Goal: Task Accomplishment & Management: Complete application form

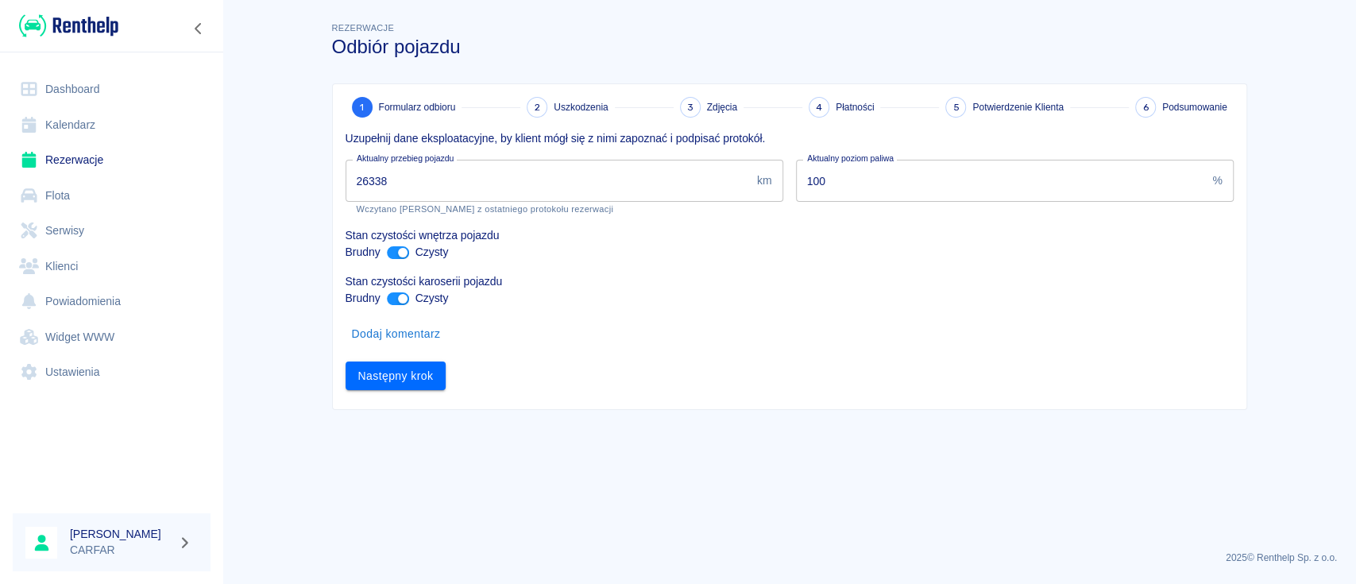
click at [104, 11] on div at bounding box center [111, 26] width 223 height 52
click at [102, 25] on img at bounding box center [68, 26] width 99 height 26
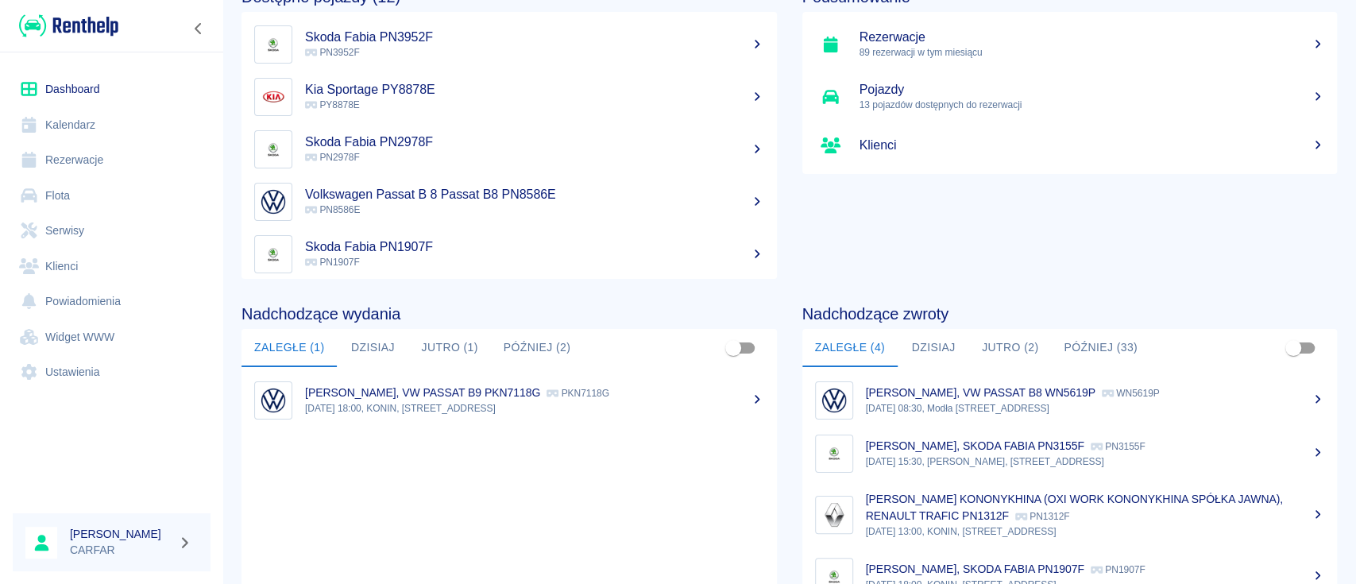
scroll to position [211, 0]
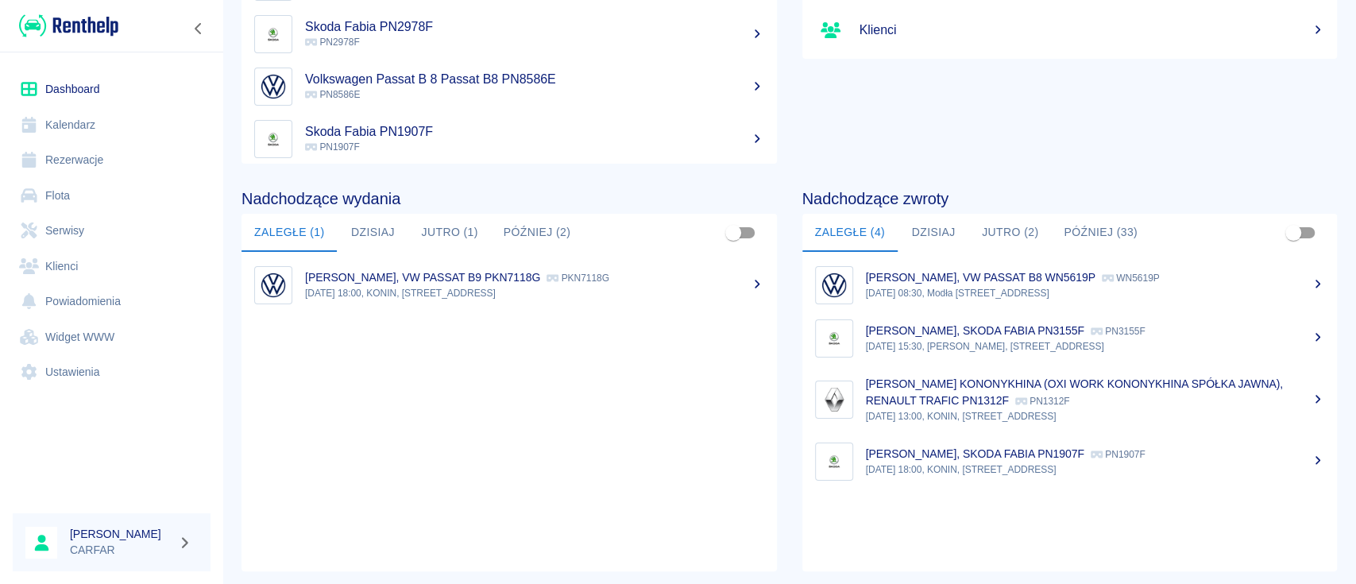
click at [1308, 335] on link "TOMASZ FURMAŃSKI, SKODA FABIA PN3155F PN3155F 14 sie 2025, 15:30, KONIN, Kolejo…" at bounding box center [1071, 338] width 536 height 53
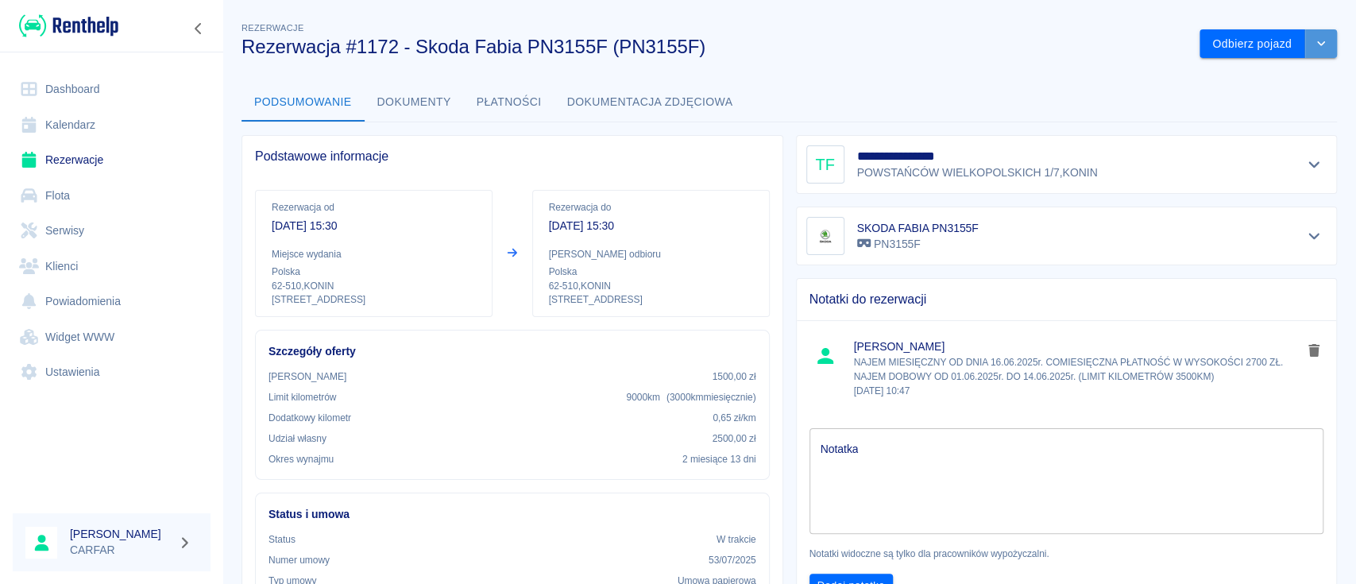
click at [1306, 46] on button "drop-down" at bounding box center [1322, 43] width 32 height 29
click at [1274, 82] on li "Przedłuż rezerwację" at bounding box center [1252, 77] width 125 height 26
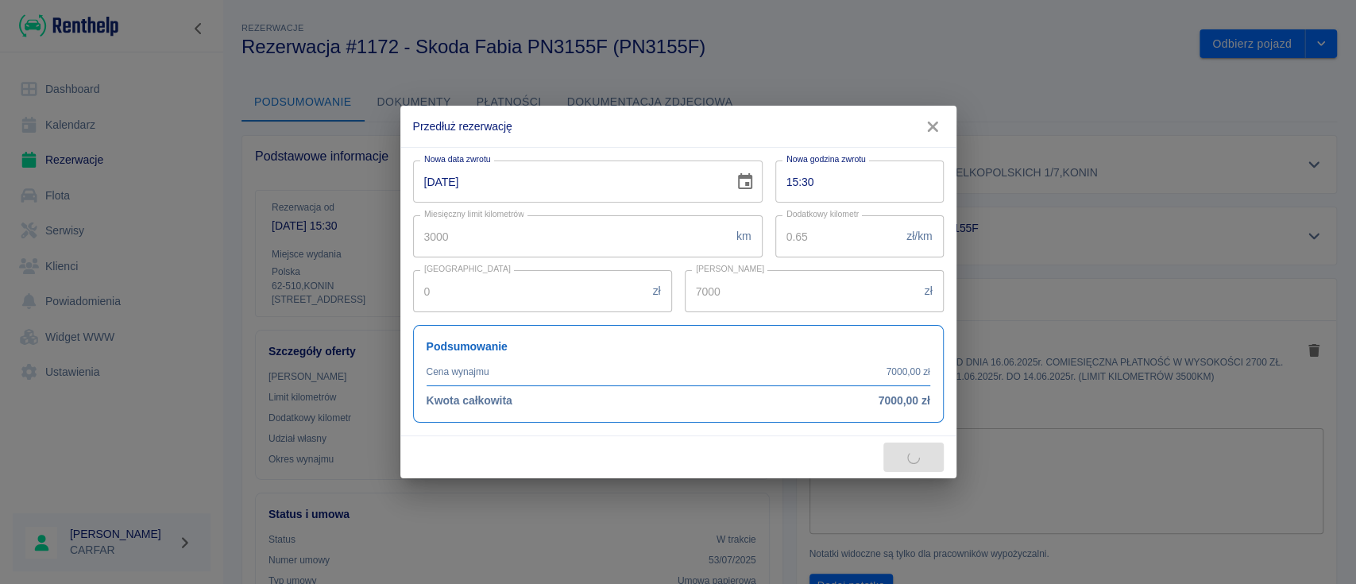
type input "7380"
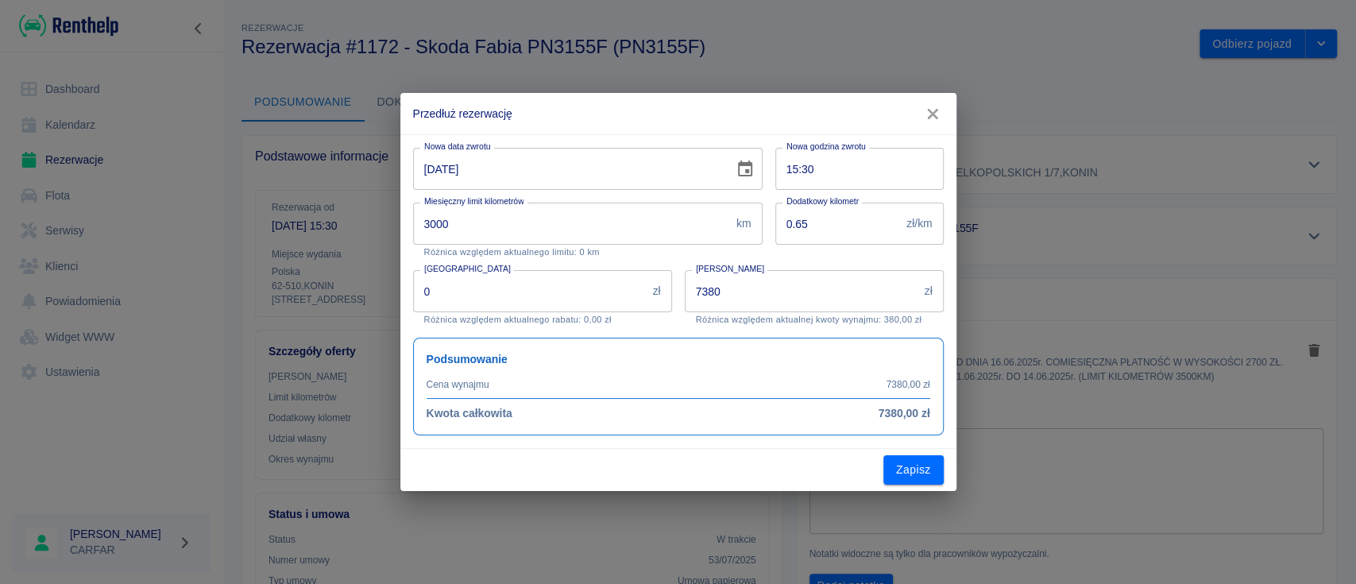
click at [444, 166] on input "14-08-2025" at bounding box center [568, 169] width 310 height 42
type input "14-09-2025"
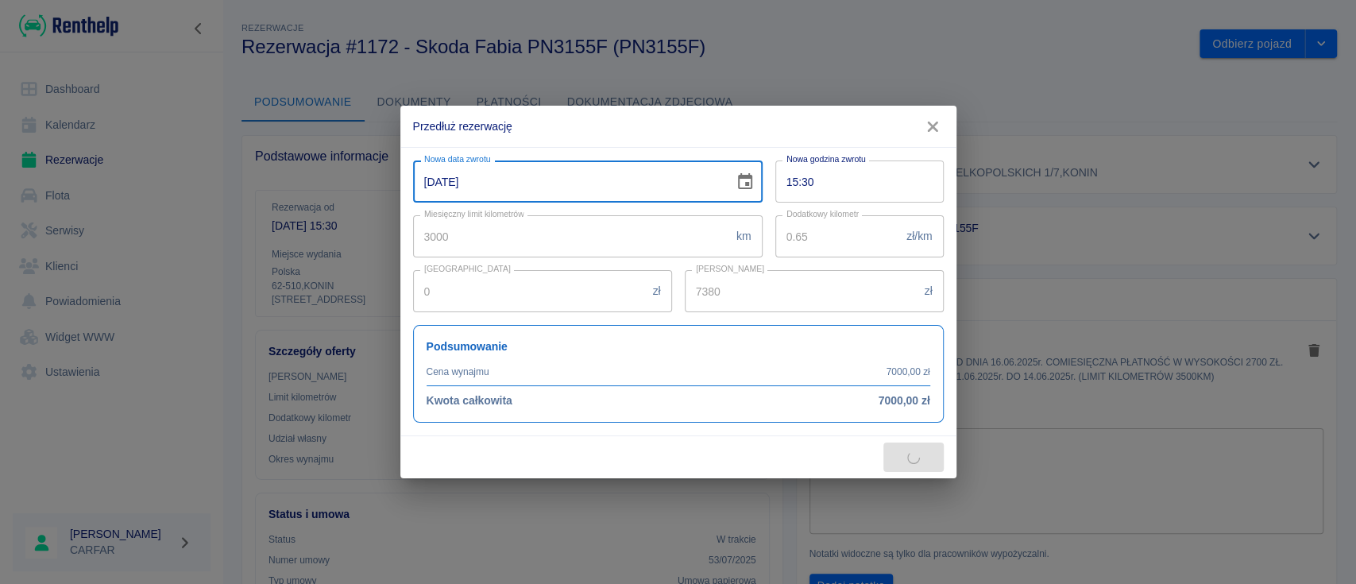
type input "9840"
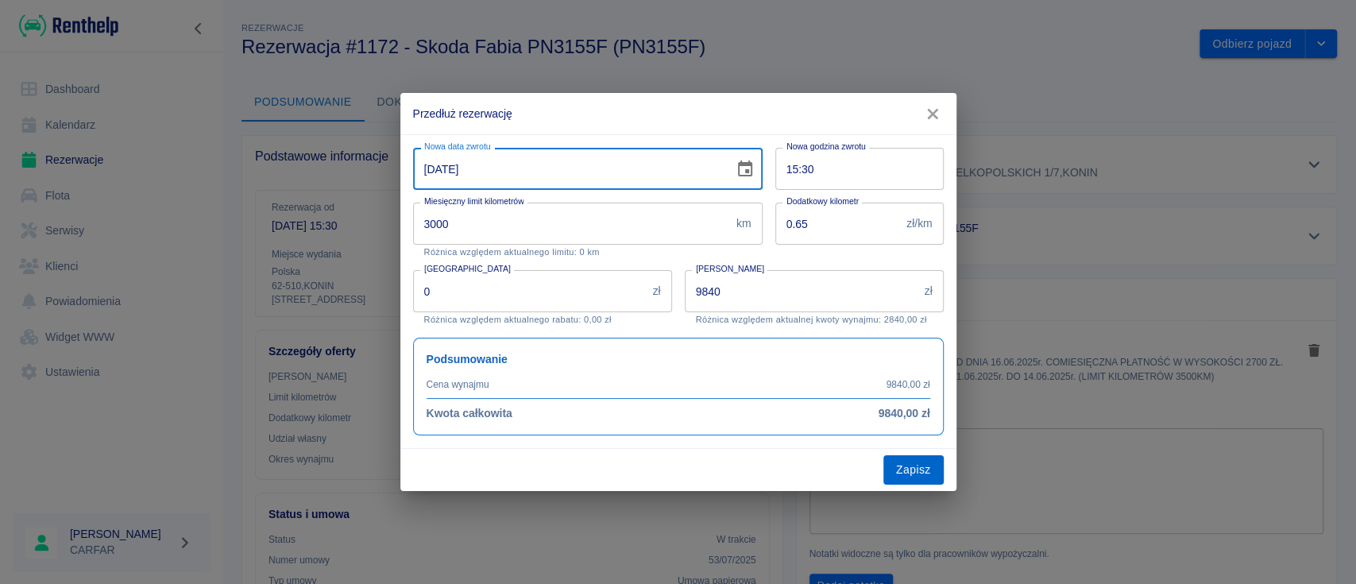
type input "14-09-2025"
click at [909, 478] on button "Zapisz" at bounding box center [914, 469] width 60 height 29
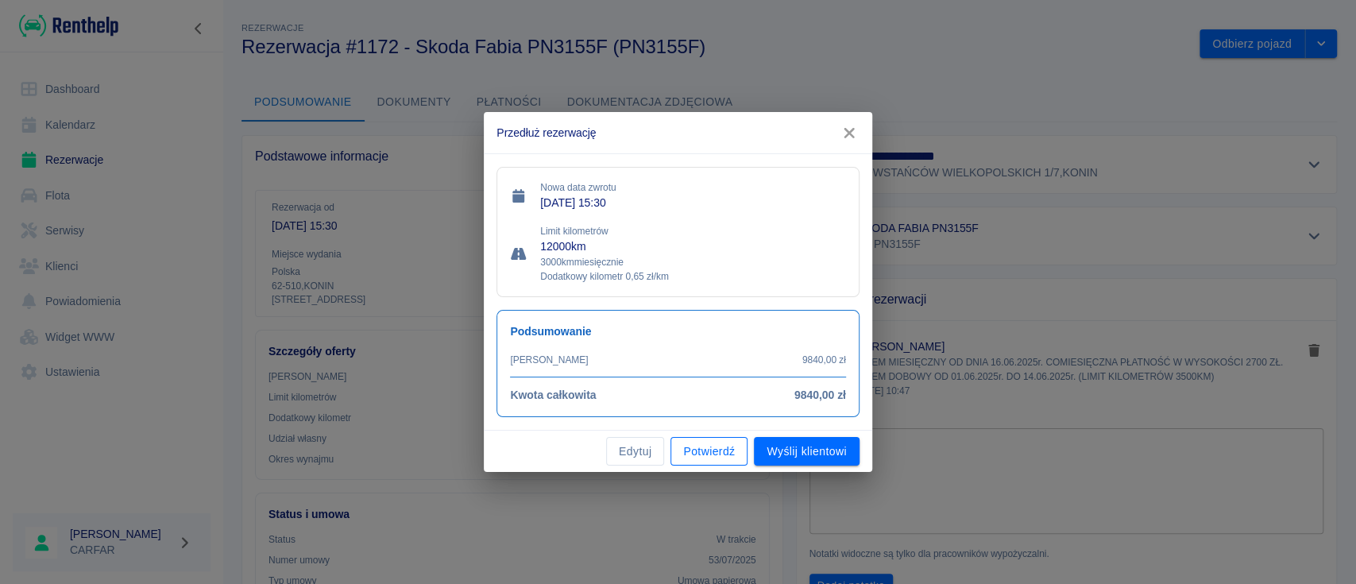
click at [695, 455] on button "Potwierdź" at bounding box center [709, 451] width 77 height 29
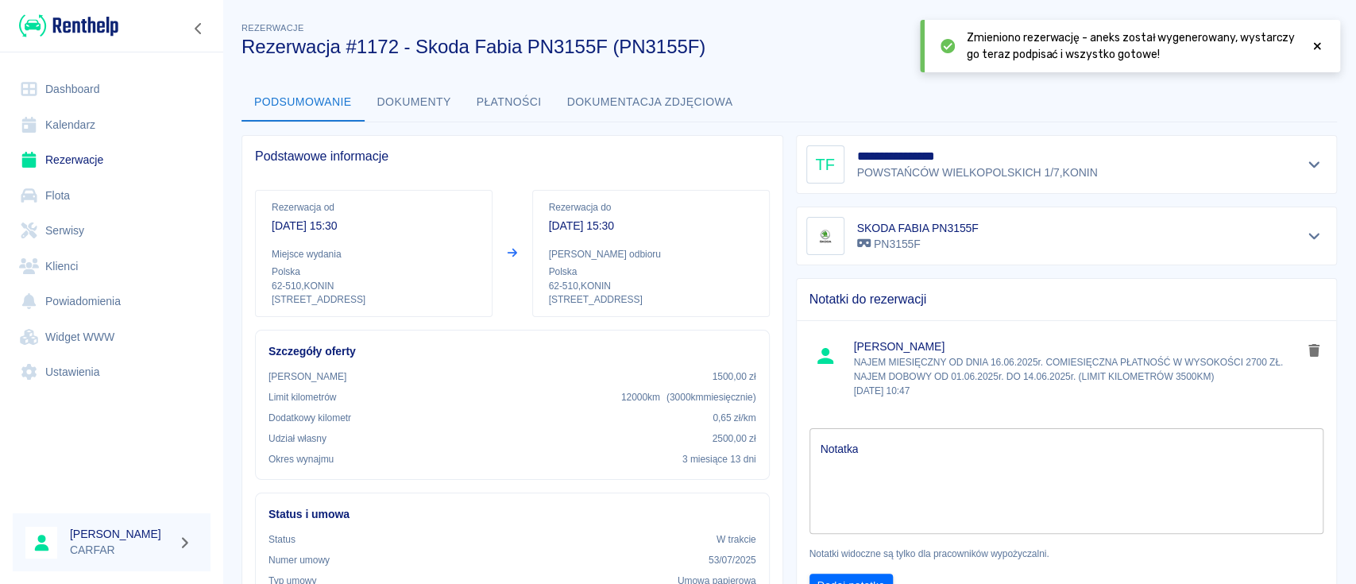
click at [884, 89] on div "Podsumowanie Dokumenty Płatności Dokumentacja zdjęciowa" at bounding box center [790, 102] width 1096 height 38
click at [83, 102] on link "Dashboard" at bounding box center [112, 90] width 198 height 36
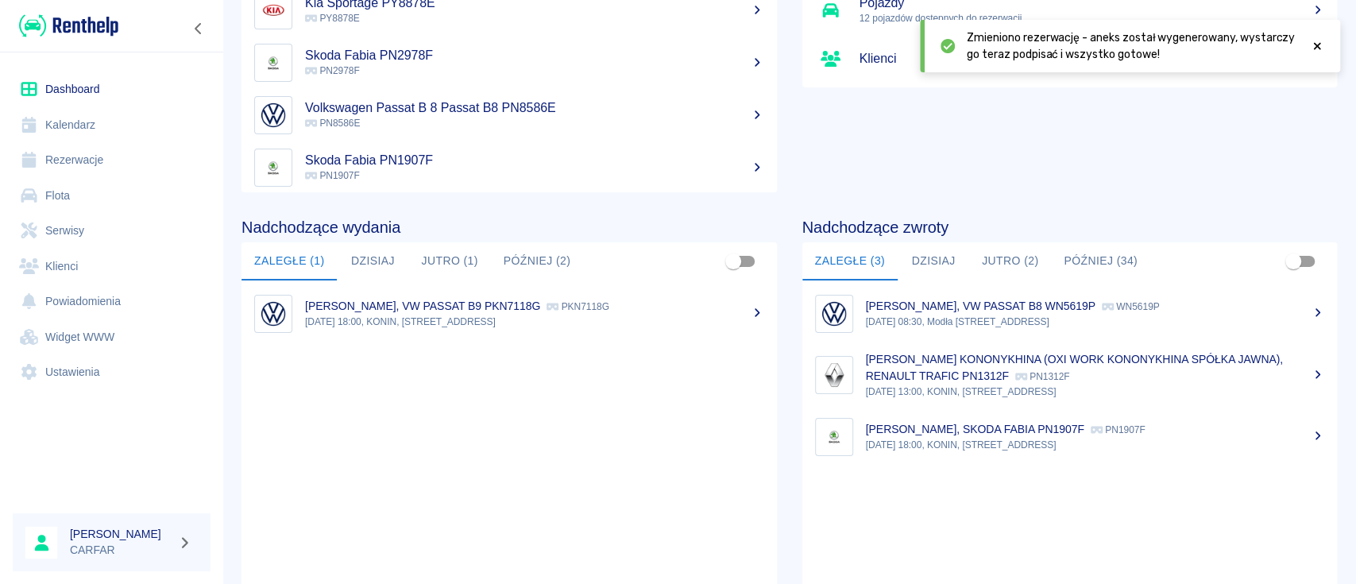
scroll to position [211, 0]
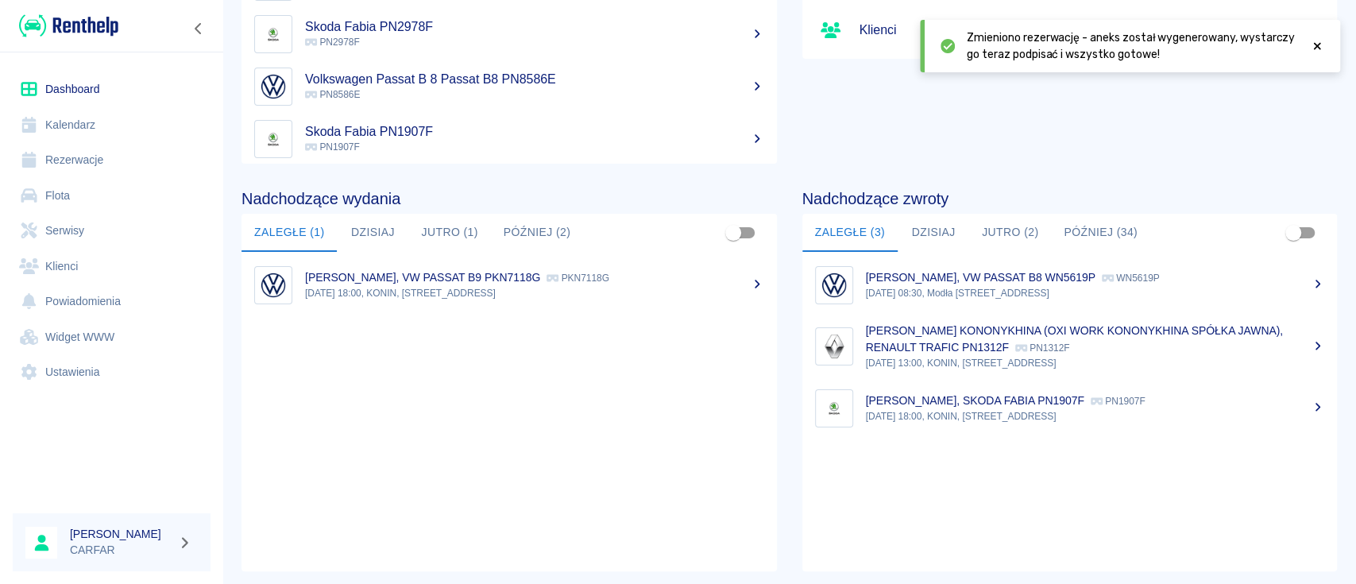
click at [915, 225] on button "Dzisiaj" at bounding box center [934, 233] width 72 height 38
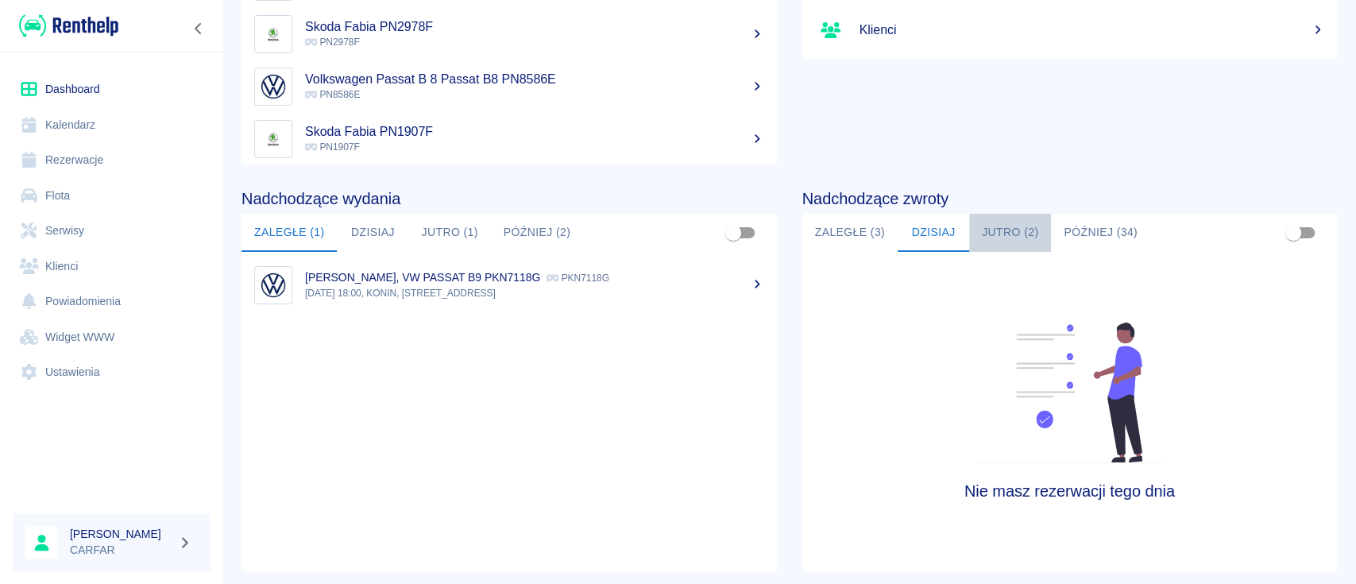
click at [987, 221] on button "Jutro (2)" at bounding box center [1010, 233] width 82 height 38
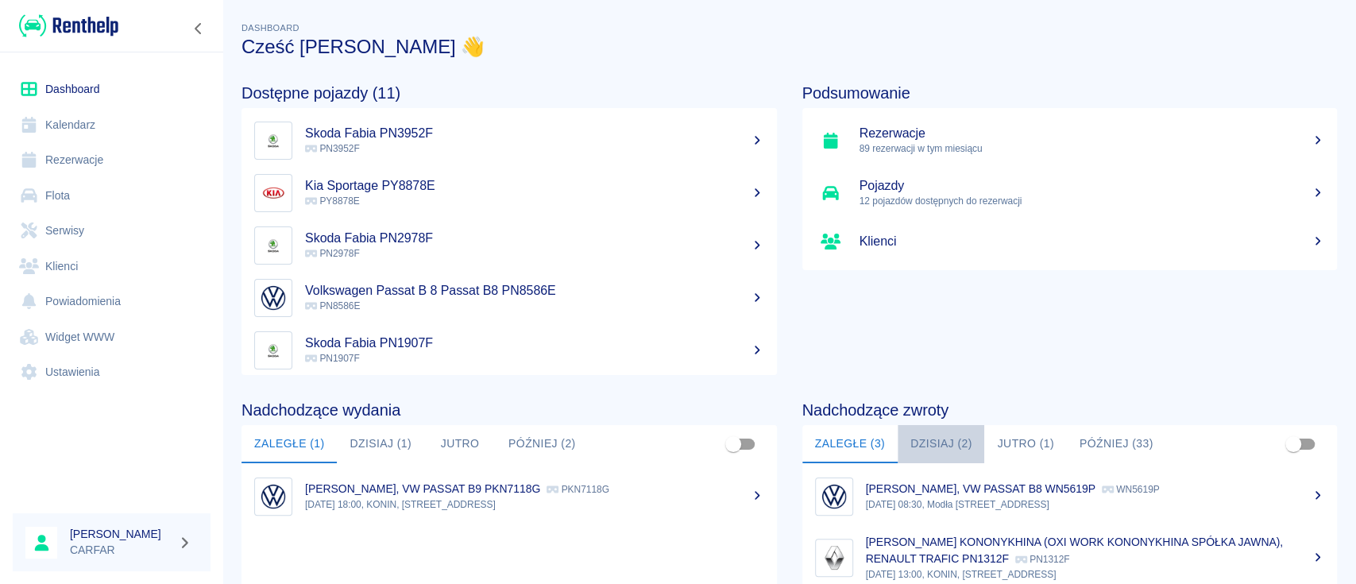
click at [925, 436] on button "Dzisiaj (2)" at bounding box center [941, 444] width 87 height 38
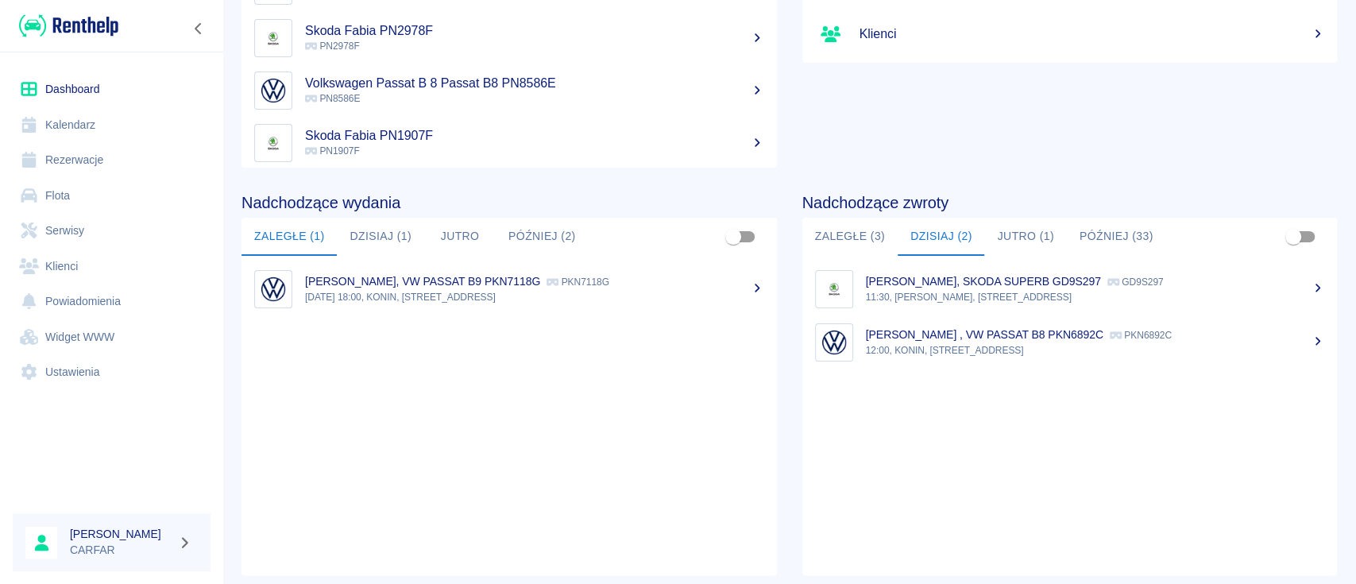
scroll to position [211, 0]
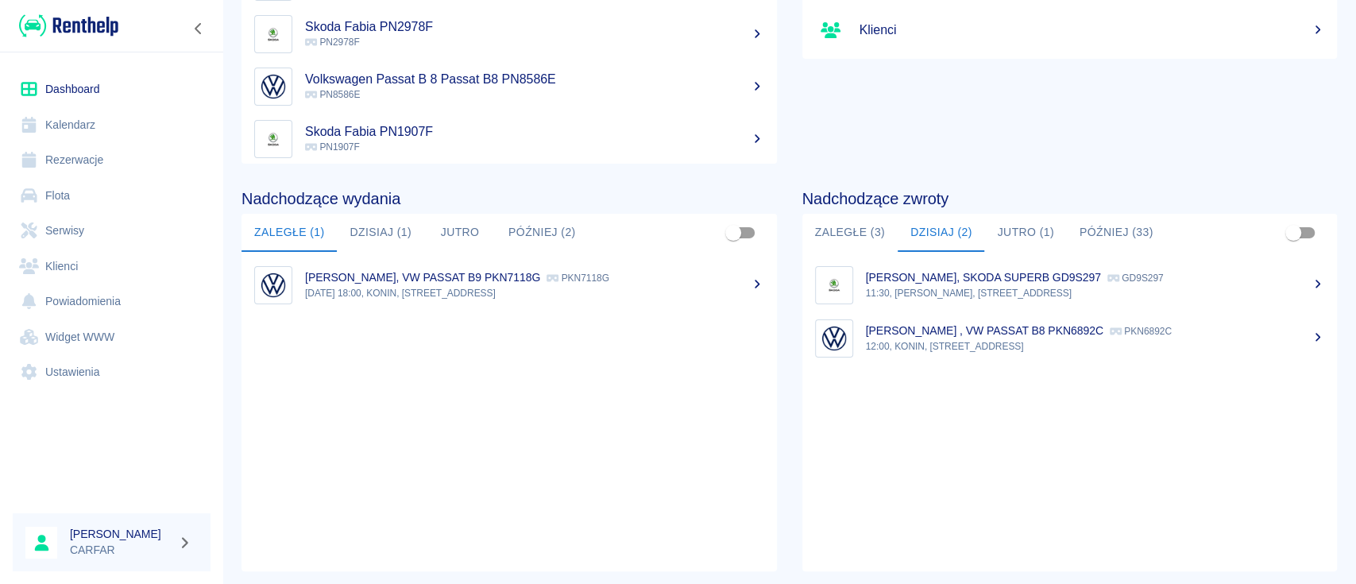
click at [852, 228] on button "Zaległe (3)" at bounding box center [850, 233] width 95 height 38
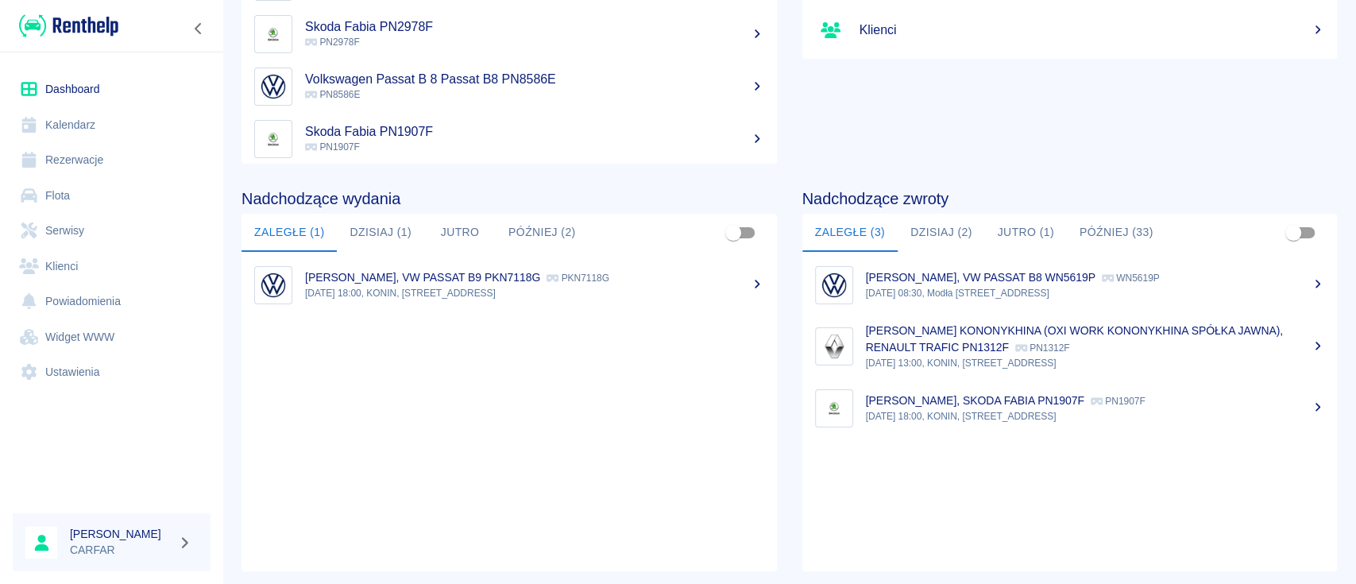
click at [927, 238] on button "Dzisiaj (2)" at bounding box center [941, 233] width 87 height 38
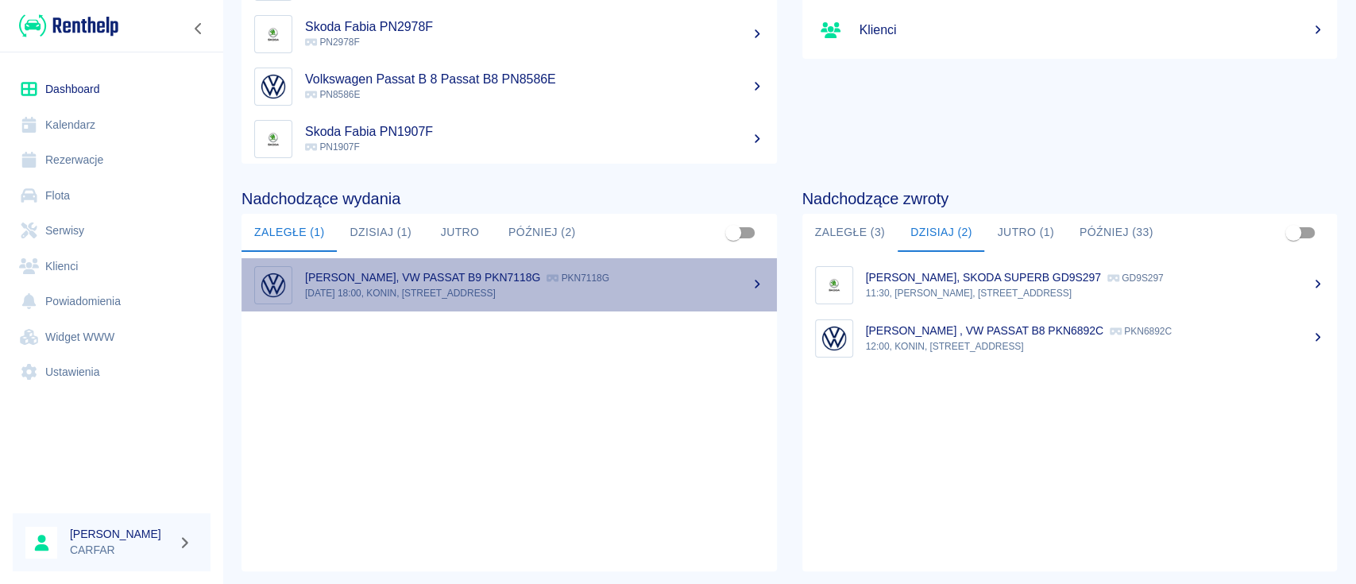
click at [728, 277] on div "MICHAŁ PAULIŃSKI, VW PASSAT B9 PKN7118G PKN7118G" at bounding box center [534, 277] width 459 height 17
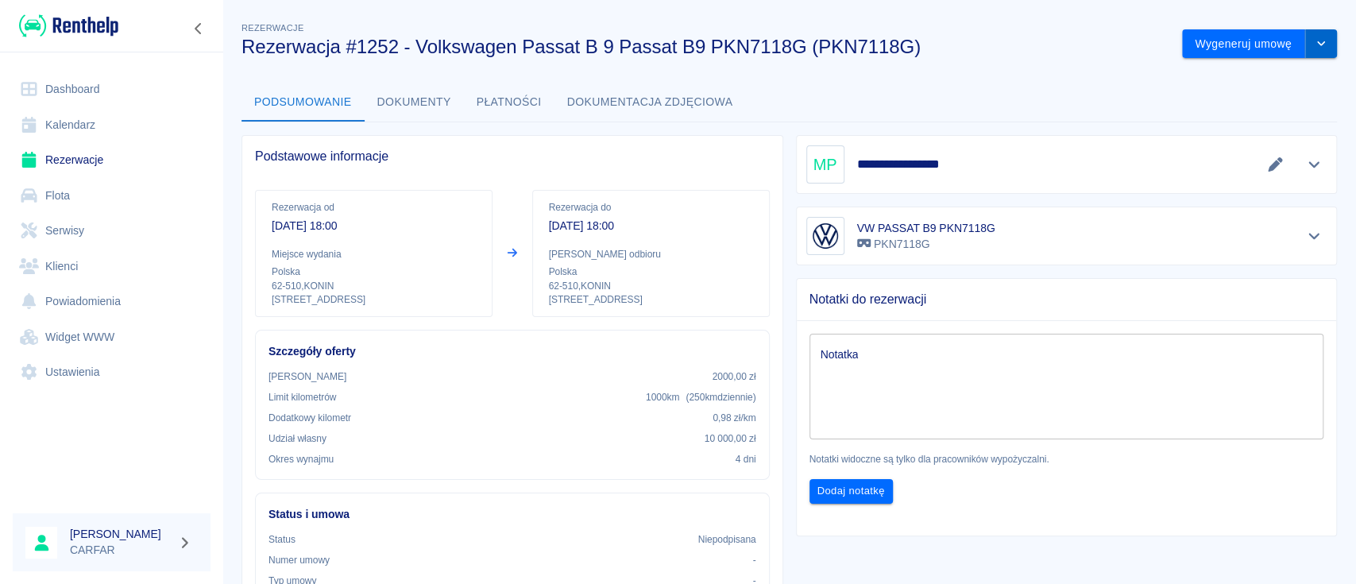
click at [1307, 51] on button "drop-down" at bounding box center [1322, 43] width 32 height 29
click at [1252, 127] on li "Anuluj rezerwację" at bounding box center [1243, 130] width 129 height 26
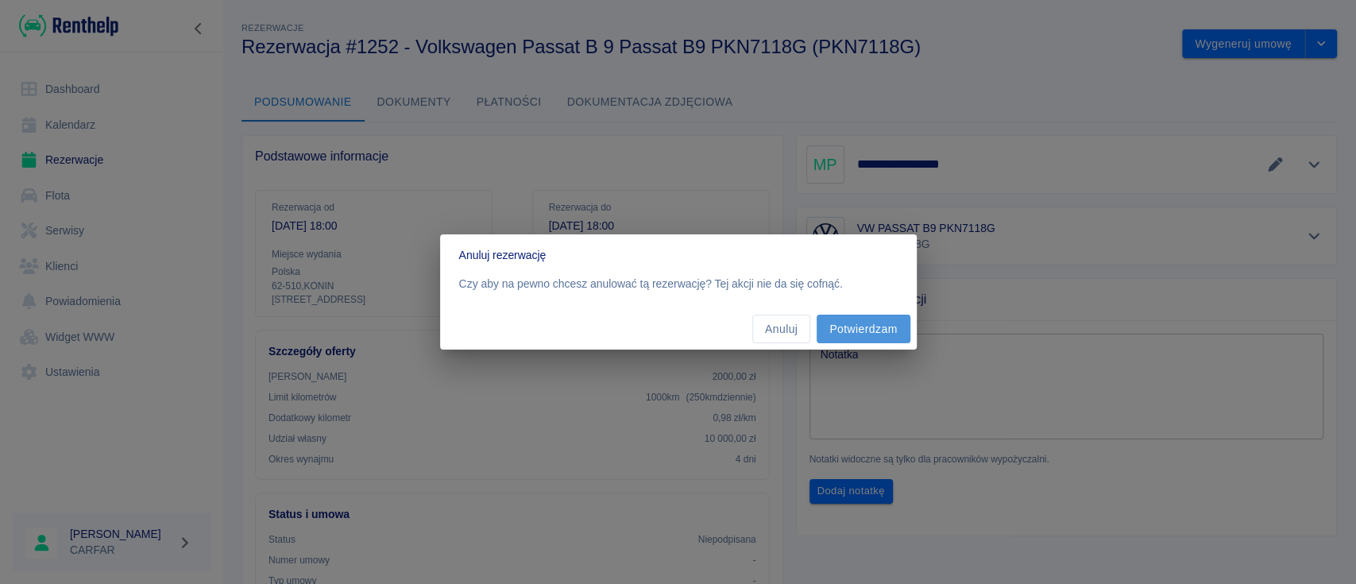
click at [852, 315] on button "Potwierdzam" at bounding box center [863, 329] width 93 height 29
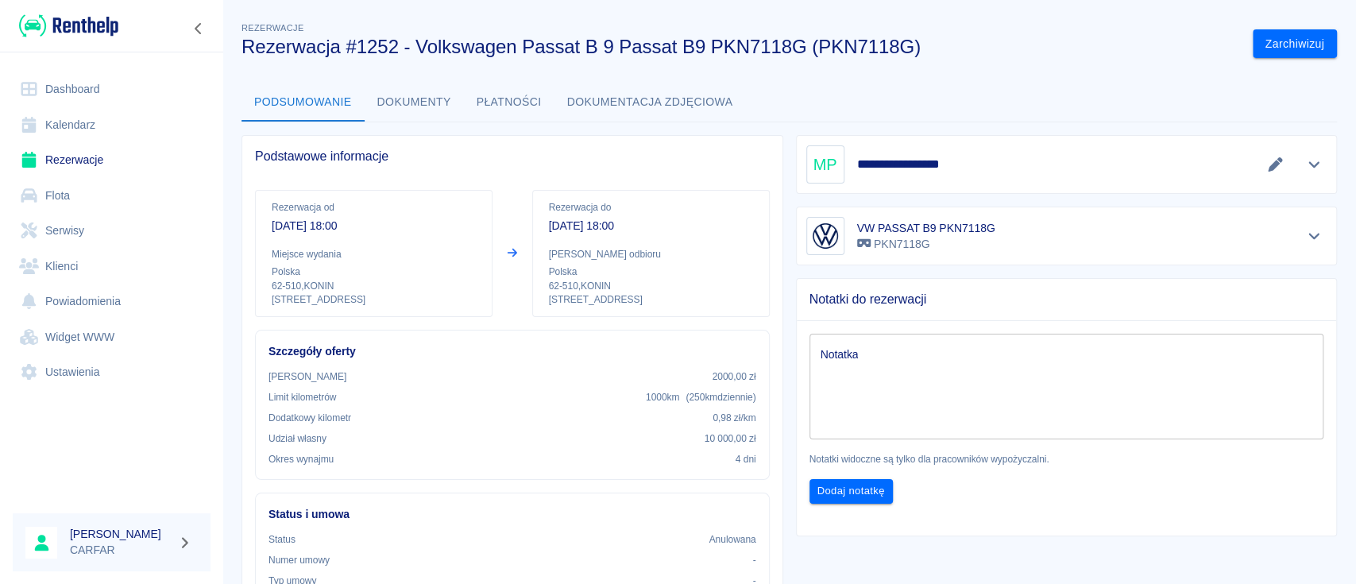
click at [94, 94] on link "Dashboard" at bounding box center [112, 90] width 198 height 36
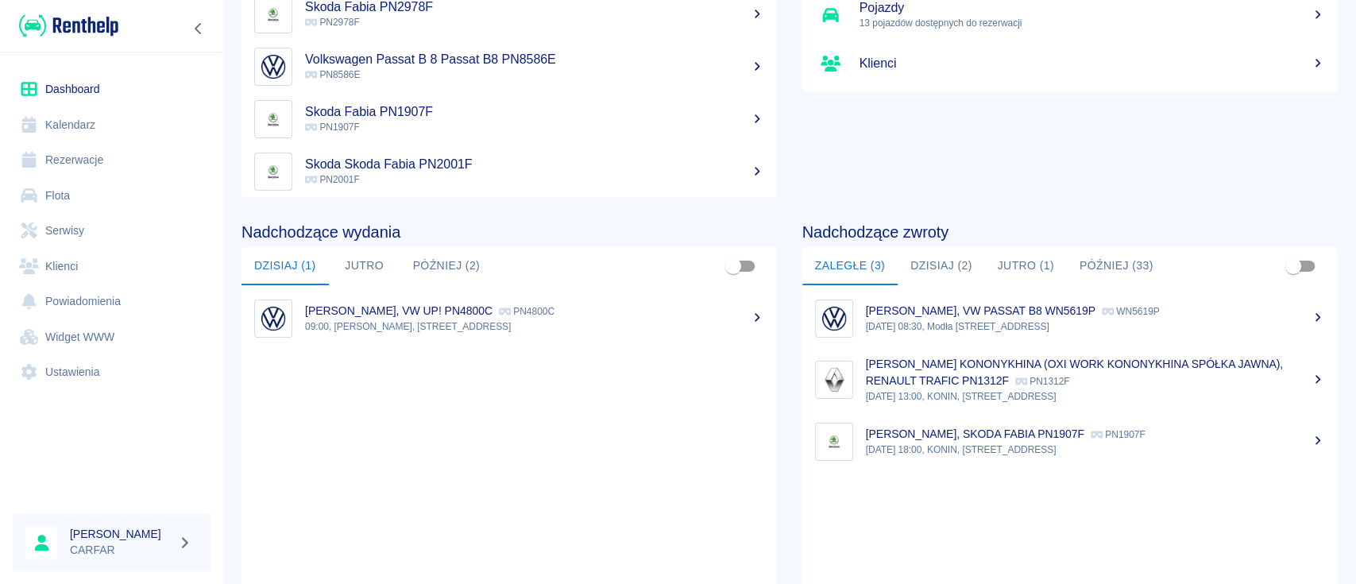
scroll to position [211, 0]
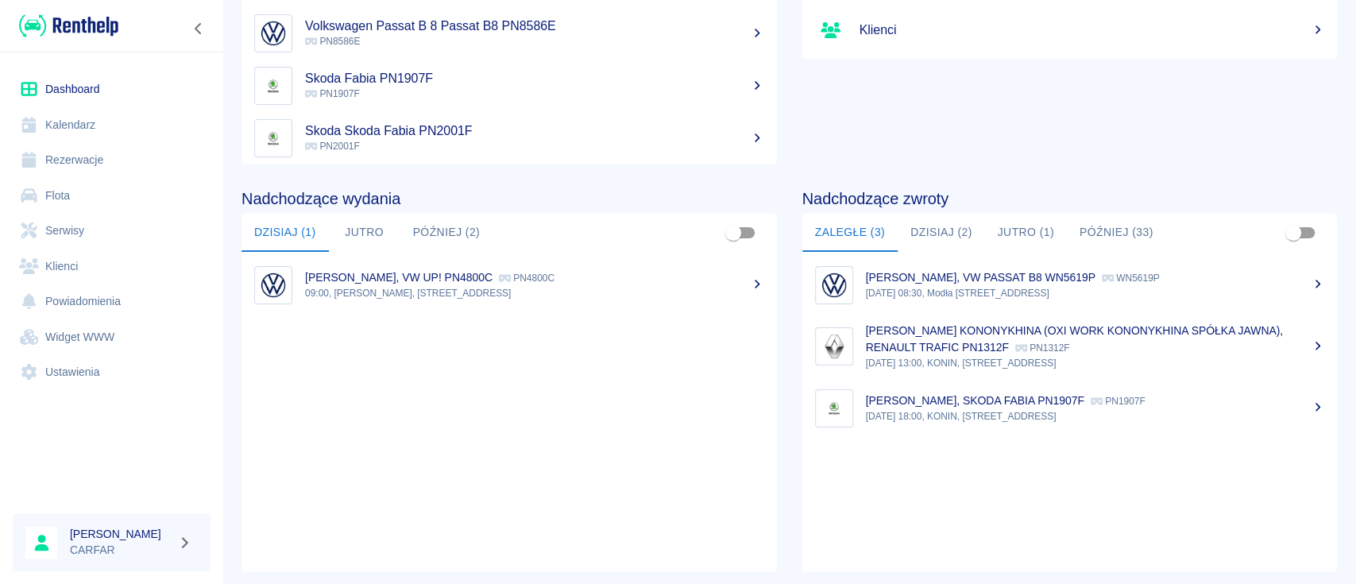
click at [540, 289] on p "09:00, KONIN, Kolejowa 1C" at bounding box center [534, 293] width 459 height 14
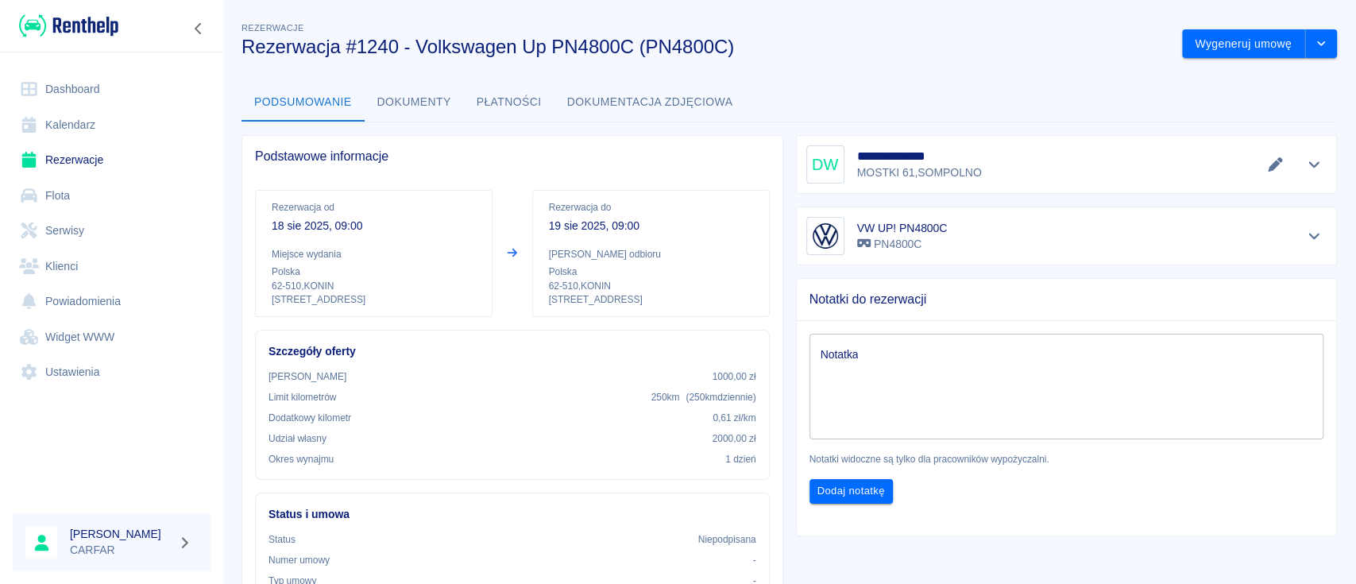
click at [110, 84] on link "Dashboard" at bounding box center [112, 90] width 198 height 36
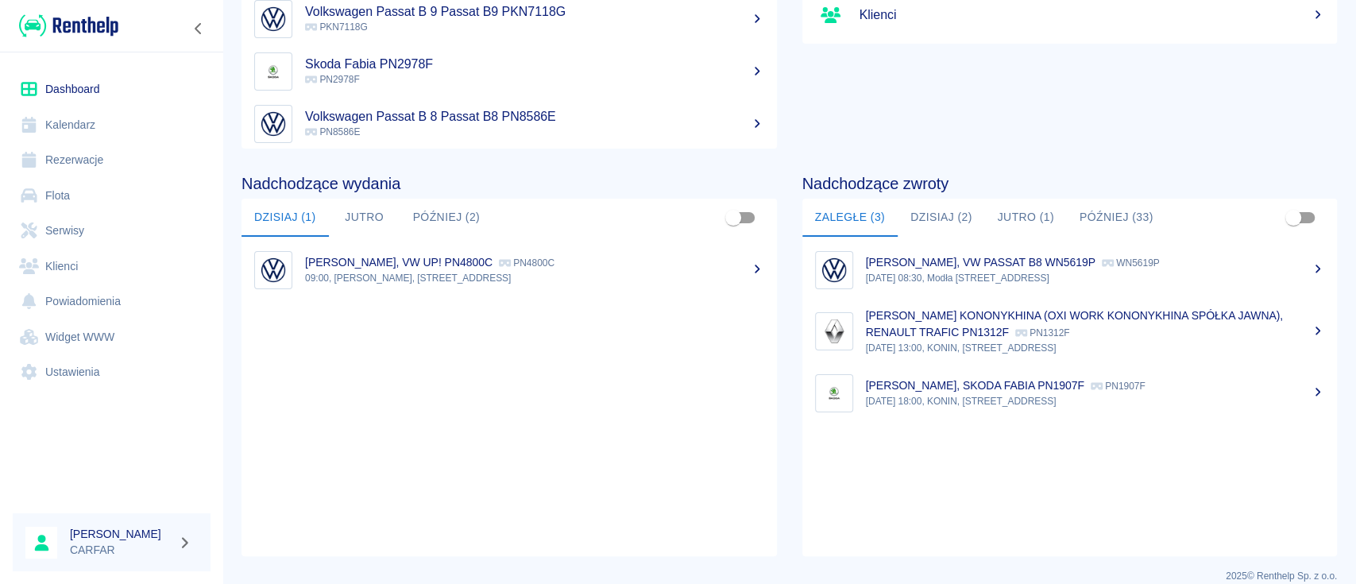
scroll to position [244, 0]
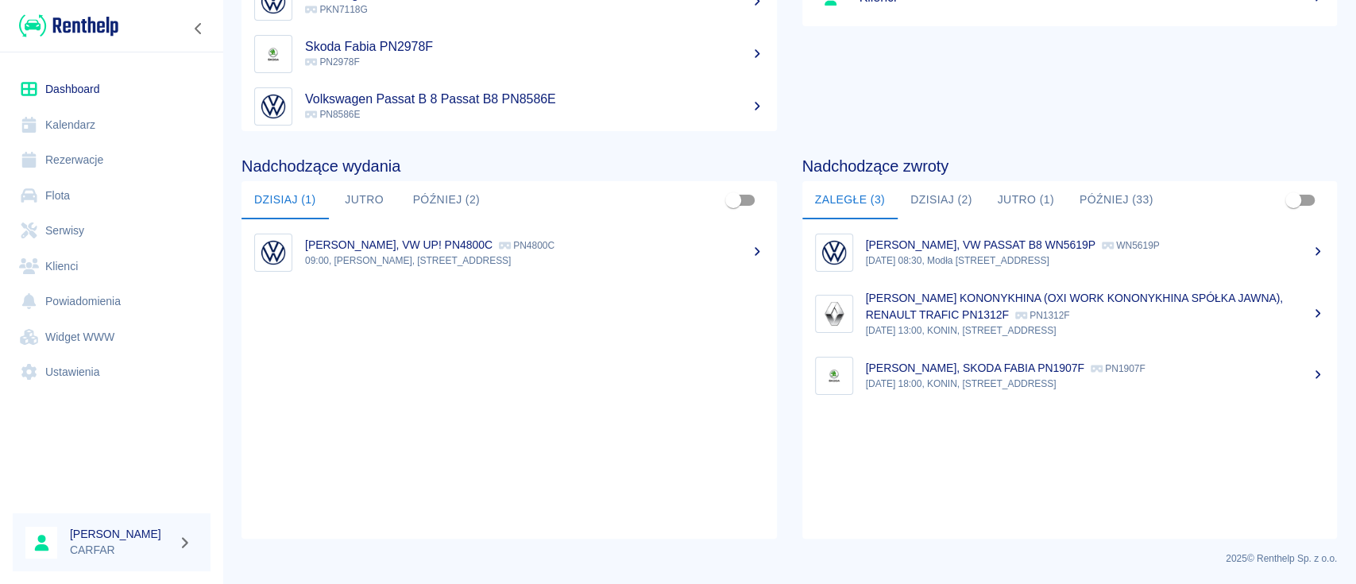
click at [945, 195] on button "Dzisiaj (2)" at bounding box center [941, 200] width 87 height 38
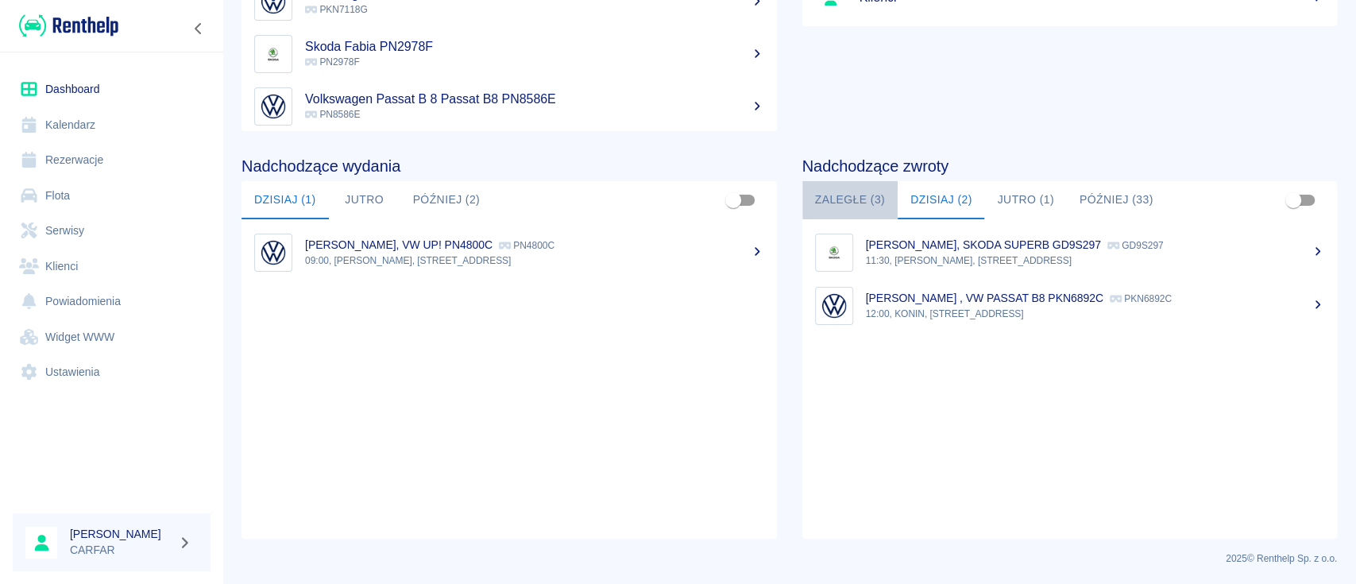
click at [807, 197] on button "Zaległe (3)" at bounding box center [850, 200] width 95 height 38
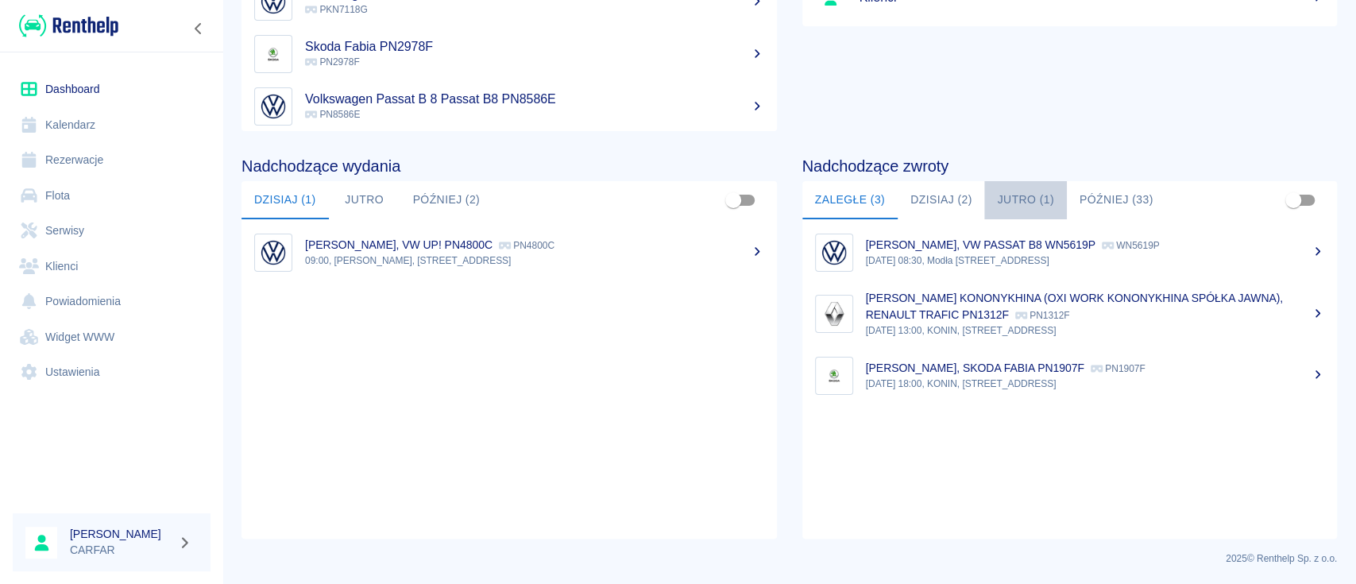
click at [1004, 198] on button "Jutro (1)" at bounding box center [1026, 200] width 82 height 38
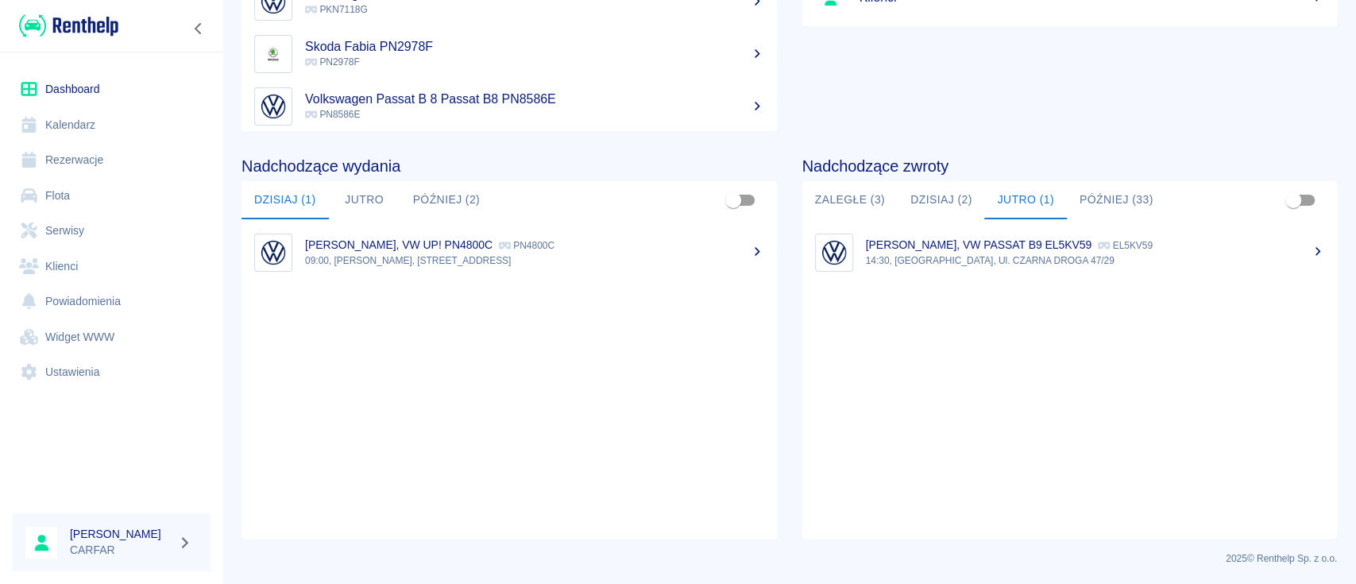
click at [823, 208] on button "Zaległe (3)" at bounding box center [850, 200] width 95 height 38
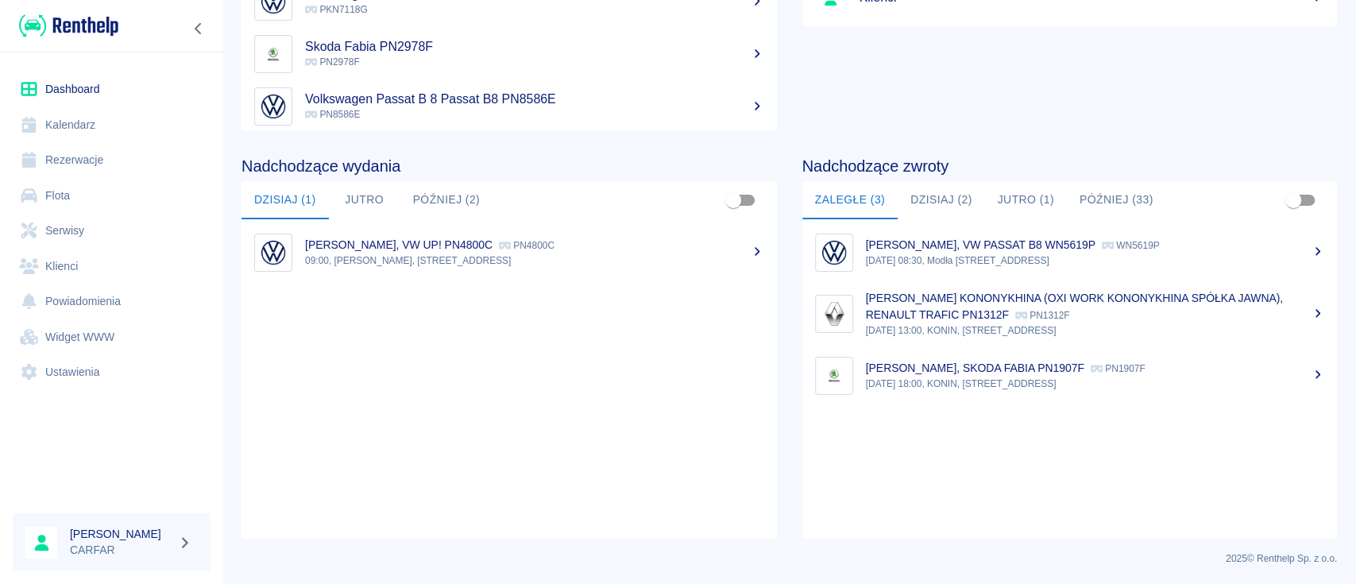
click at [1007, 193] on button "Jutro (1)" at bounding box center [1026, 200] width 82 height 38
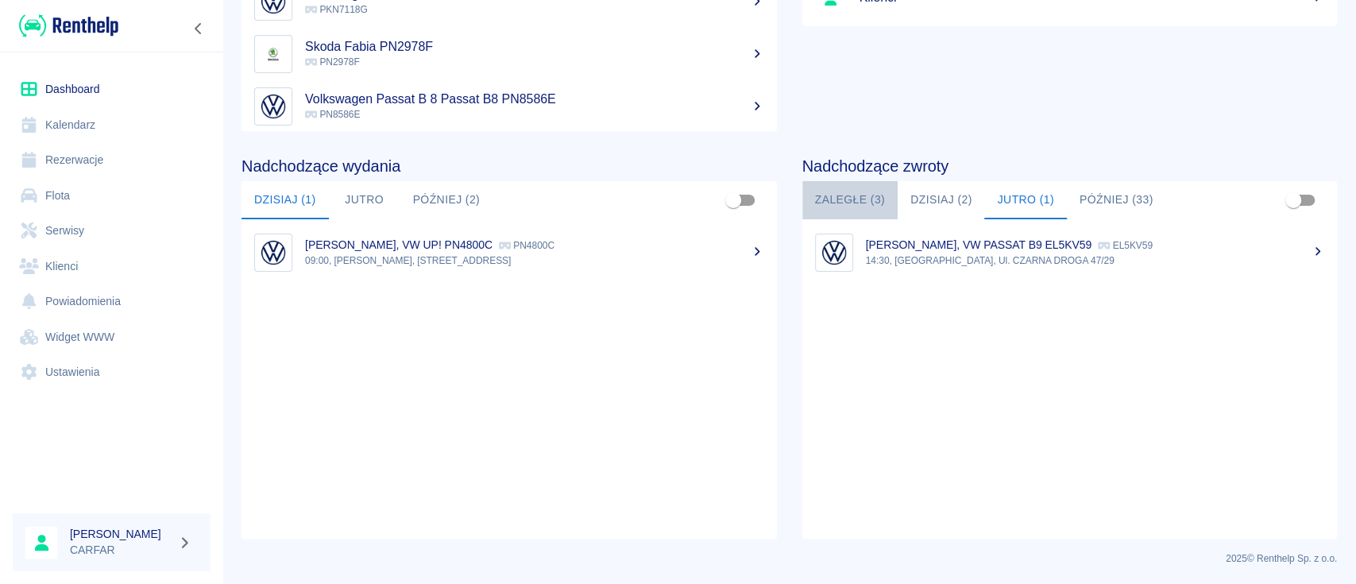
click at [822, 198] on button "Zaległe (3)" at bounding box center [850, 200] width 95 height 38
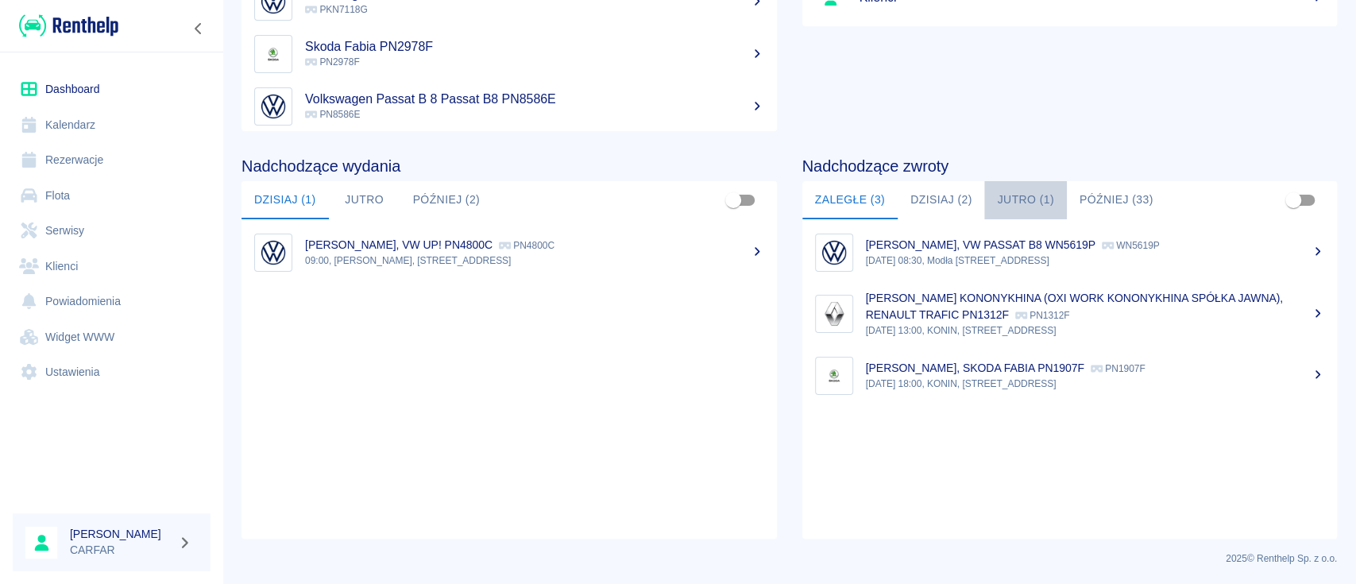
click at [1037, 203] on button "Jutro (1)" at bounding box center [1026, 200] width 82 height 38
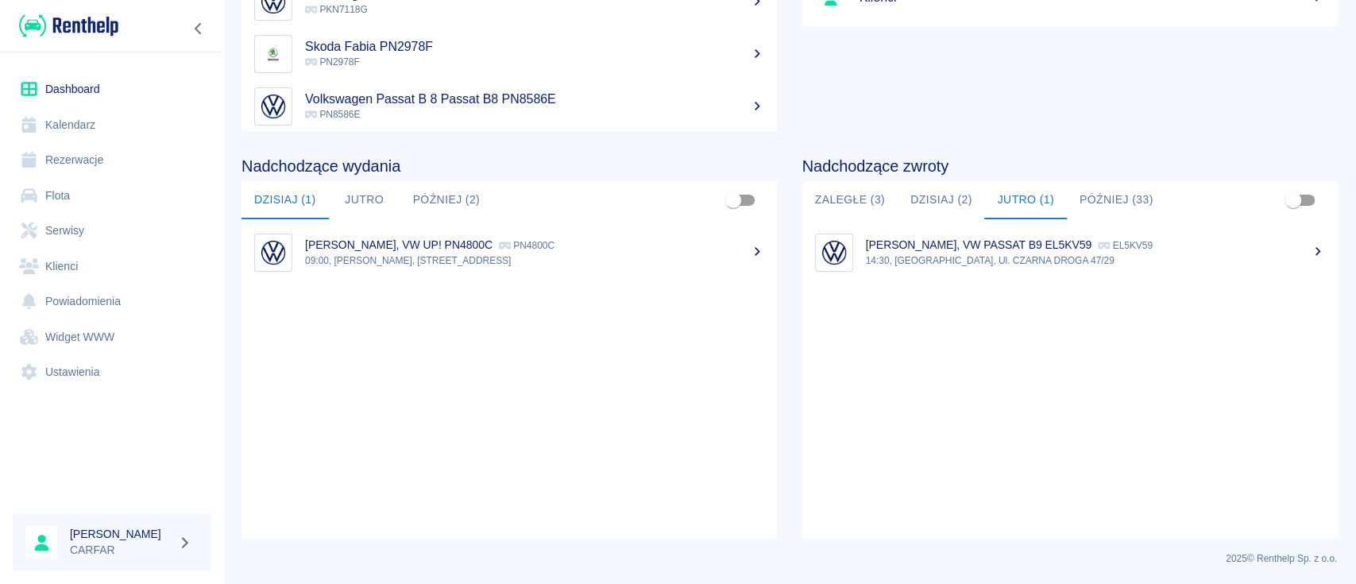
click at [849, 203] on button "Zaległe (3)" at bounding box center [850, 200] width 95 height 38
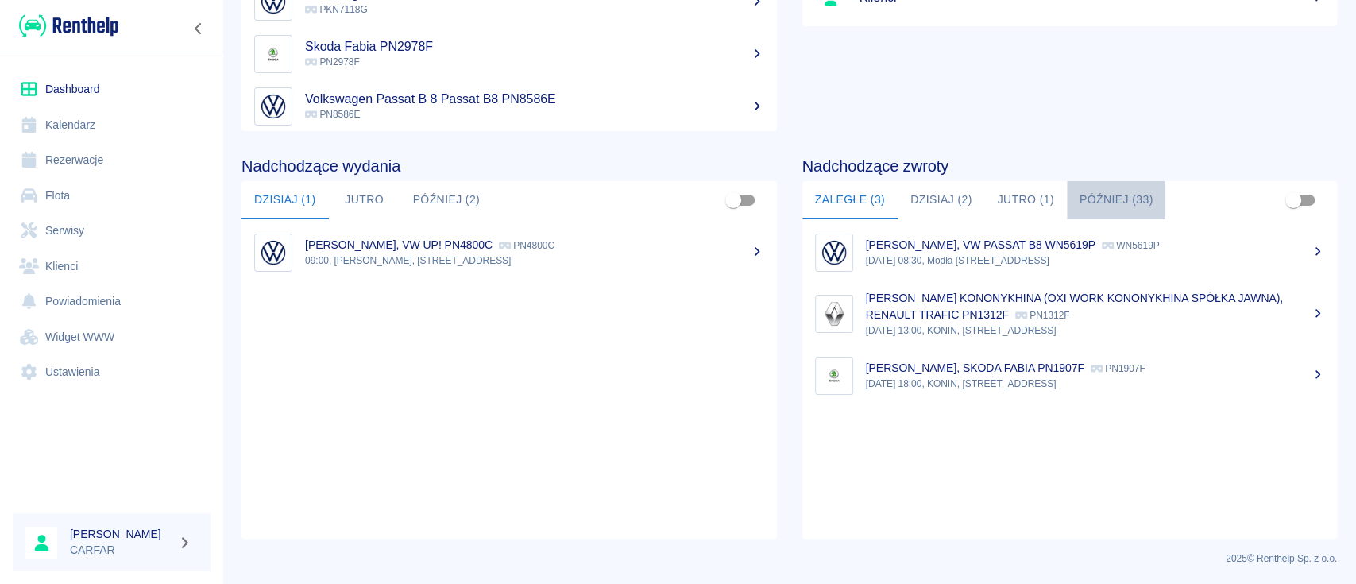
click at [1134, 191] on button "Później (33)" at bounding box center [1116, 200] width 99 height 38
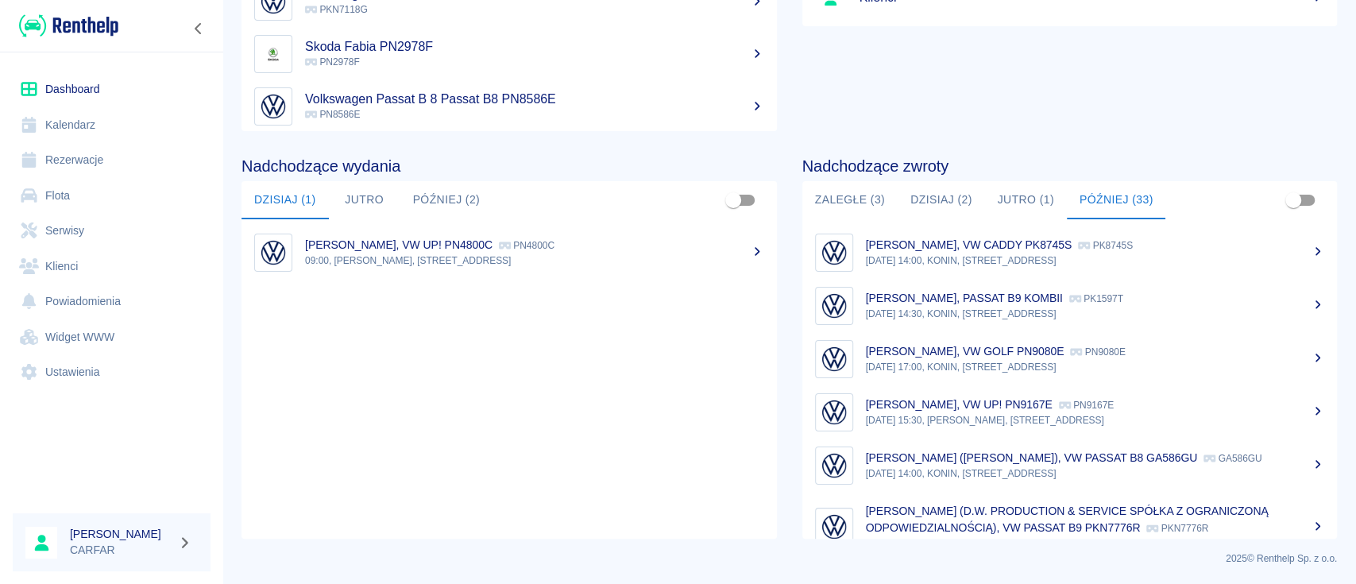
click at [848, 195] on button "Zaległe (3)" at bounding box center [850, 200] width 95 height 38
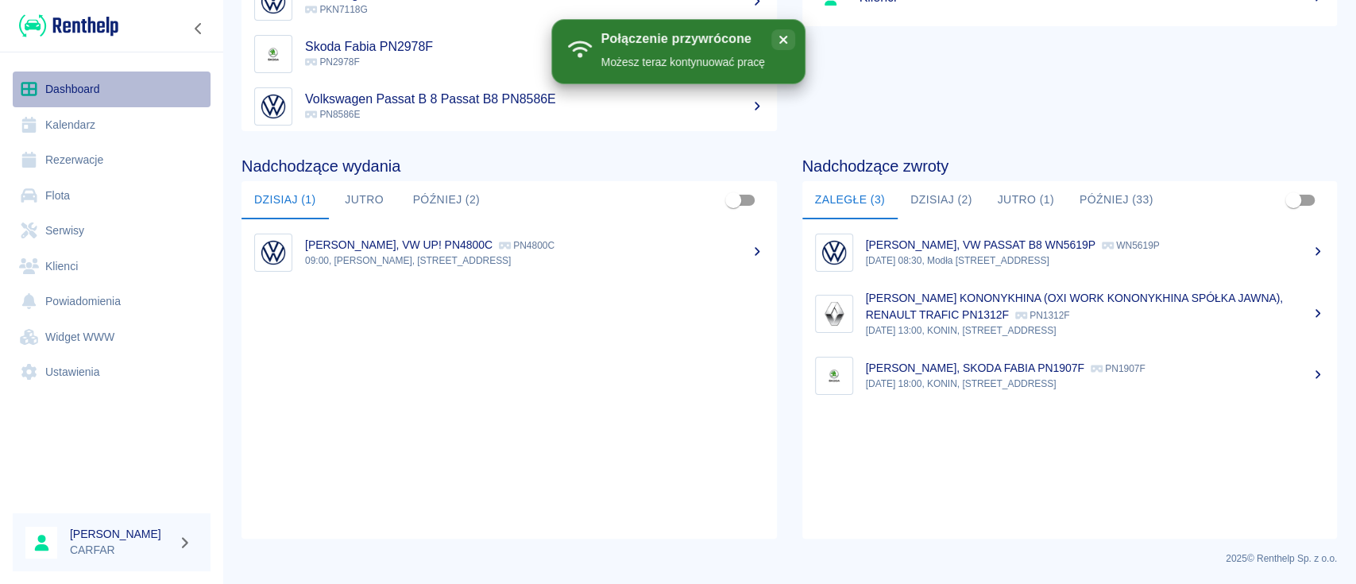
click at [76, 79] on link "Dashboard" at bounding box center [112, 90] width 198 height 36
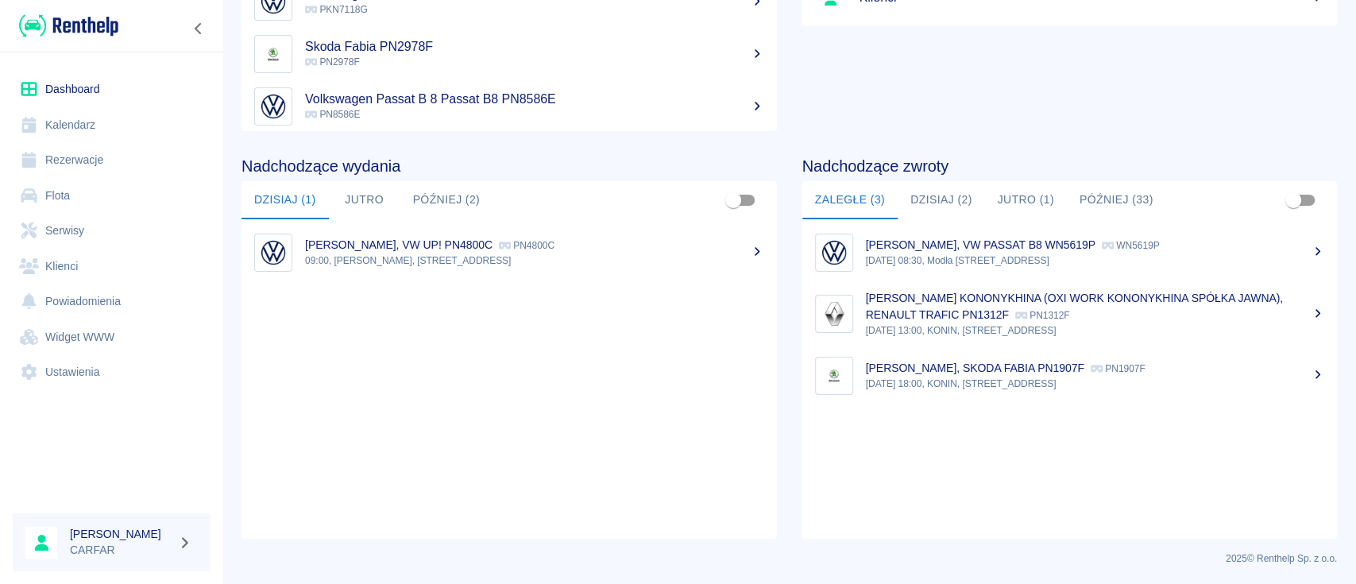
click at [925, 202] on button "Dzisiaj (2)" at bounding box center [941, 200] width 87 height 38
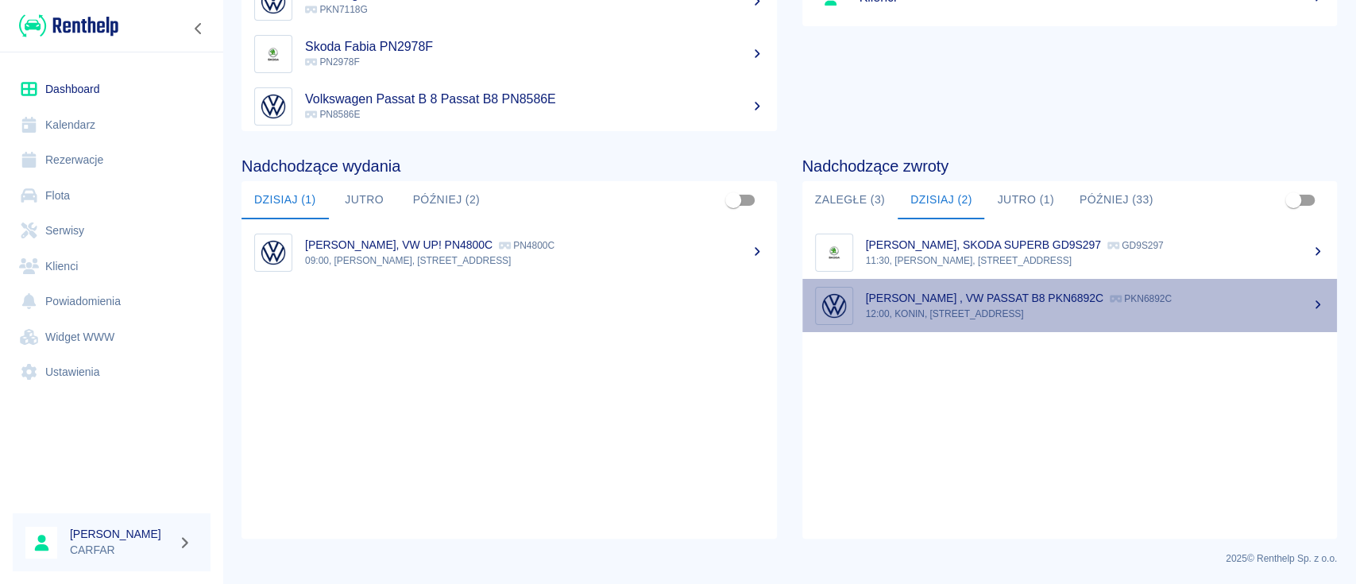
click at [1195, 307] on p "12:00, KONIN, Kolejowa 1C" at bounding box center [1095, 314] width 459 height 14
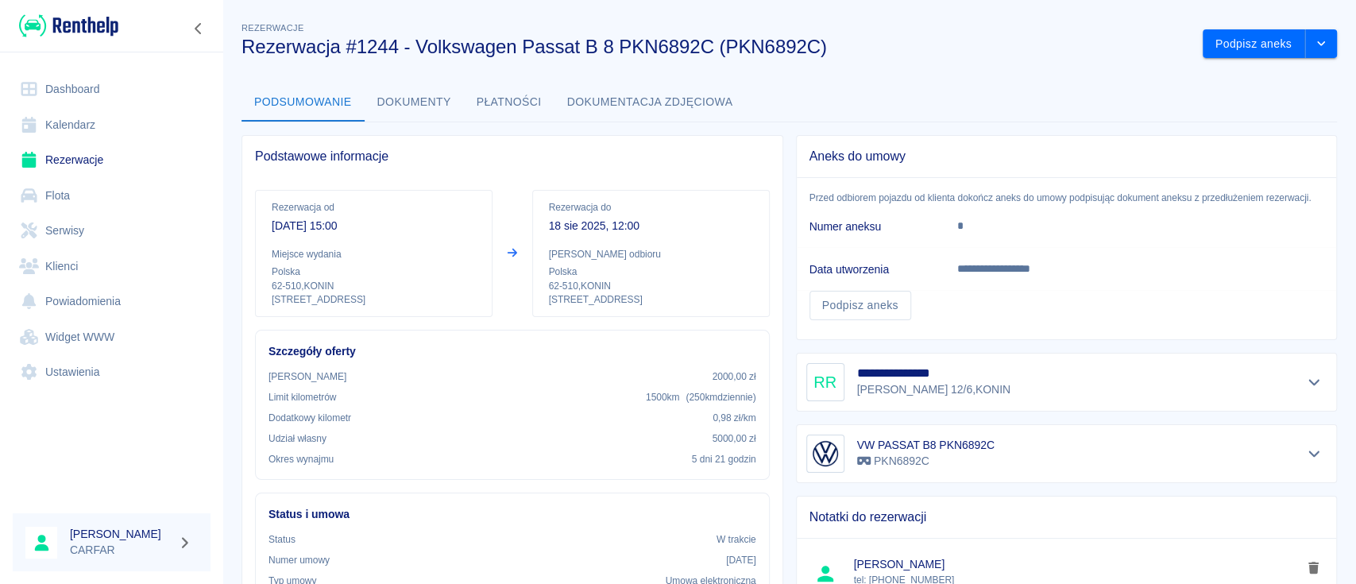
click at [99, 83] on link "Dashboard" at bounding box center [112, 90] width 198 height 36
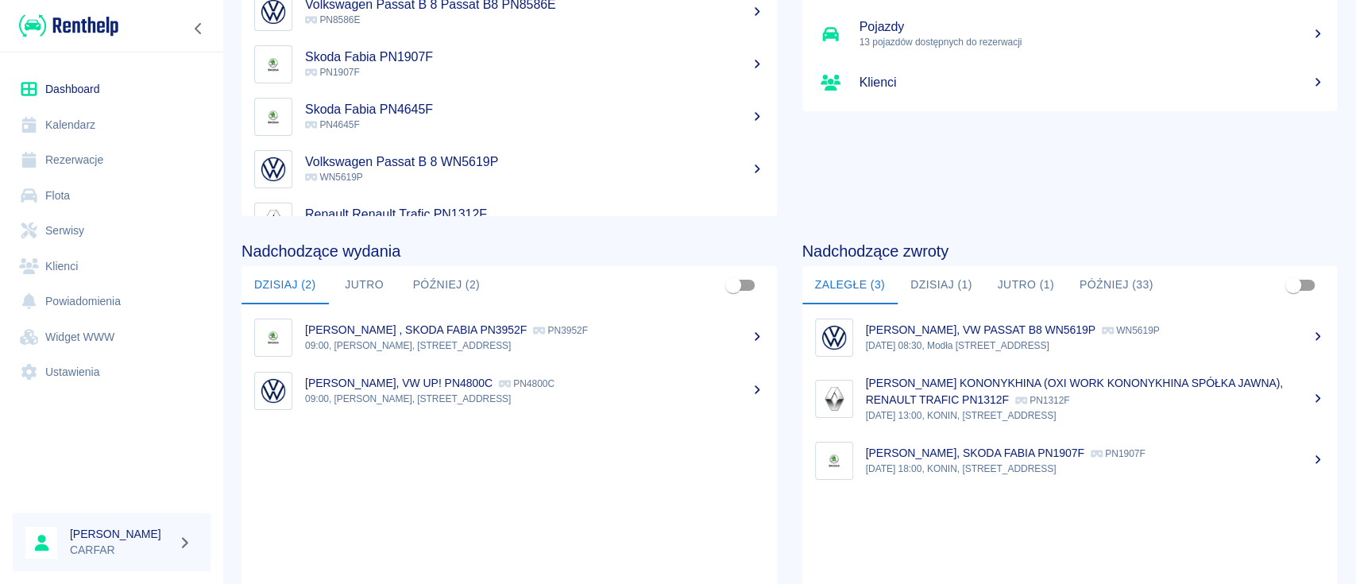
scroll to position [323, 0]
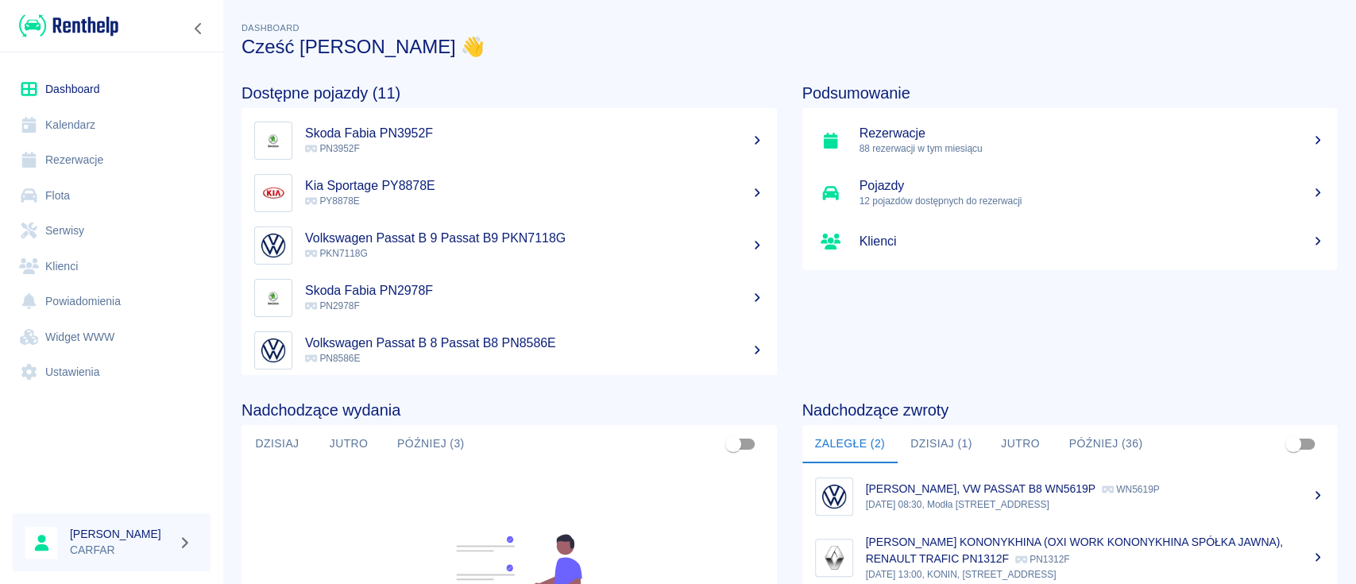
click at [1055, 169] on link "Pojazdy 12 pojazdów dostępnych do rezerwacji" at bounding box center [1071, 193] width 536 height 52
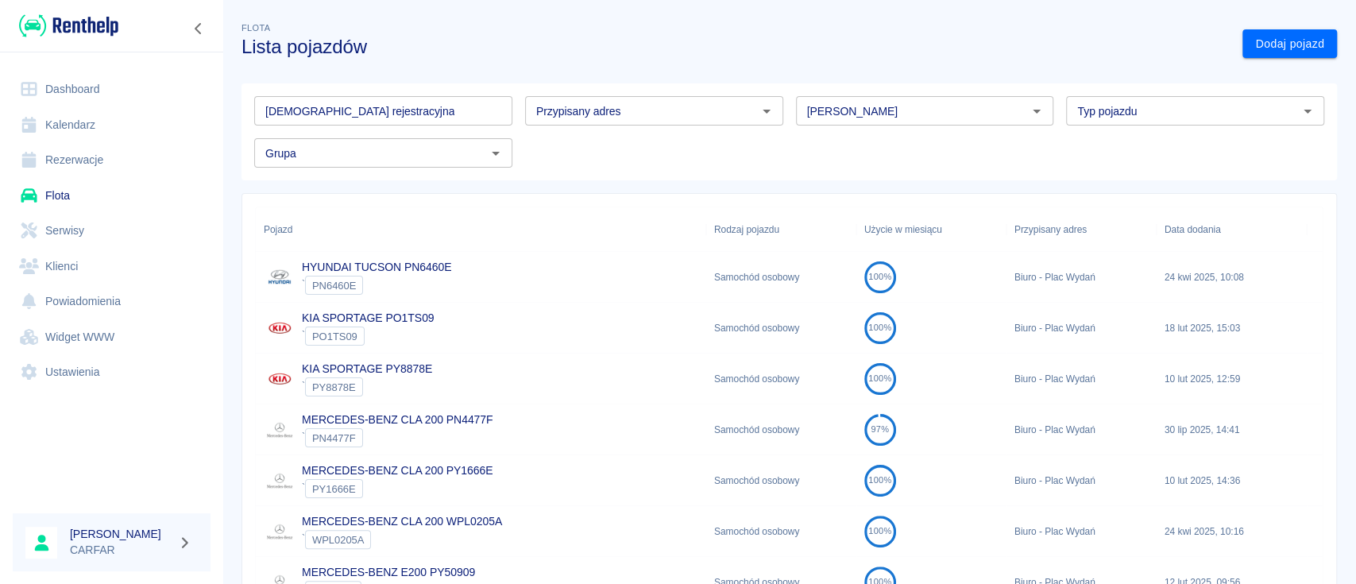
click at [76, 72] on link "Dashboard" at bounding box center [112, 90] width 198 height 36
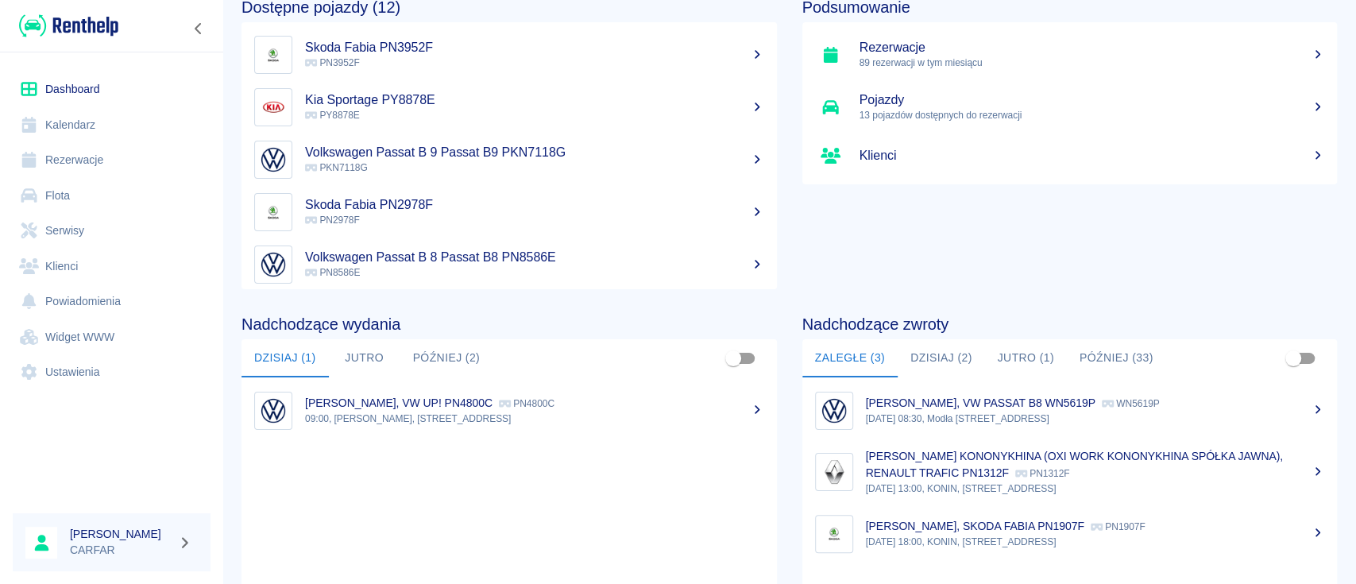
scroll to position [106, 0]
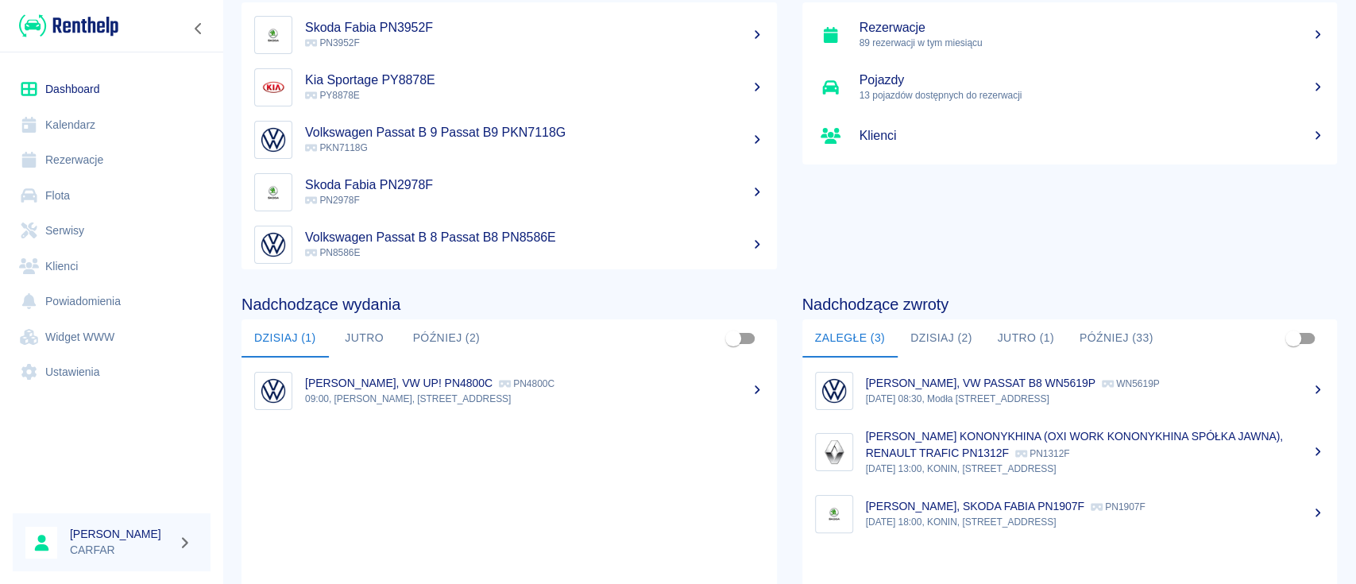
click at [358, 337] on button "Jutro" at bounding box center [365, 338] width 72 height 38
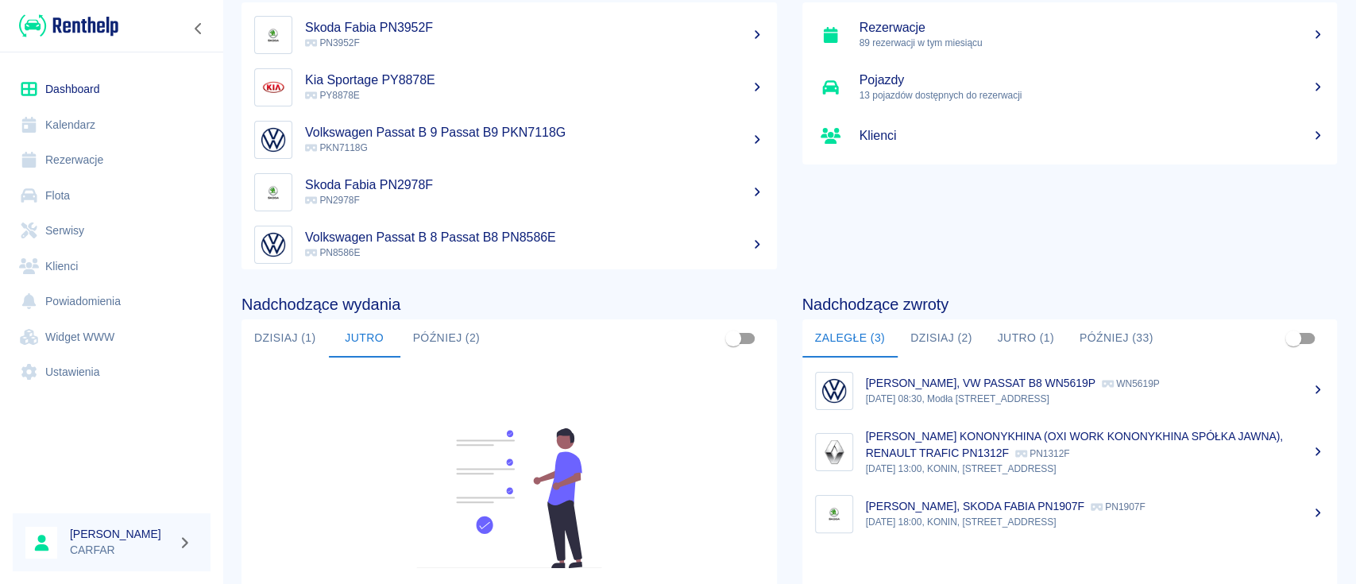
click at [271, 332] on button "Dzisiaj (1)" at bounding box center [285, 338] width 87 height 38
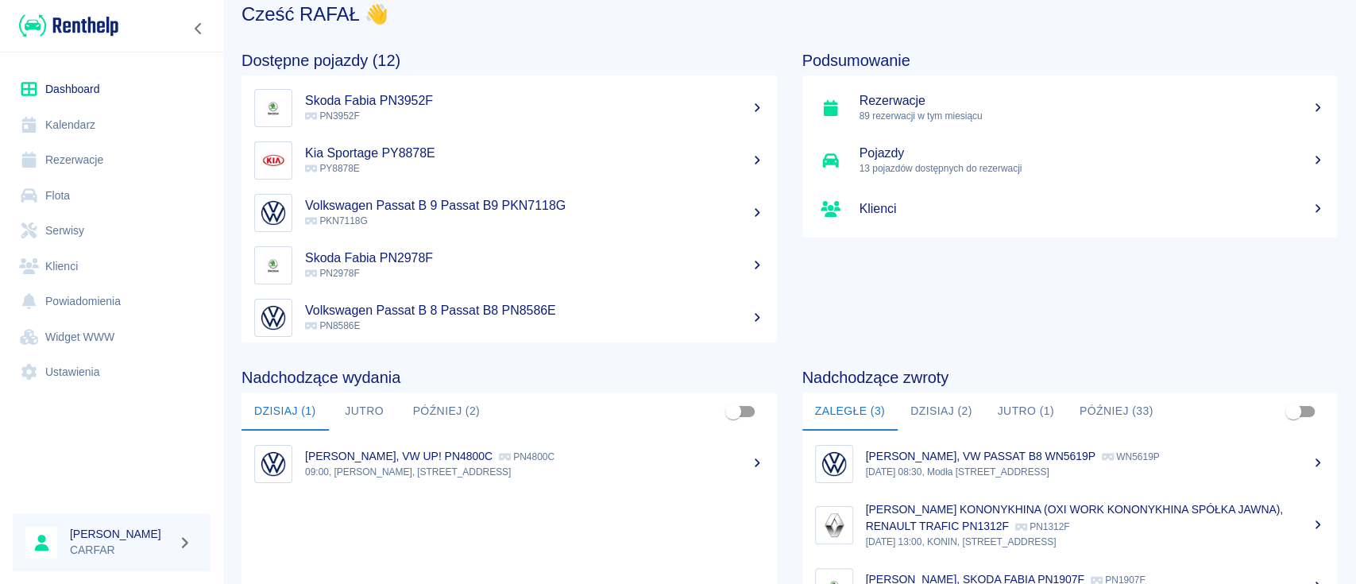
scroll to position [0, 0]
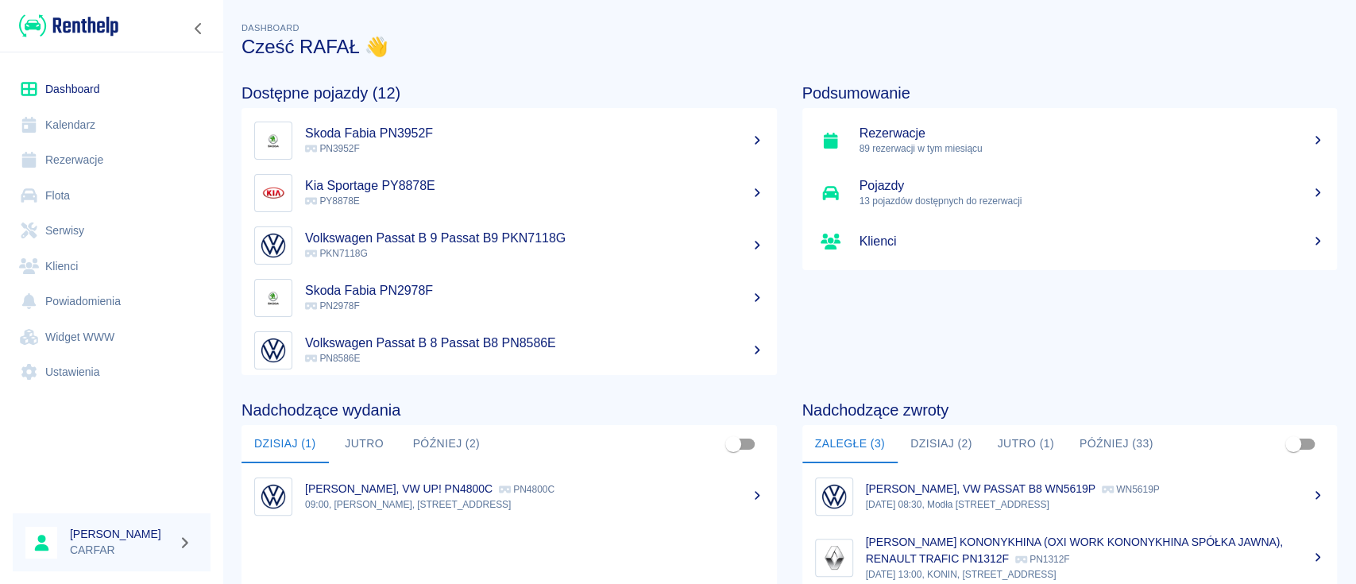
click at [630, 136] on h5 "Skoda Fabia PN3952F" at bounding box center [534, 134] width 459 height 16
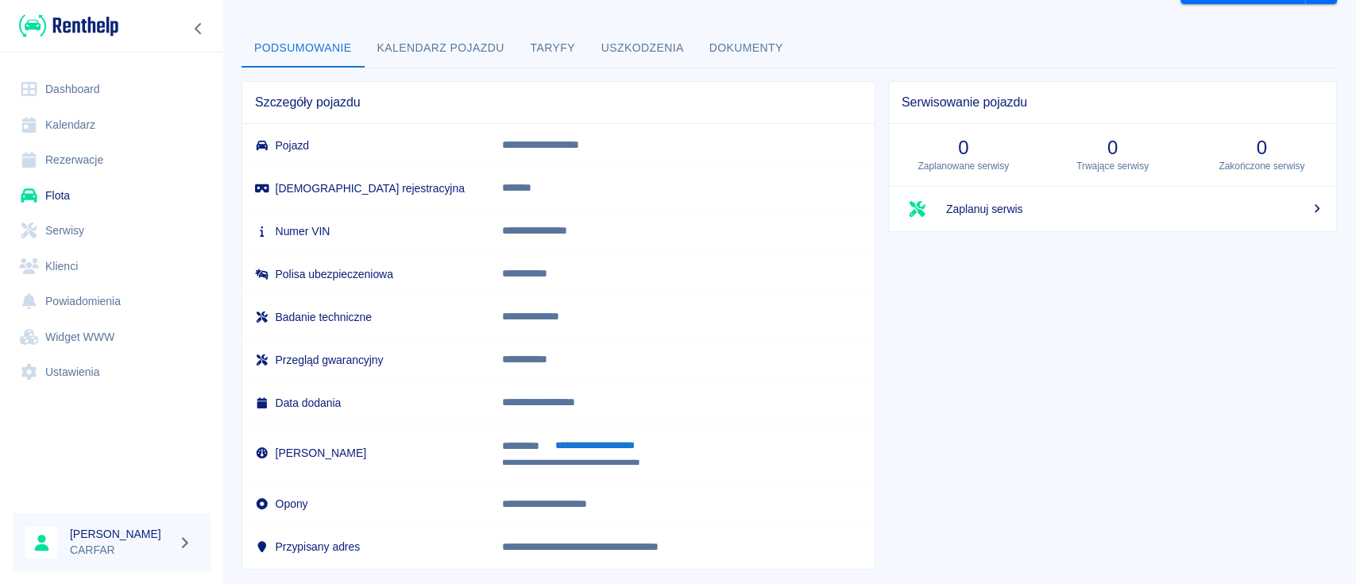
scroll to position [83, 0]
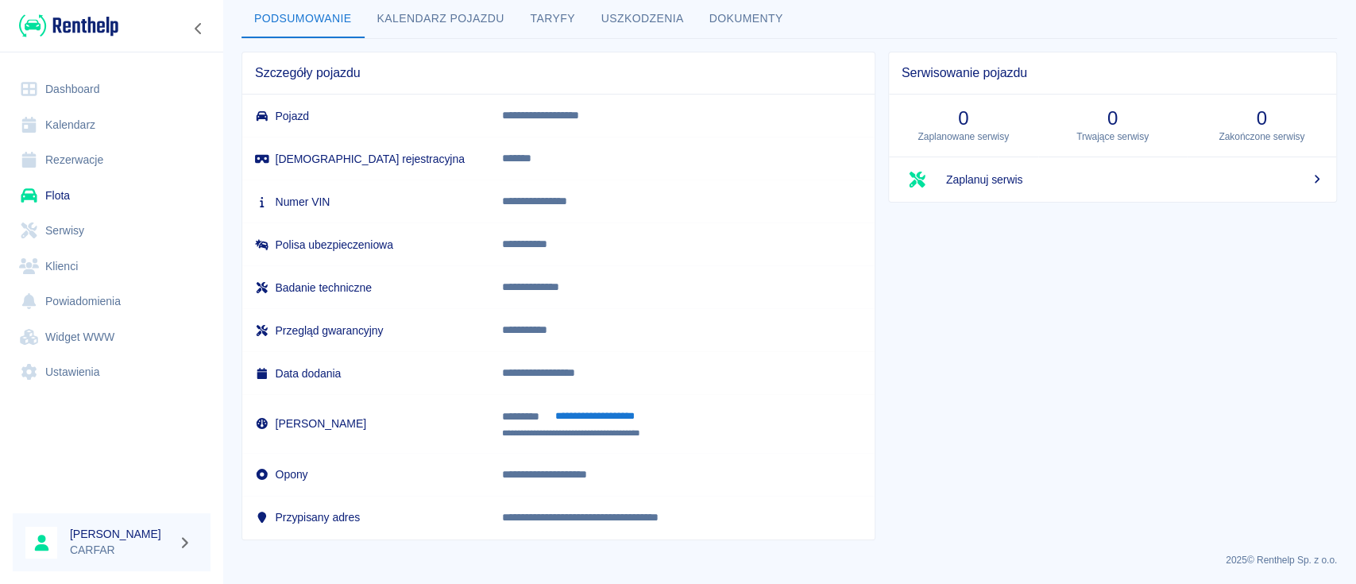
click at [83, 87] on link "Dashboard" at bounding box center [112, 90] width 198 height 36
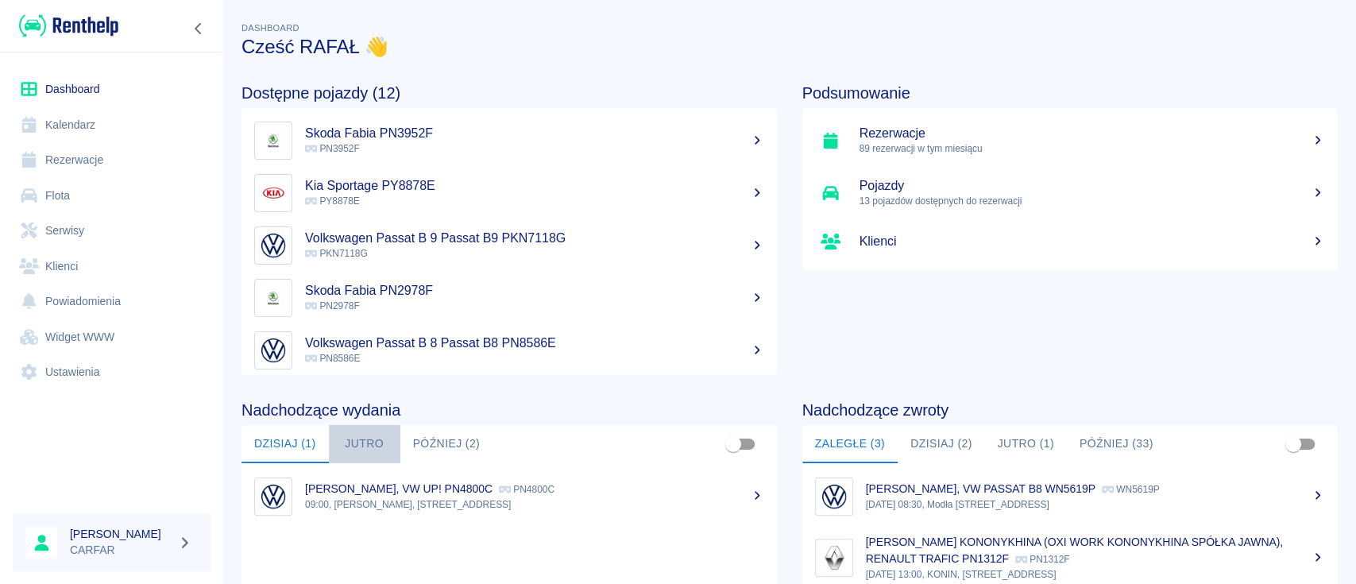
click at [363, 435] on button "Jutro" at bounding box center [365, 444] width 72 height 38
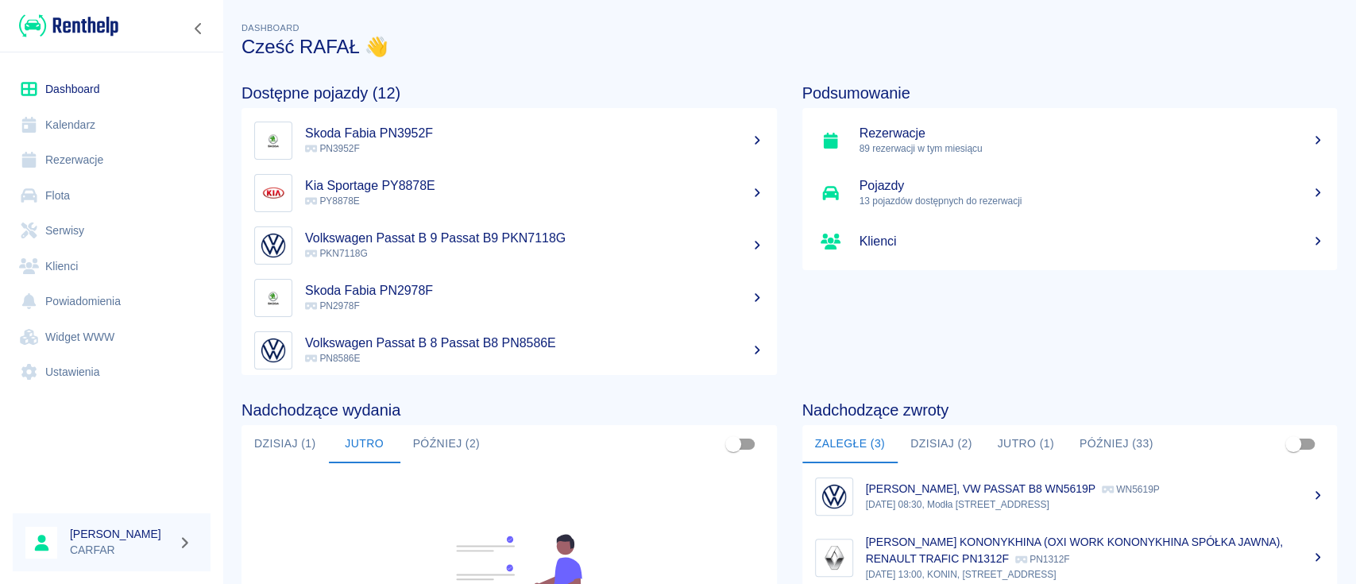
click at [432, 435] on button "Później (2)" at bounding box center [447, 444] width 93 height 38
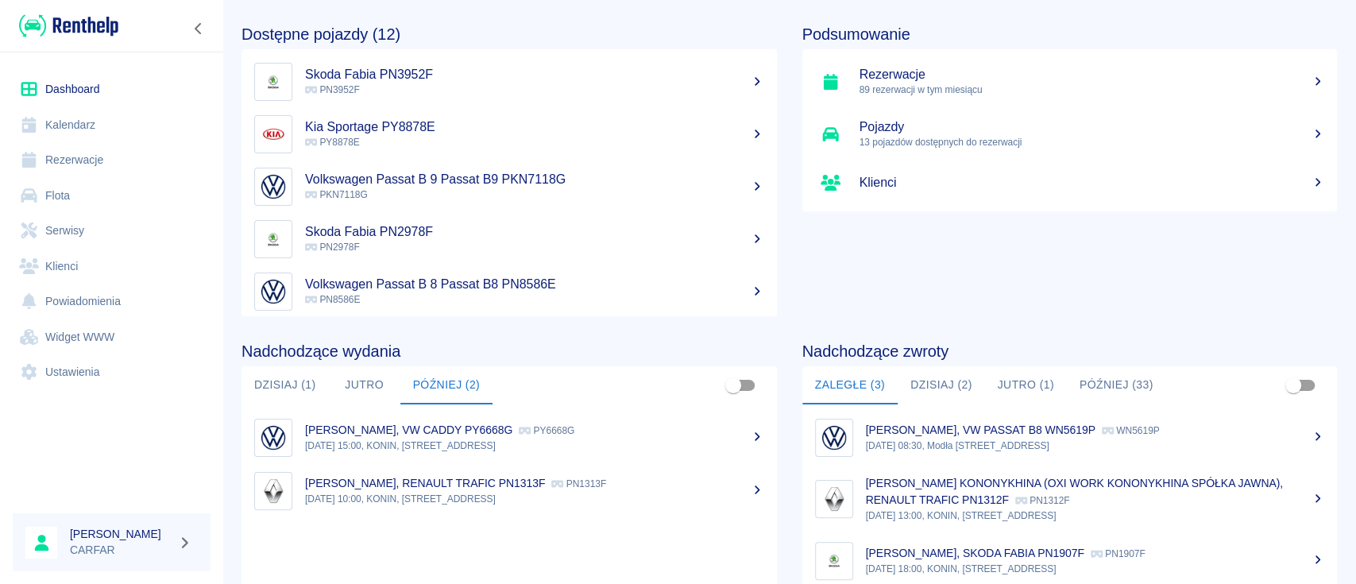
scroll to position [106, 0]
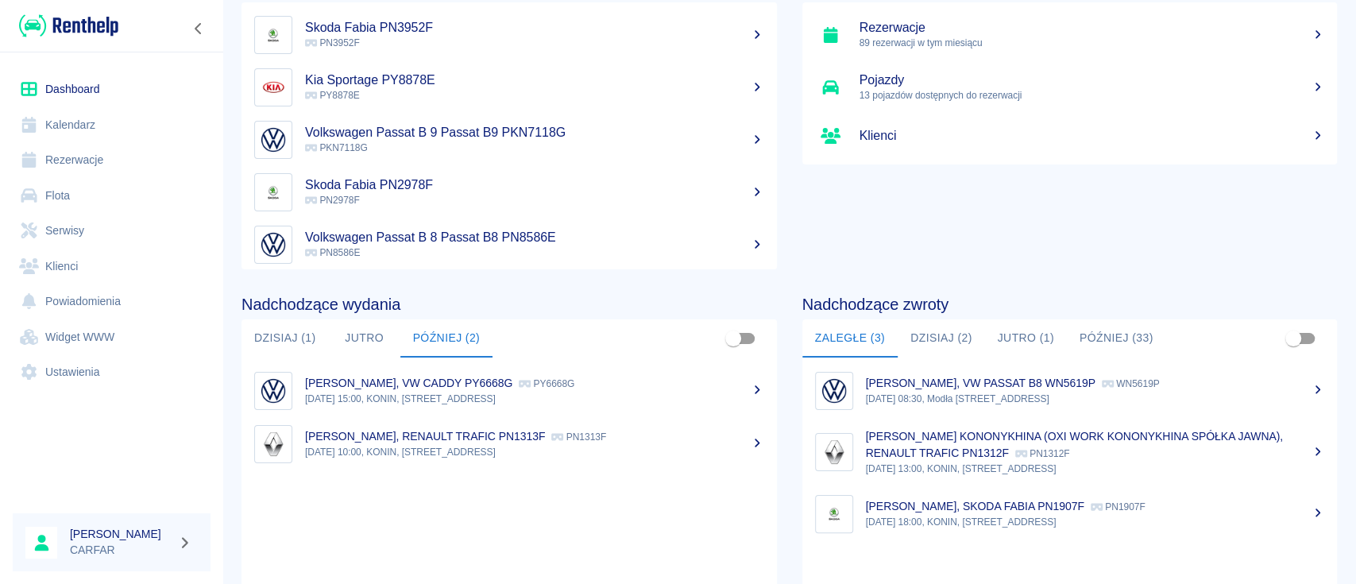
click at [308, 339] on button "Dzisiaj (1)" at bounding box center [285, 338] width 87 height 38
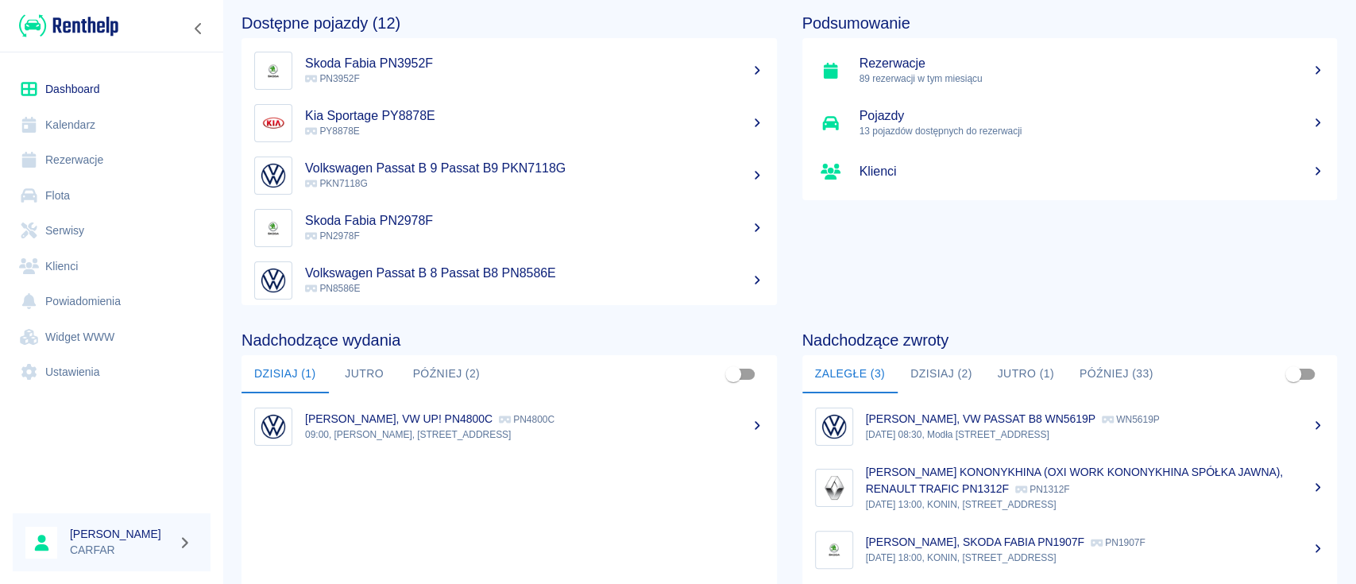
scroll to position [0, 0]
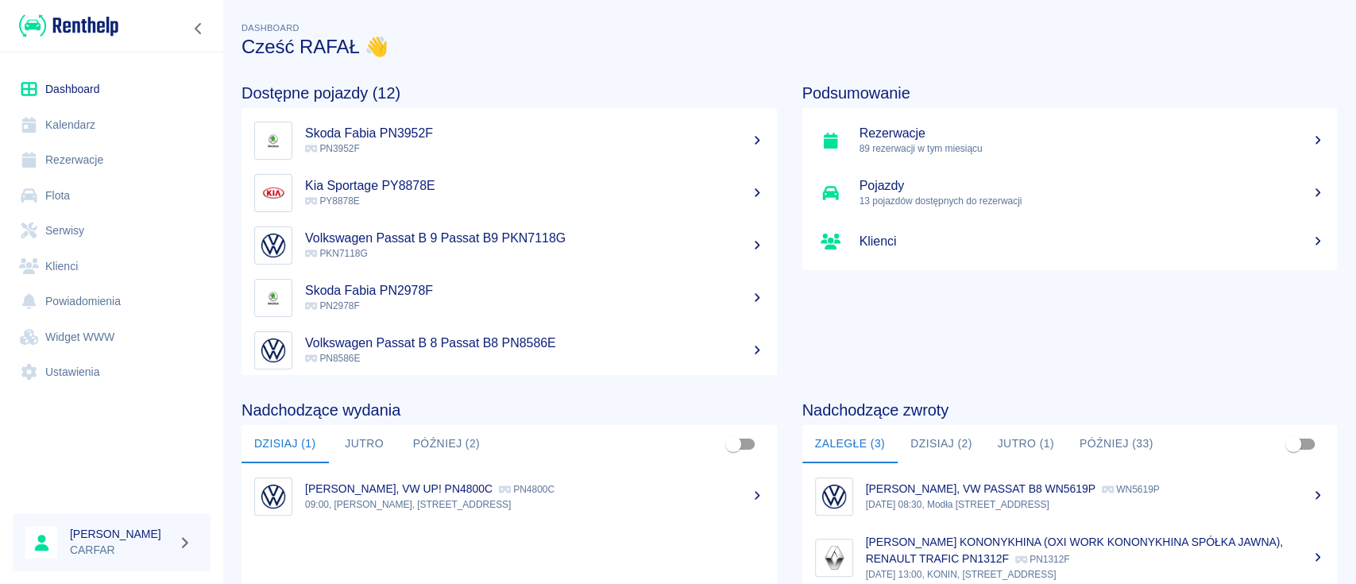
click at [102, 153] on link "Rezerwacje" at bounding box center [112, 160] width 198 height 36
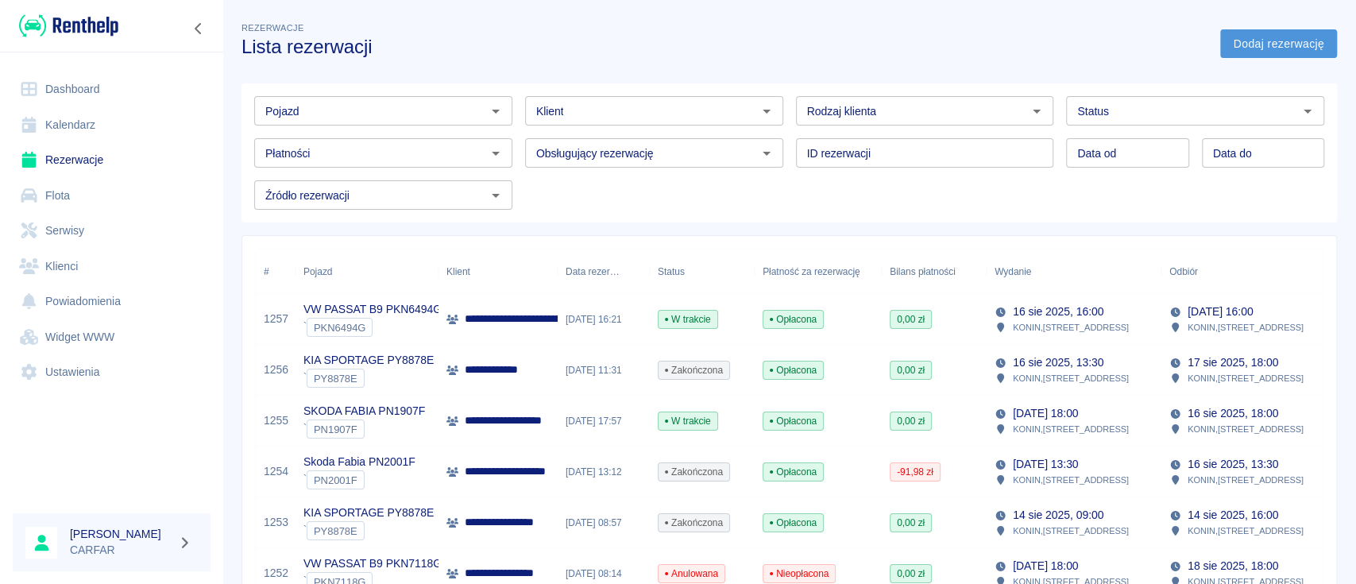
click at [1259, 34] on link "Dodaj rezerwację" at bounding box center [1279, 43] width 117 height 29
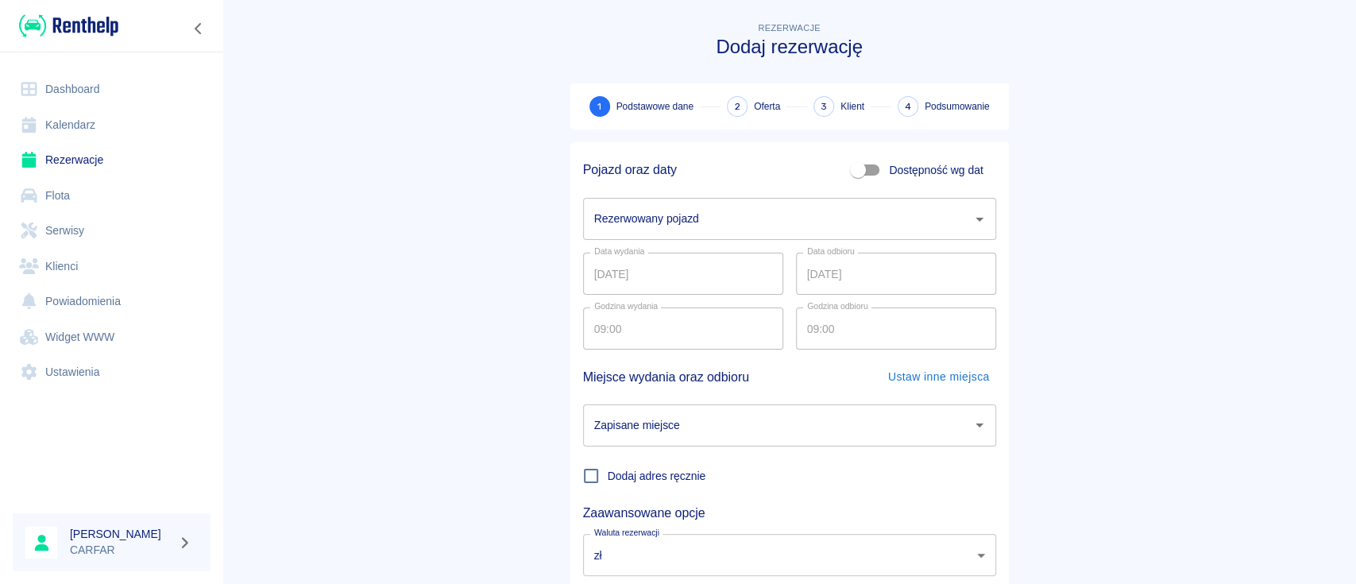
click at [747, 223] on input "Rezerwowany pojazd" at bounding box center [777, 219] width 375 height 28
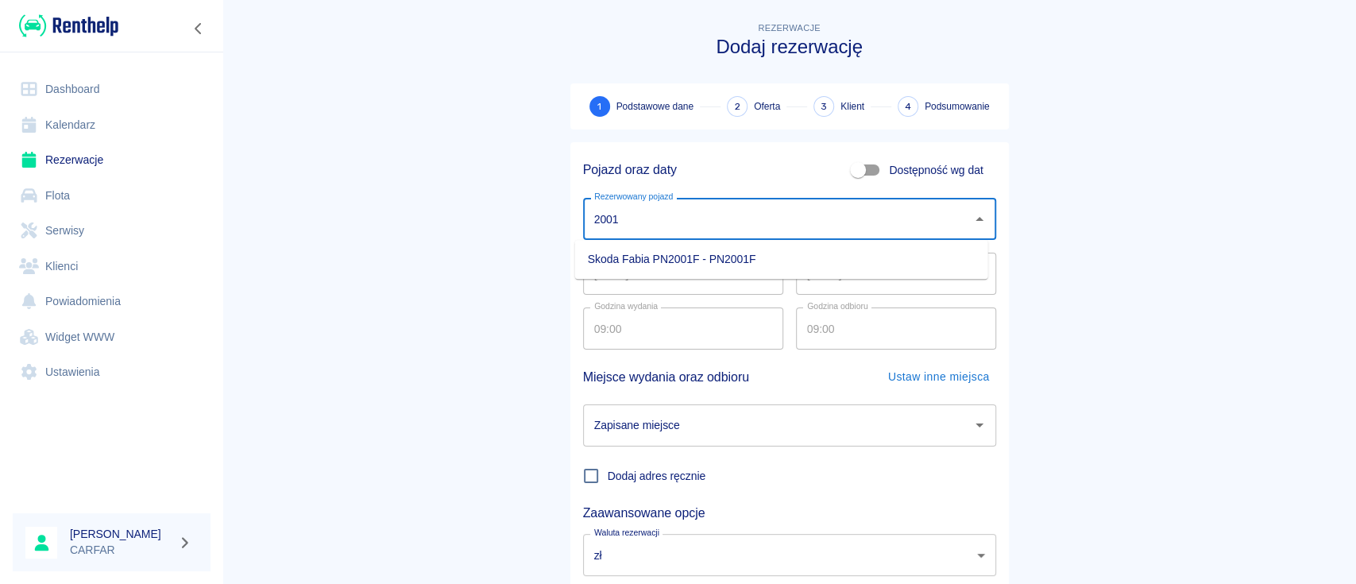
click at [748, 270] on li "Skoda Fabia PN2001F - PN2001F" at bounding box center [781, 259] width 413 height 26
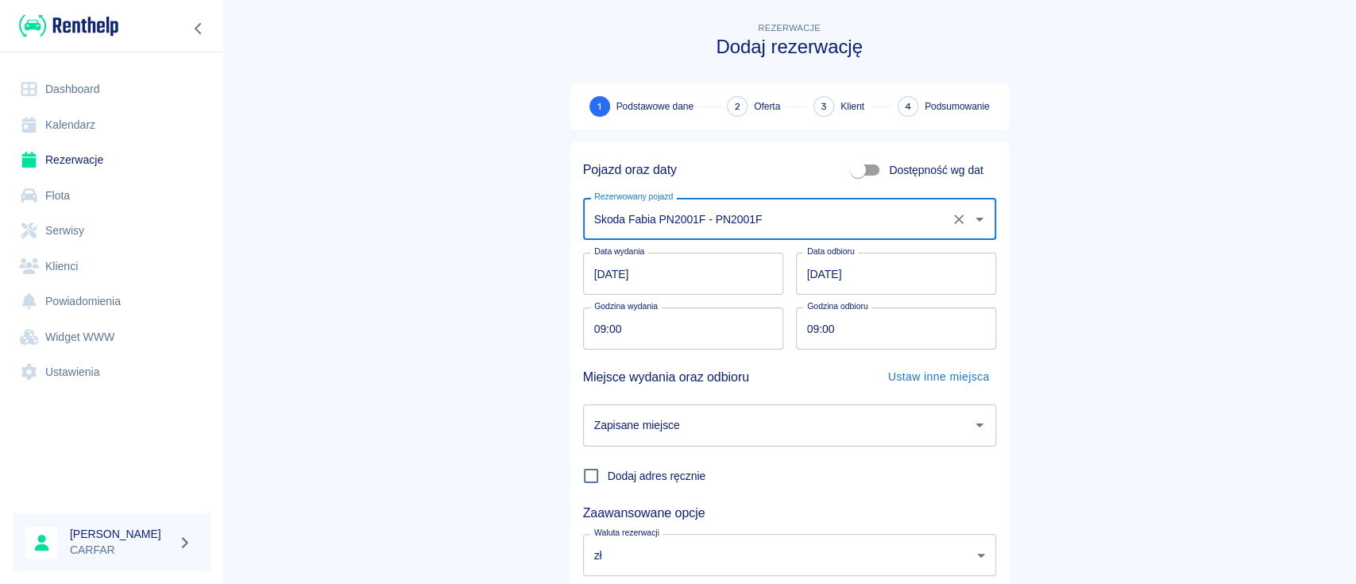
type input "Skoda Fabia PN2001F - PN2001F"
click at [772, 272] on input "18.08.2025" at bounding box center [683, 274] width 200 height 42
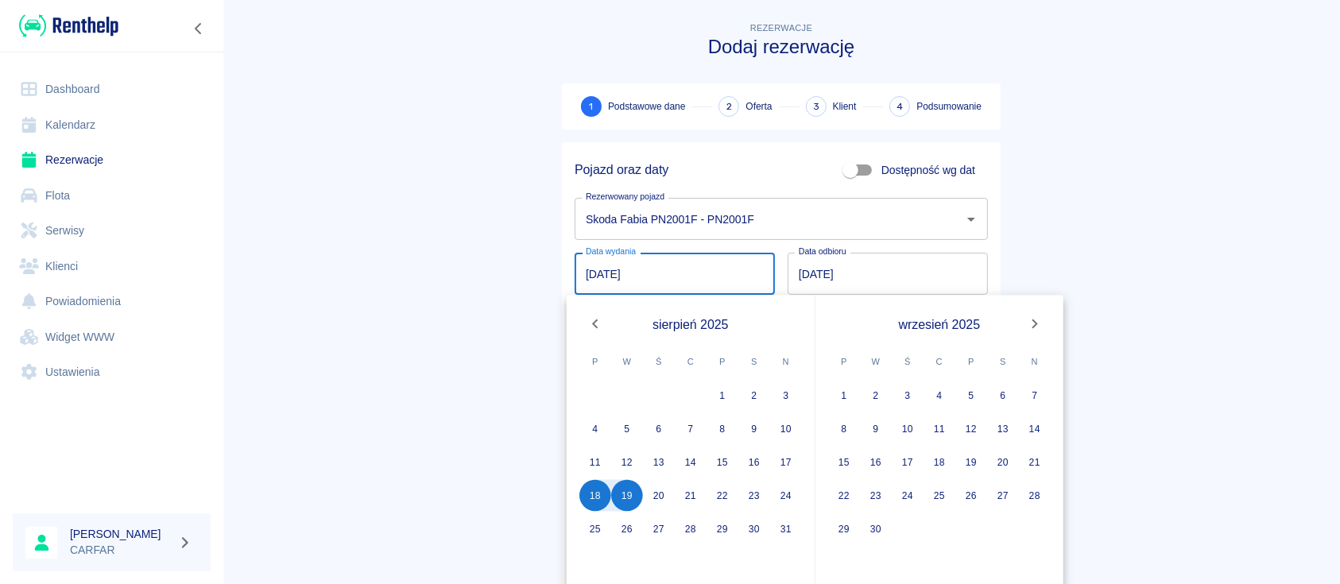
click at [798, 280] on input "19.08.2025" at bounding box center [888, 274] width 200 height 42
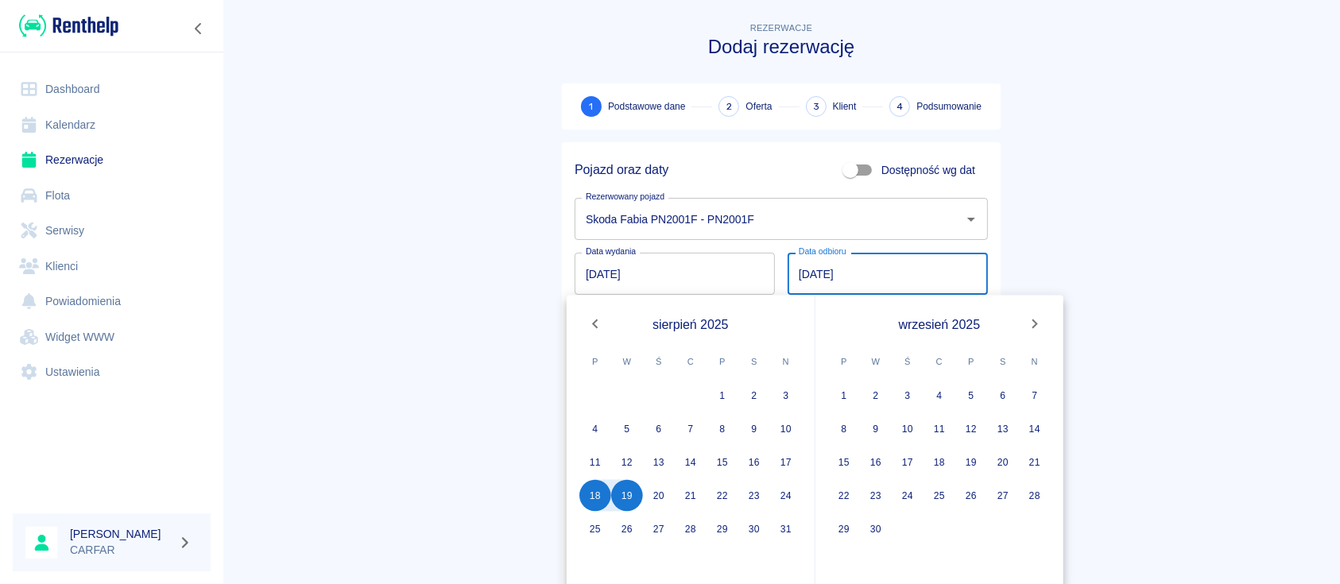
click at [896, 272] on input "19.08.2025" at bounding box center [888, 274] width 200 height 42
click at [722, 494] on button "22" at bounding box center [722, 496] width 32 height 32
type input "22.08.2025"
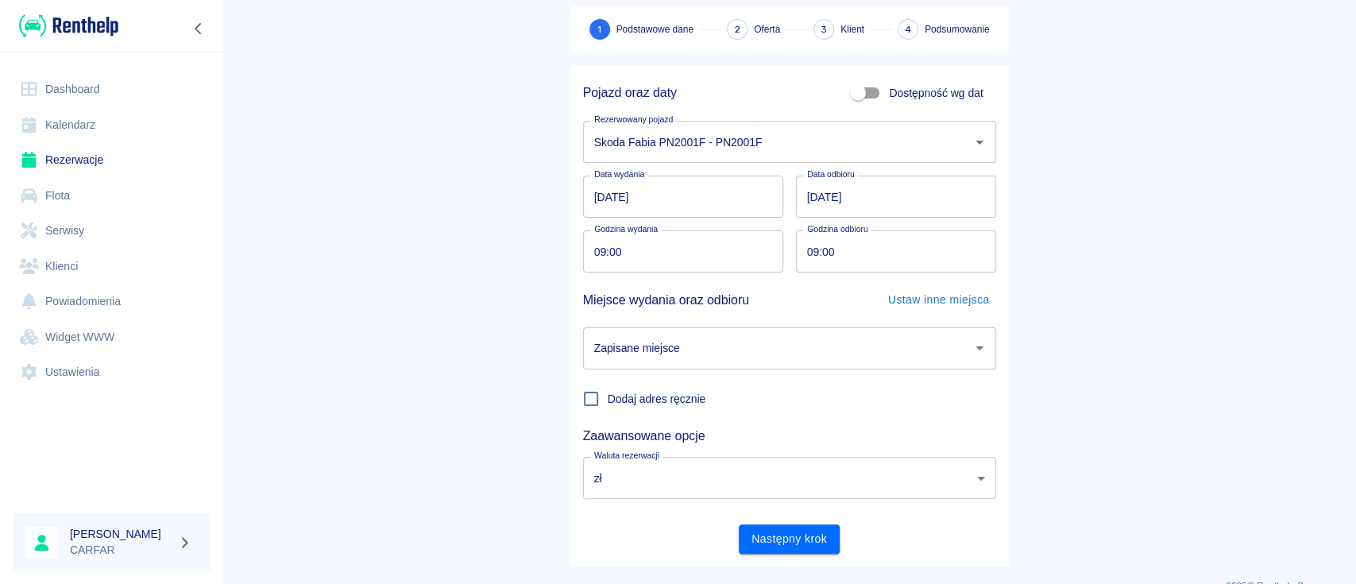
scroll to position [105, 0]
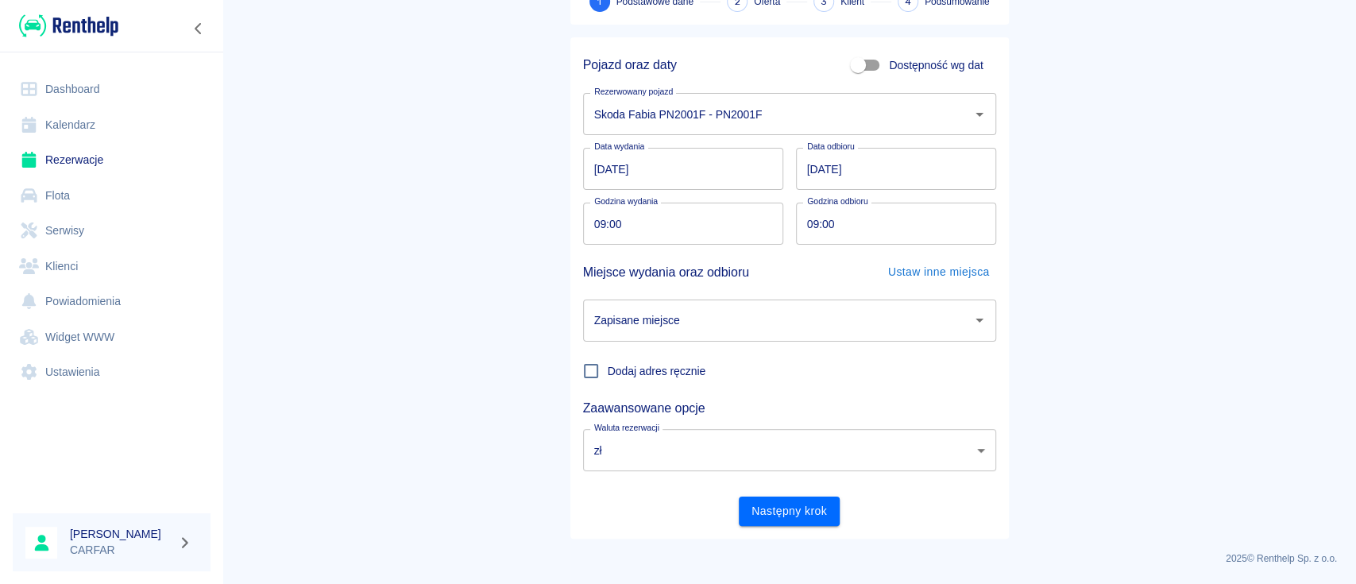
click at [737, 340] on div "Zapisane miejsce" at bounding box center [789, 321] width 413 height 42
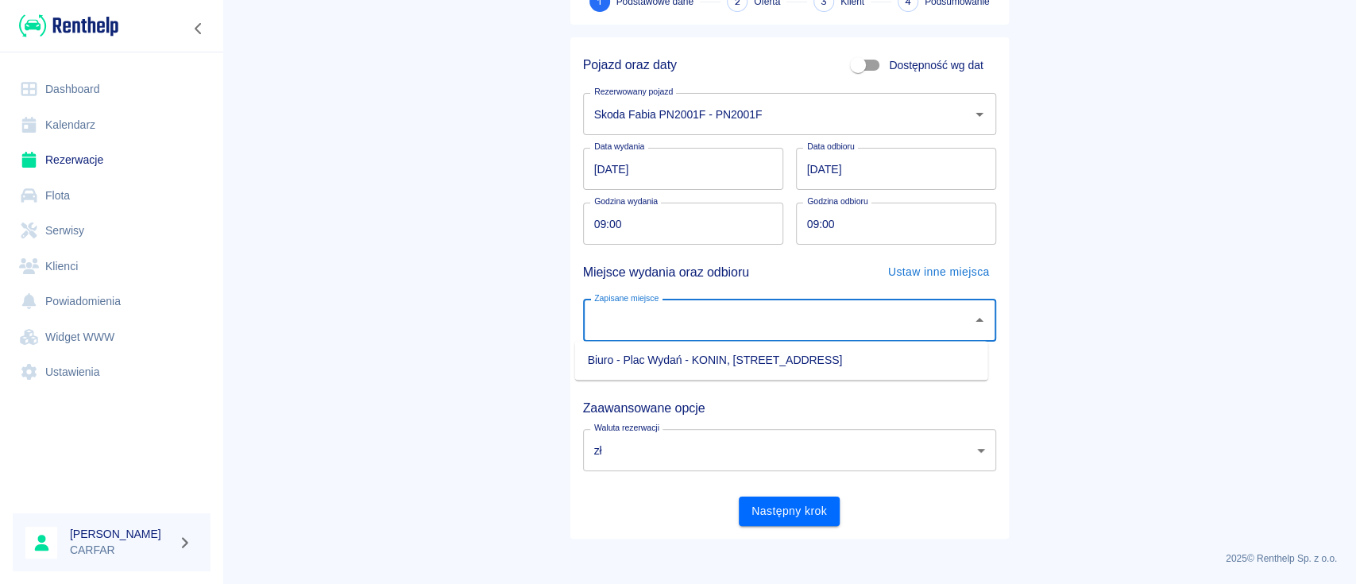
click at [727, 366] on li "Biuro - Plac Wydań - KONIN, Kolejowa 1C" at bounding box center [781, 360] width 413 height 26
type input "Biuro - Plac Wydań - KONIN, Kolejowa 1C"
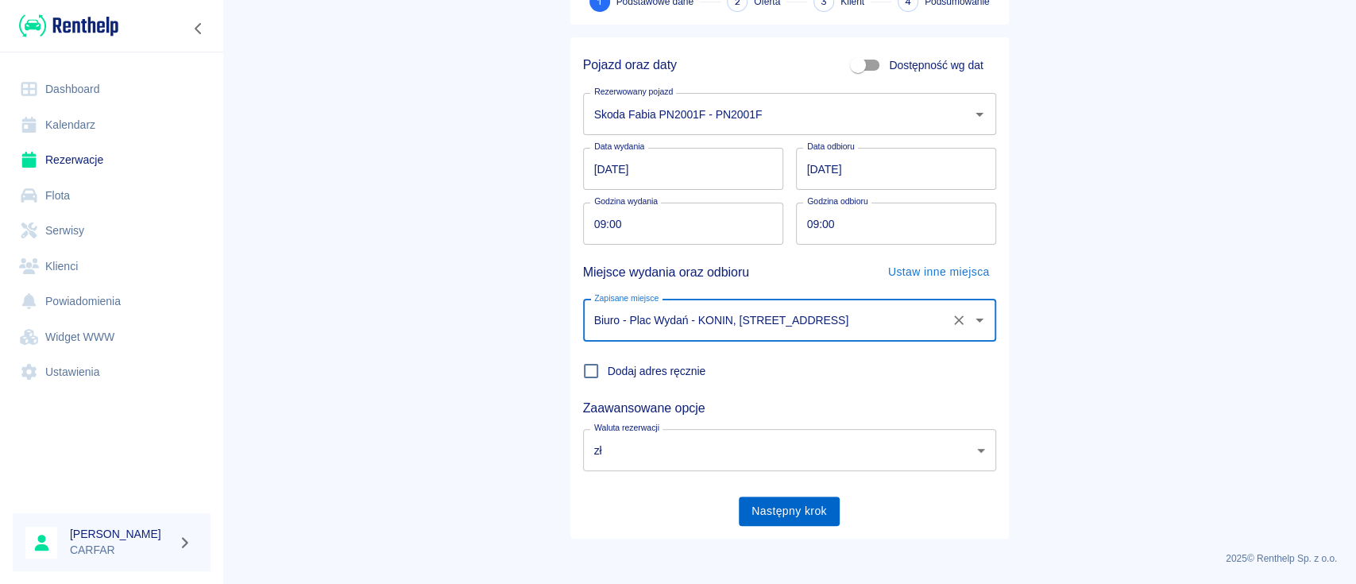
click at [814, 514] on button "Następny krok" at bounding box center [789, 511] width 101 height 29
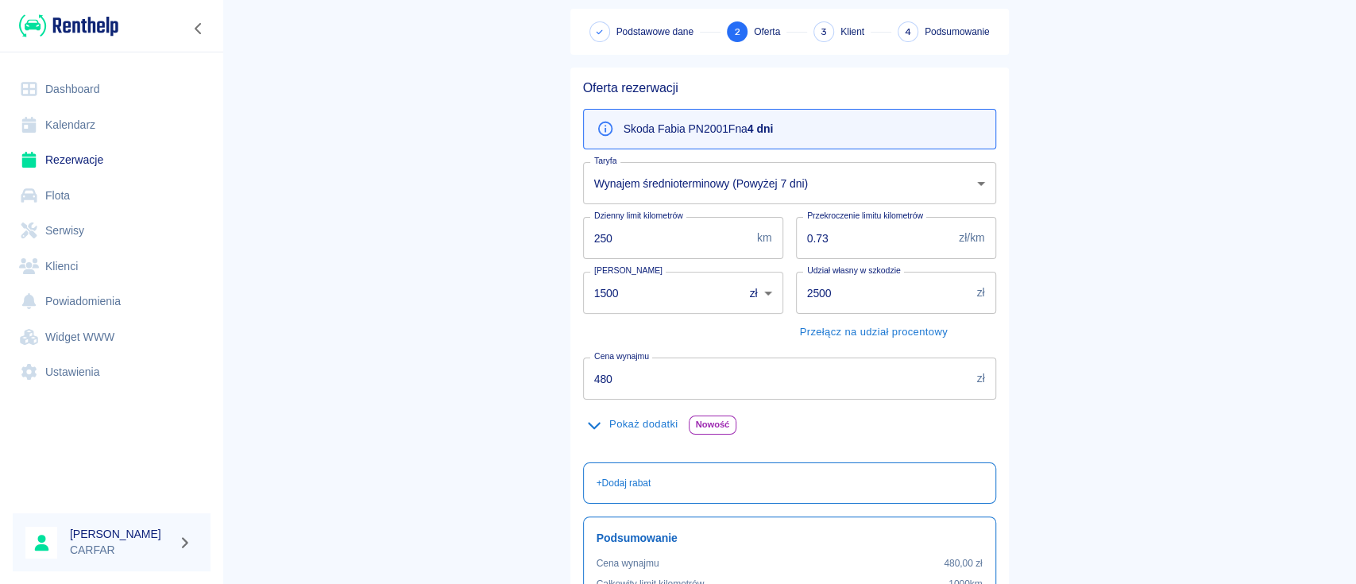
scroll to position [106, 0]
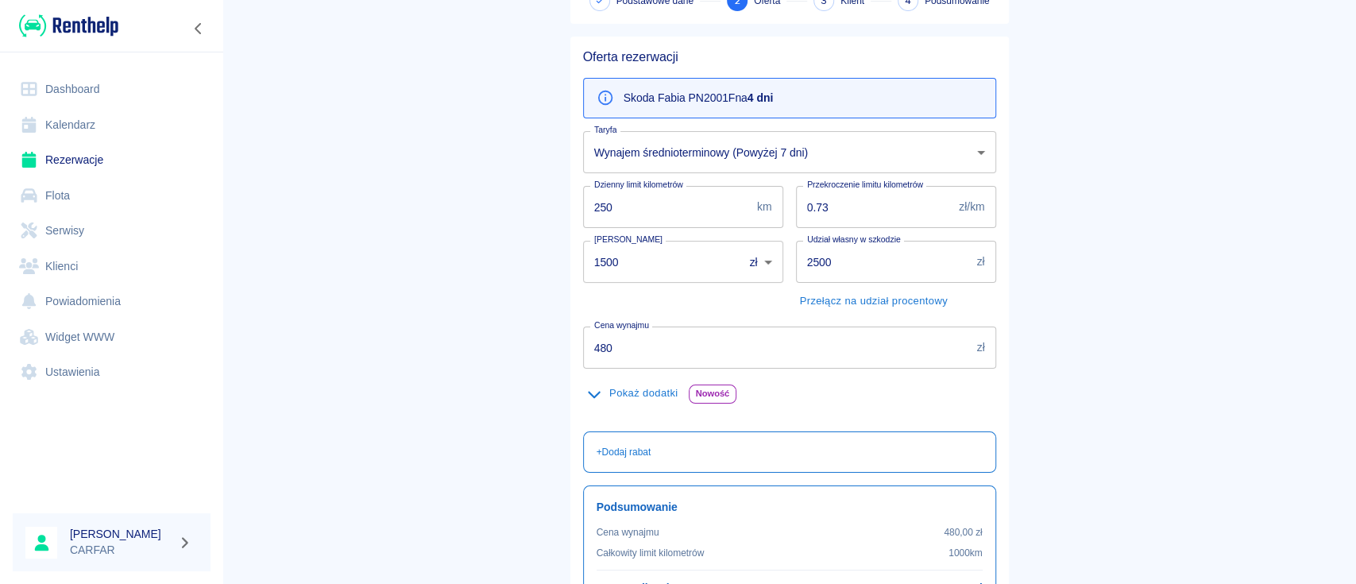
click at [826, 155] on body "Używamy plików Cookies, by zapewnić Ci najlepsze możliwe doświadczenie. Aby dow…" at bounding box center [678, 292] width 1356 height 584
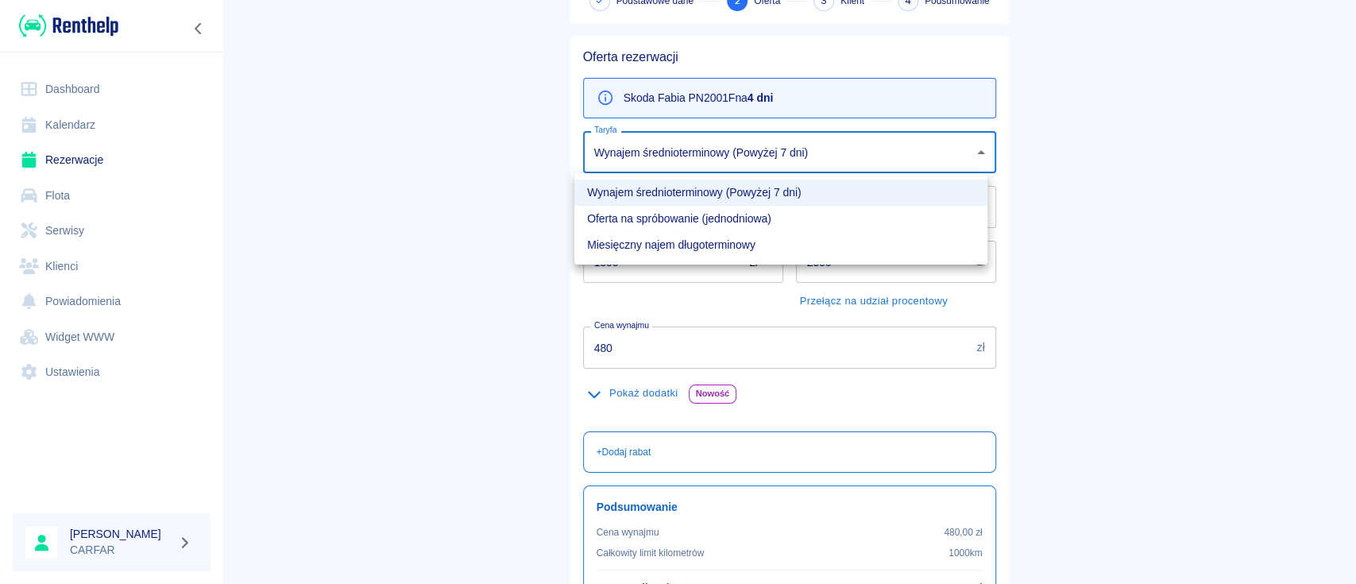
click at [699, 215] on li "Oferta na spróbowanie (jednodniowa)" at bounding box center [781, 219] width 413 height 26
type input "f5ab2921-0a19-4d68-9b70-30833fbd6c83"
type input "560"
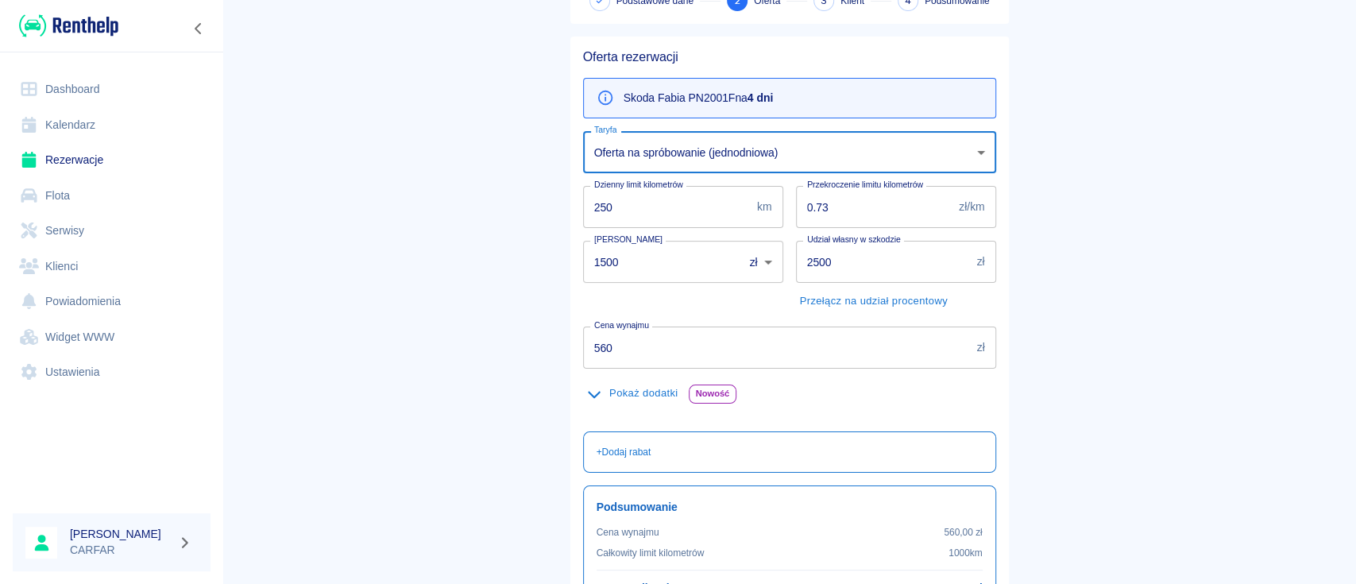
click at [645, 393] on button "Pokaż dodatki" at bounding box center [632, 393] width 99 height 25
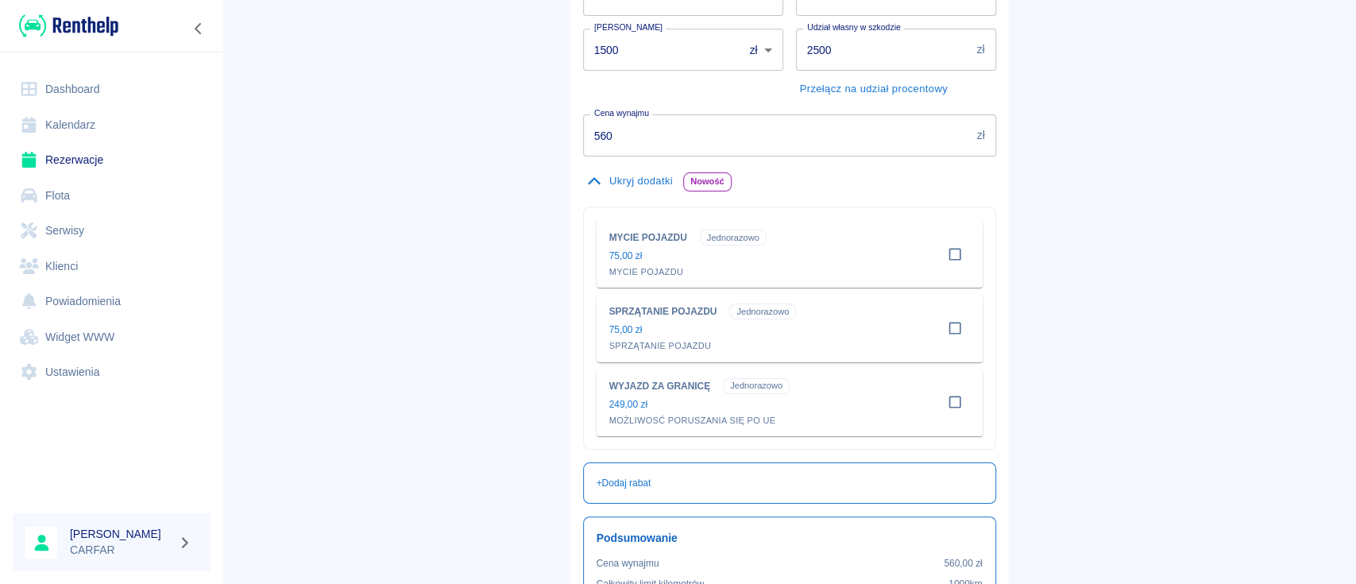
click at [613, 179] on button "Ukryj dodatki" at bounding box center [630, 181] width 94 height 25
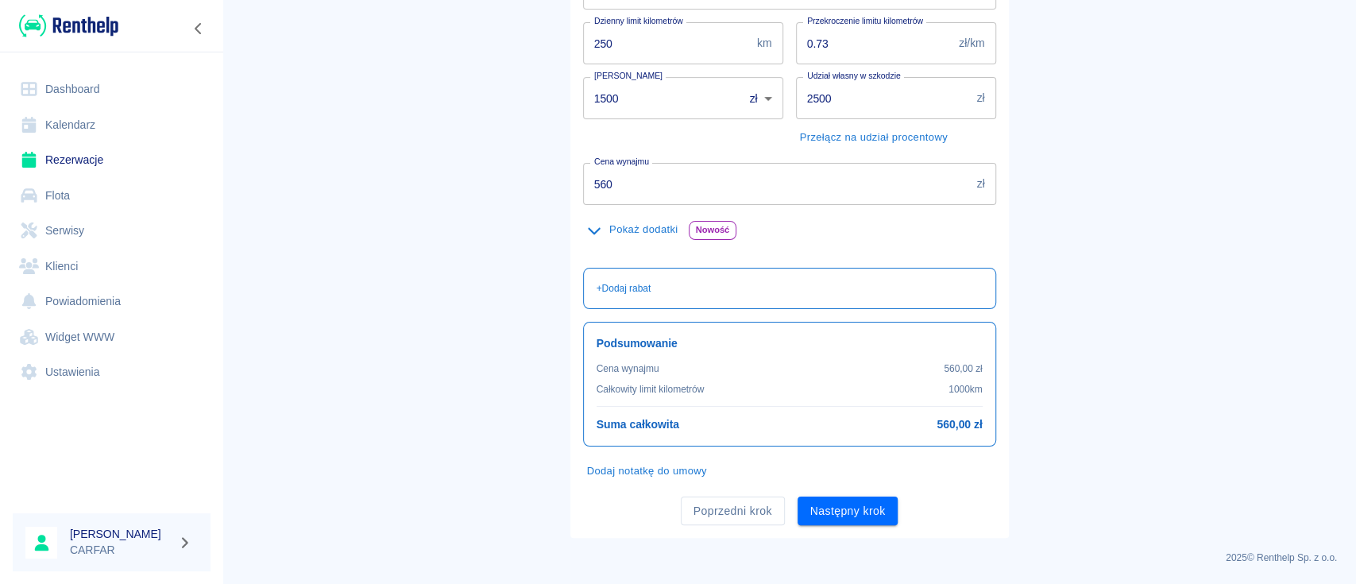
scroll to position [269, 0]
click at [623, 286] on p "+ Dodaj rabat" at bounding box center [624, 289] width 55 height 14
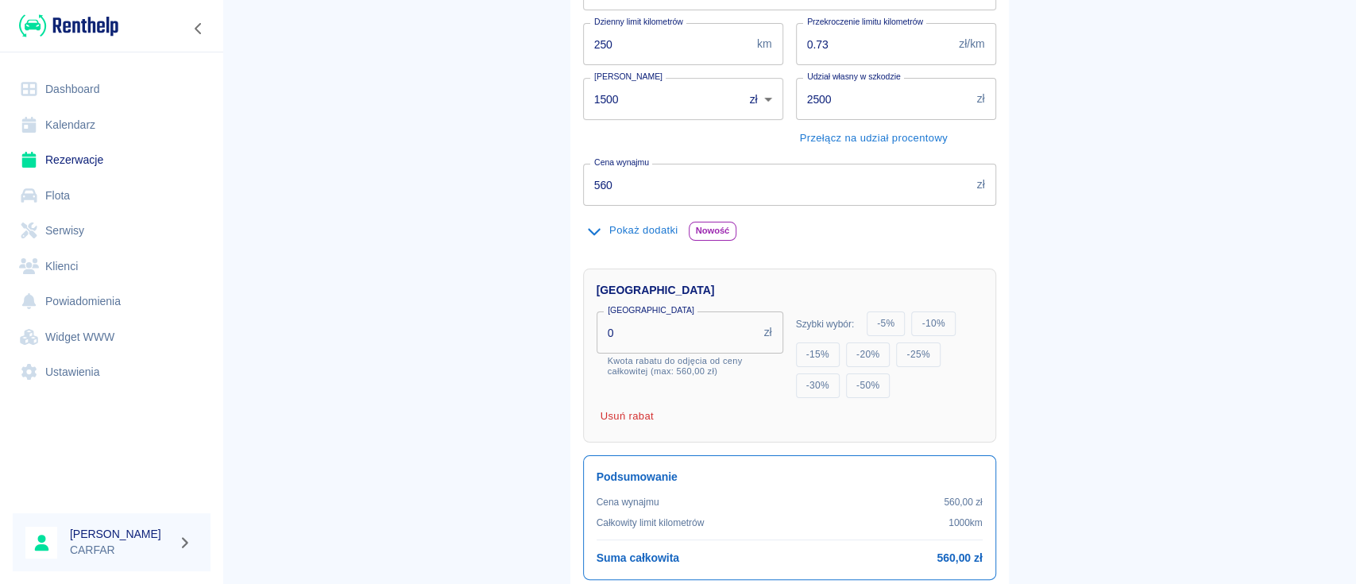
click at [675, 338] on input "0" at bounding box center [677, 333] width 161 height 42
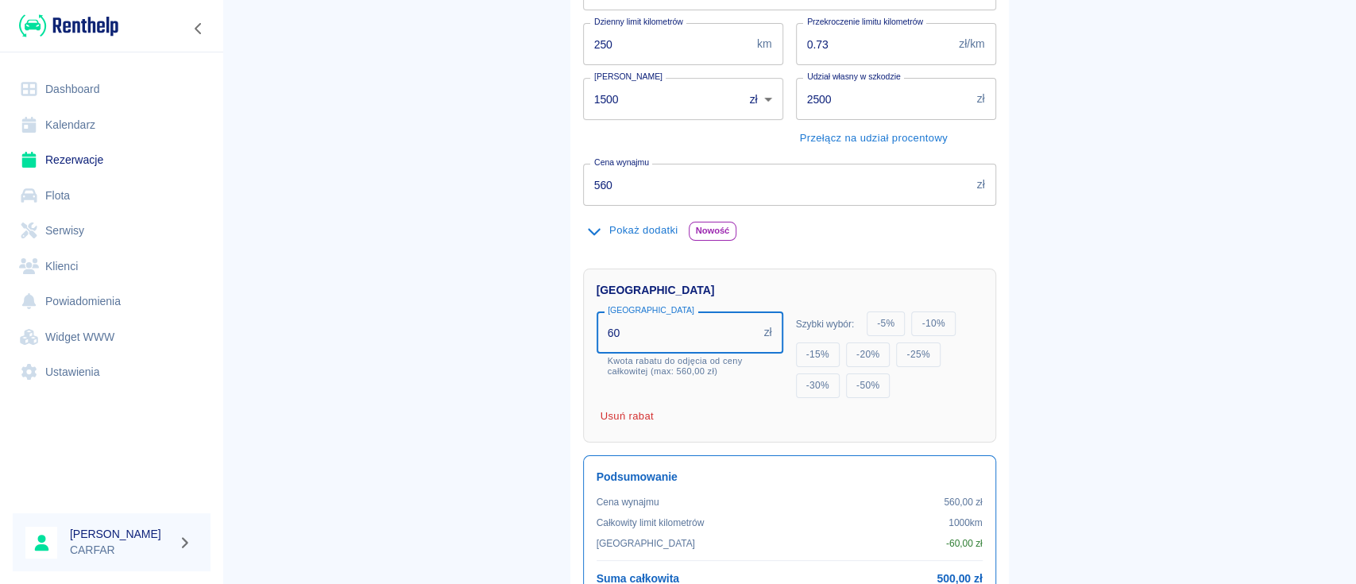
type input "60"
click at [558, 334] on div "Oferta rezerwacji Skoda Fabia PN2001F na 4 dni Taryfa Oferta na spróbowanie (je…" at bounding box center [783, 276] width 451 height 831
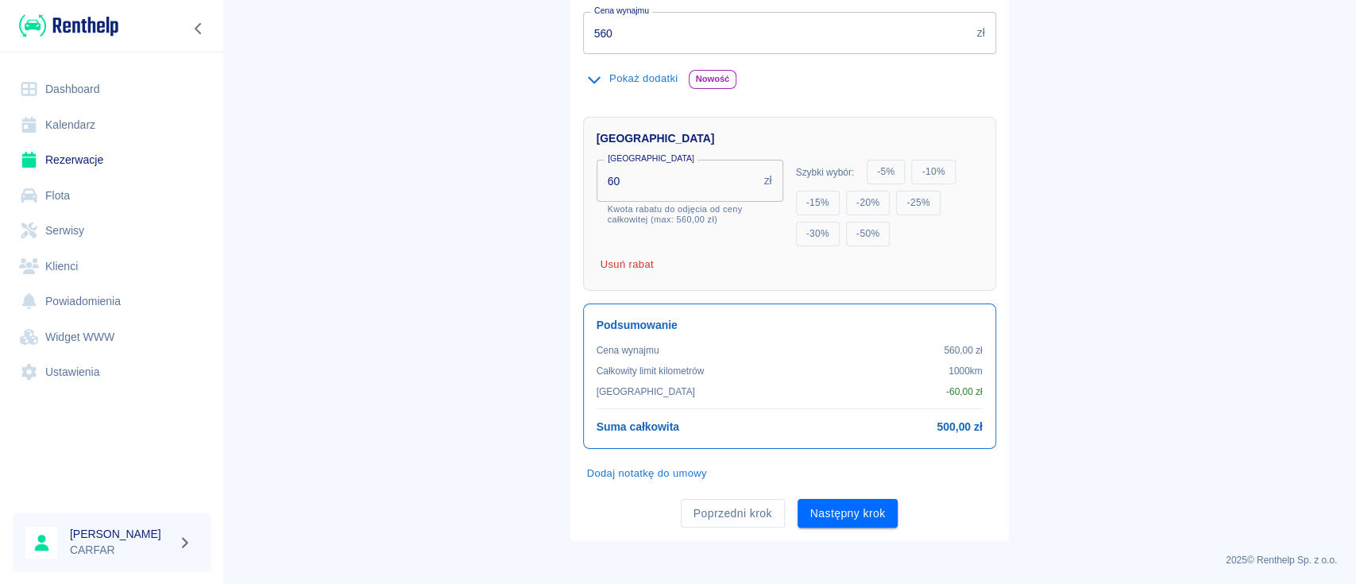
scroll to position [421, 0]
click at [857, 509] on button "Następny krok" at bounding box center [848, 512] width 101 height 29
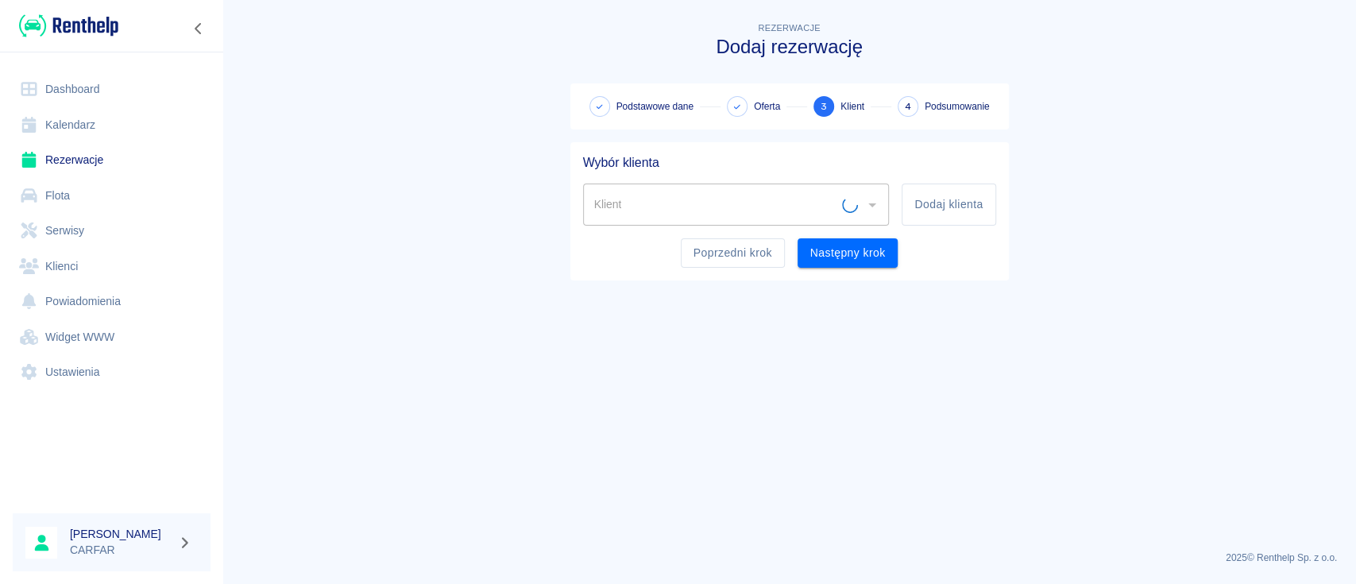
scroll to position [0, 0]
click at [950, 198] on button "Dodaj klienta" at bounding box center [949, 205] width 94 height 42
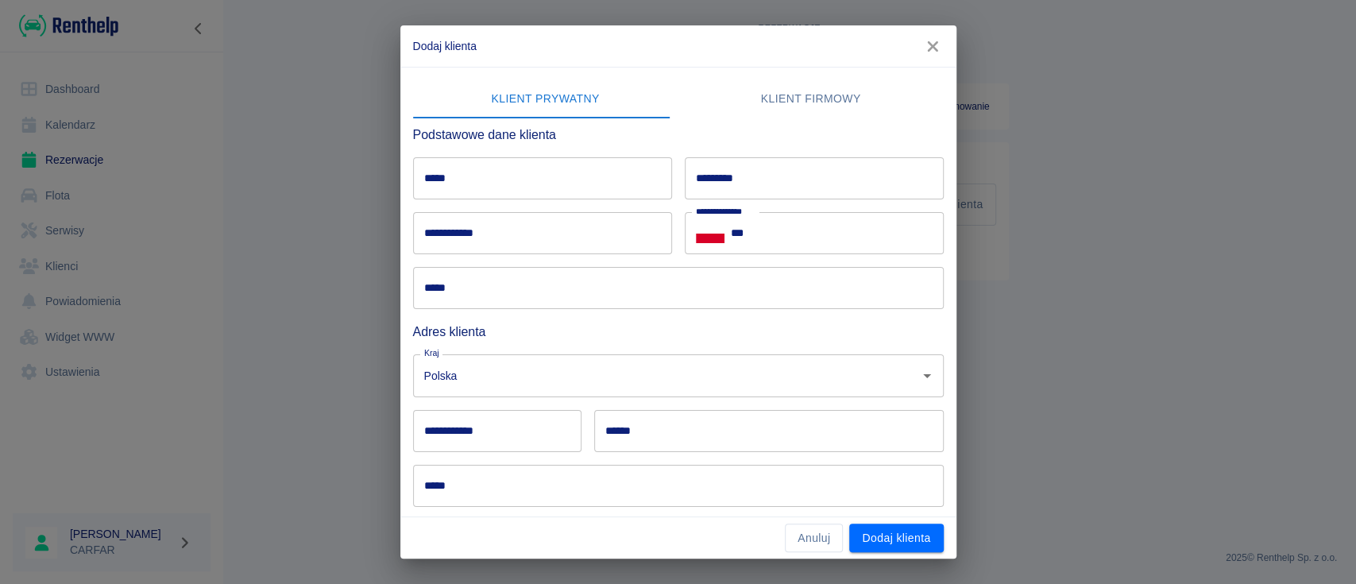
click at [501, 173] on input "*****" at bounding box center [542, 178] width 259 height 42
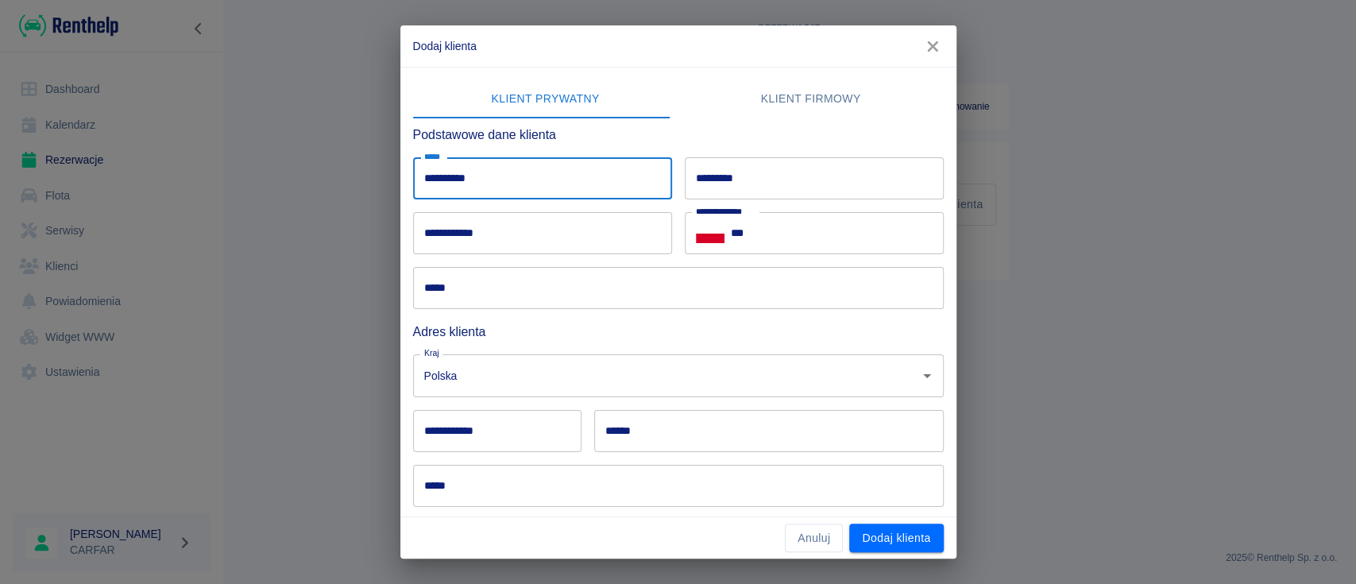
type input "*********"
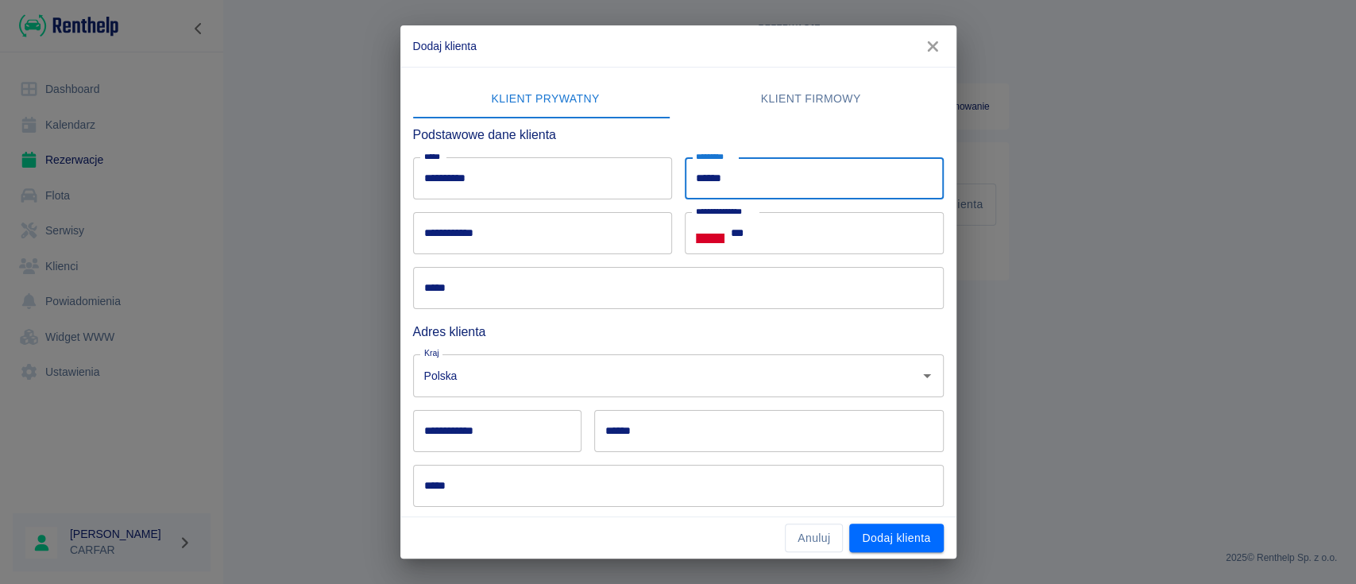
type input "*****"
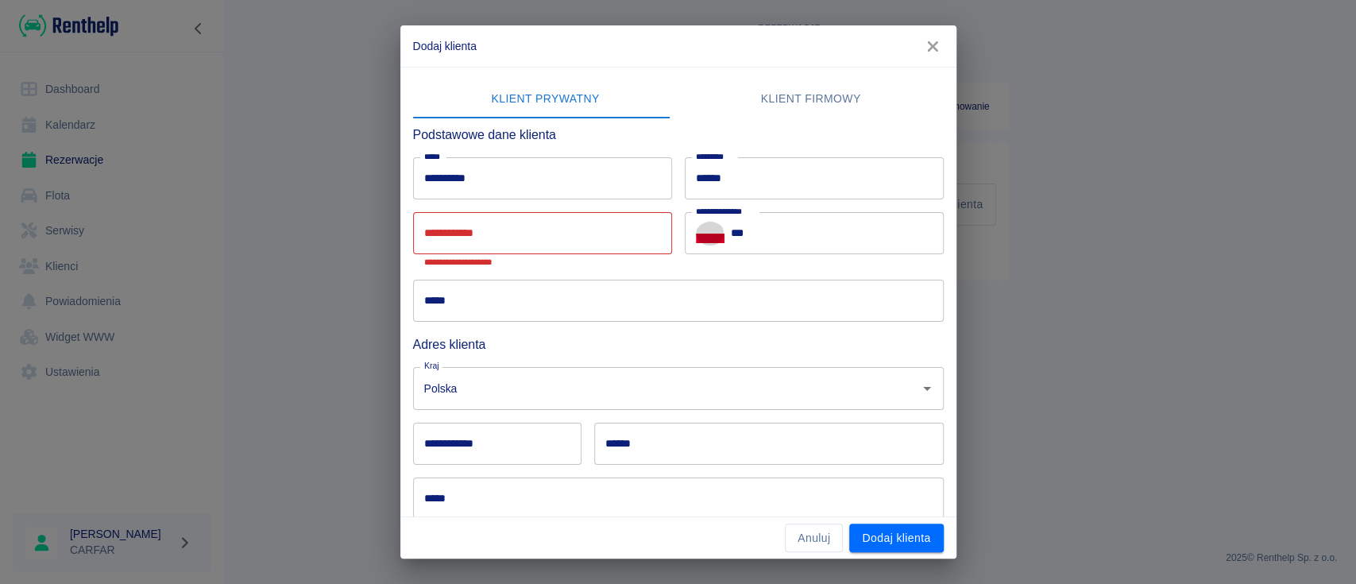
click at [788, 230] on input "***" at bounding box center [837, 233] width 213 height 42
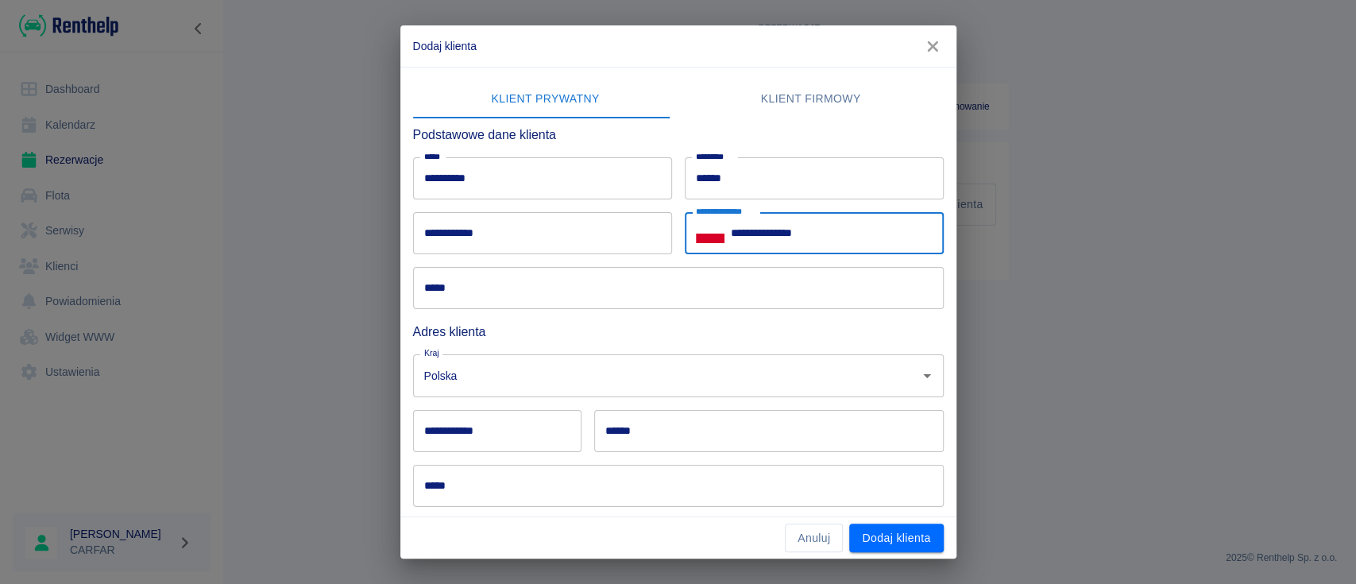
type input "**********"
click at [495, 232] on input "**********" at bounding box center [542, 233] width 259 height 42
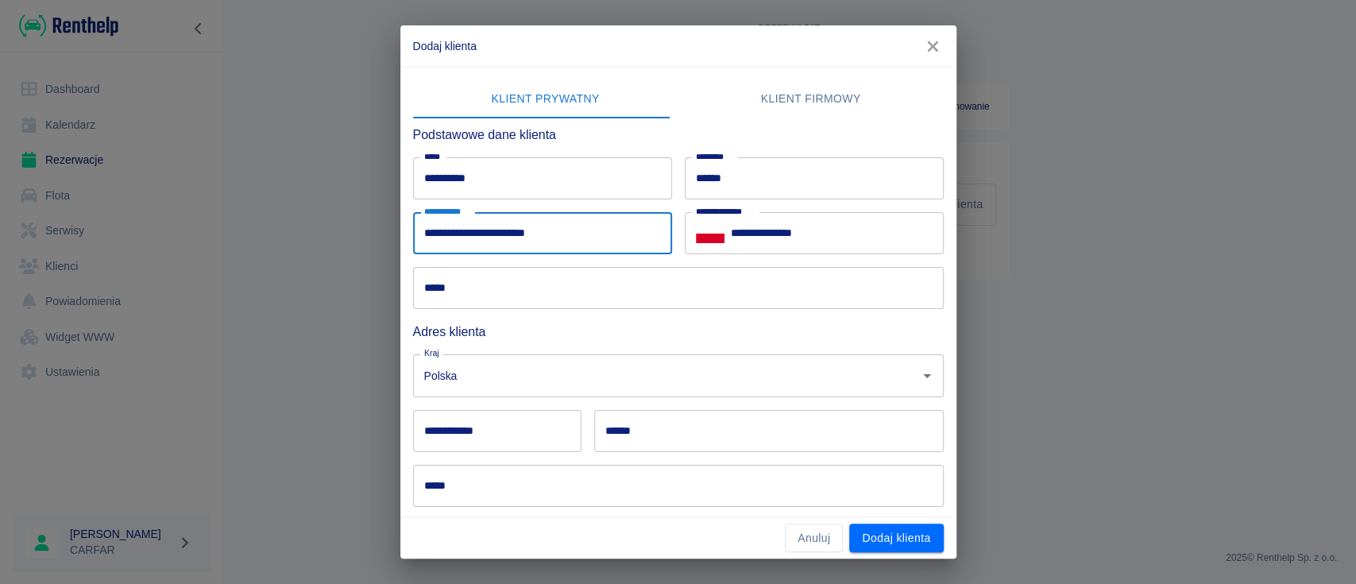
type input "**********"
click at [545, 286] on input "*****" at bounding box center [678, 288] width 531 height 42
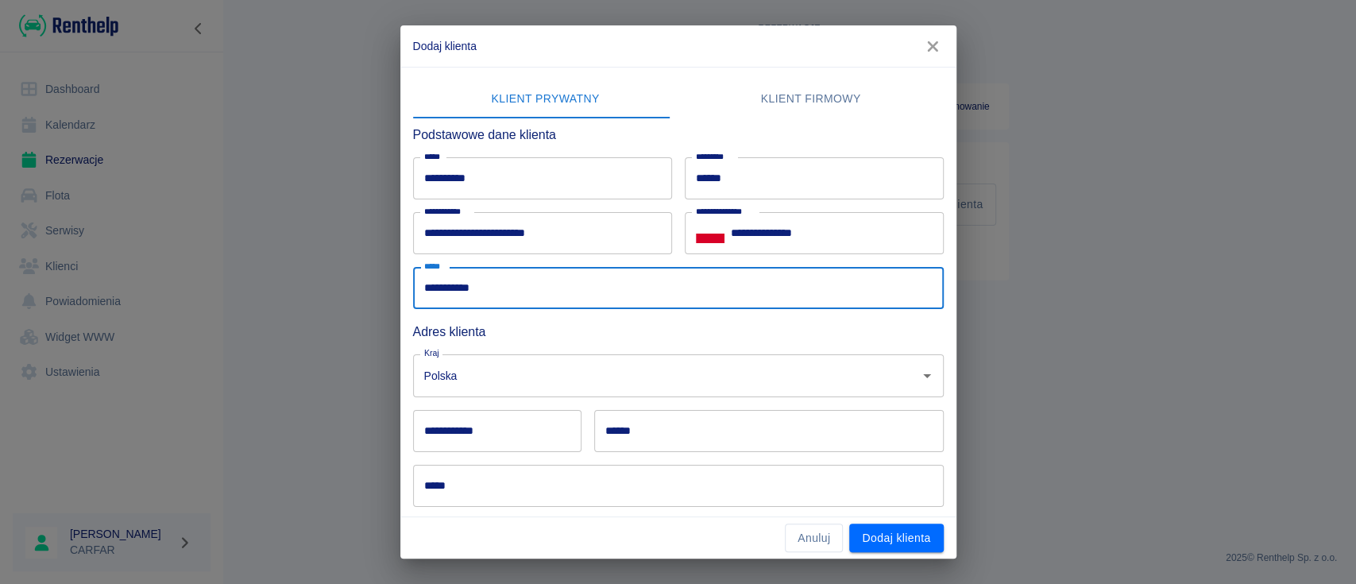
type input "**********"
click at [503, 431] on input "**********" at bounding box center [497, 431] width 168 height 42
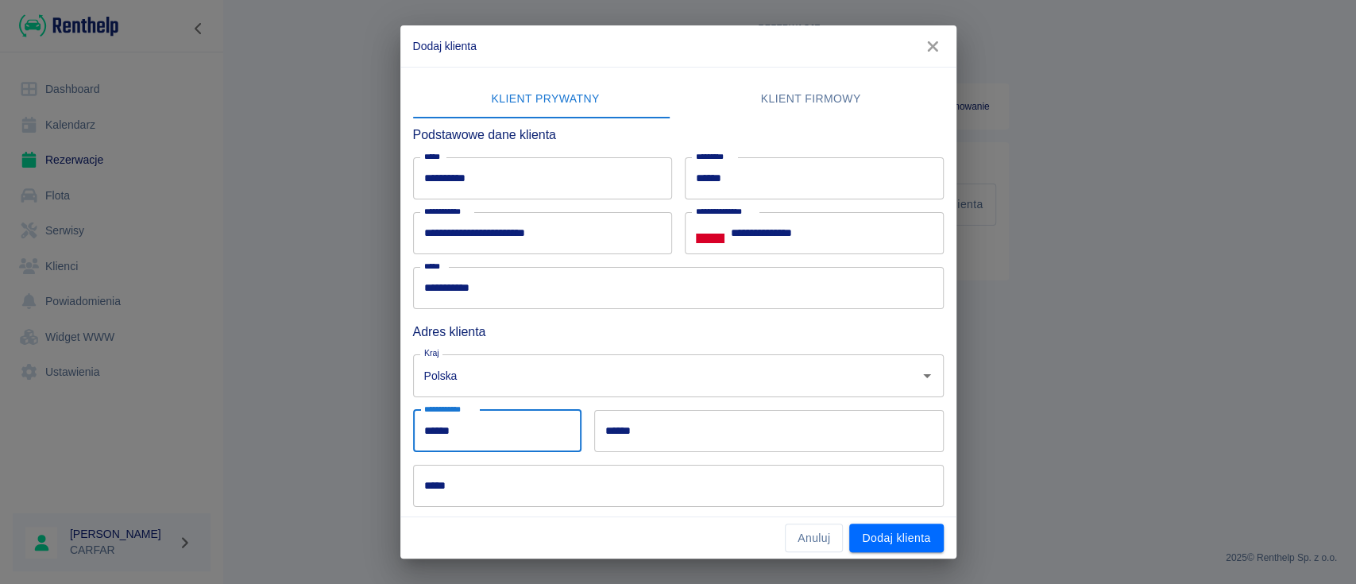
type input "******"
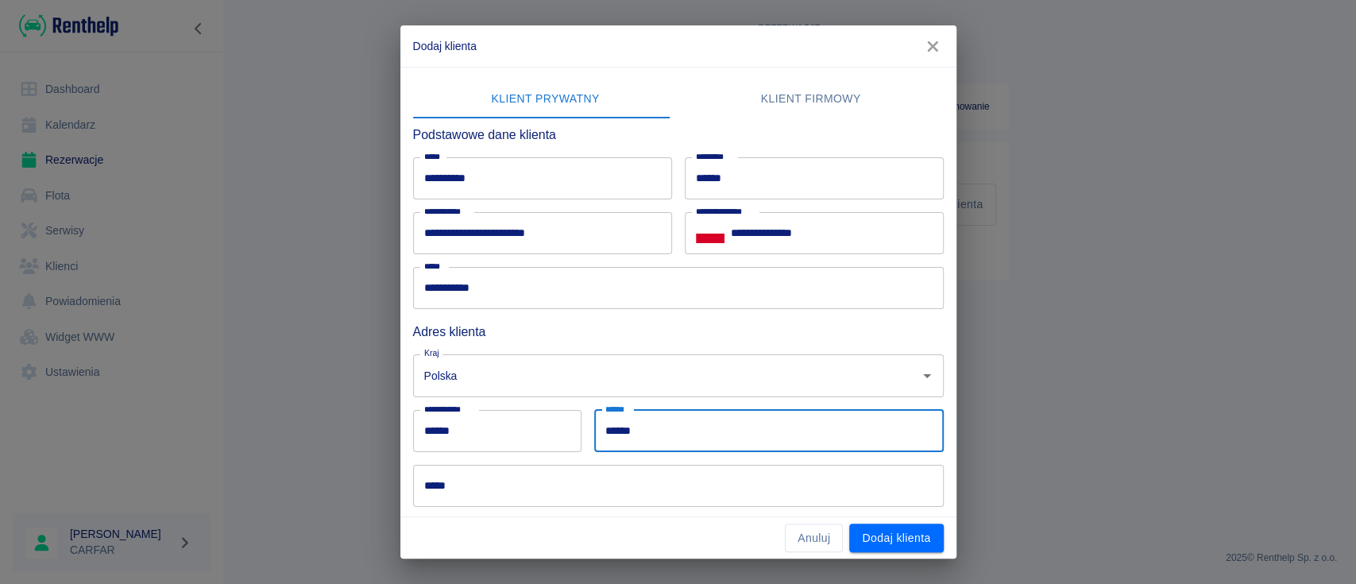
type input "******"
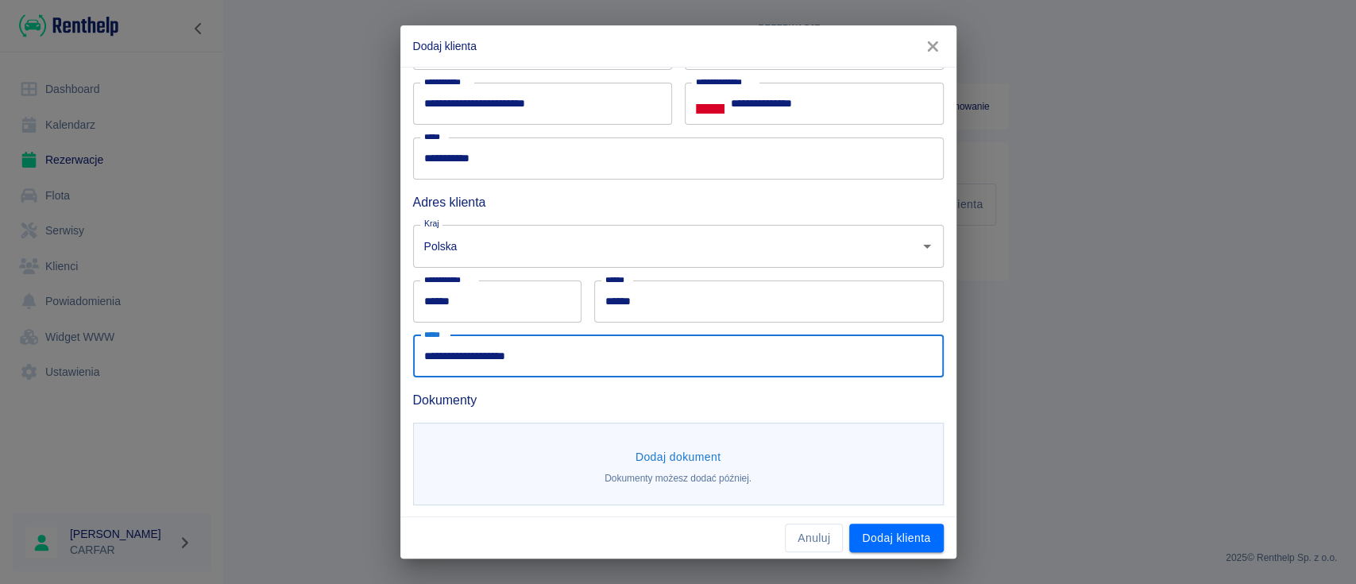
scroll to position [131, 0]
type input "**********"
click at [671, 455] on button "Dodaj dokument" at bounding box center [678, 455] width 99 height 29
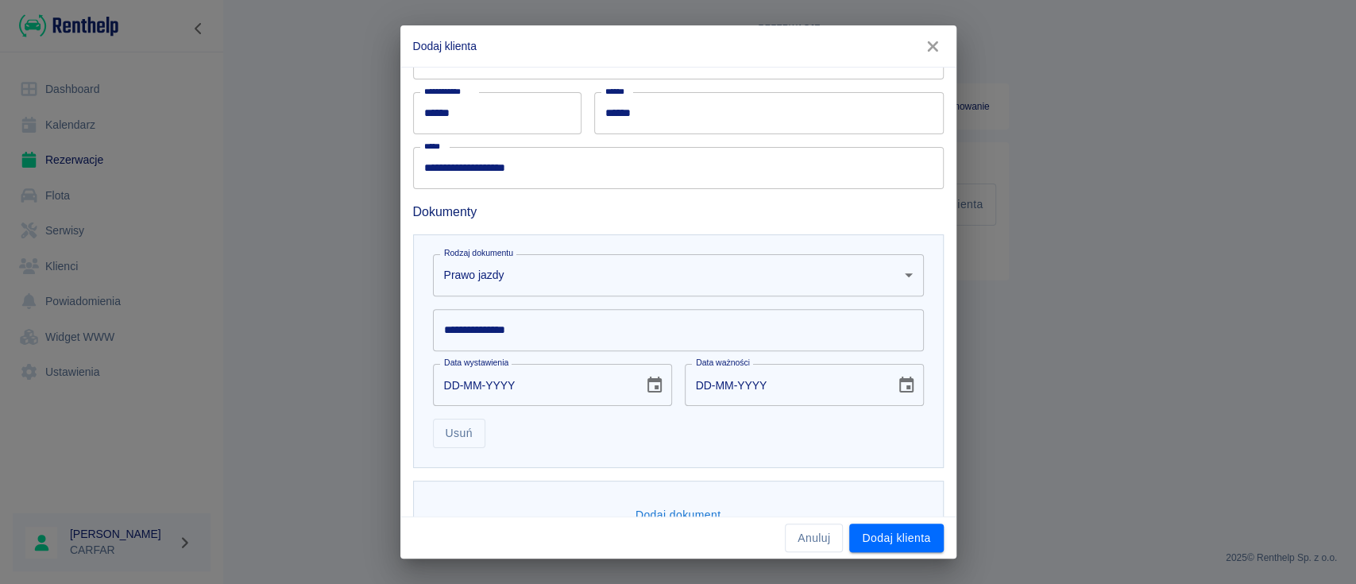
scroll to position [362, 0]
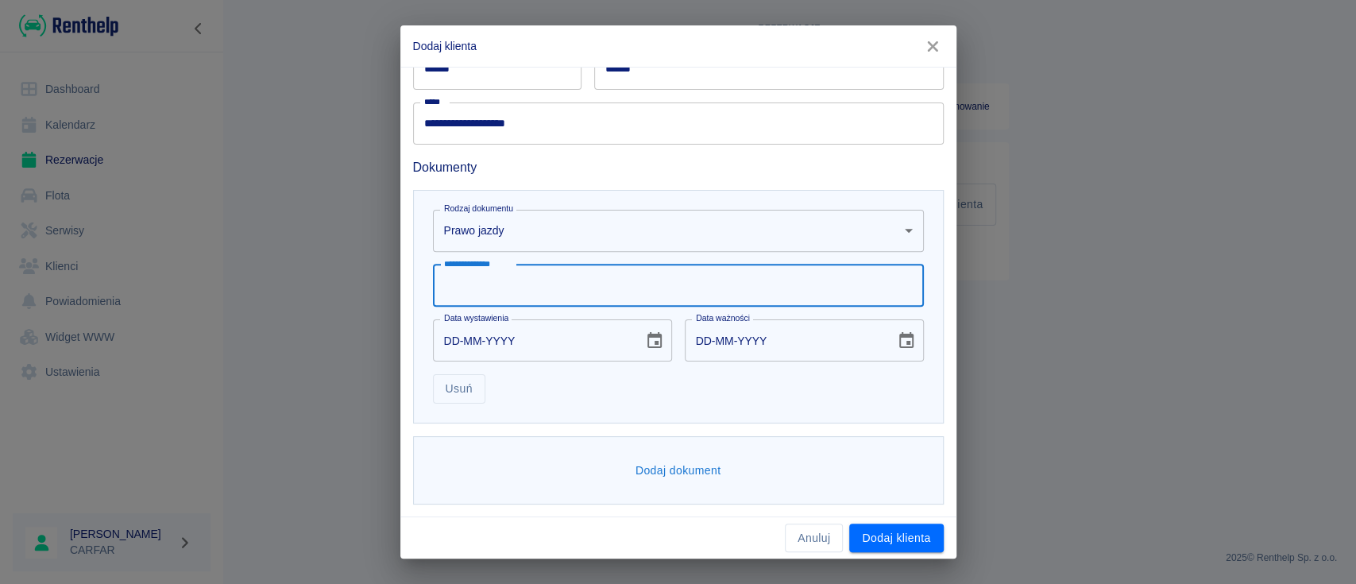
click at [641, 287] on input "**********" at bounding box center [678, 286] width 491 height 42
type input "**********"
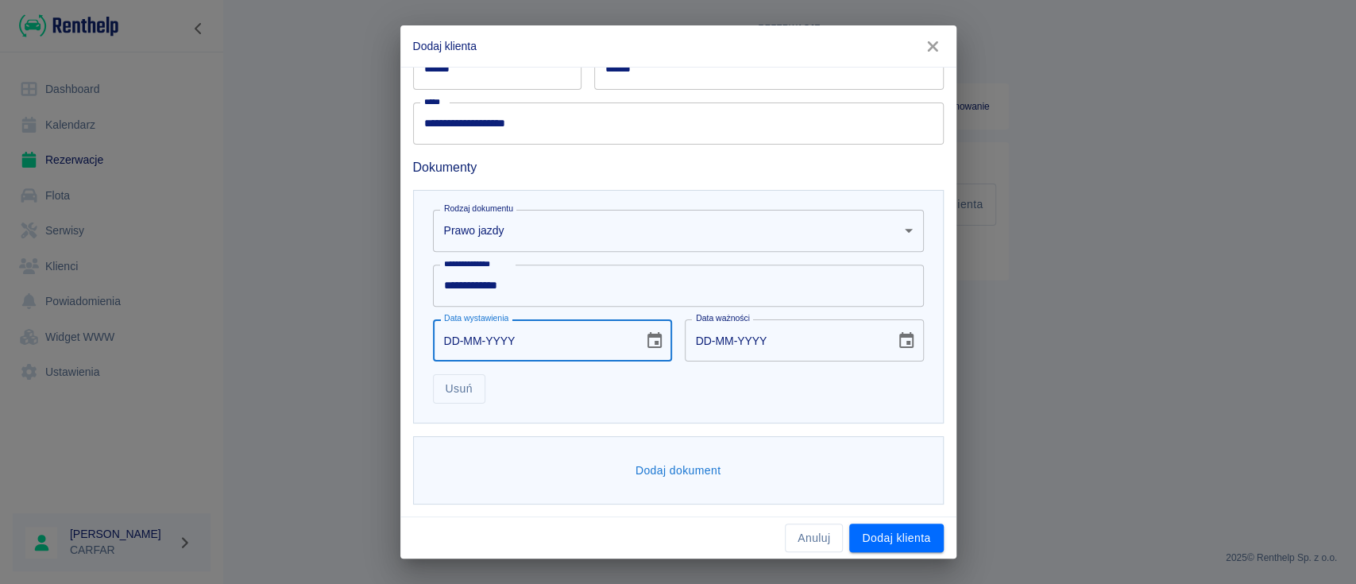
click at [546, 337] on input "DD-MM-YYYY" at bounding box center [532, 340] width 199 height 42
click at [648, 332] on icon "Choose date" at bounding box center [654, 340] width 19 height 19
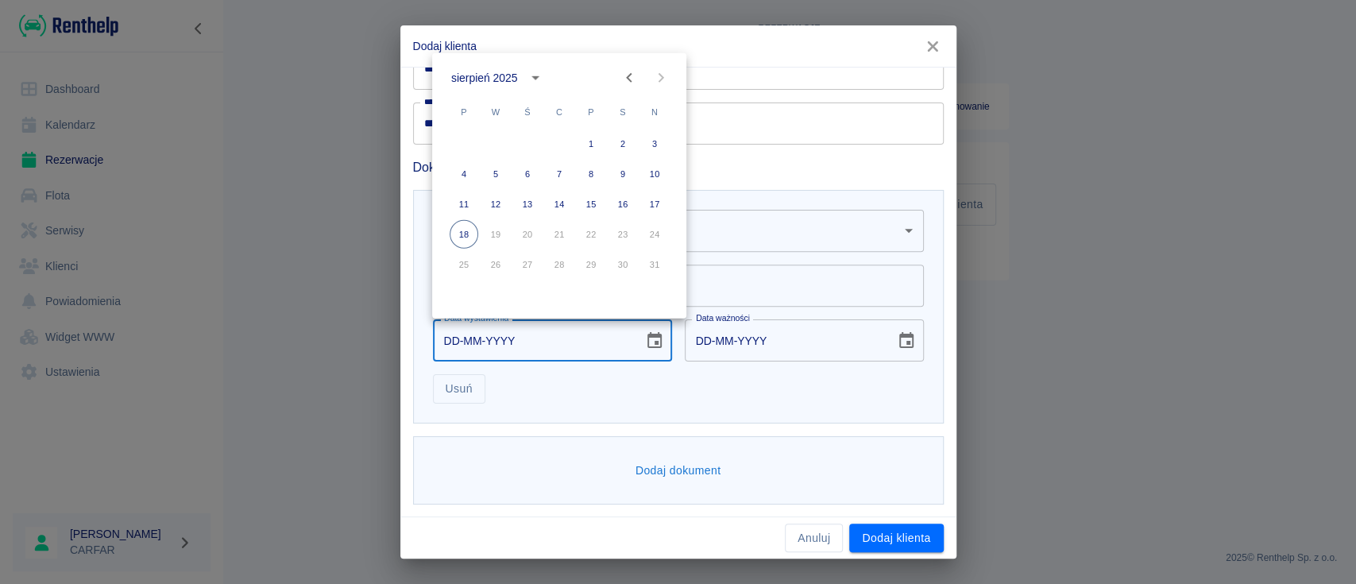
click at [502, 81] on div "sierpień 2025" at bounding box center [484, 77] width 66 height 17
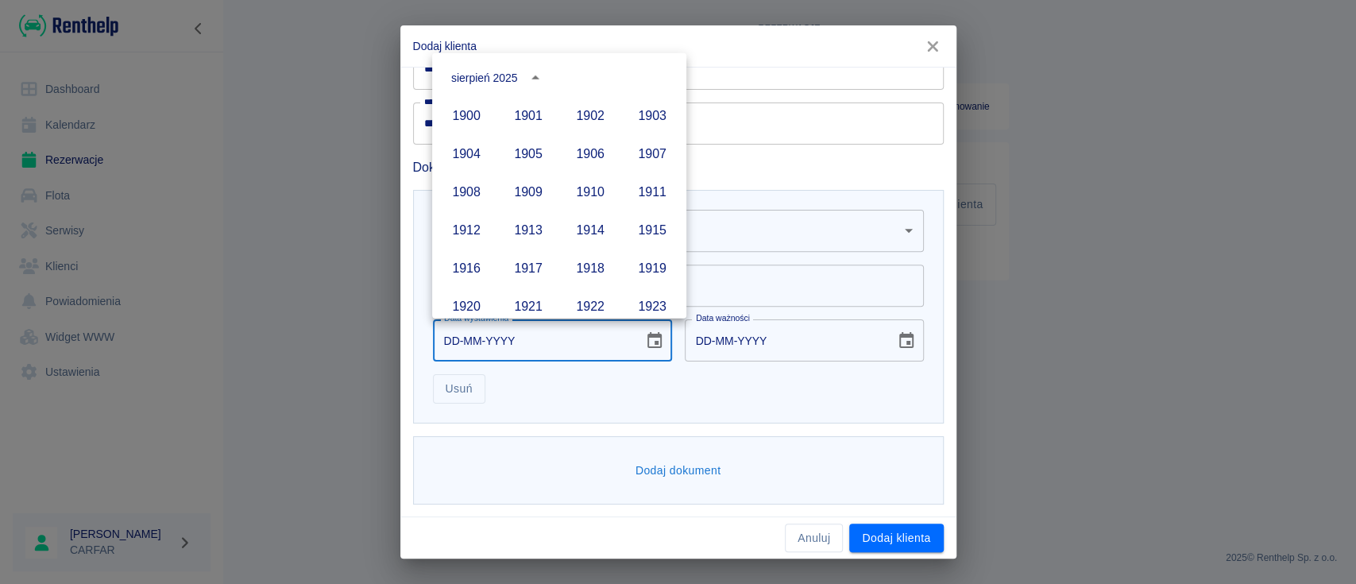
scroll to position [1090, 0]
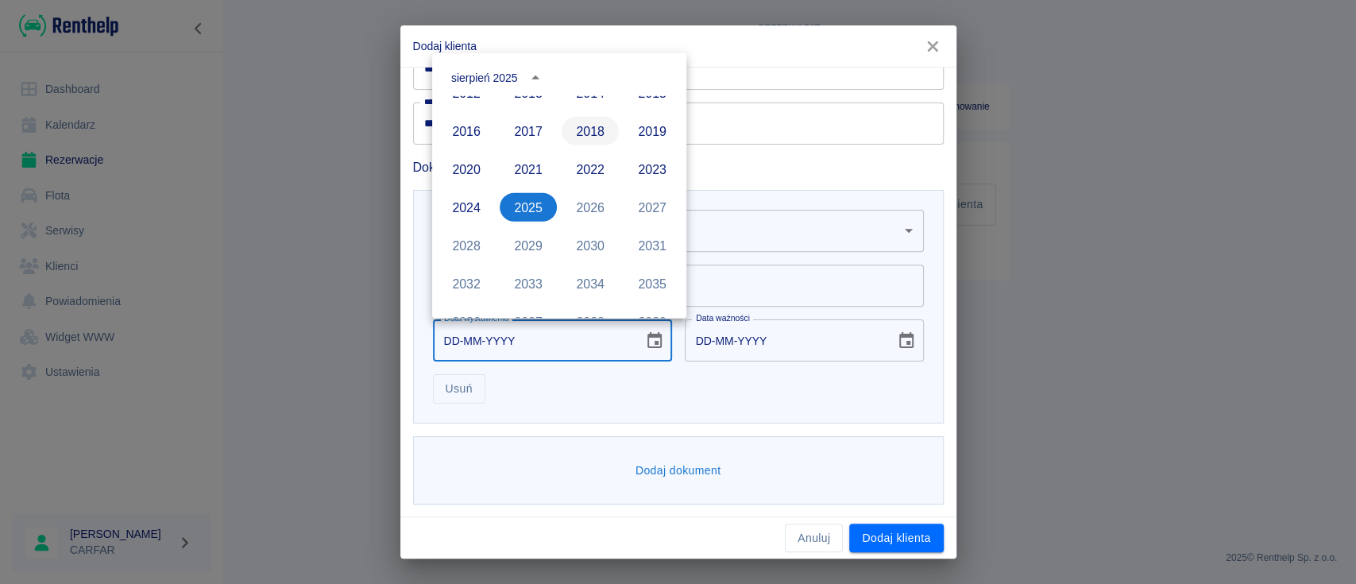
click at [575, 134] on button "2018" at bounding box center [590, 131] width 57 height 29
type input "18-08-2018"
type input "18-08-2028"
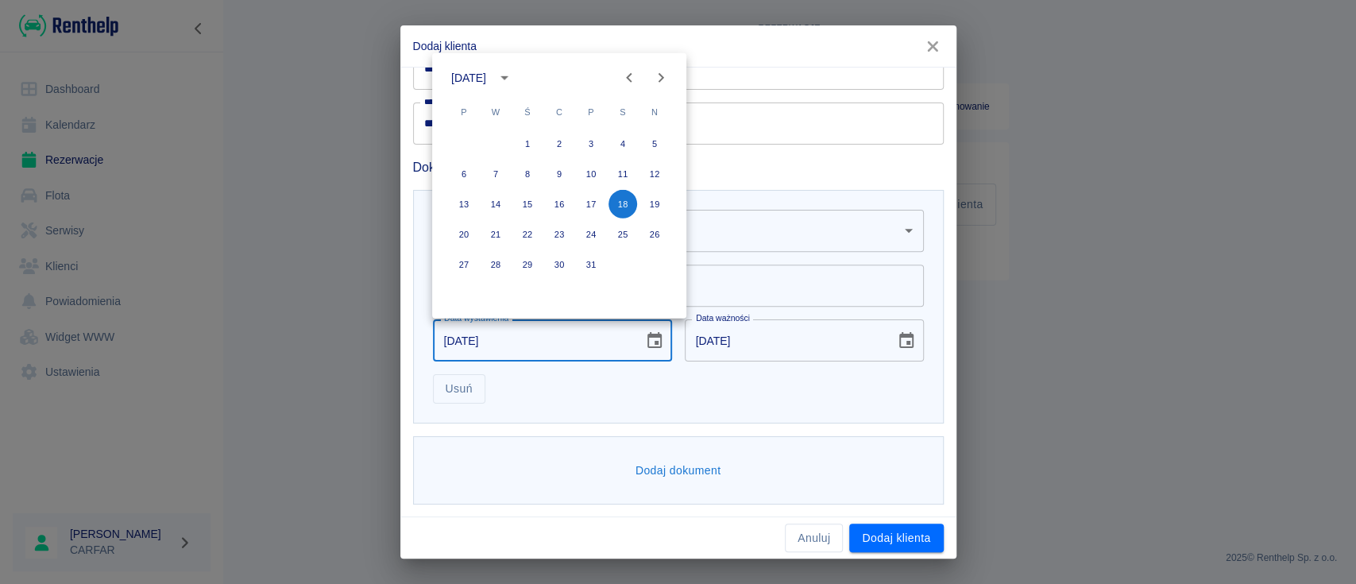
click at [656, 77] on icon "Next month" at bounding box center [661, 77] width 19 height 19
click at [656, 76] on icon "Next month" at bounding box center [661, 77] width 19 height 19
click at [599, 223] on button "26" at bounding box center [591, 234] width 29 height 29
type input "26-10-2018"
type input "26-10-2028"
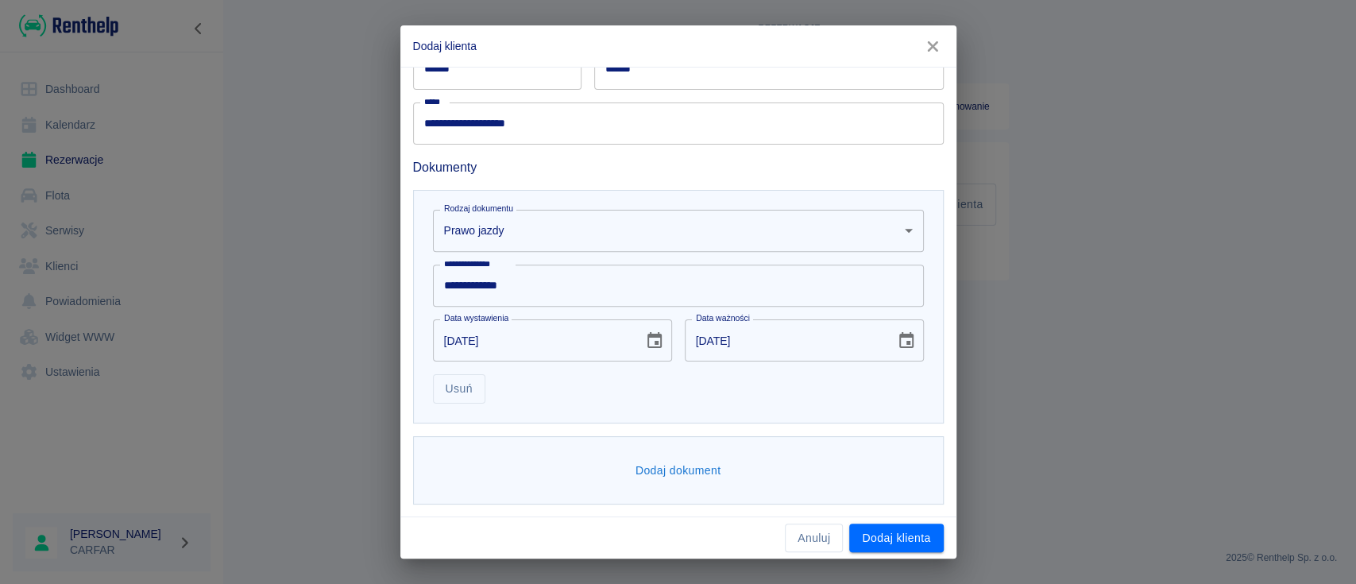
click at [674, 473] on button "Dodaj dokument" at bounding box center [678, 470] width 99 height 29
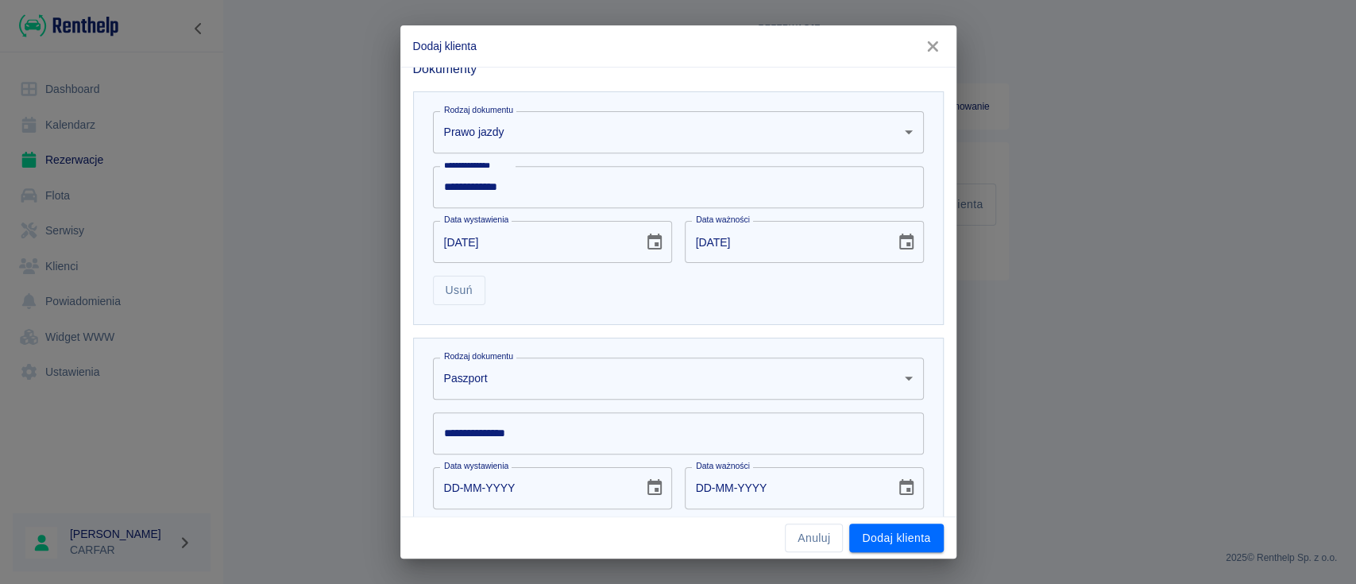
scroll to position [609, 0]
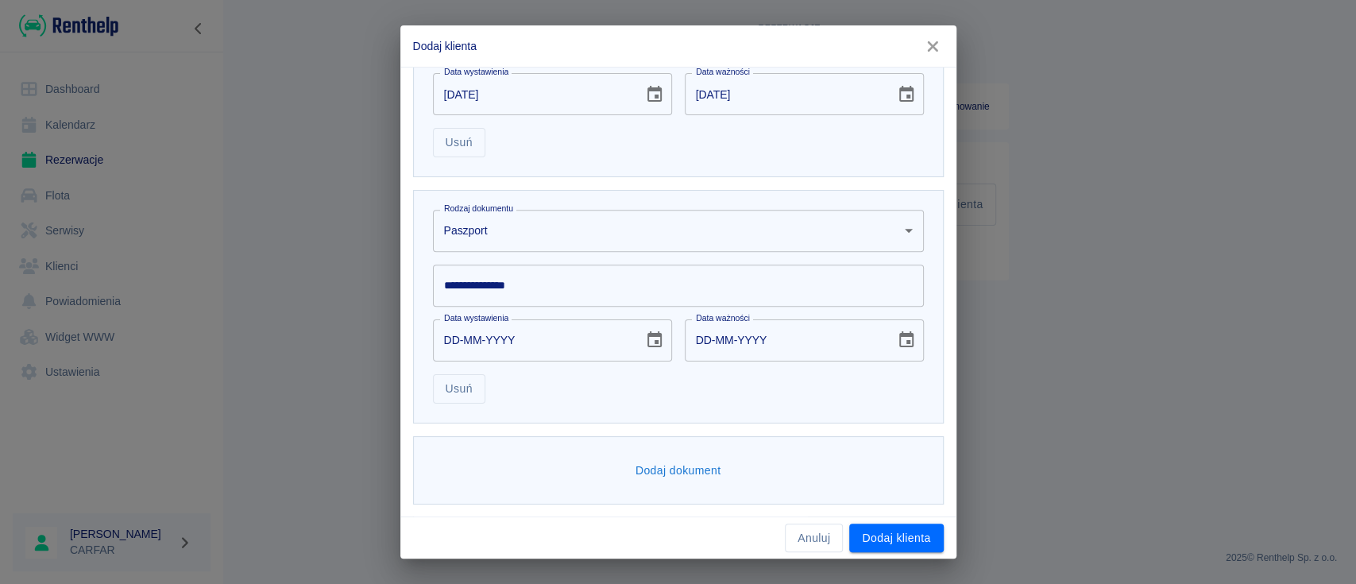
click at [613, 273] on input "**********" at bounding box center [678, 286] width 491 height 42
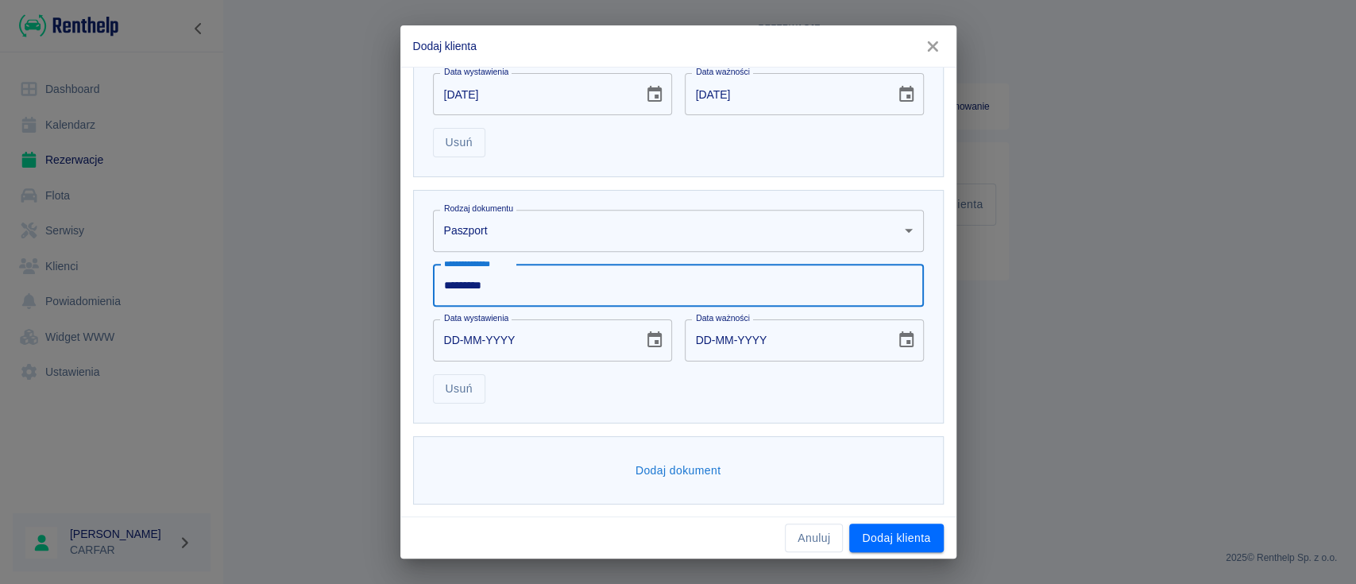
type input "*********"
click at [648, 346] on icon "Choose date" at bounding box center [655, 339] width 14 height 16
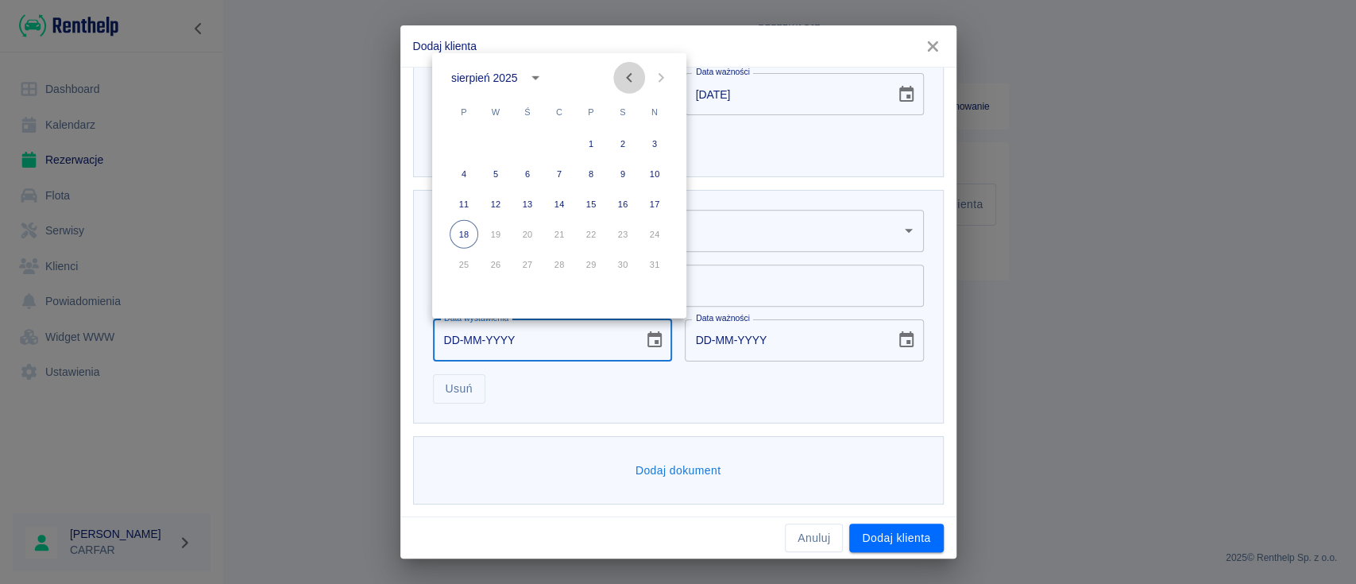
click at [630, 77] on icon "Previous month" at bounding box center [629, 77] width 19 height 19
click at [564, 172] on button "10" at bounding box center [559, 174] width 29 height 29
type input "10-07-2025"
type input "10-07-2035"
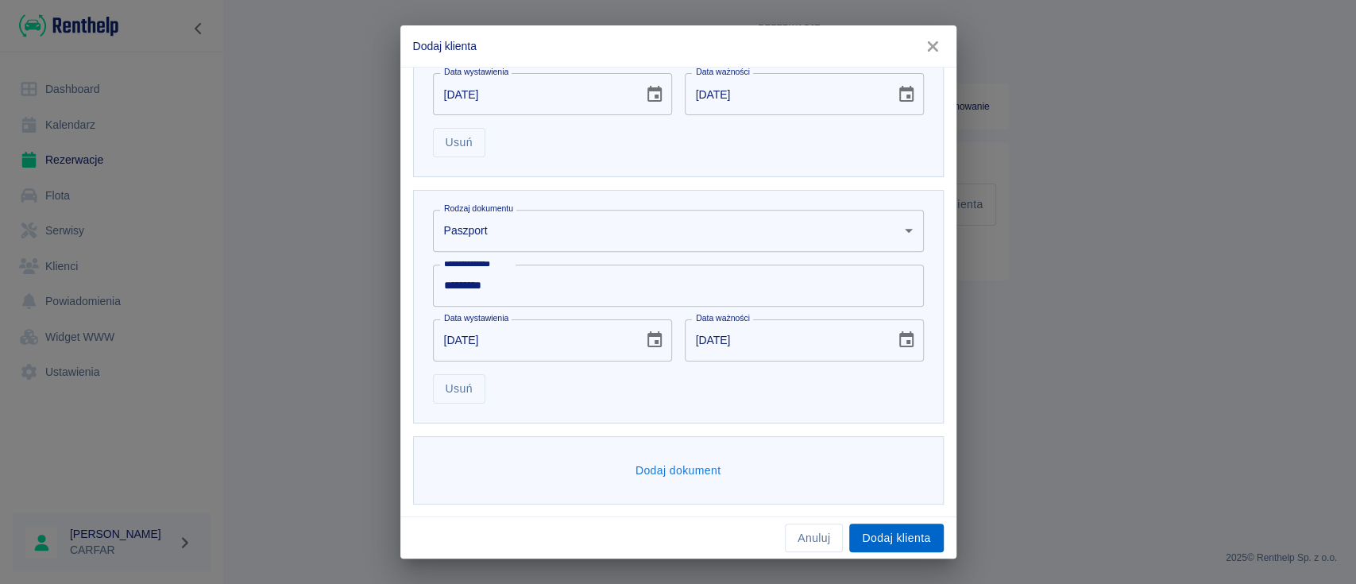
click at [898, 539] on button "Dodaj klienta" at bounding box center [896, 538] width 94 height 29
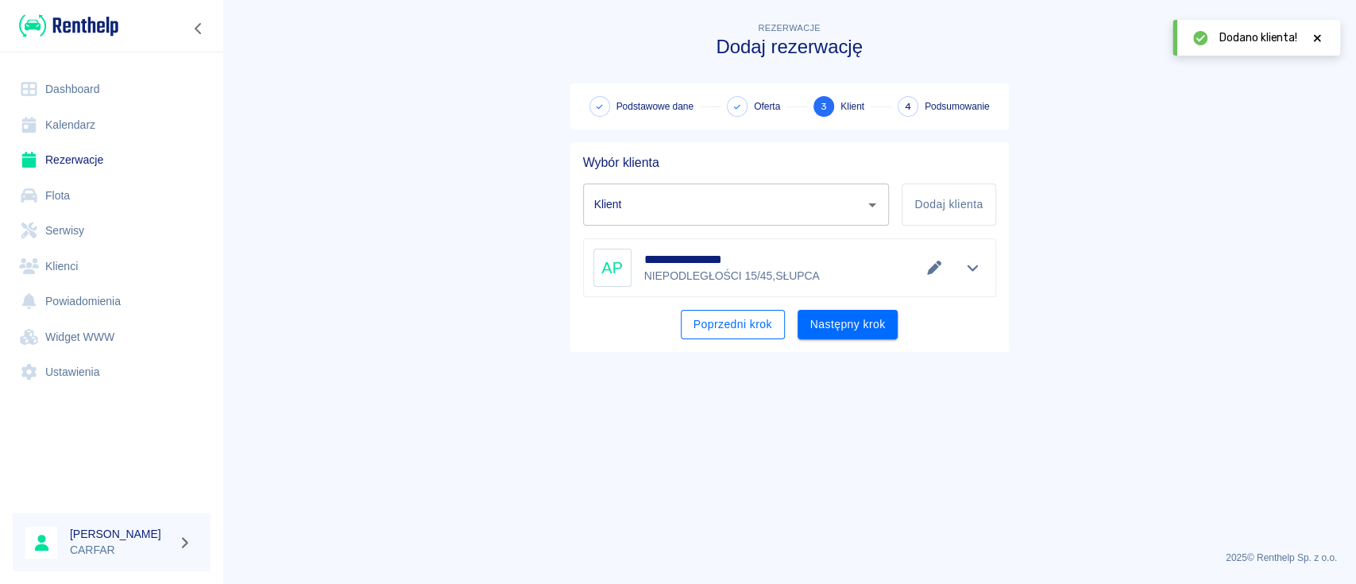
type input "ARKADIUSZ PIŁAT (+48537294661)"
click at [834, 332] on button "Następny krok" at bounding box center [848, 324] width 101 height 29
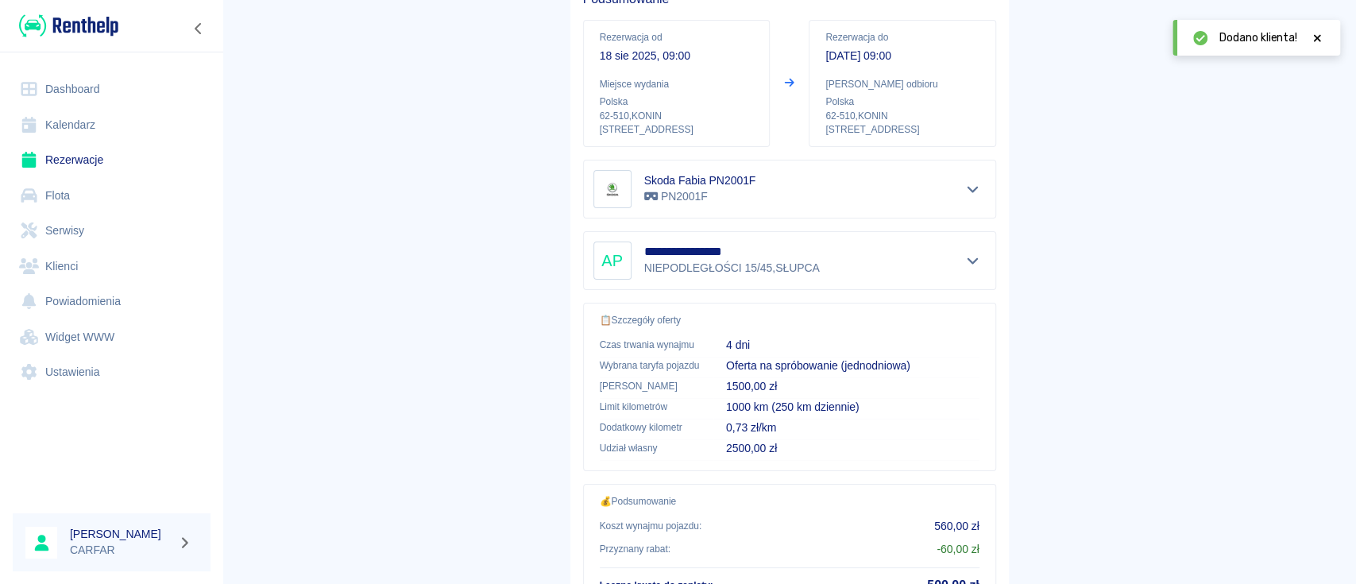
scroll to position [295, 0]
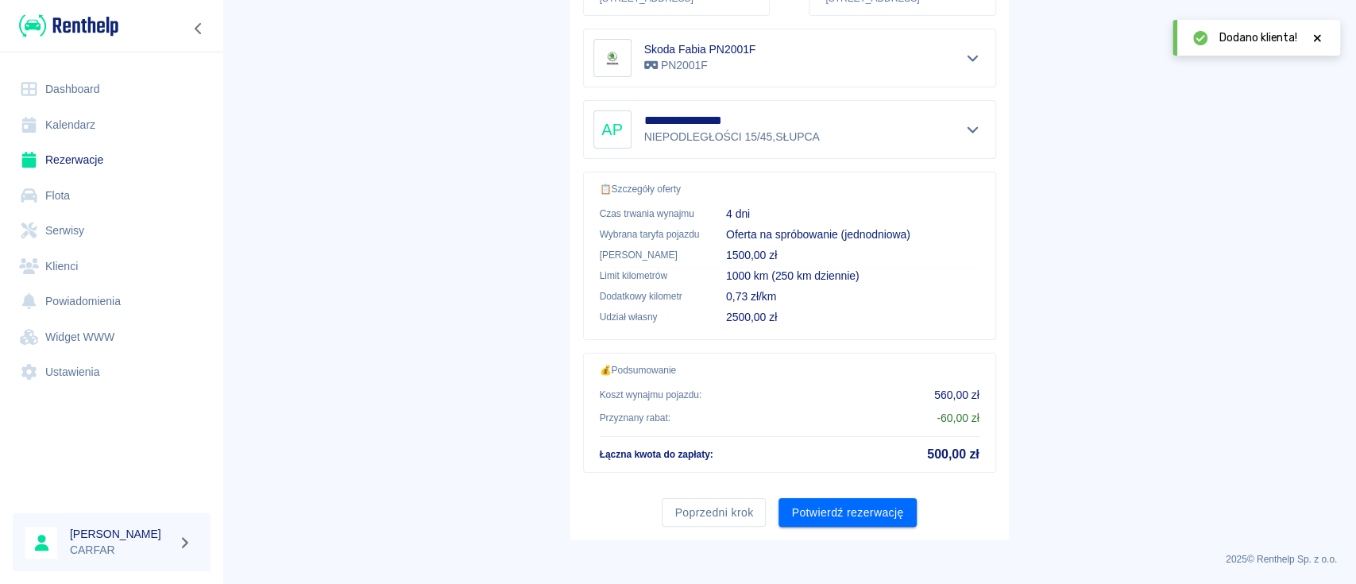
click at [857, 505] on button "Potwierdź rezerwację" at bounding box center [847, 512] width 137 height 29
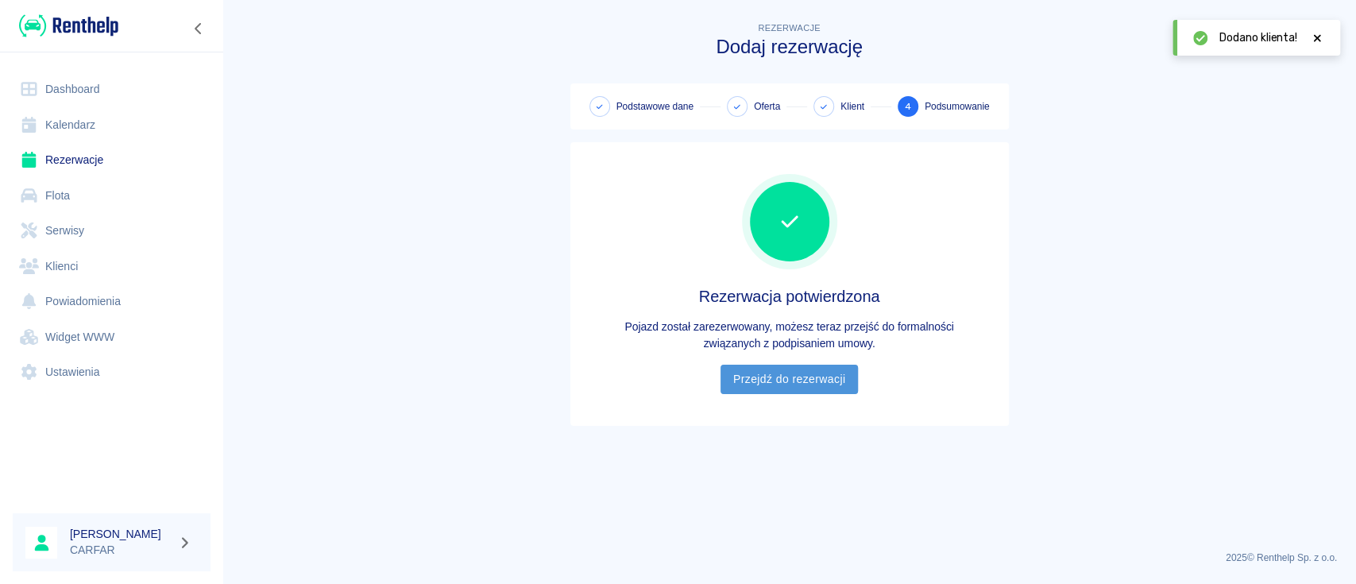
click at [804, 378] on link "Przejdź do rezerwacji" at bounding box center [789, 379] width 137 height 29
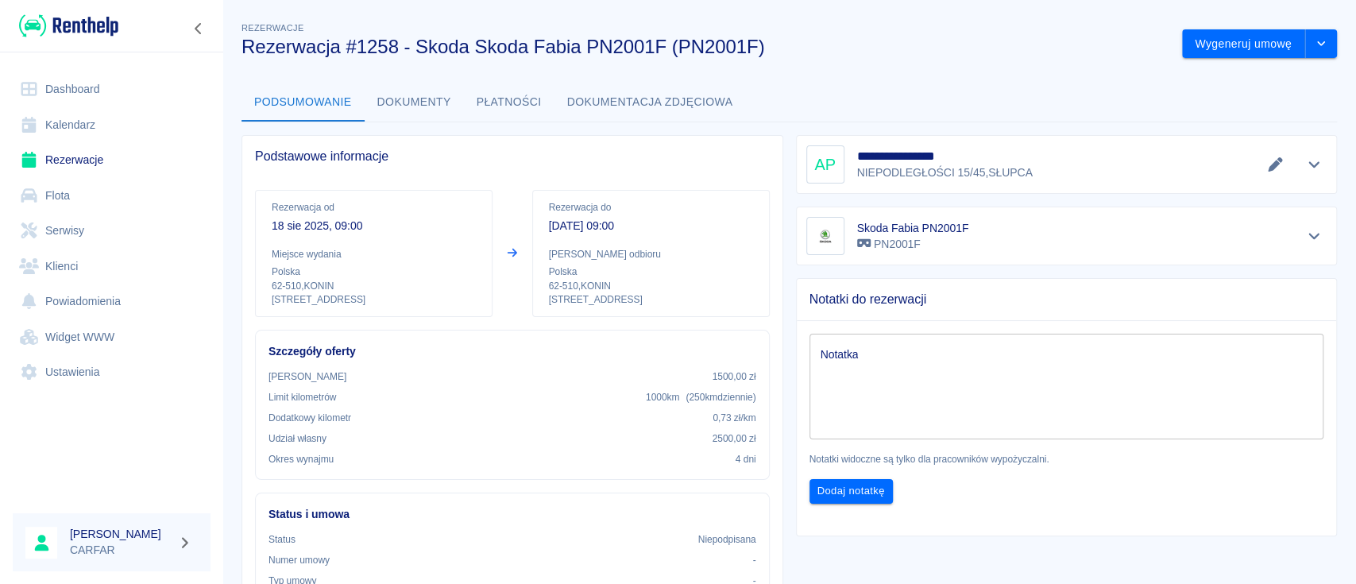
click at [89, 88] on link "Dashboard" at bounding box center [112, 90] width 198 height 36
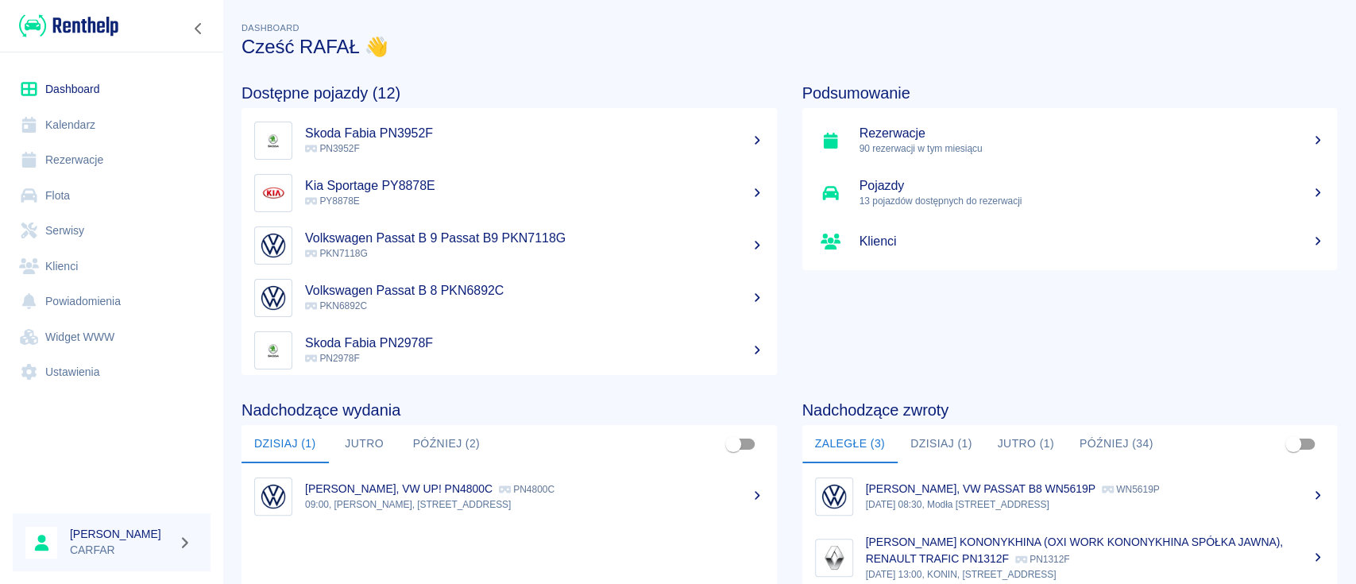
click at [64, 89] on link "Dashboard" at bounding box center [112, 90] width 198 height 36
click at [460, 141] on p "PN3952F" at bounding box center [534, 148] width 459 height 14
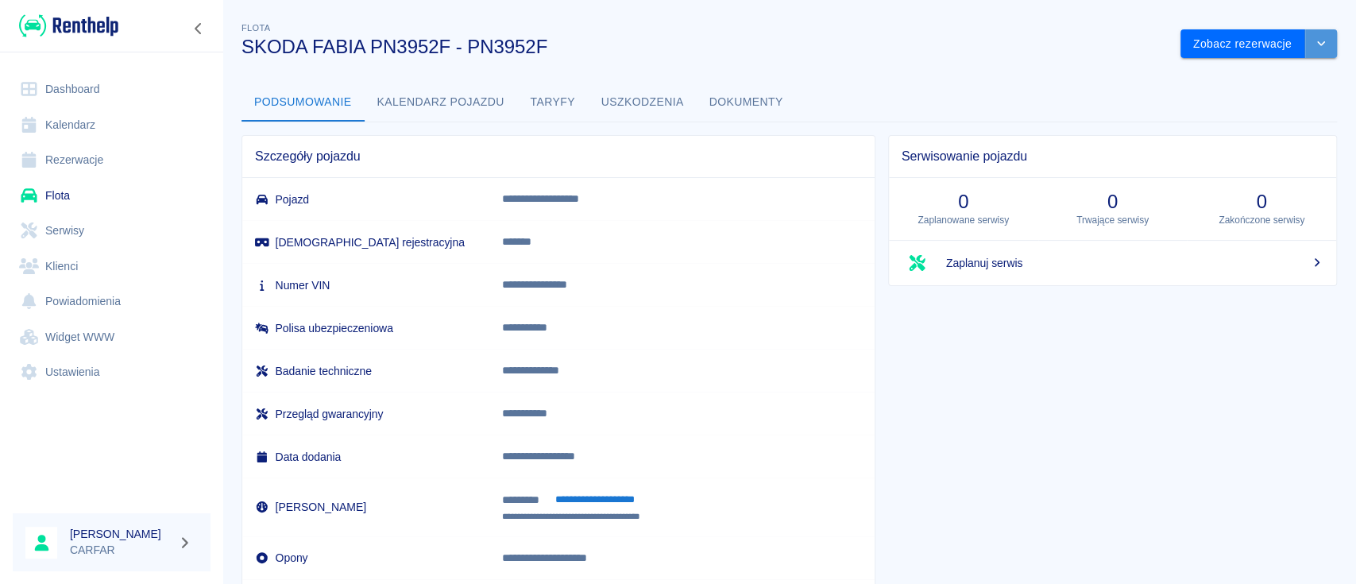
click at [1318, 43] on icon "drop-down" at bounding box center [1322, 43] width 8 height 5
click at [102, 93] on link "Dashboard" at bounding box center [112, 90] width 198 height 36
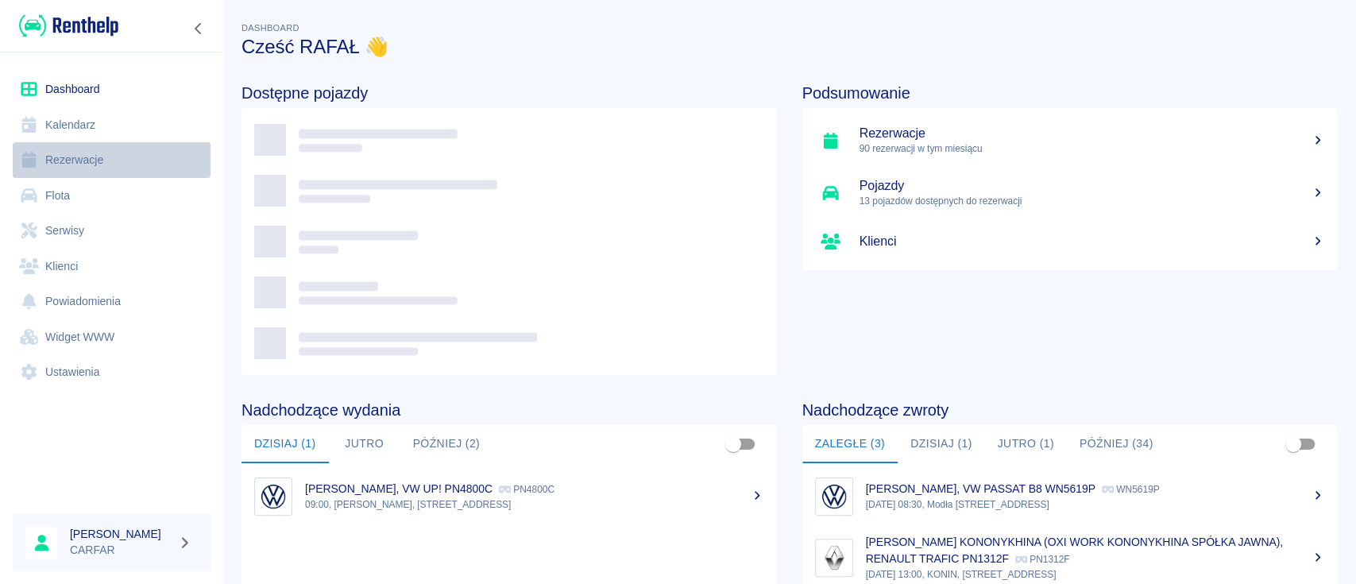
click at [89, 158] on link "Rezerwacje" at bounding box center [112, 160] width 198 height 36
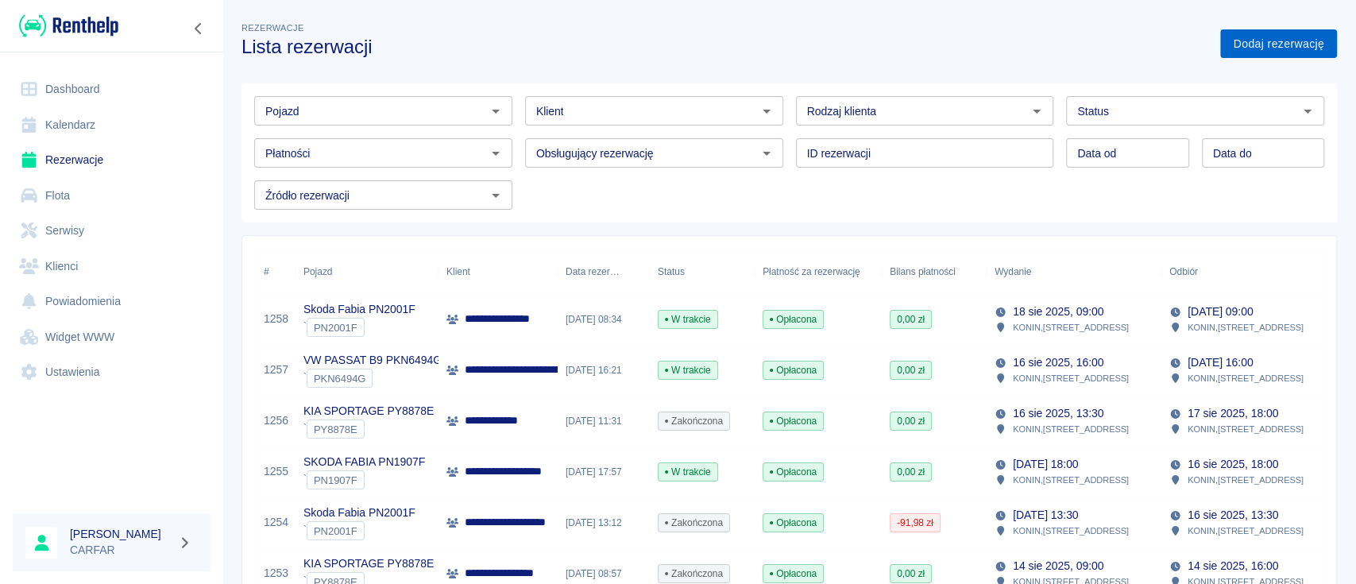
click at [1233, 41] on link "Dodaj rezerwację" at bounding box center [1279, 43] width 117 height 29
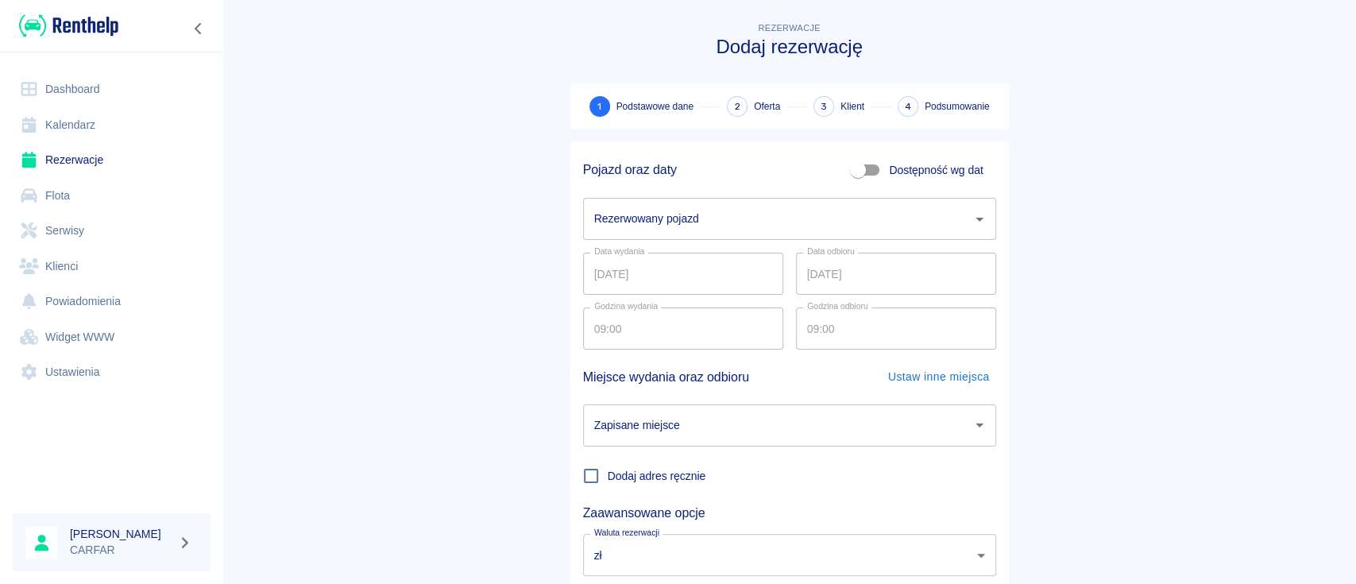
click at [669, 227] on input "Rezerwowany pojazd" at bounding box center [777, 219] width 375 height 28
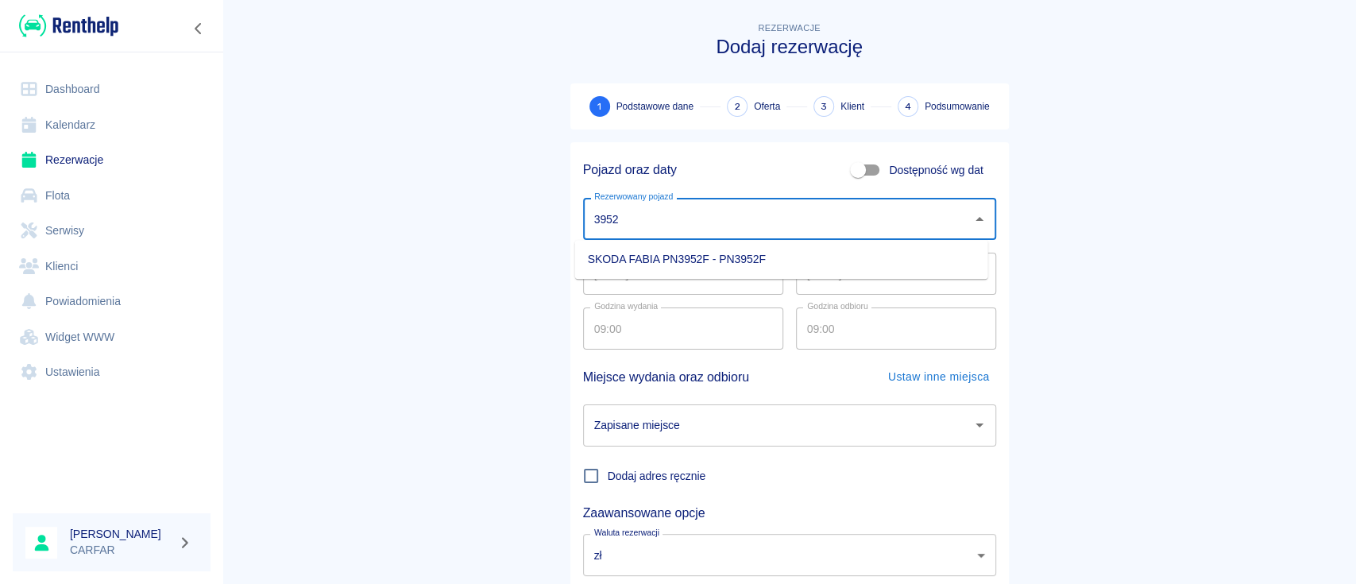
click at [678, 261] on li "SKODA FABIA PN3952F - PN3952F" at bounding box center [781, 259] width 413 height 26
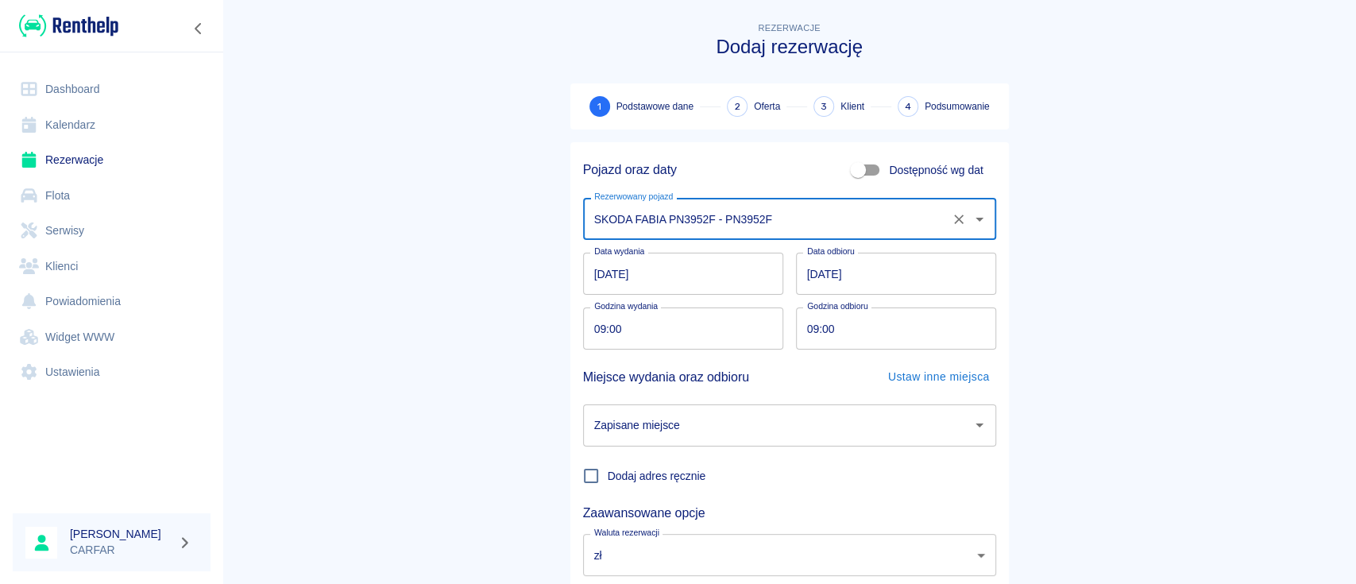
type input "SKODA FABIA PN3952F - PN3952F"
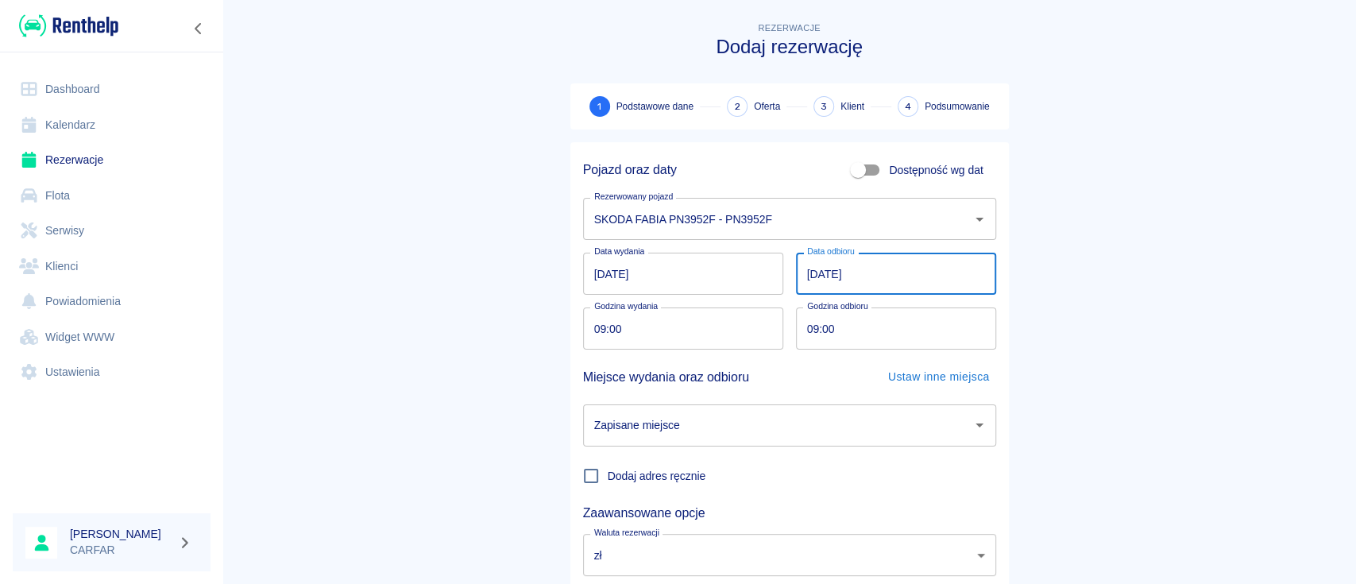
click at [806, 269] on input "19.08.2025" at bounding box center [896, 274] width 200 height 42
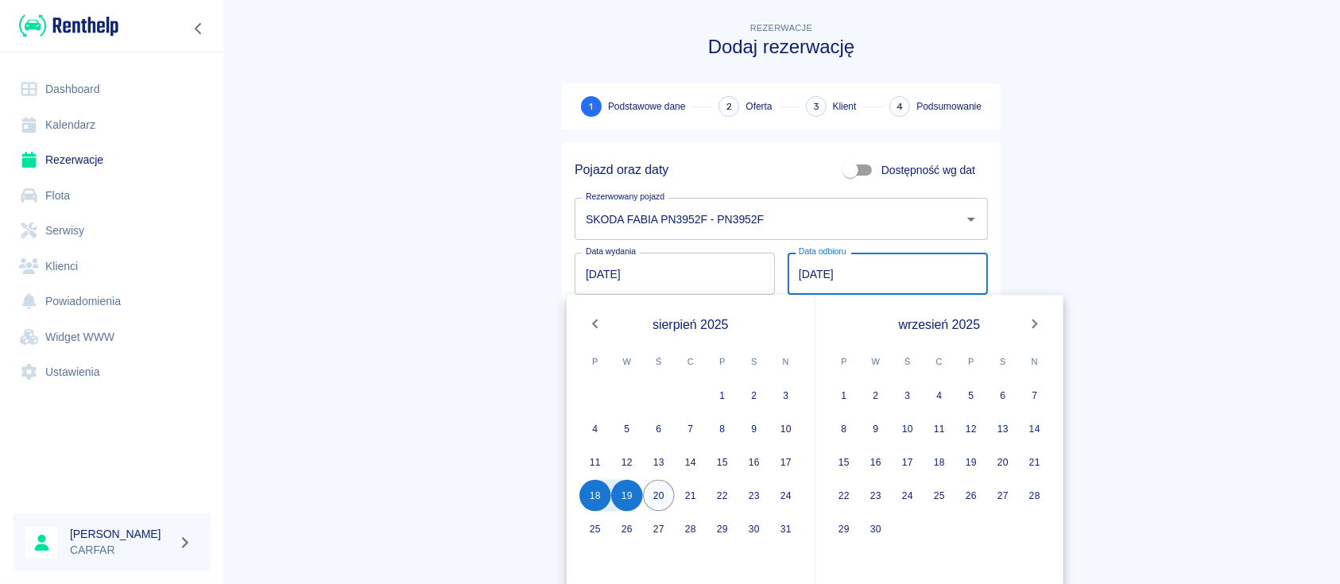
click at [661, 487] on button "20" at bounding box center [659, 496] width 32 height 32
type input "20.08.2025"
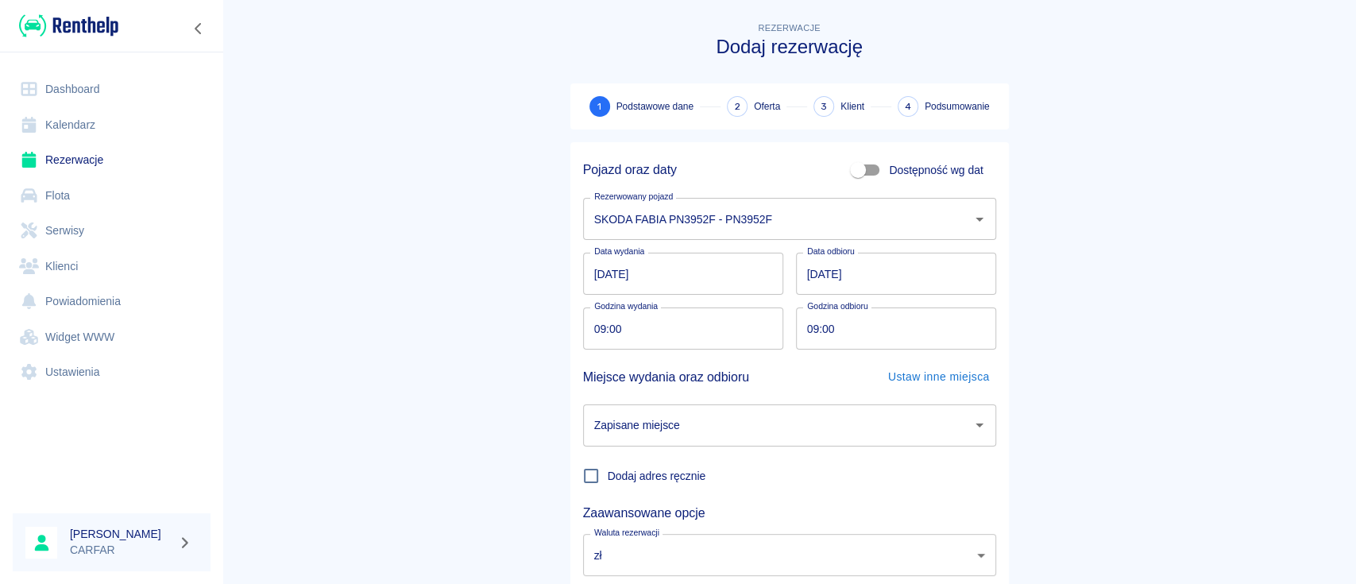
scroll to position [105, 0]
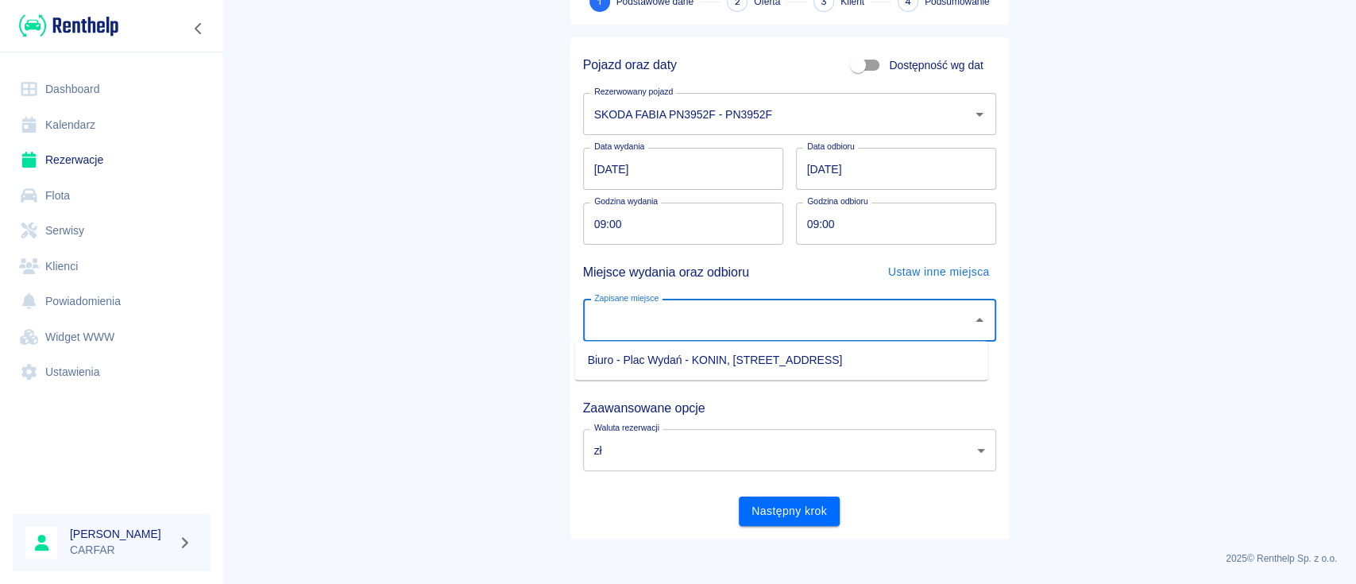
click at [733, 319] on input "Zapisane miejsce" at bounding box center [777, 321] width 375 height 28
click at [688, 358] on li "Biuro - Plac Wydań - KONIN, Kolejowa 1C" at bounding box center [781, 360] width 413 height 26
type input "Biuro - Plac Wydań - KONIN, Kolejowa 1C"
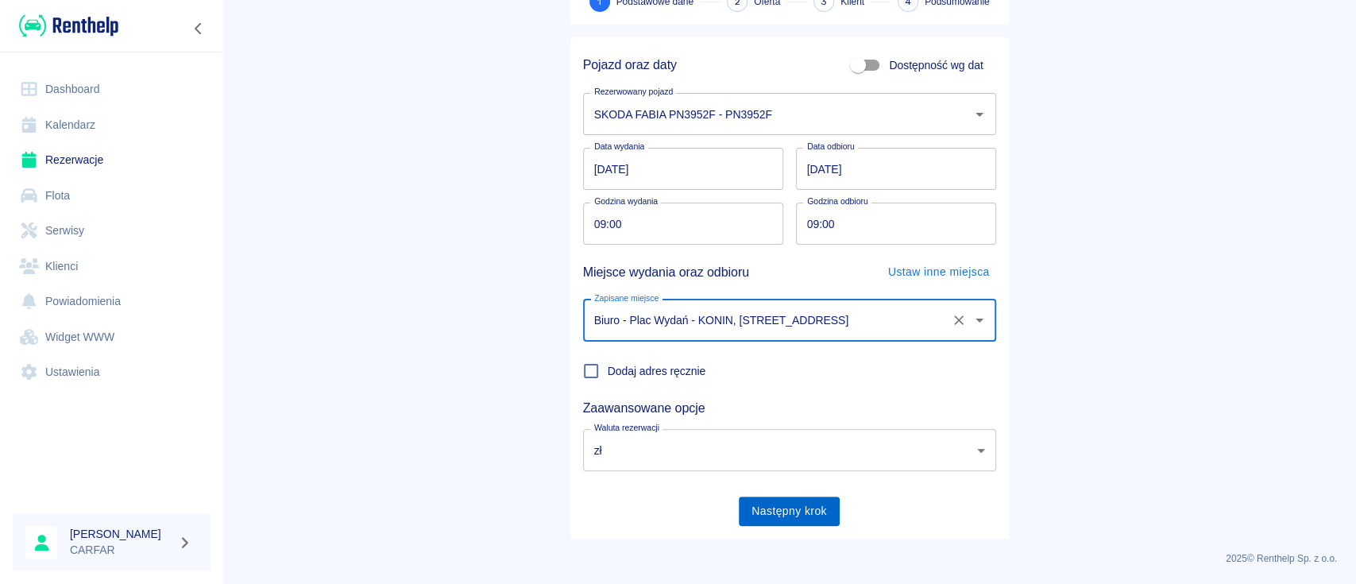
click at [775, 513] on button "Następny krok" at bounding box center [789, 511] width 101 height 29
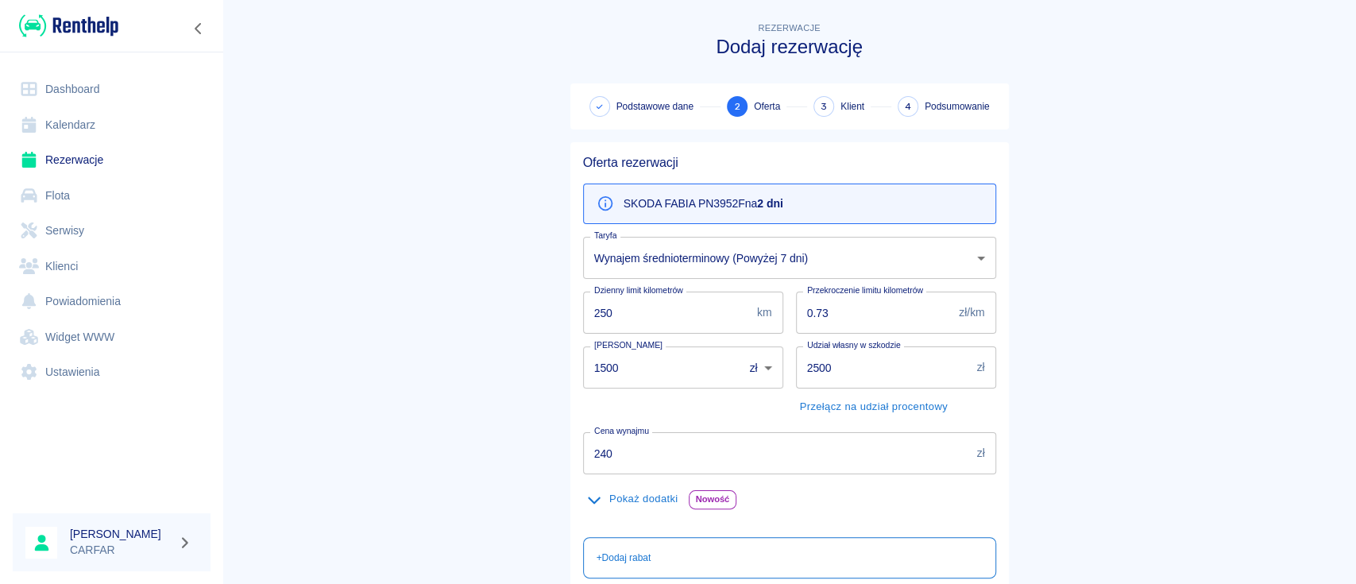
scroll to position [106, 0]
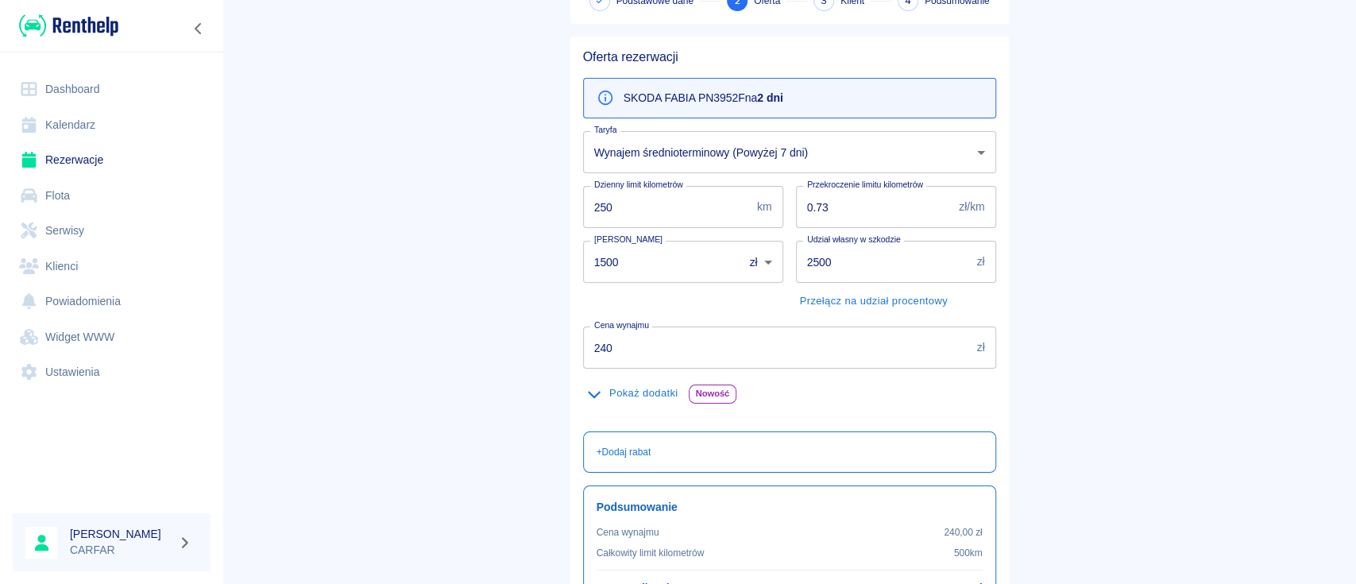
click at [764, 154] on body "Używamy plików Cookies, by zapewnić Ci najlepsze możliwe doświadczenie. Aby dow…" at bounding box center [678, 292] width 1356 height 584
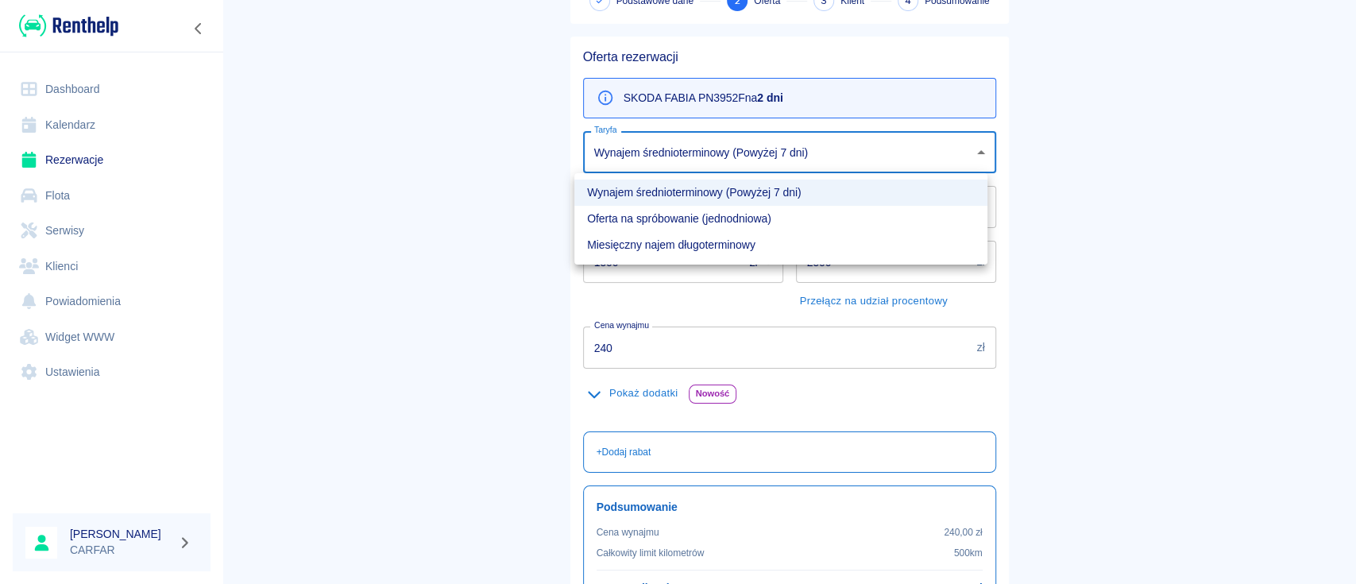
click at [725, 220] on li "Oferta na spróbowanie (jednodniowa)" at bounding box center [781, 219] width 413 height 26
type input "a8e293e6-b531-4aca-9ff5-add5418d4606"
type input "280"
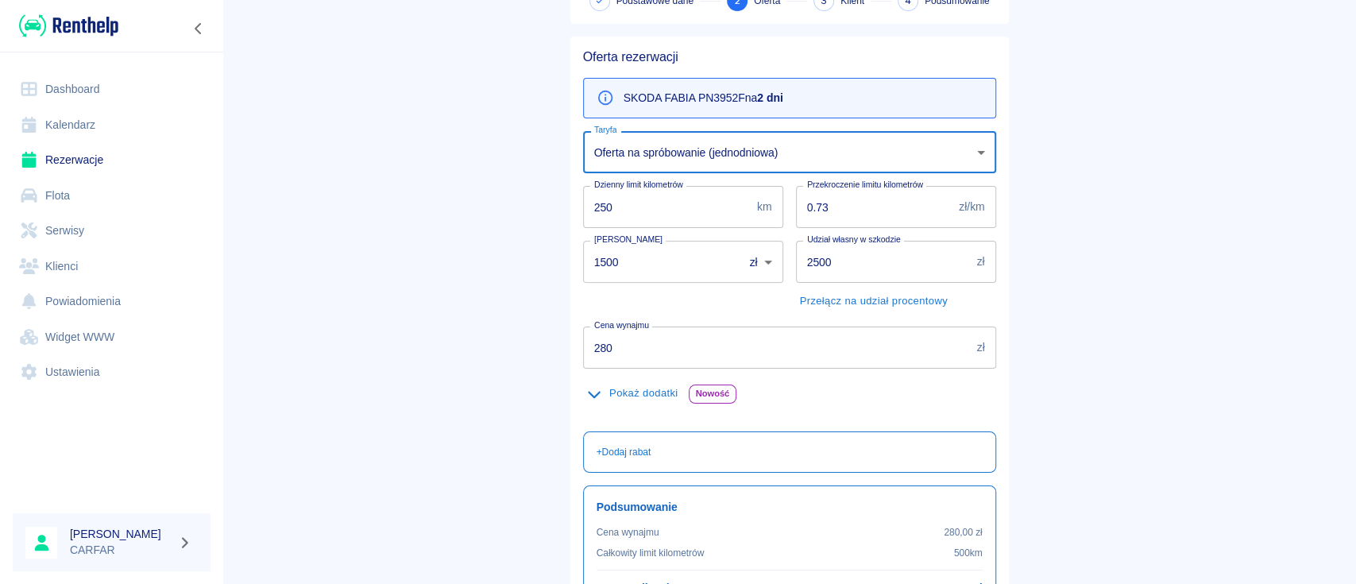
click at [607, 398] on button "Pokaż dodatki" at bounding box center [632, 393] width 99 height 25
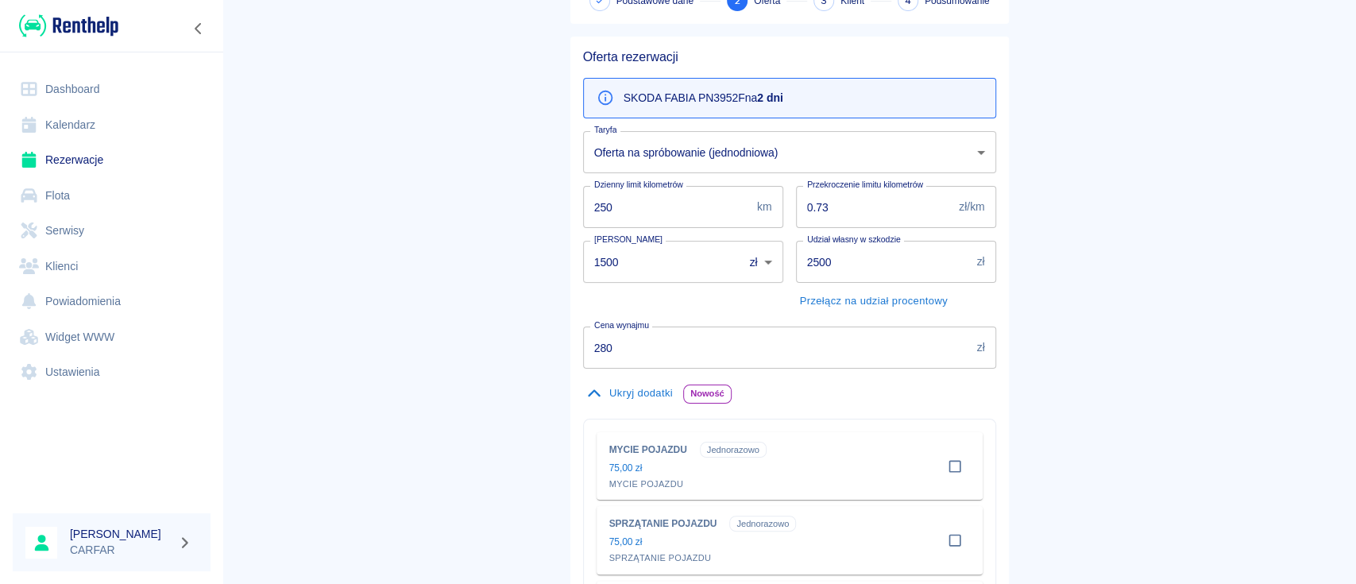
click at [605, 392] on button "Ukryj dodatki" at bounding box center [630, 393] width 94 height 25
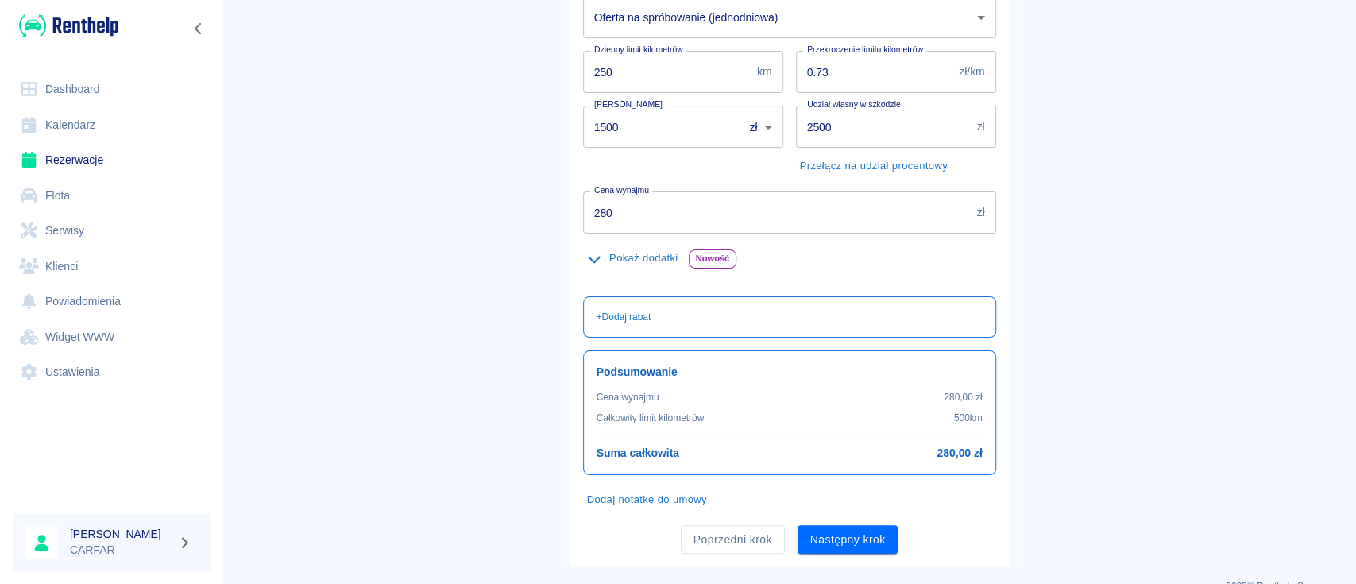
scroll to position [269, 0]
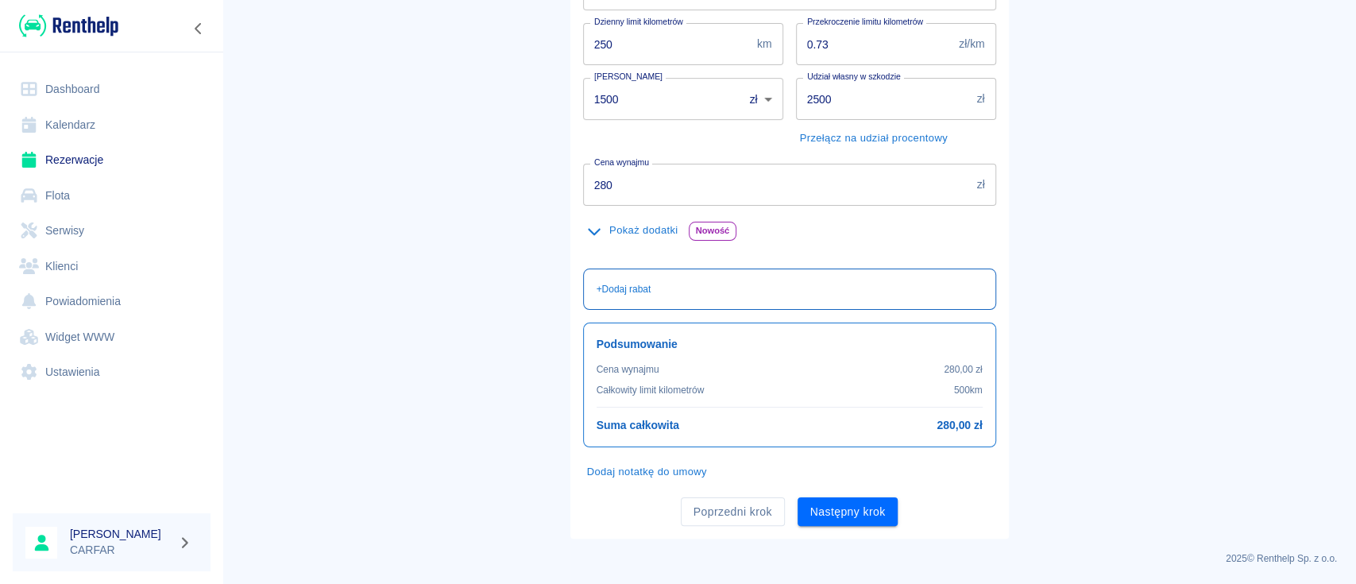
click at [633, 285] on p "+ Dodaj rabat" at bounding box center [624, 289] width 55 height 14
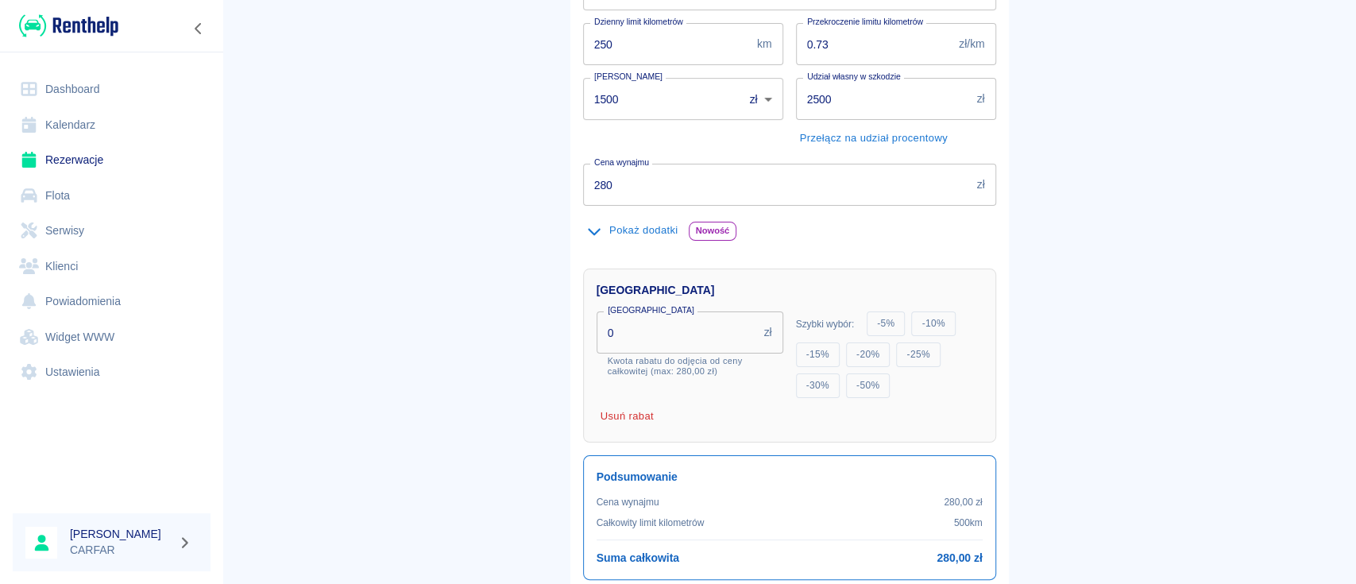
click at [647, 332] on input "0" at bounding box center [677, 333] width 161 height 42
drag, startPoint x: 647, startPoint y: 331, endPoint x: 553, endPoint y: 327, distance: 93.9
click at [558, 332] on div "Oferta rezerwacji SKODA FABIA PN3952F na 2 dni Taryfa Oferta na spróbowanie (je…" at bounding box center [783, 266] width 451 height 811
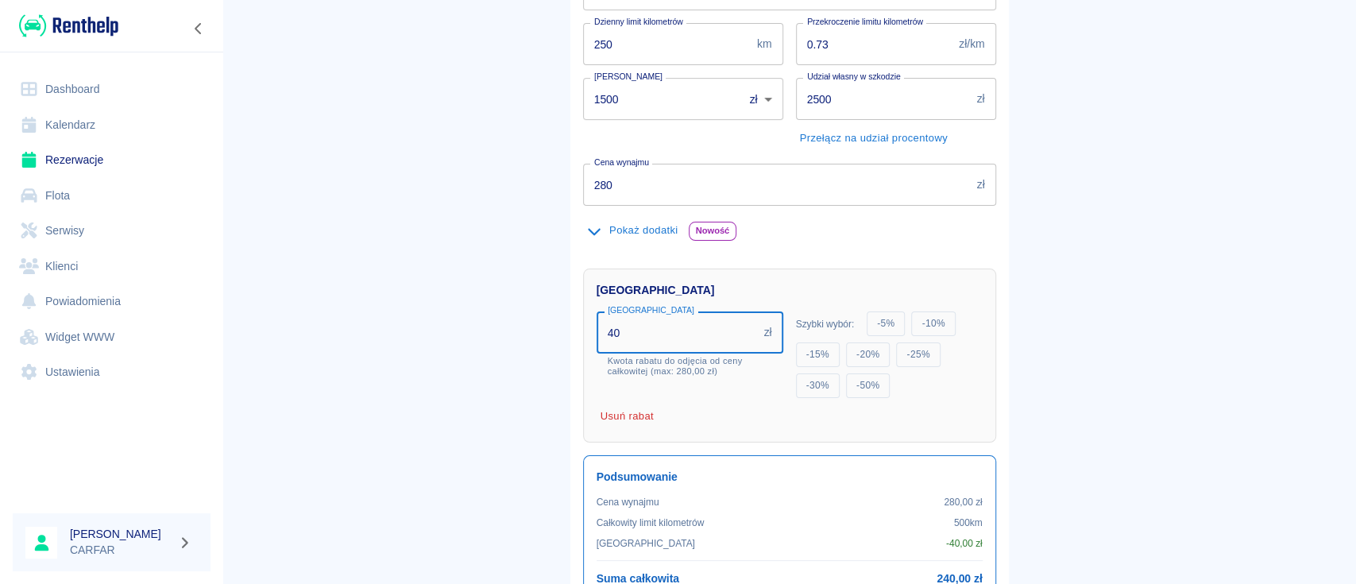
type input "40"
click at [484, 335] on main "Rezerwacje Dodaj rezerwację Podstawowe dane 2 Oferta 3 Klient 4 Podsumowanie Of…" at bounding box center [790, 221] width 1134 height 942
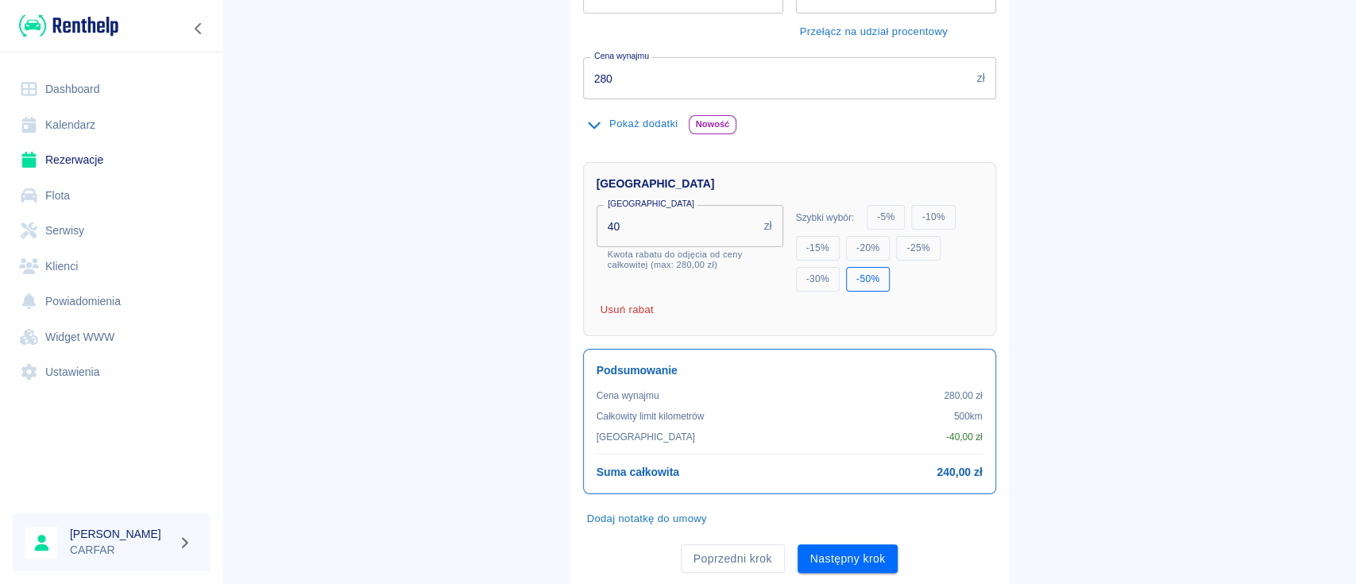
scroll to position [421, 0]
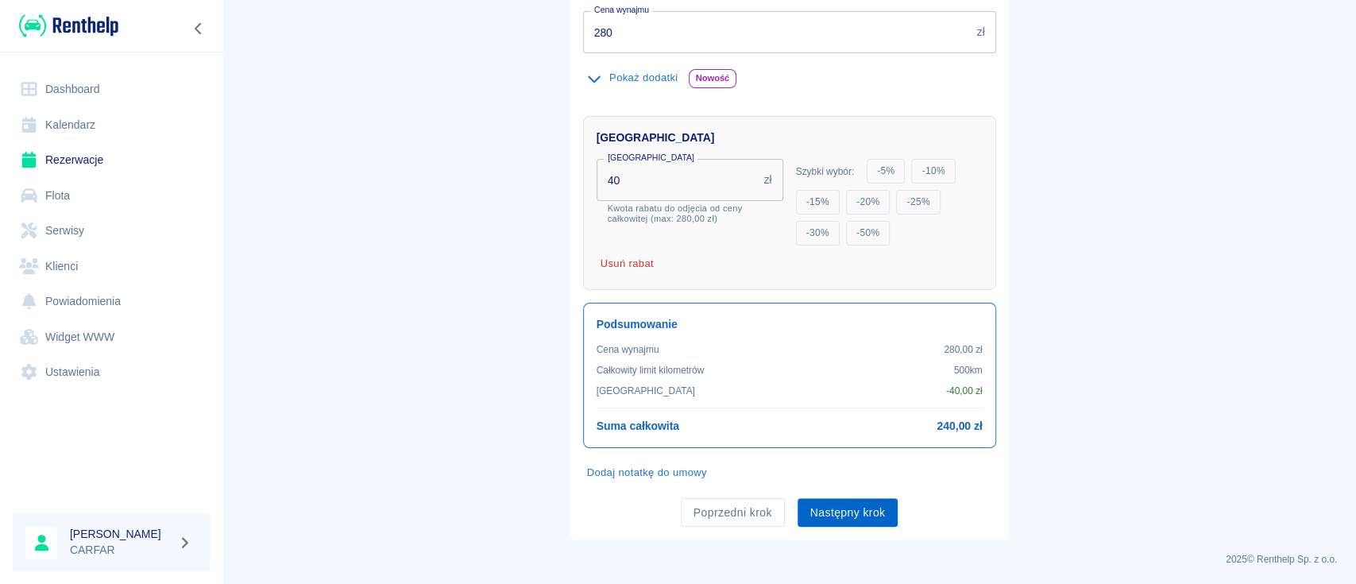
click at [861, 511] on button "Następny krok" at bounding box center [848, 512] width 101 height 29
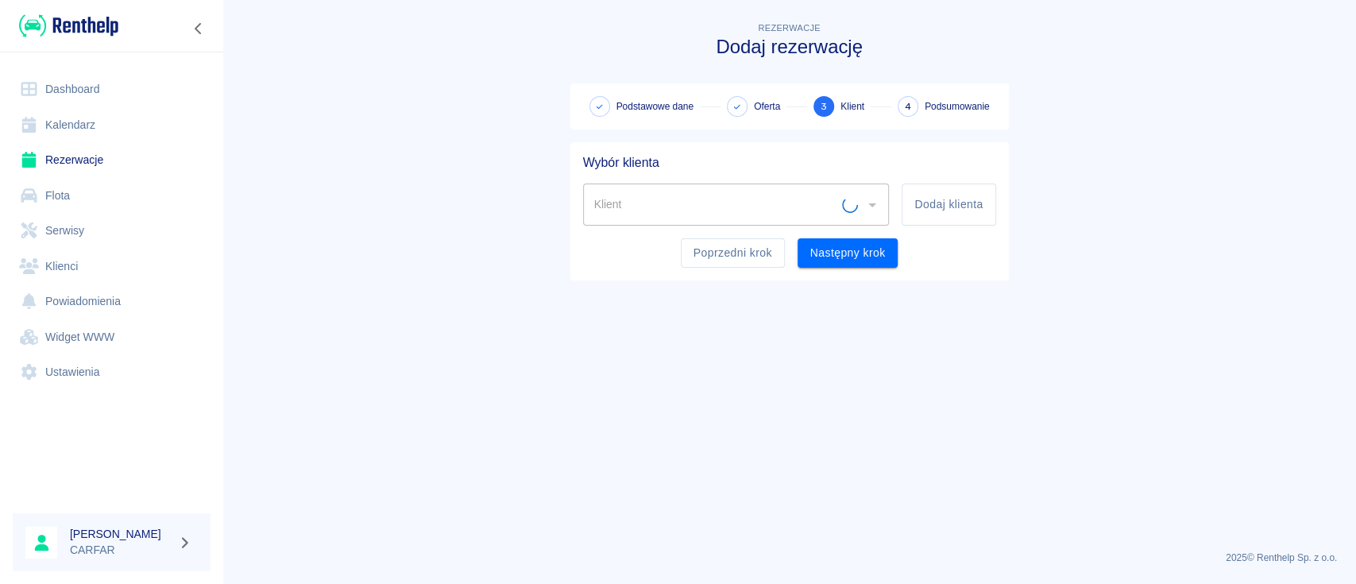
scroll to position [0, 0]
click at [961, 207] on button "Dodaj klienta" at bounding box center [949, 205] width 94 height 42
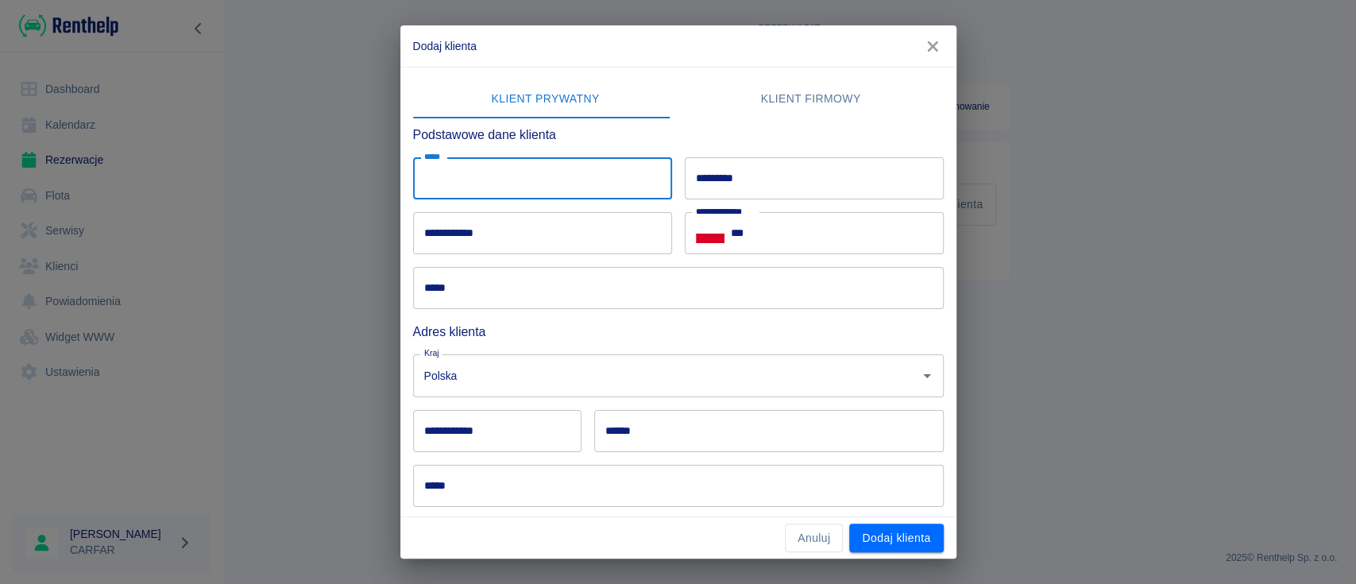
click at [538, 188] on input "*****" at bounding box center [542, 178] width 259 height 42
type input "*********"
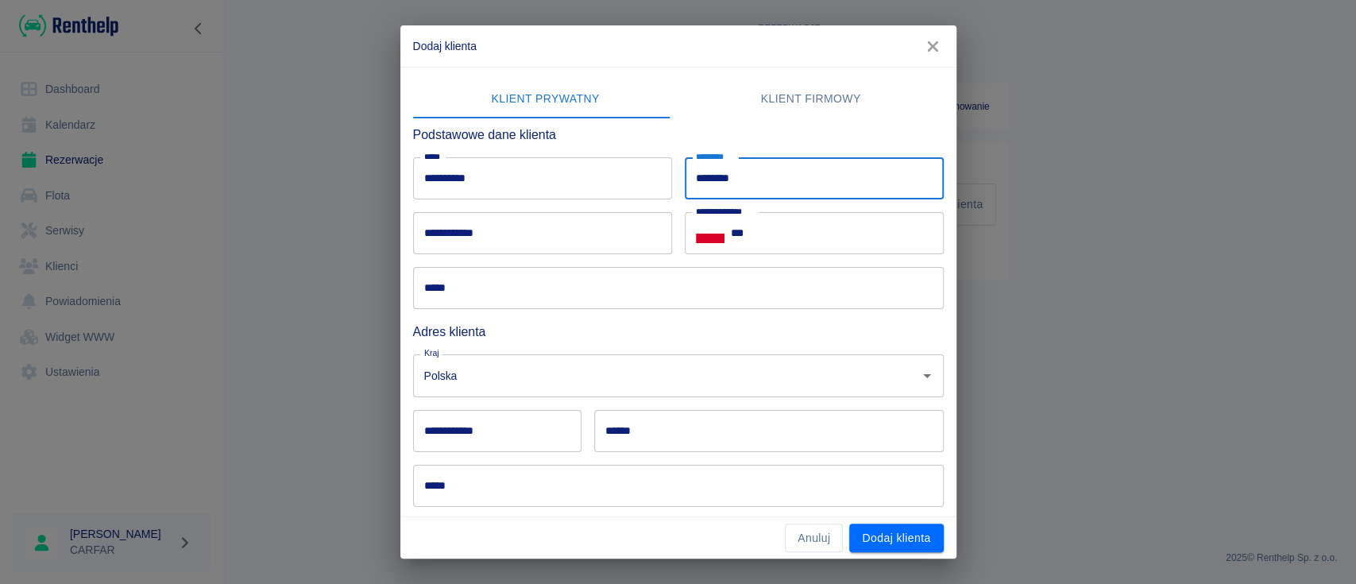
type input "*******"
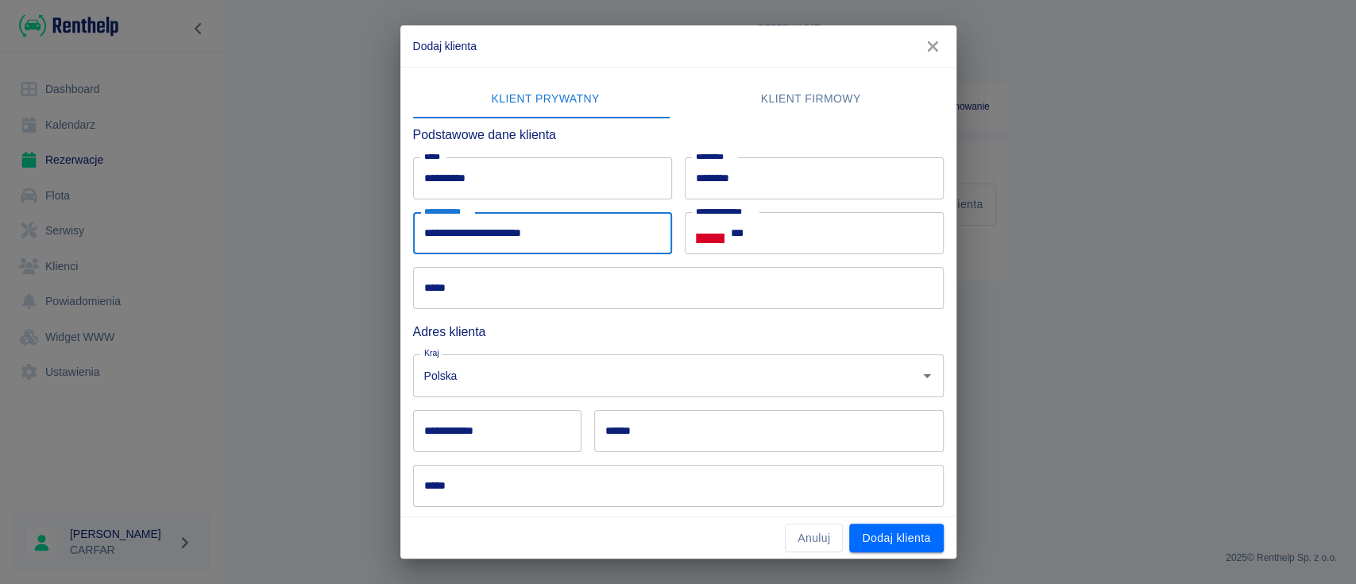
type input "**********"
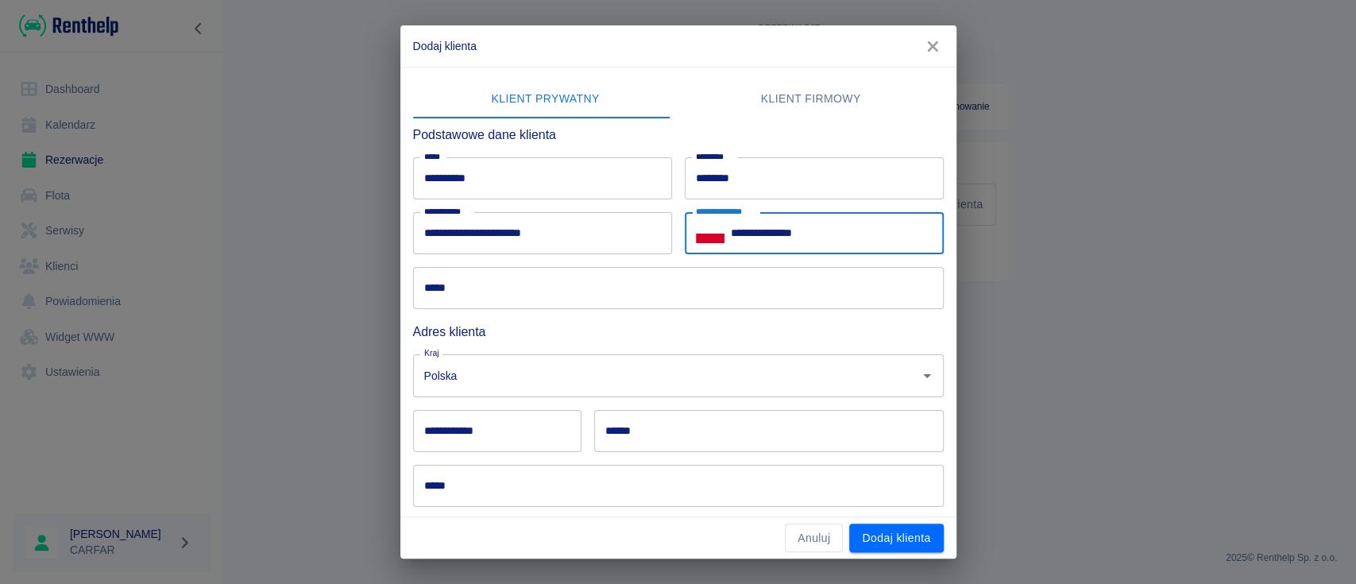
type input "**********"
click at [505, 297] on input "*****" at bounding box center [678, 288] width 531 height 42
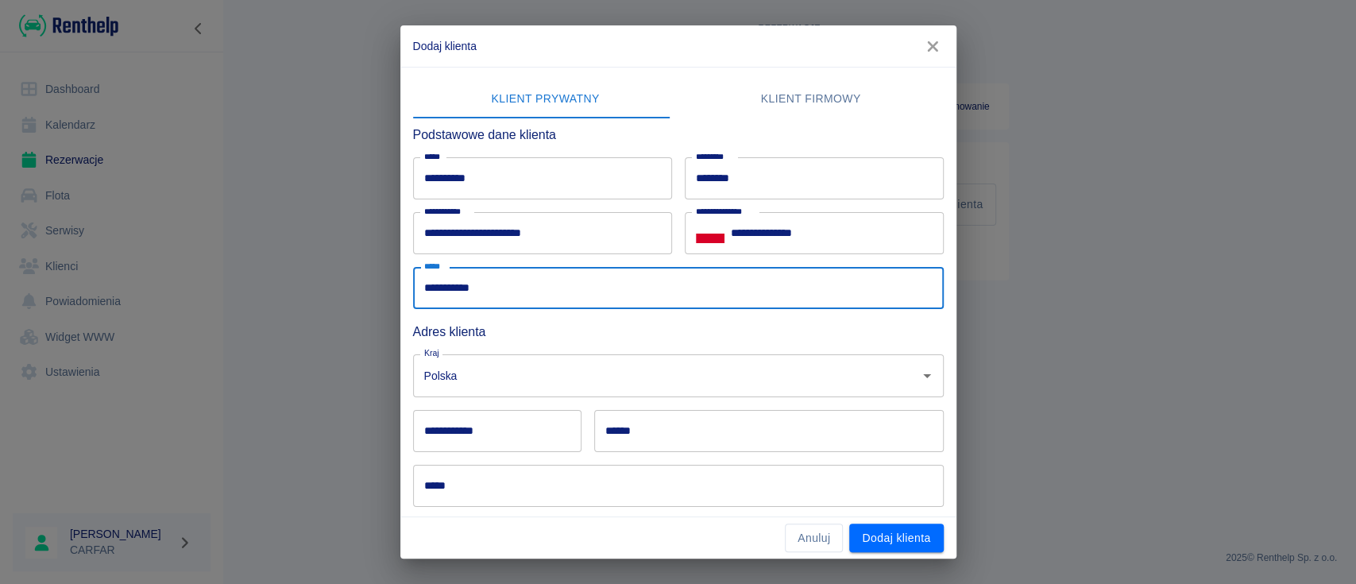
type input "**********"
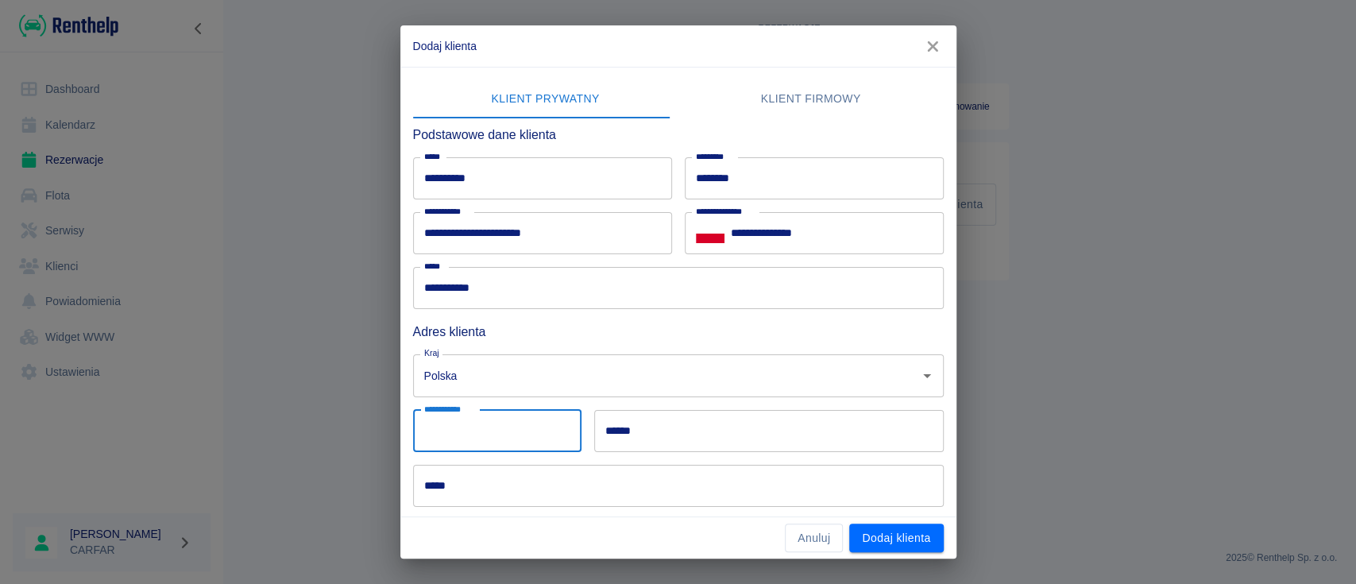
click at [513, 423] on input "**********" at bounding box center [497, 431] width 168 height 42
type input "******"
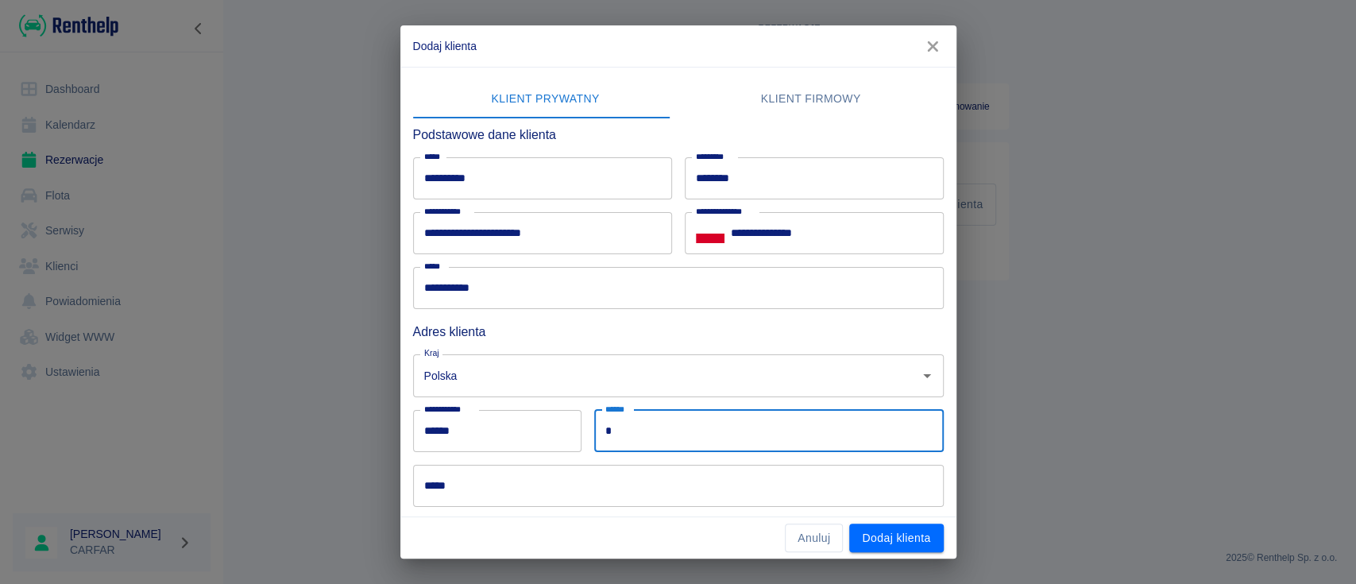
type input "*"
type input "*****"
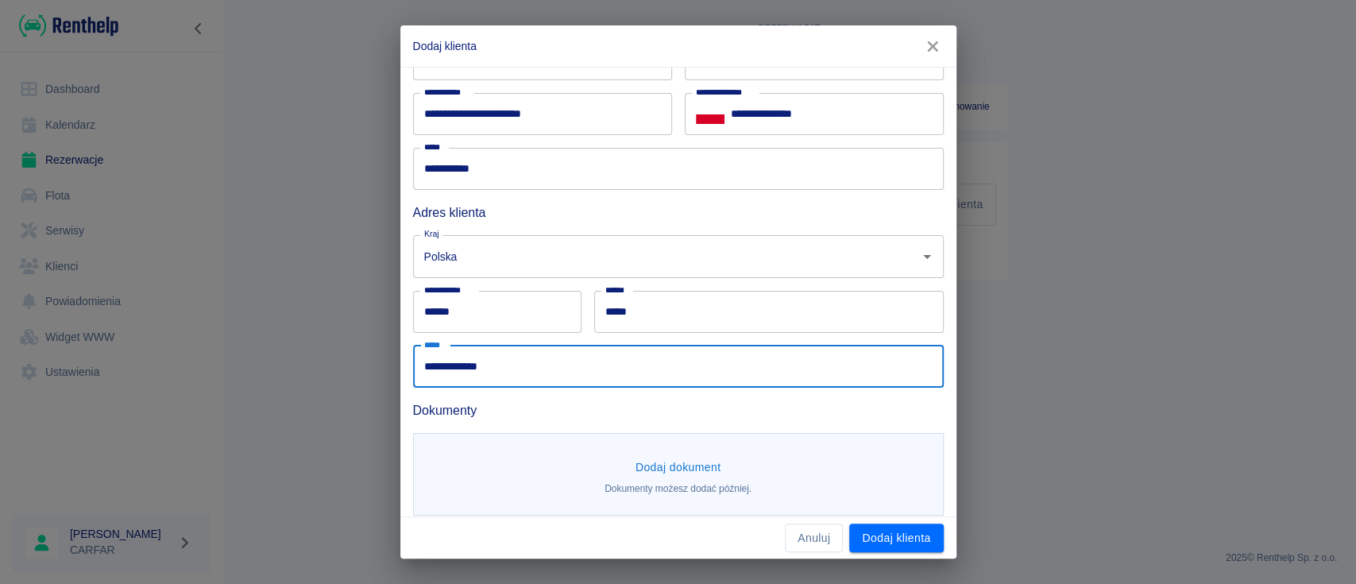
scroll to position [131, 0]
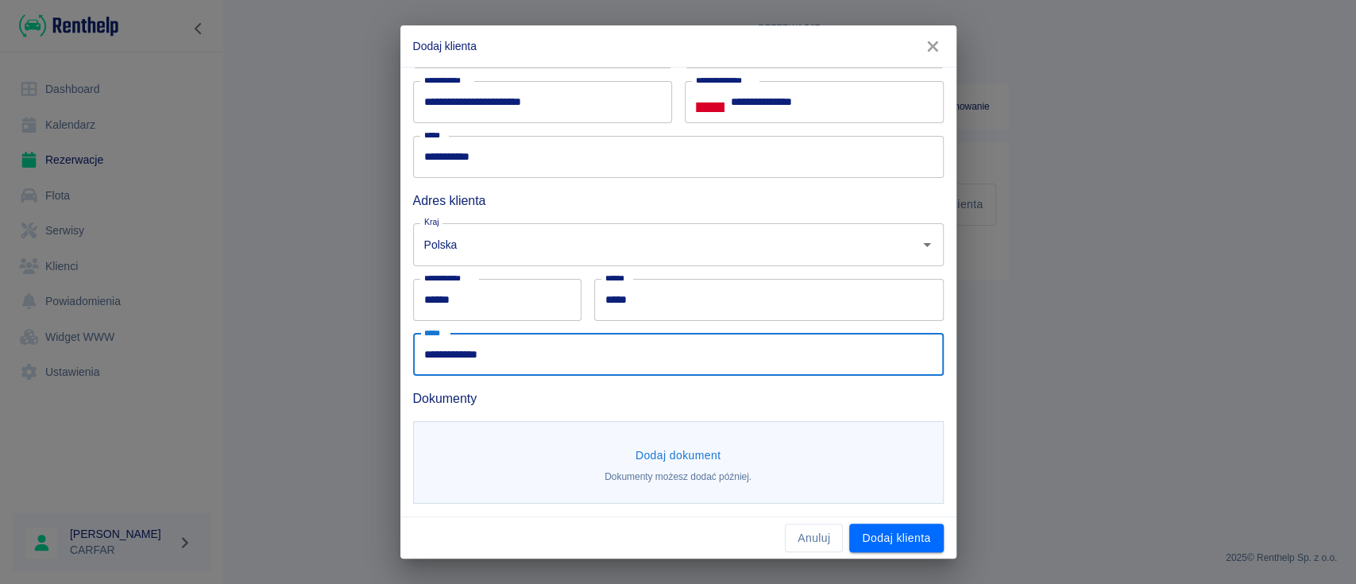
type input "**********"
click at [661, 449] on button "Dodaj dokument" at bounding box center [678, 455] width 99 height 29
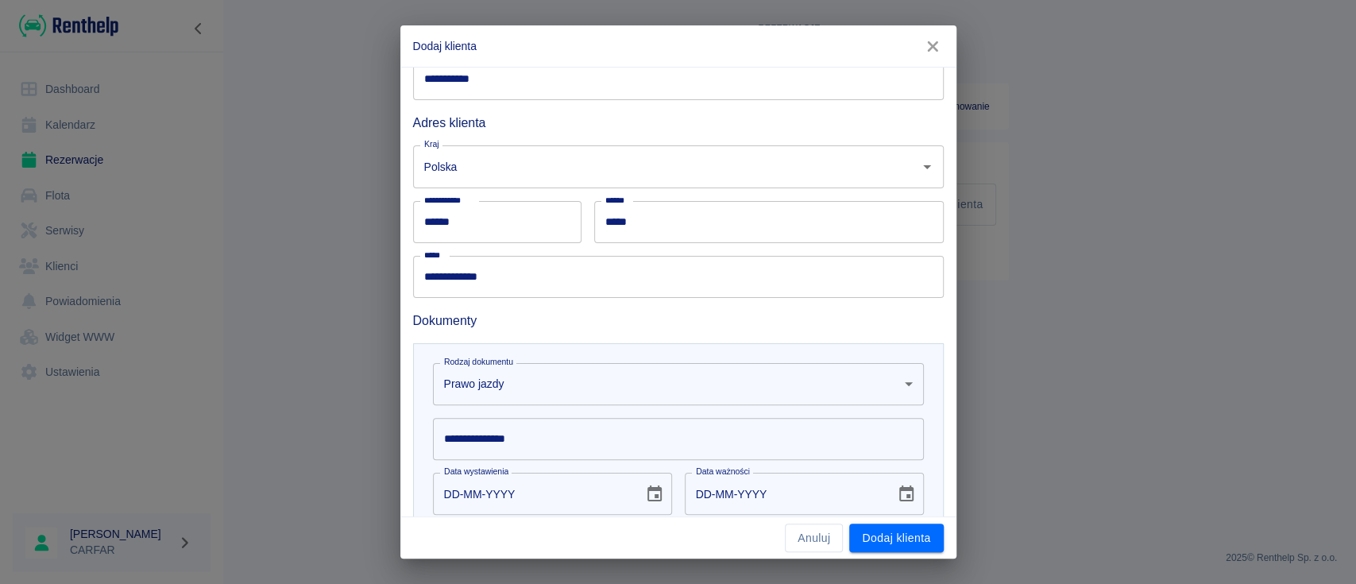
scroll to position [237, 0]
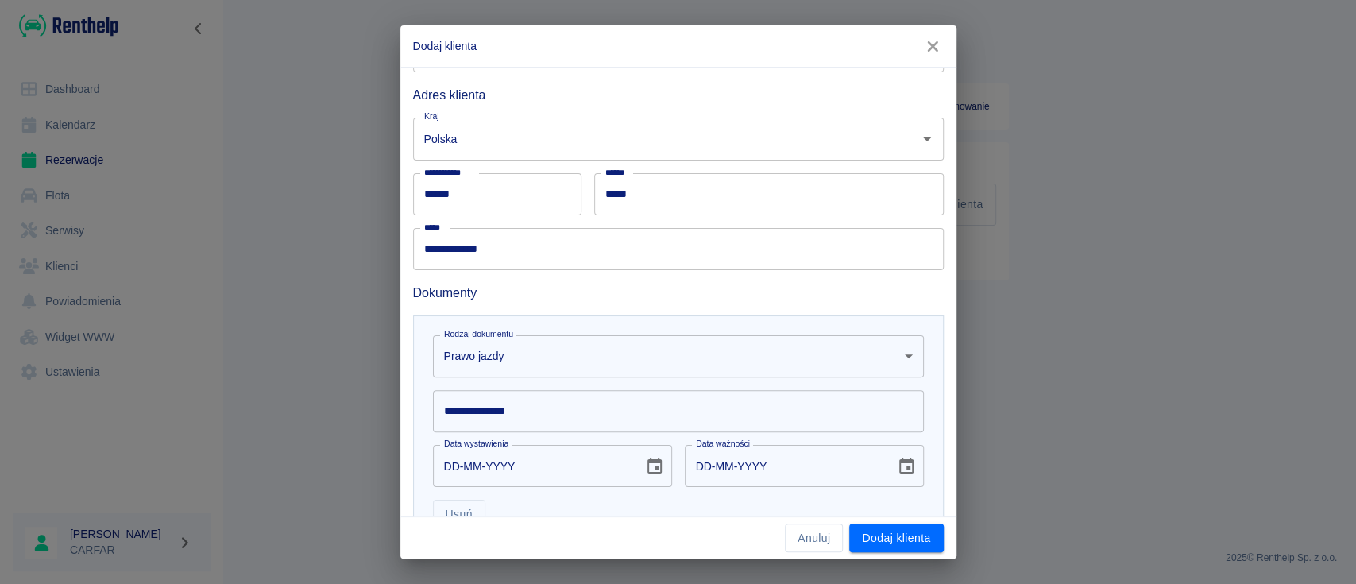
click at [617, 413] on input "**********" at bounding box center [678, 411] width 491 height 42
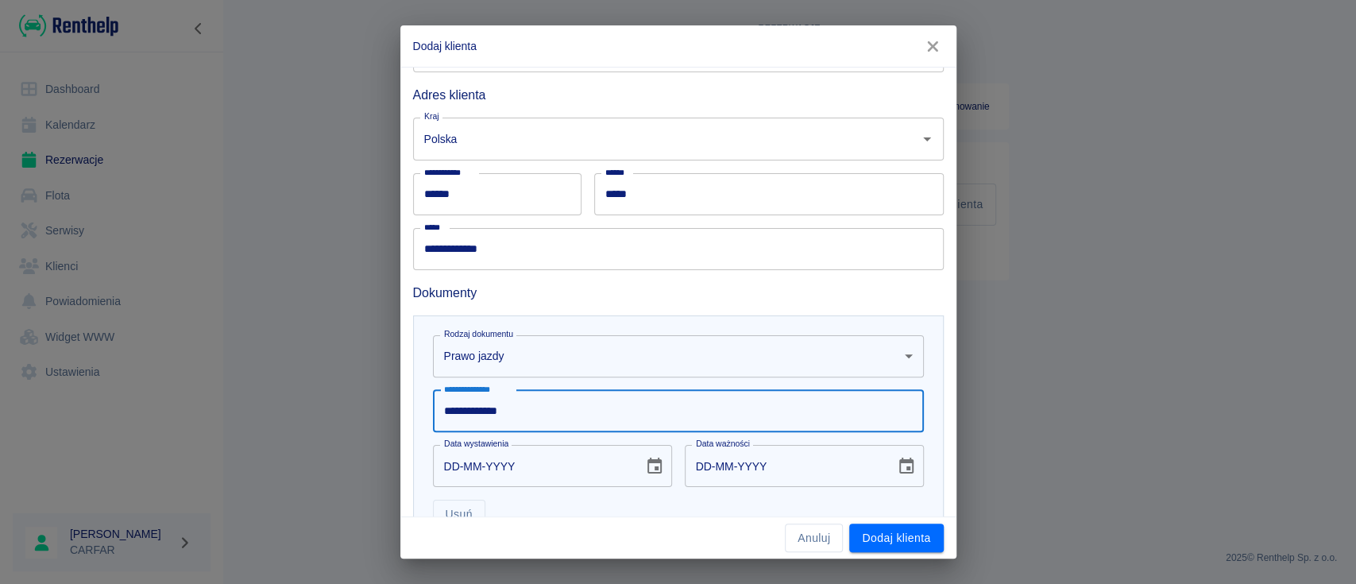
type input "**********"
click at [653, 457] on icon "Choose date" at bounding box center [654, 466] width 19 height 19
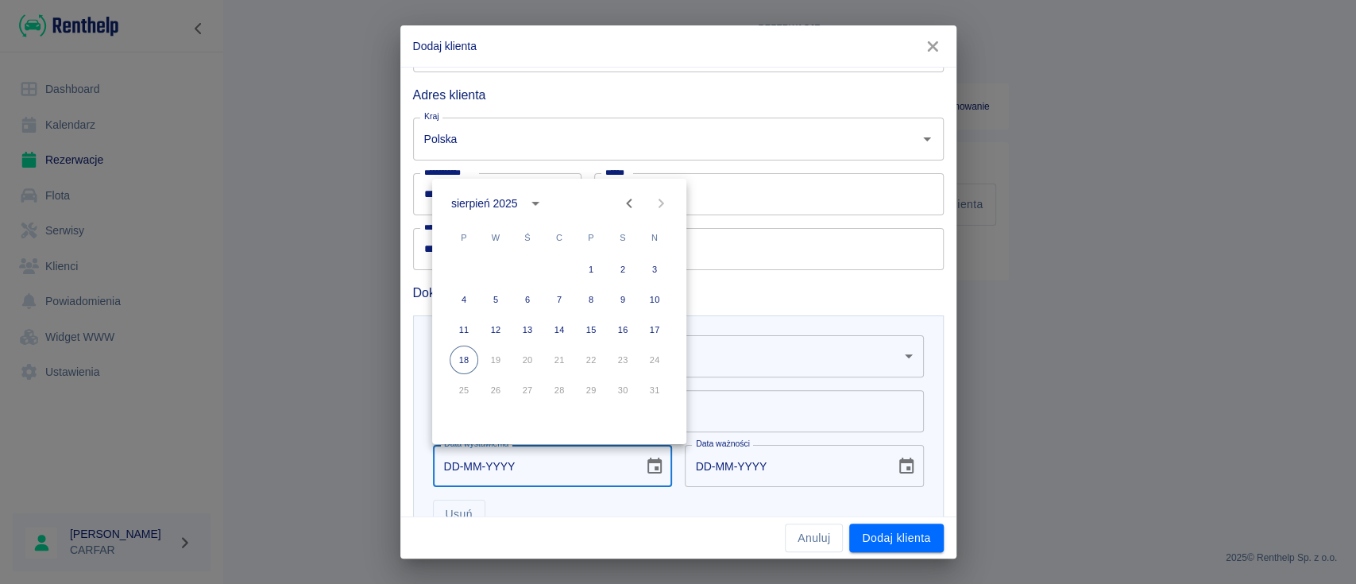
click at [509, 205] on div "sierpień 2025" at bounding box center [484, 203] width 66 height 17
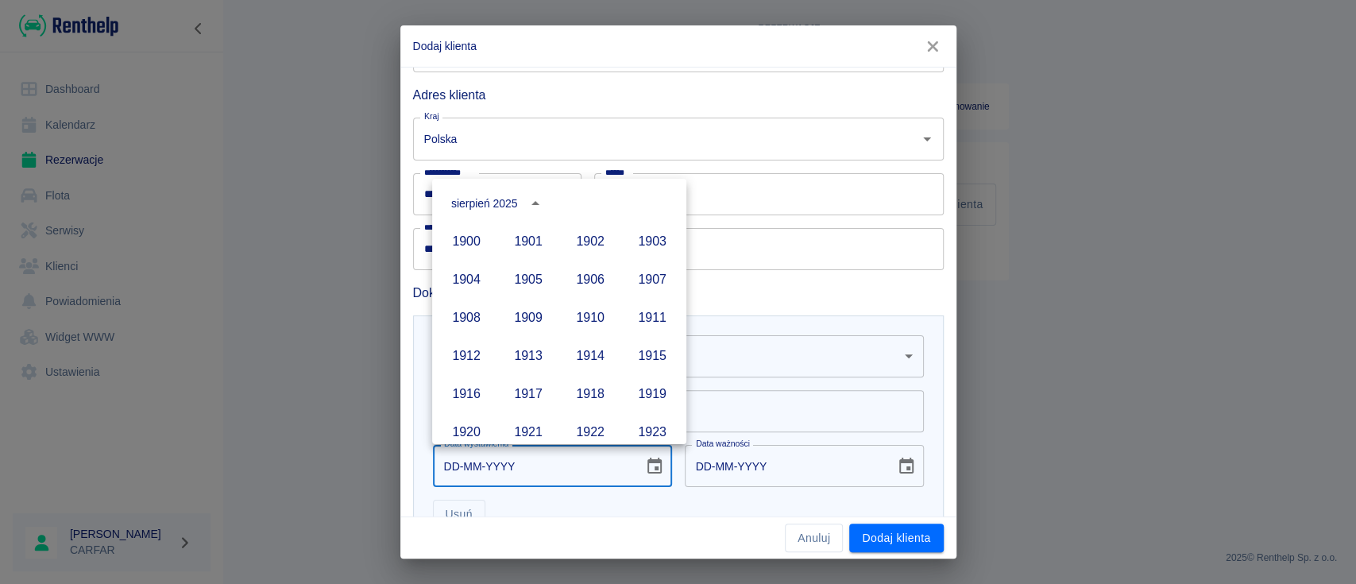
scroll to position [1090, 0]
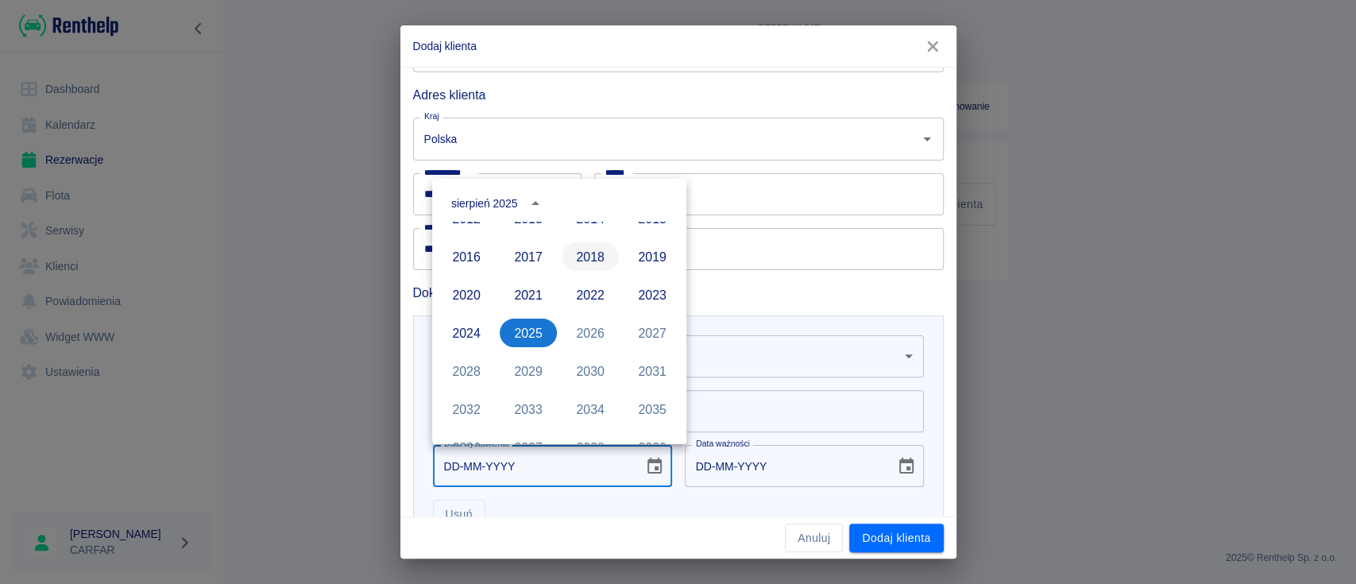
click at [594, 257] on button "2018" at bounding box center [590, 256] width 57 height 29
type input "18-08-2018"
type input "18-08-2028"
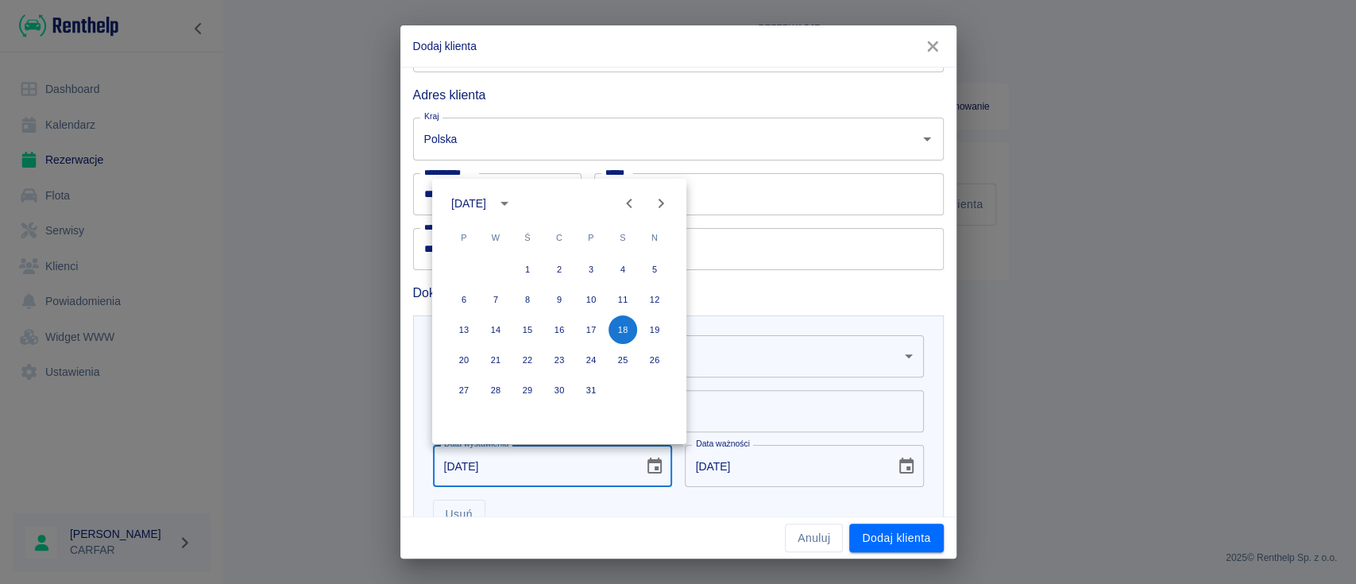
click at [663, 197] on icon "Next month" at bounding box center [661, 203] width 19 height 19
click at [494, 327] on button "16" at bounding box center [496, 329] width 29 height 29
type input "16-10-2018"
type input "16-10-2028"
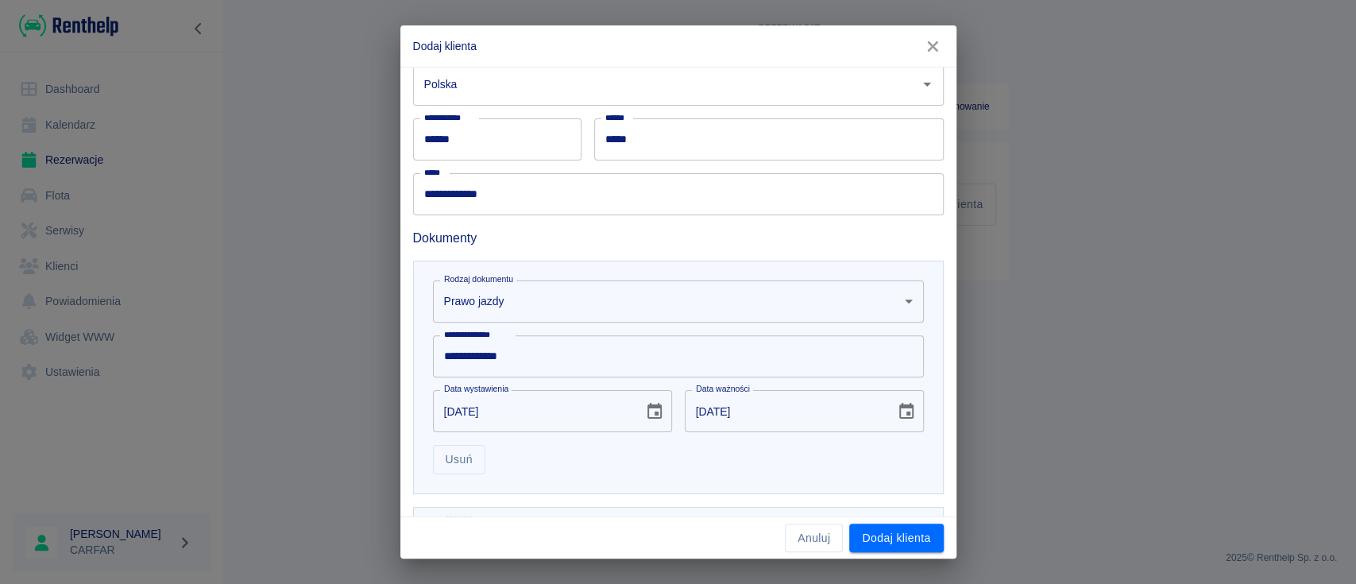
scroll to position [362, 0]
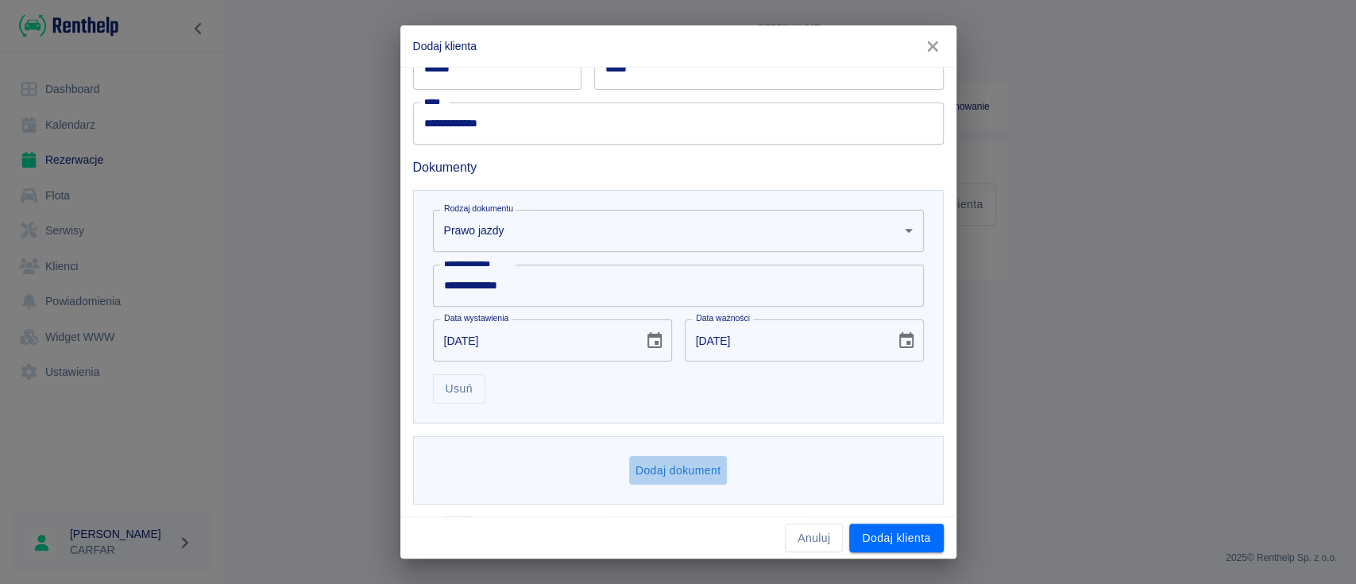
click at [680, 460] on button "Dodaj dokument" at bounding box center [678, 470] width 99 height 29
click at [673, 458] on body "**********" at bounding box center [678, 292] width 1356 height 584
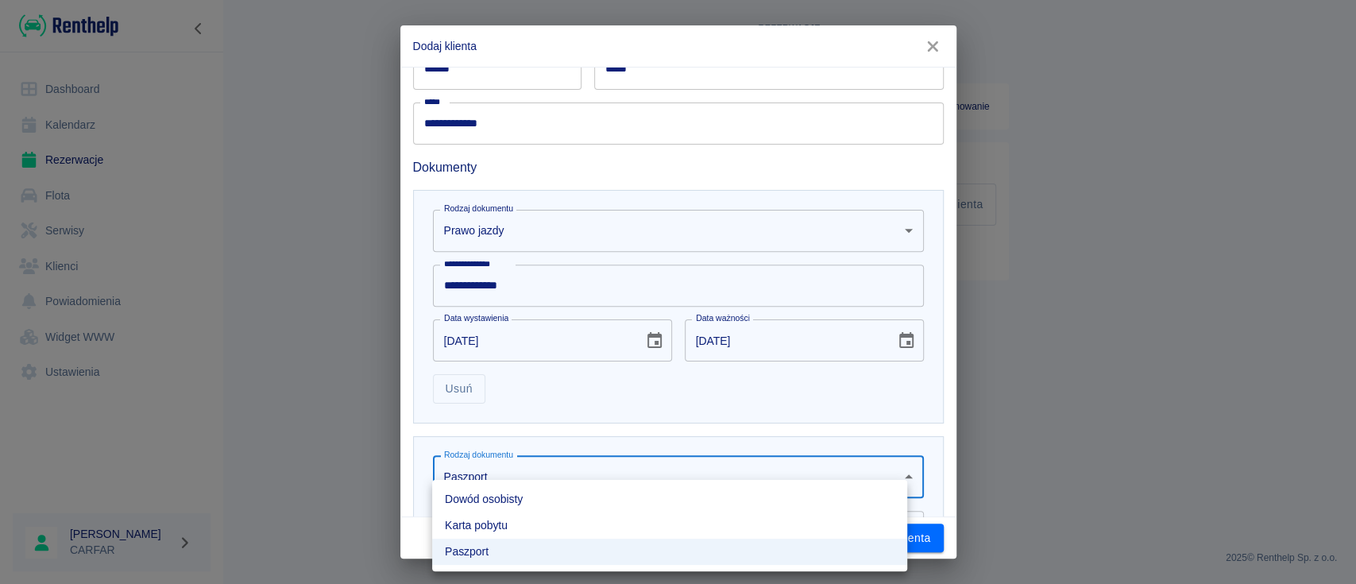
click at [641, 499] on li "Dowód osobisty" at bounding box center [669, 499] width 475 height 26
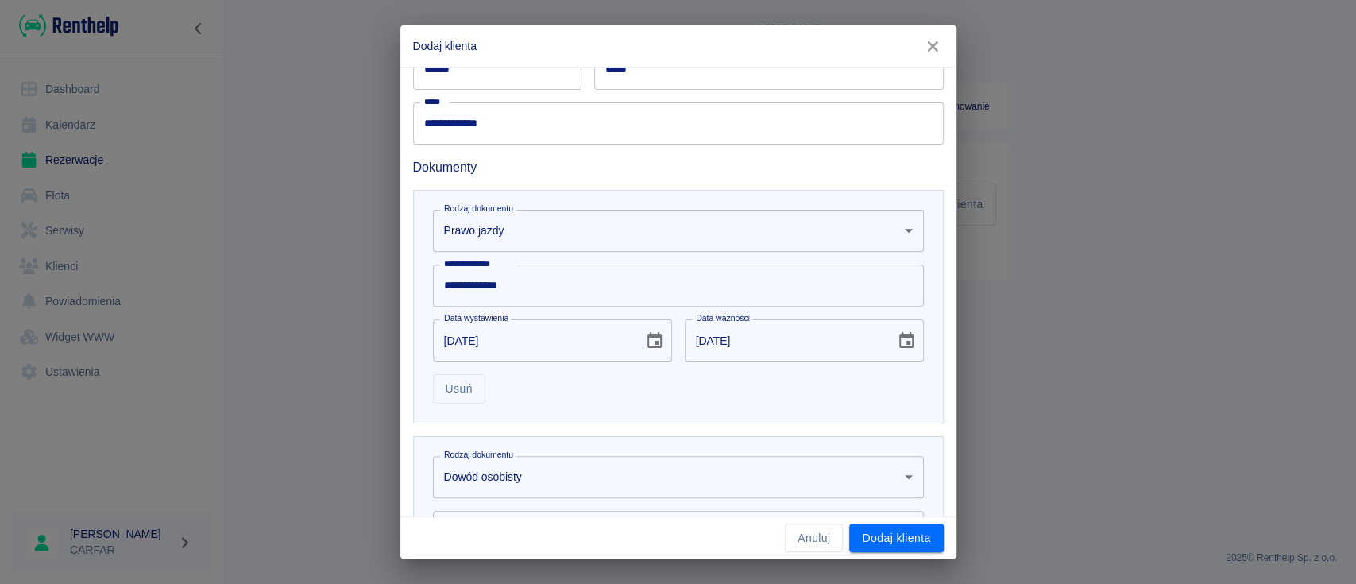
scroll to position [575, 0]
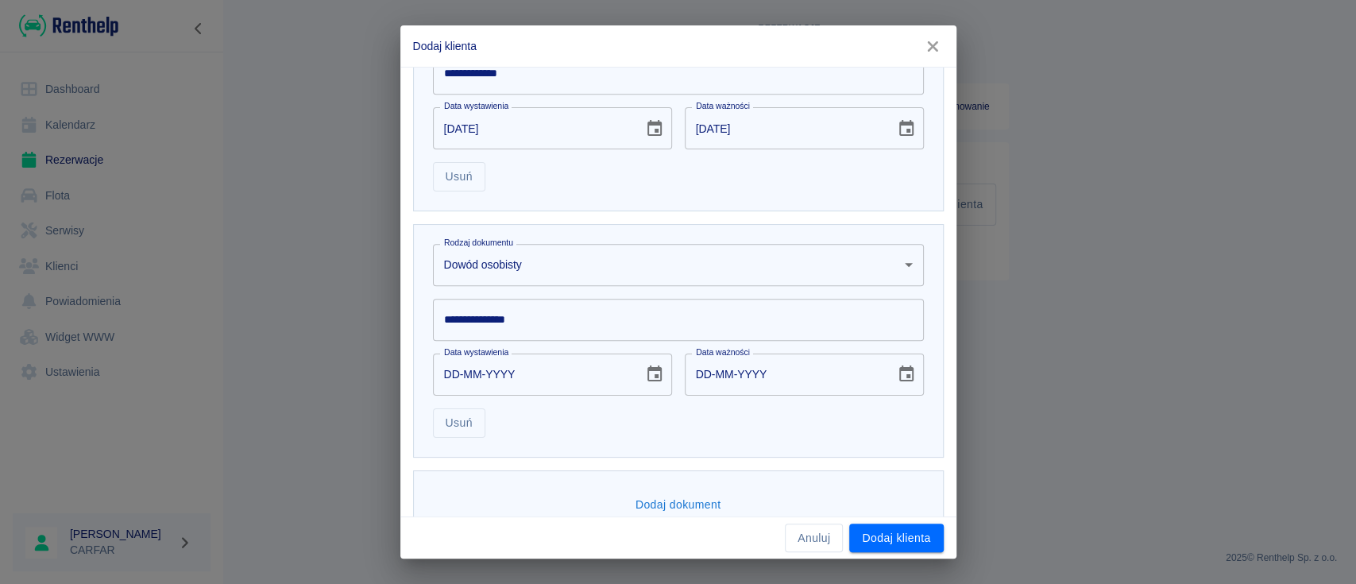
click at [508, 321] on input "**********" at bounding box center [678, 320] width 491 height 42
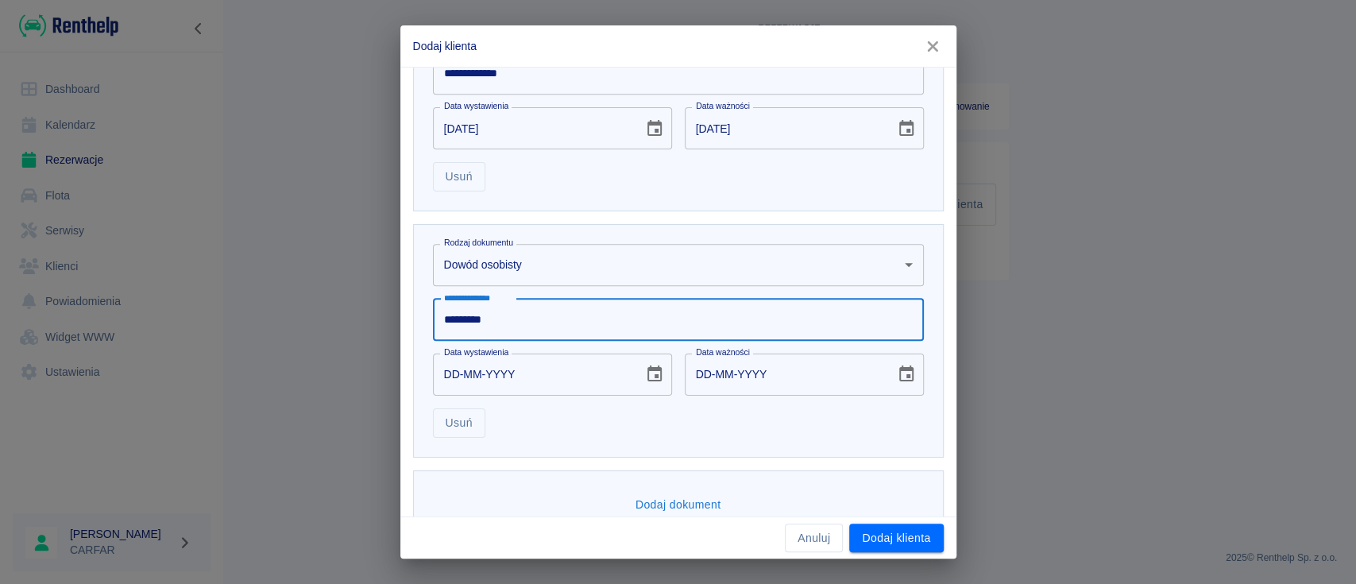
type input "*********"
click at [648, 377] on icon "Choose date" at bounding box center [655, 374] width 14 height 16
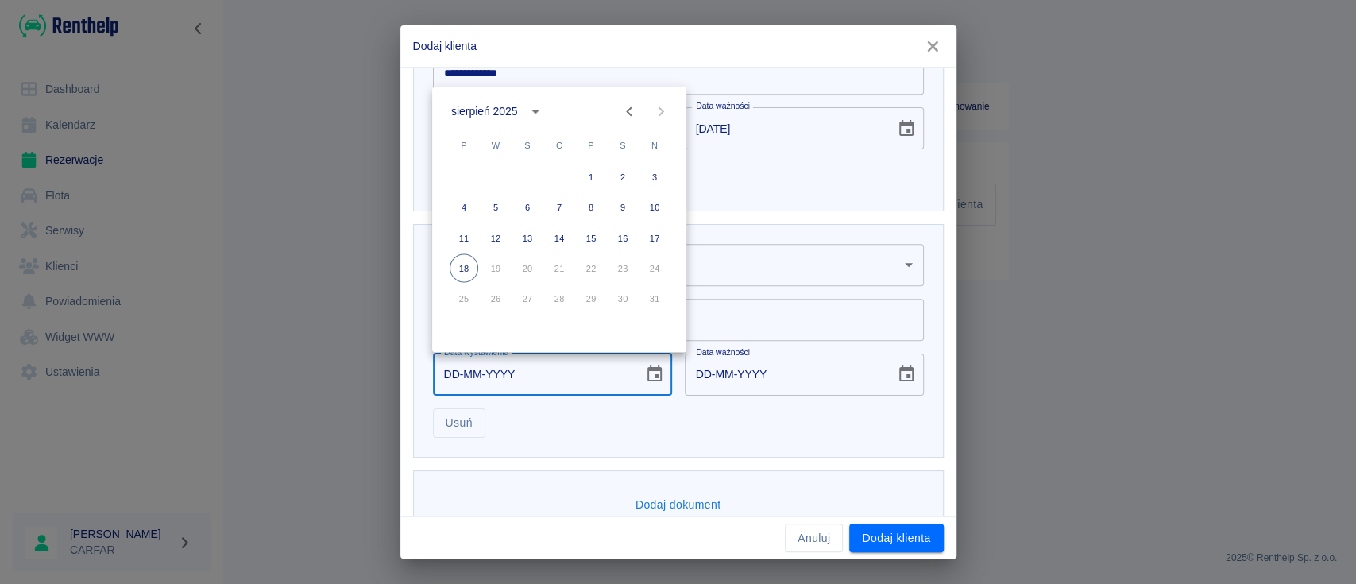
click at [513, 110] on div "sierpień 2025" at bounding box center [484, 111] width 66 height 17
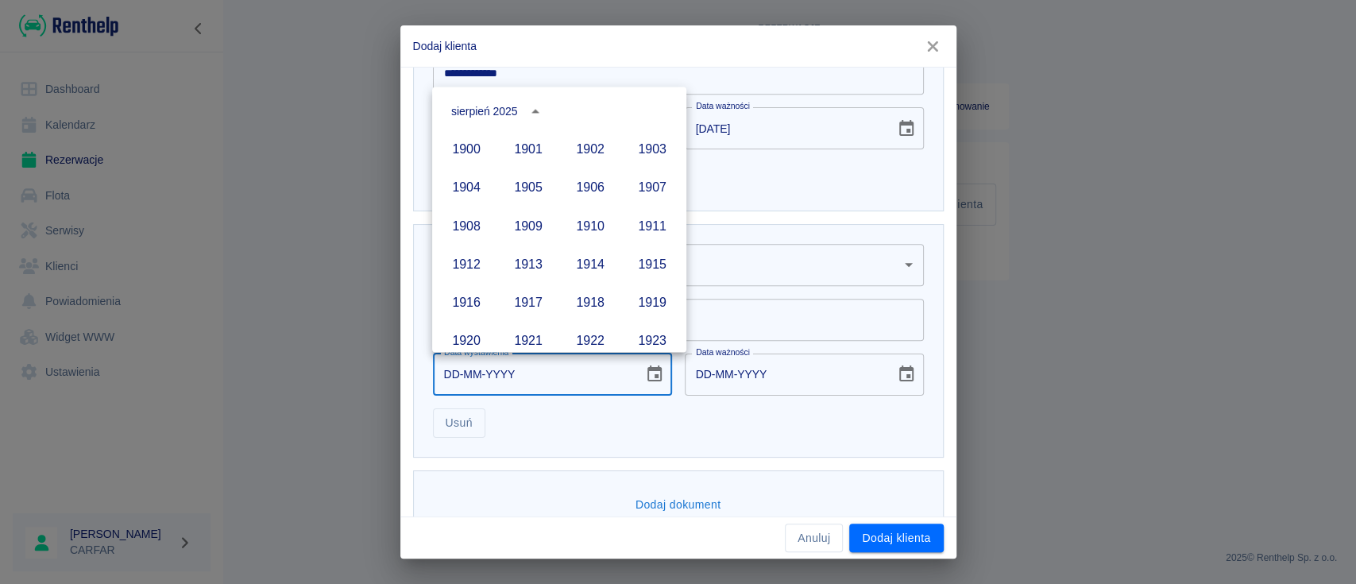
scroll to position [1090, 0]
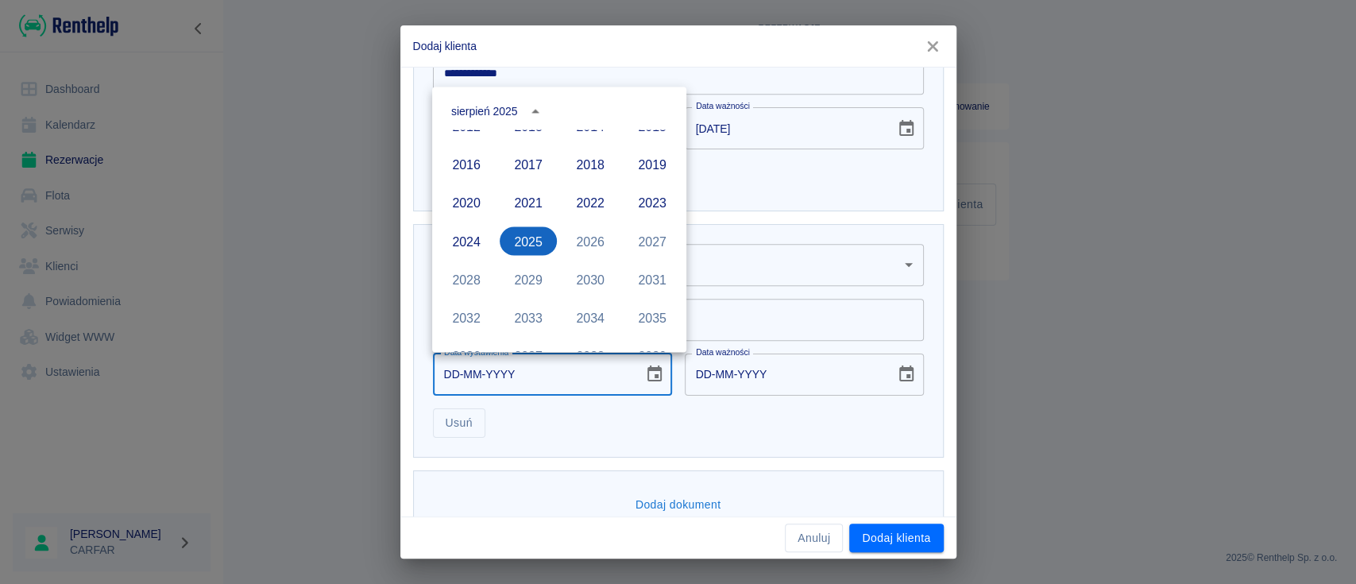
click at [524, 234] on button "2025" at bounding box center [528, 240] width 57 height 29
type input "18-08-2025"
type input "18-08-2035"
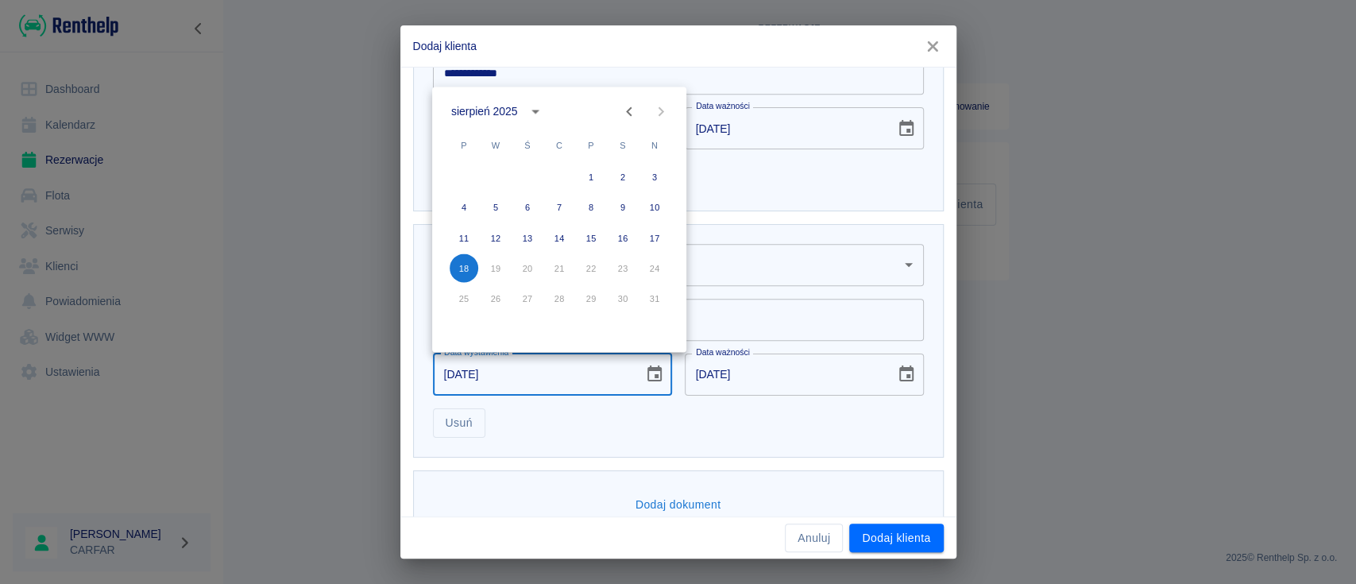
click at [627, 112] on icon "Previous month" at bounding box center [629, 111] width 6 height 10
click at [626, 111] on icon "Previous month" at bounding box center [629, 111] width 19 height 19
click at [589, 178] on button "4" at bounding box center [591, 177] width 29 height 29
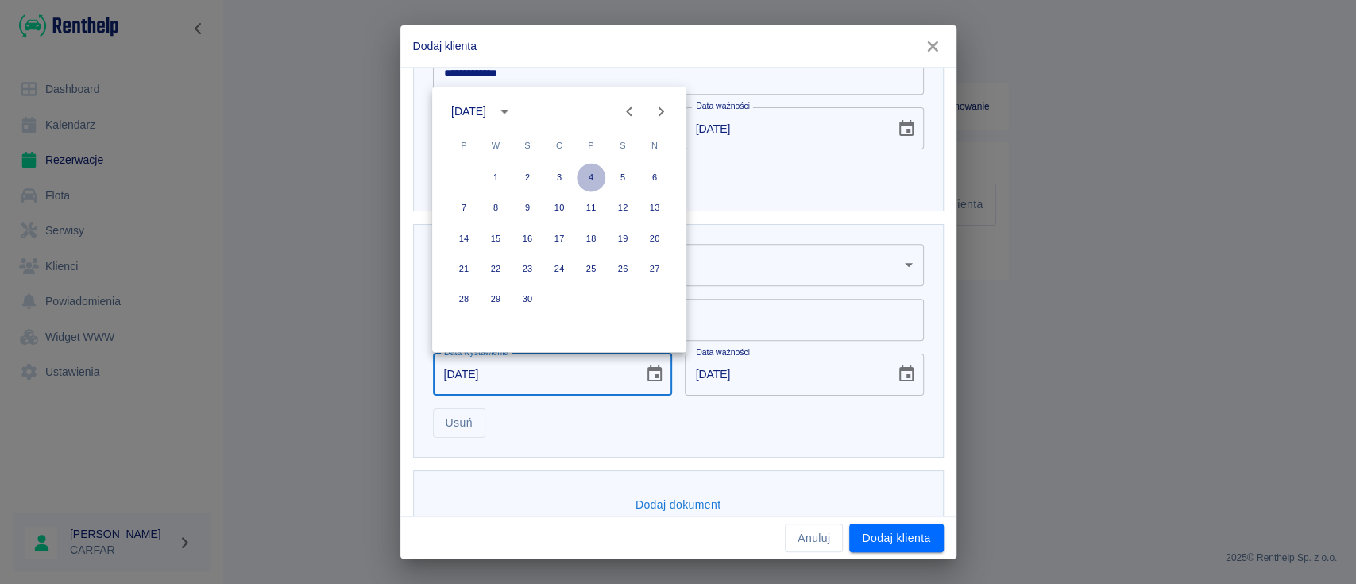
type input "04-04-2025"
type input "04-04-2035"
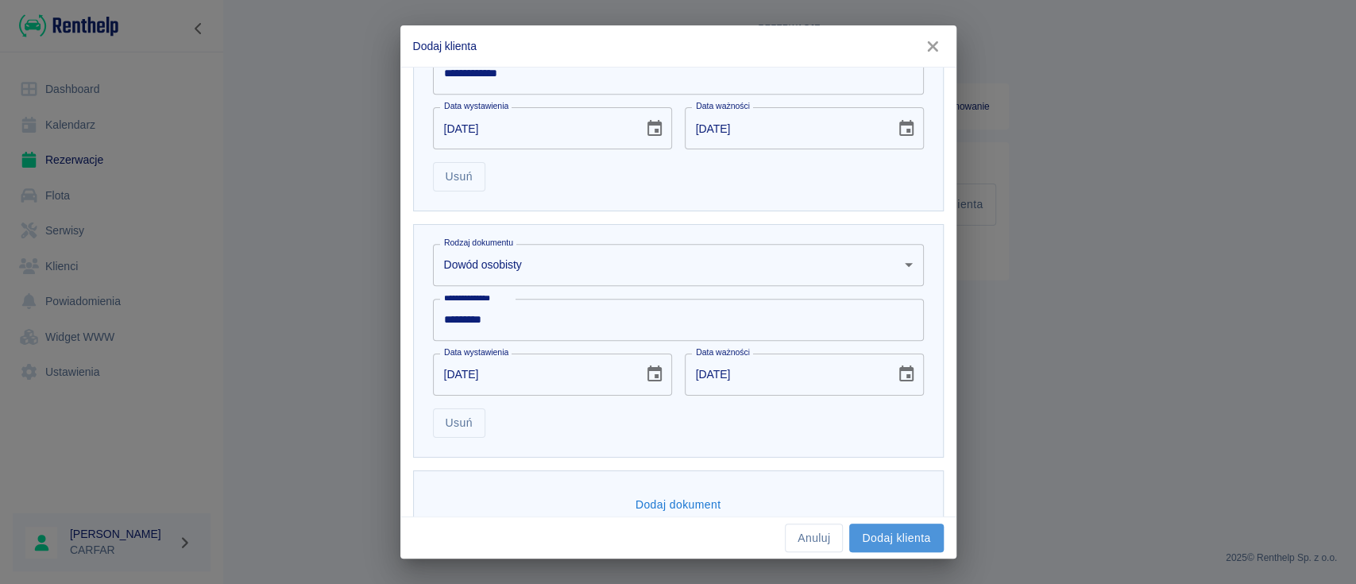
click at [882, 534] on button "Dodaj klienta" at bounding box center [896, 538] width 94 height 29
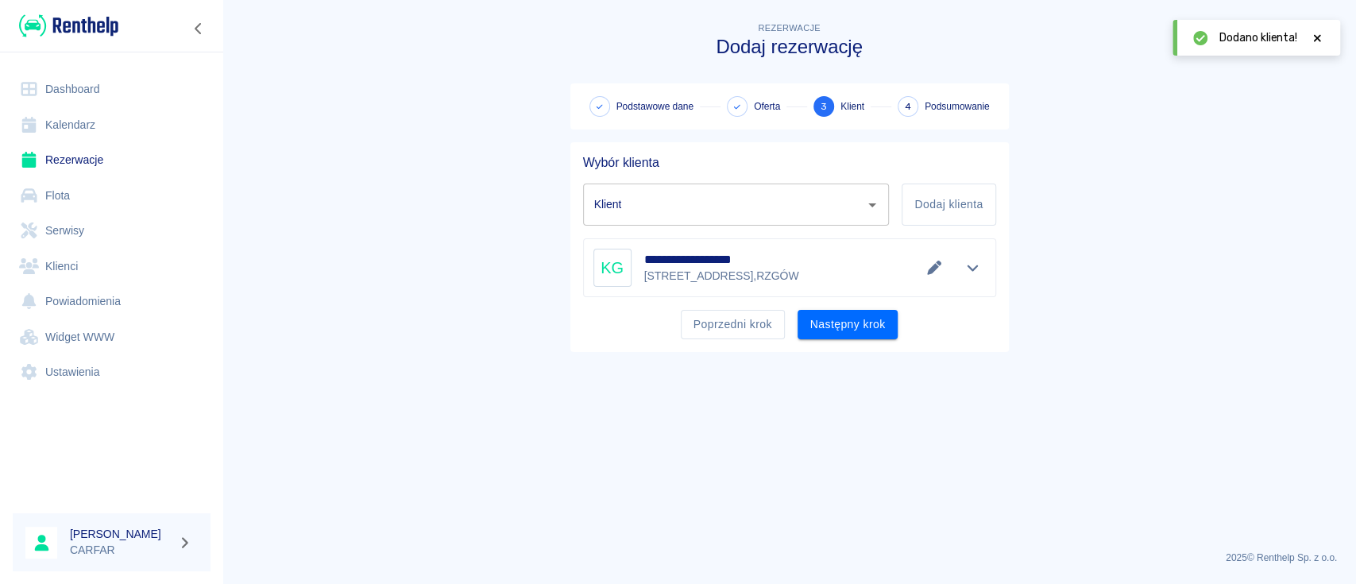
type input "KRZYSZTOF GAŁĘSKI (+48794308654)"
click at [873, 321] on button "Następny krok" at bounding box center [848, 324] width 101 height 29
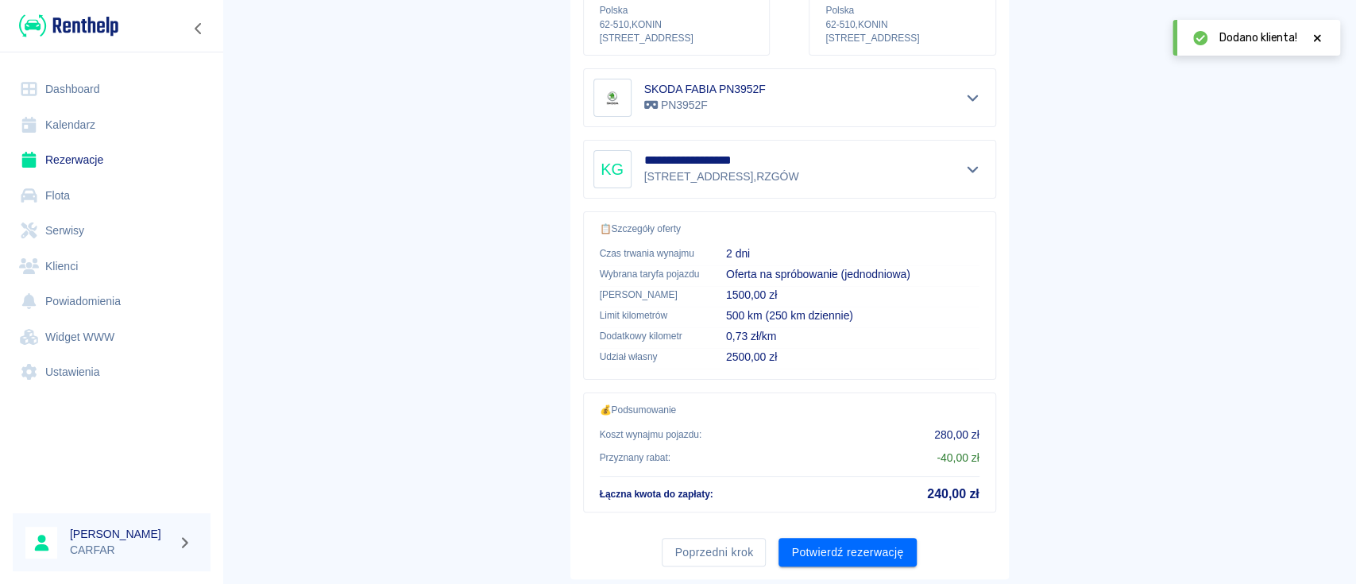
scroll to position [295, 0]
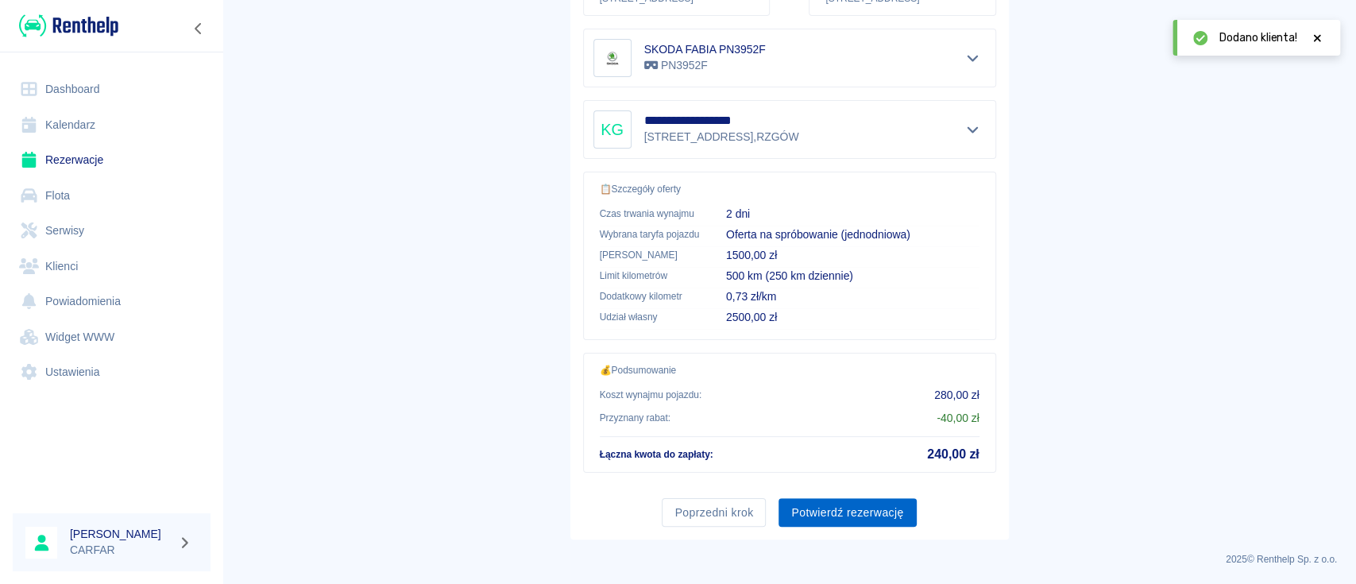
click at [861, 505] on button "Potwierdź rezerwację" at bounding box center [847, 512] width 137 height 29
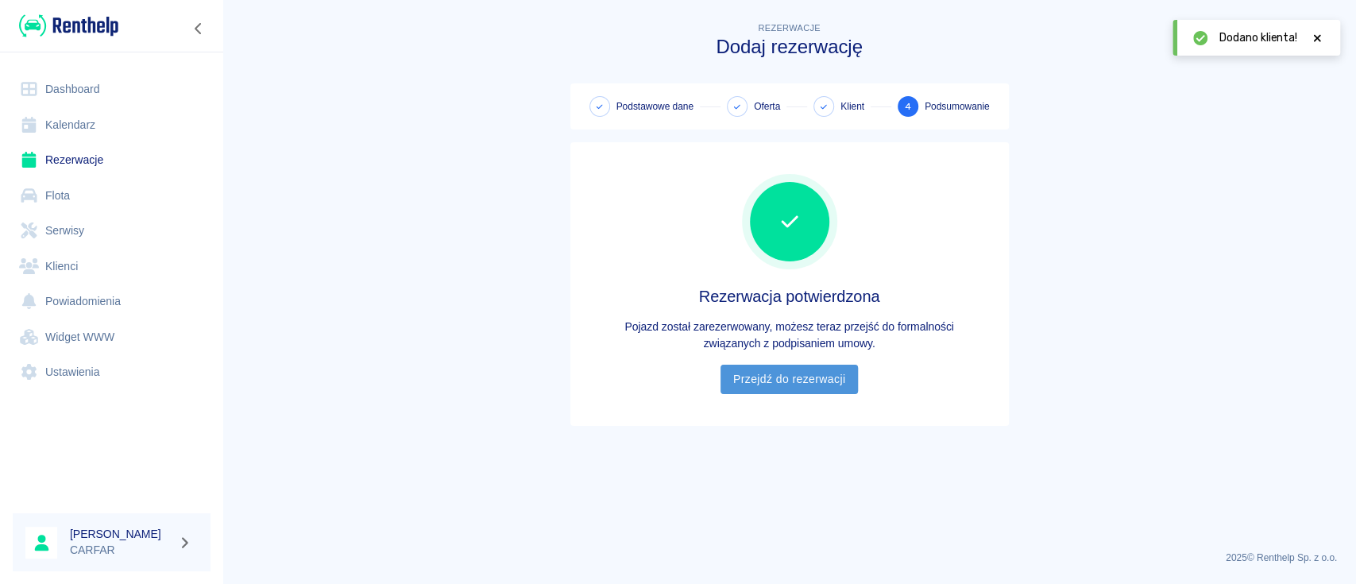
click at [777, 384] on link "Przejdź do rezerwacji" at bounding box center [789, 379] width 137 height 29
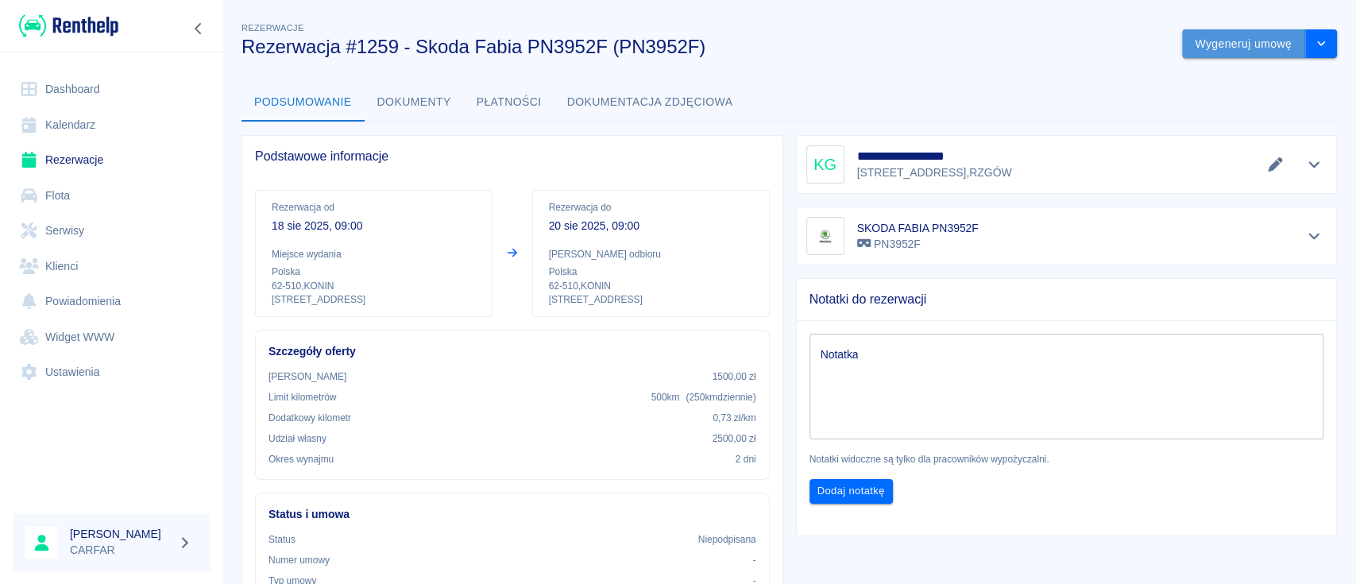
click at [1266, 41] on button "Wygeneruj umowę" at bounding box center [1243, 43] width 123 height 29
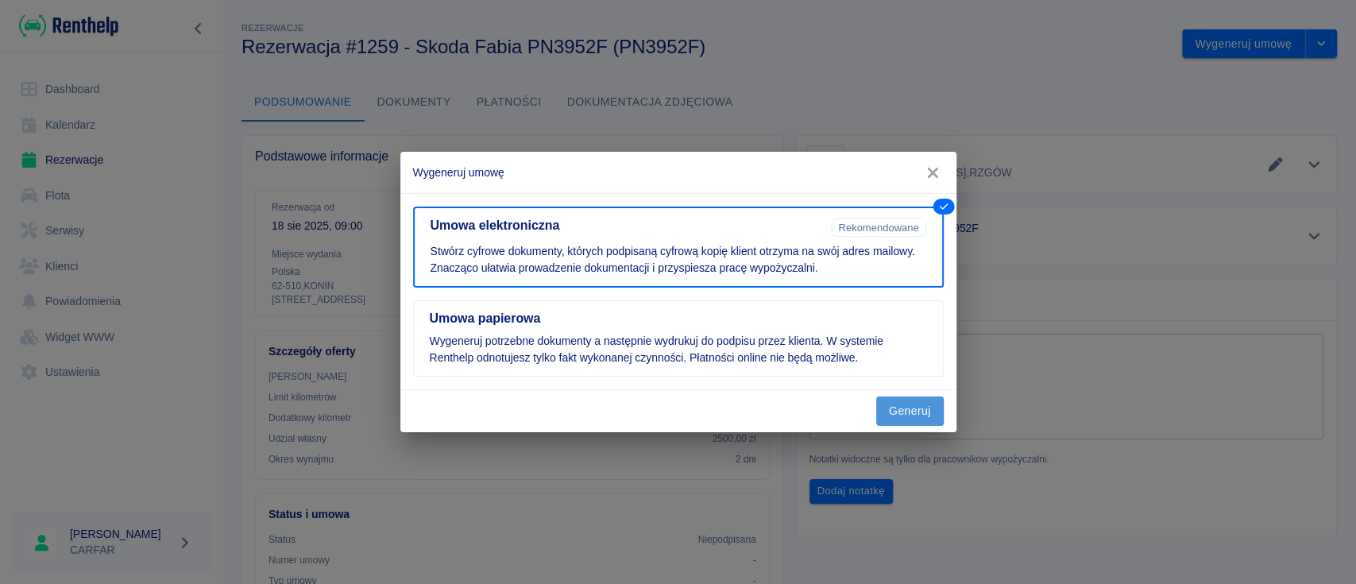
click at [893, 404] on button "Generuj" at bounding box center [911, 411] width 68 height 29
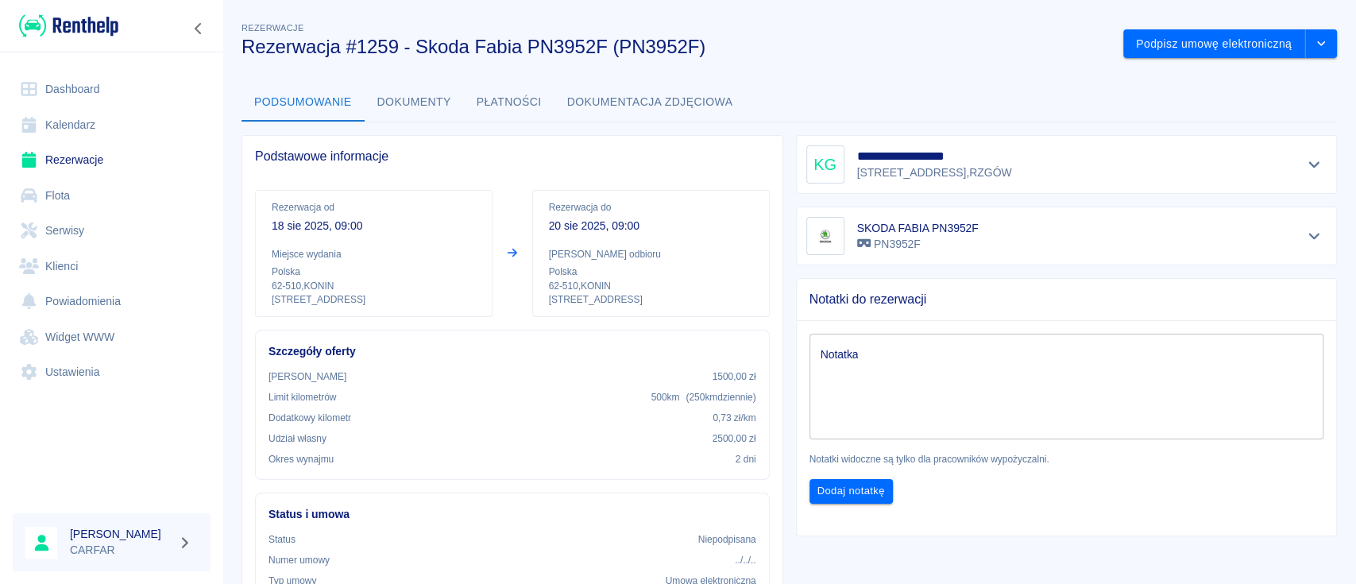
click at [397, 89] on button "Dokumenty" at bounding box center [414, 102] width 99 height 38
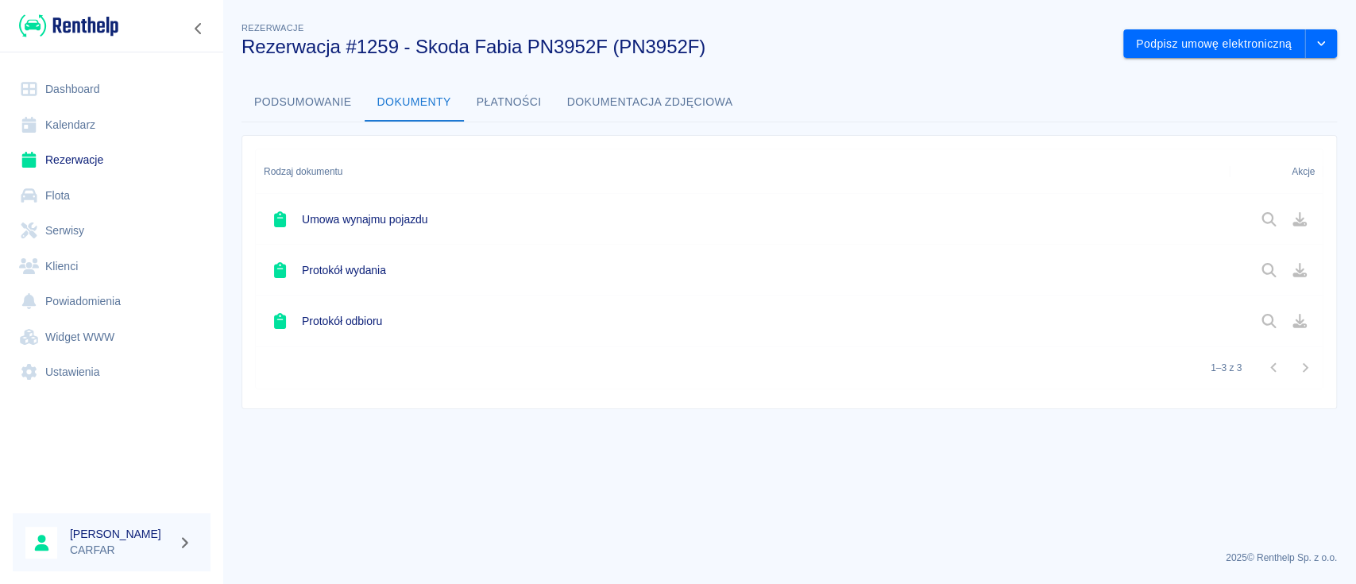
click at [431, 219] on div "Umowa wynajmu pojazdu" at bounding box center [743, 219] width 974 height 51
click at [426, 224] on h6 "Umowa wynajmu pojazdu" at bounding box center [365, 219] width 126 height 16
click at [1300, 213] on icon "Pobierz dokument" at bounding box center [1300, 219] width 14 height 14
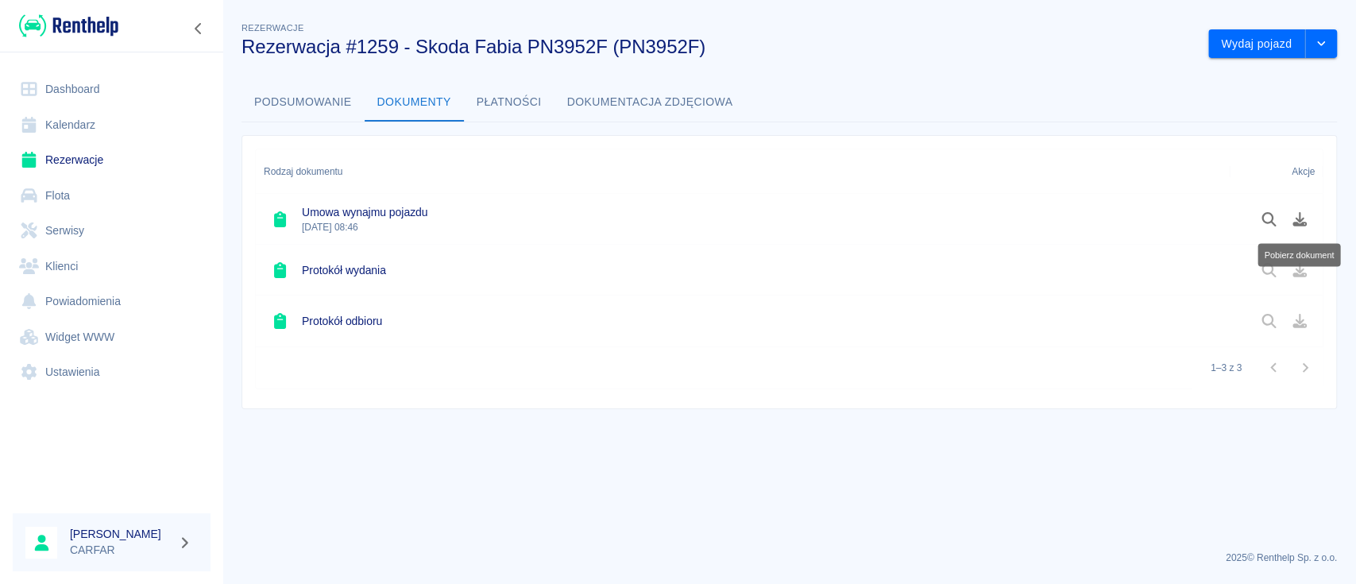
click at [83, 25] on img at bounding box center [68, 26] width 99 height 26
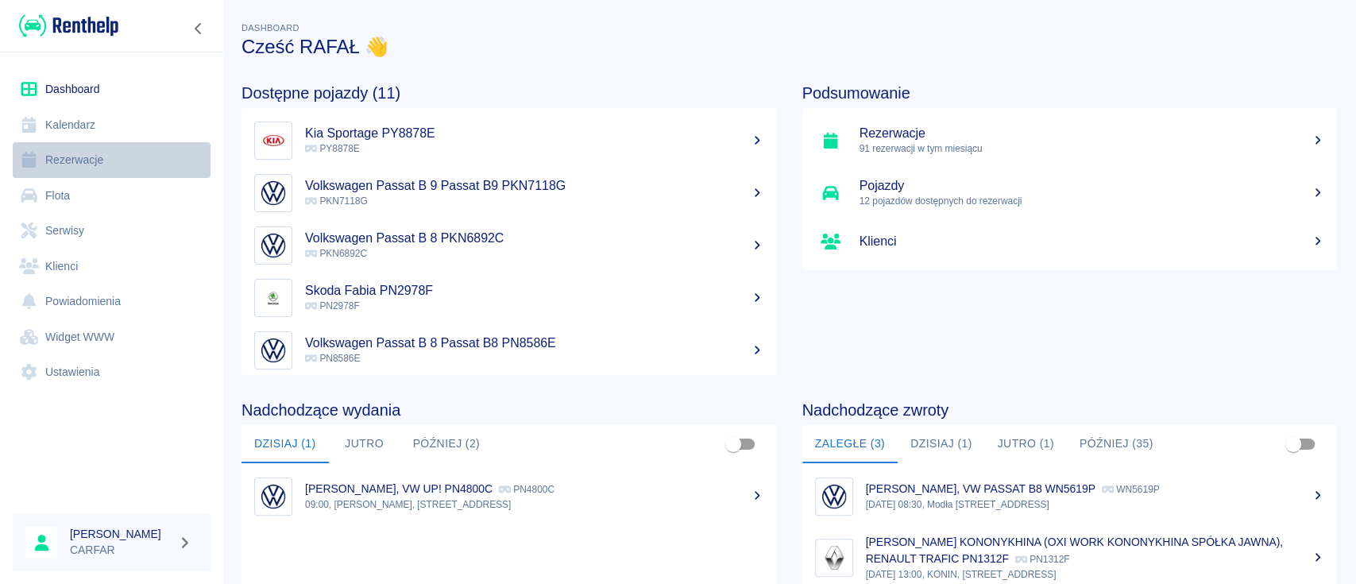
click at [103, 150] on link "Rezerwacje" at bounding box center [112, 160] width 198 height 36
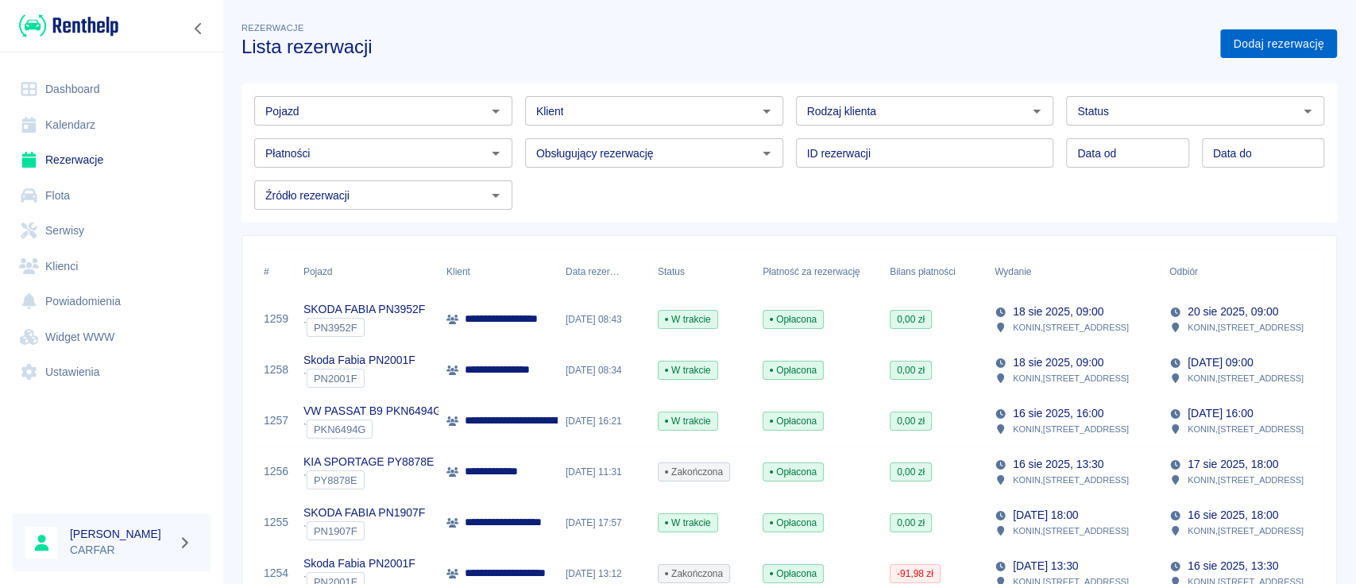
click at [1244, 44] on link "Dodaj rezerwację" at bounding box center [1279, 43] width 117 height 29
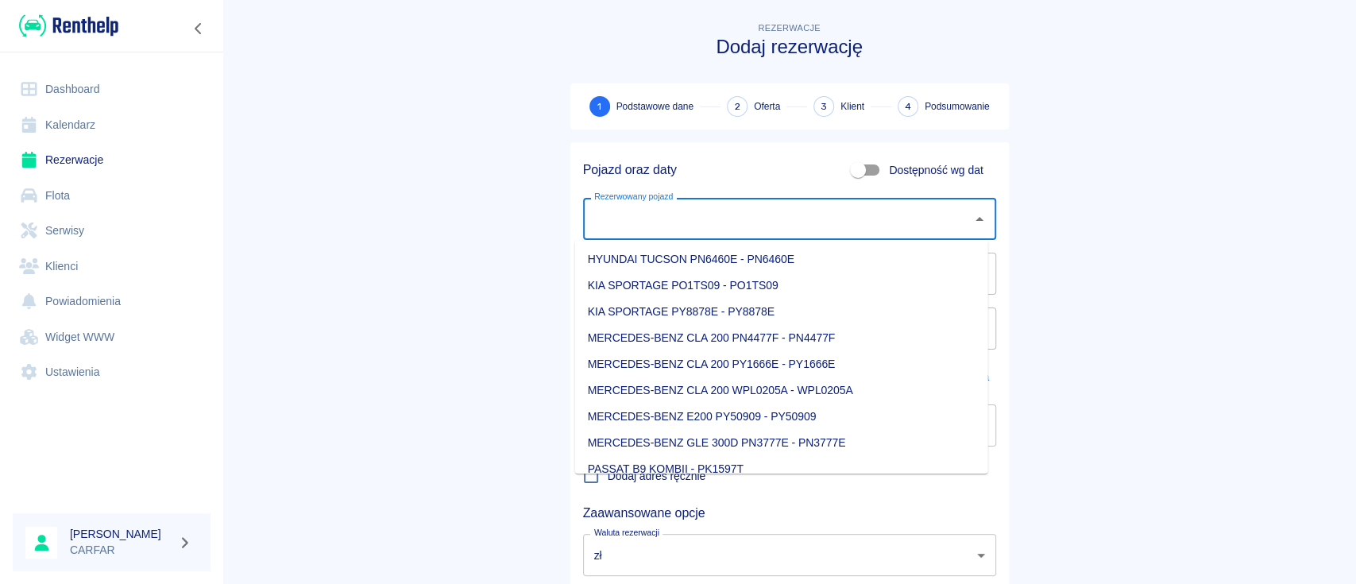
click at [693, 221] on input "Rezerwowany pojazd" at bounding box center [777, 219] width 375 height 28
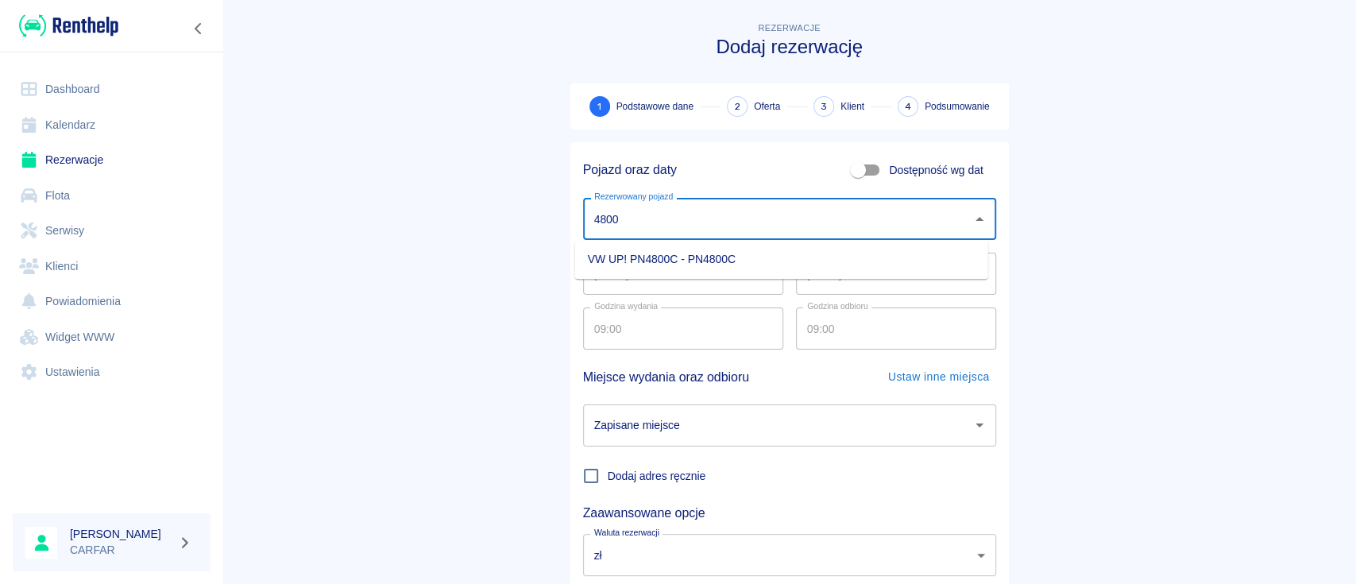
click at [713, 257] on li "VW UP! PN4800C - PN4800C" at bounding box center [781, 259] width 413 height 26
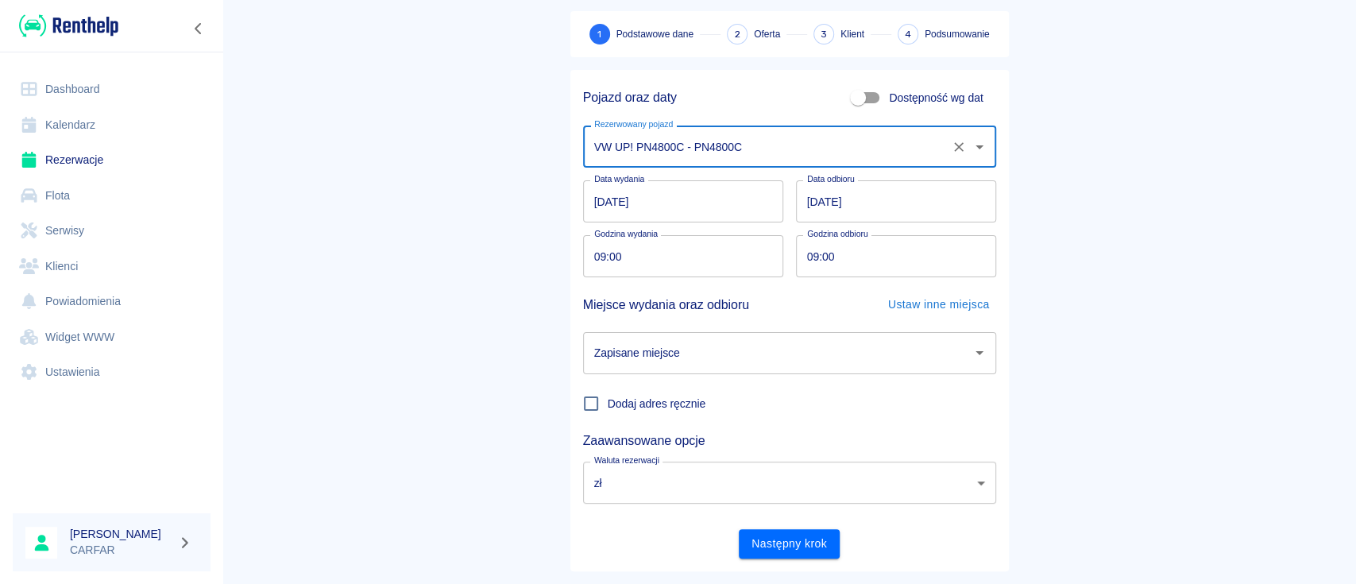
scroll to position [105, 0]
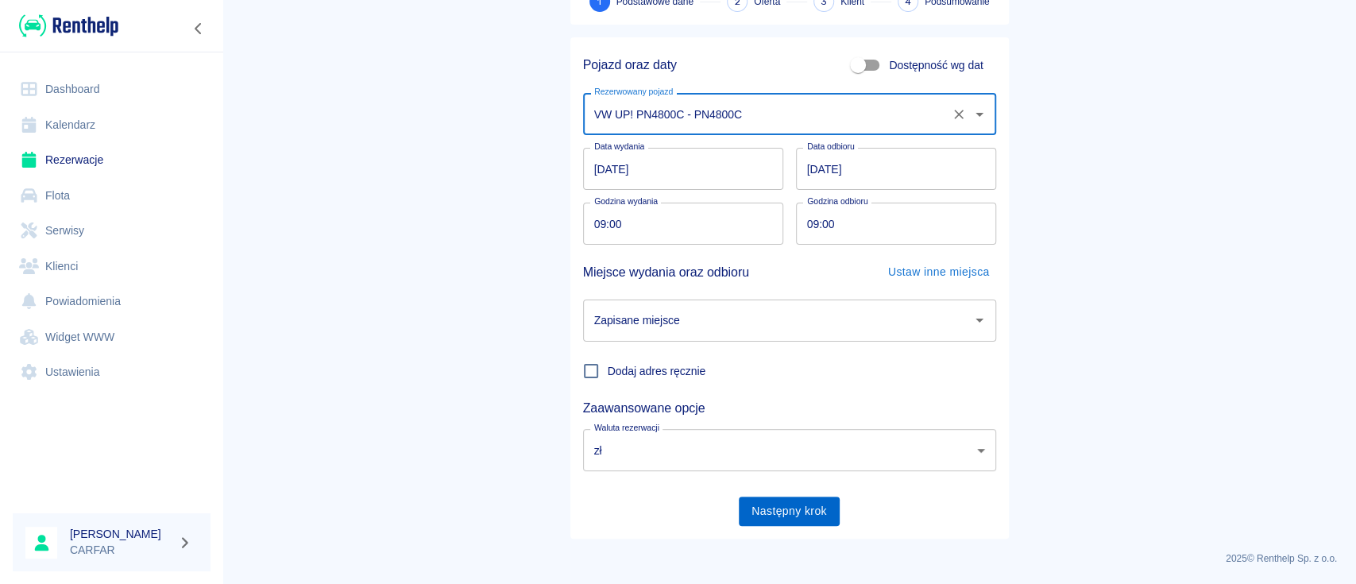
type input "VW UP! PN4800C - PN4800C"
click at [804, 519] on button "Następny krok" at bounding box center [789, 511] width 101 height 29
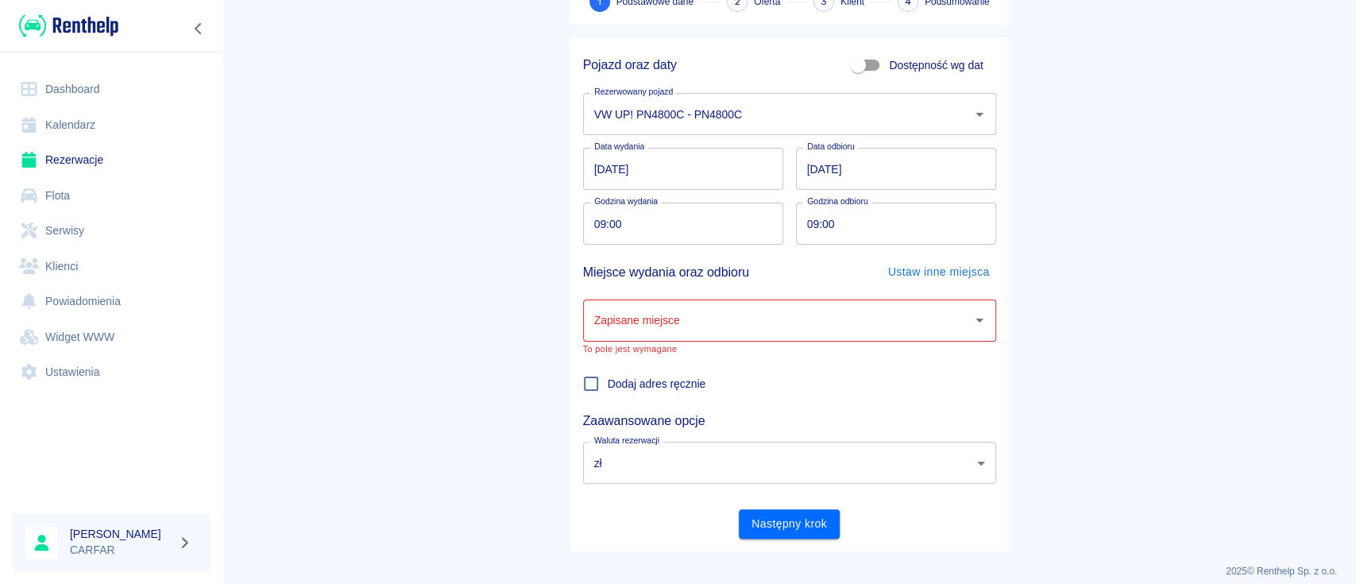
click at [769, 315] on input "Zapisane miejsce" at bounding box center [777, 321] width 375 height 28
click at [727, 355] on li "Biuro - Plac Wydań - KONIN, Kolejowa 1C" at bounding box center [781, 360] width 413 height 26
type input "Biuro - Plac Wydań - KONIN, Kolejowa 1C"
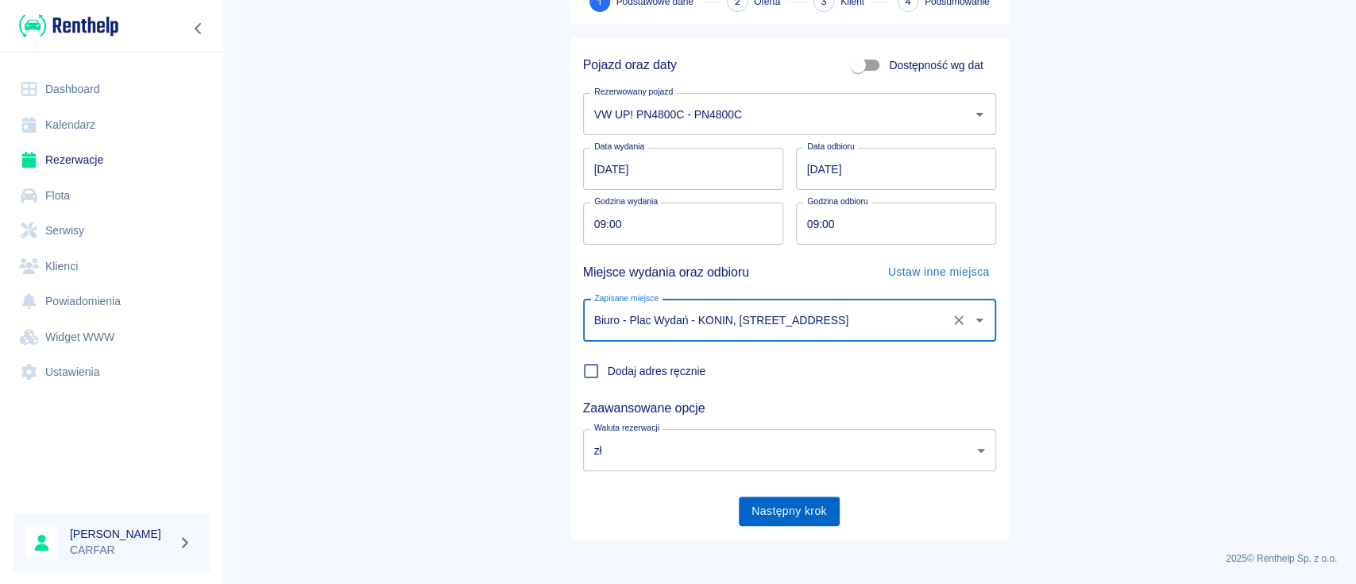
click at [771, 510] on button "Następny krok" at bounding box center [789, 511] width 101 height 29
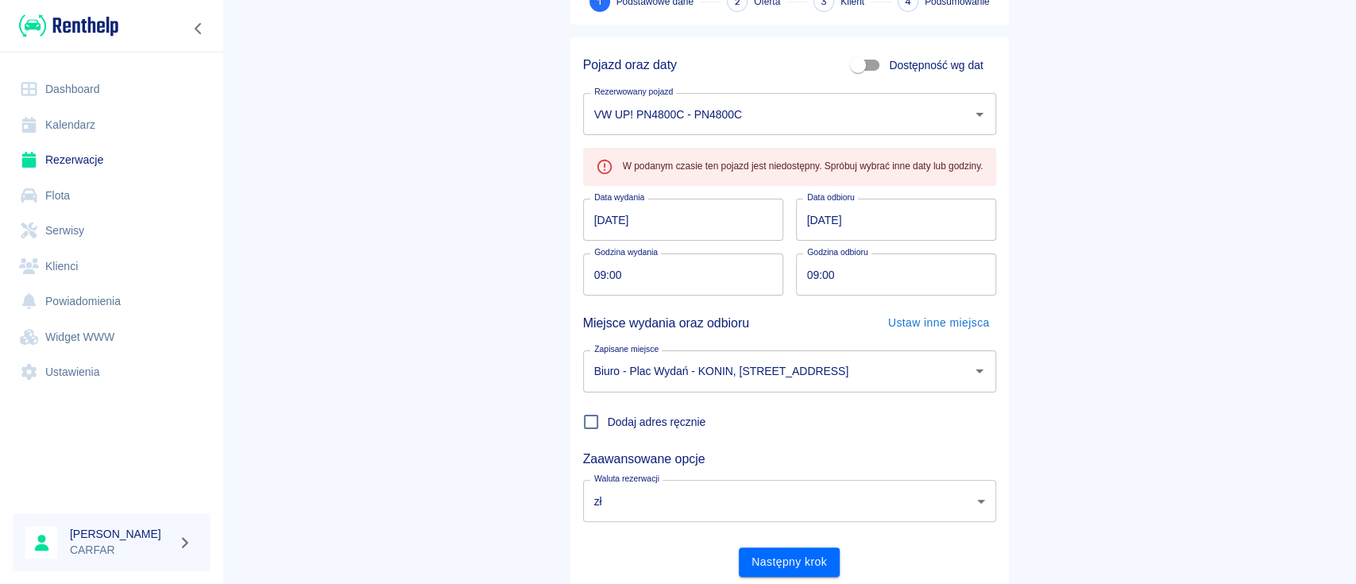
click at [84, 92] on link "Dashboard" at bounding box center [112, 90] width 198 height 36
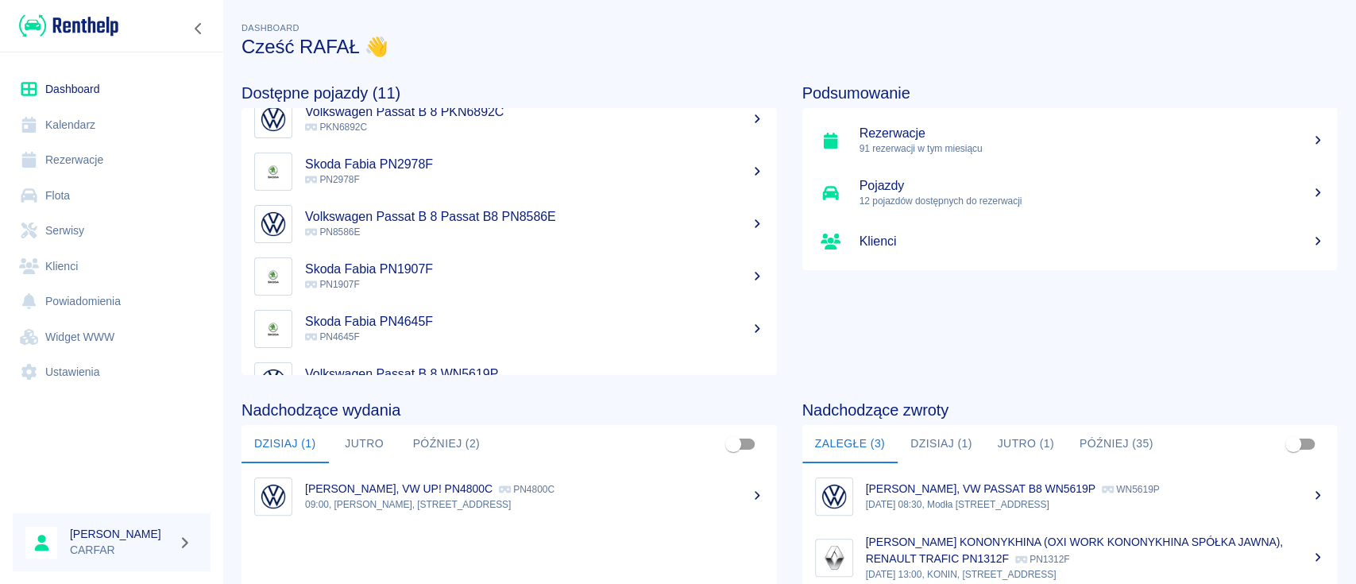
scroll to position [211, 0]
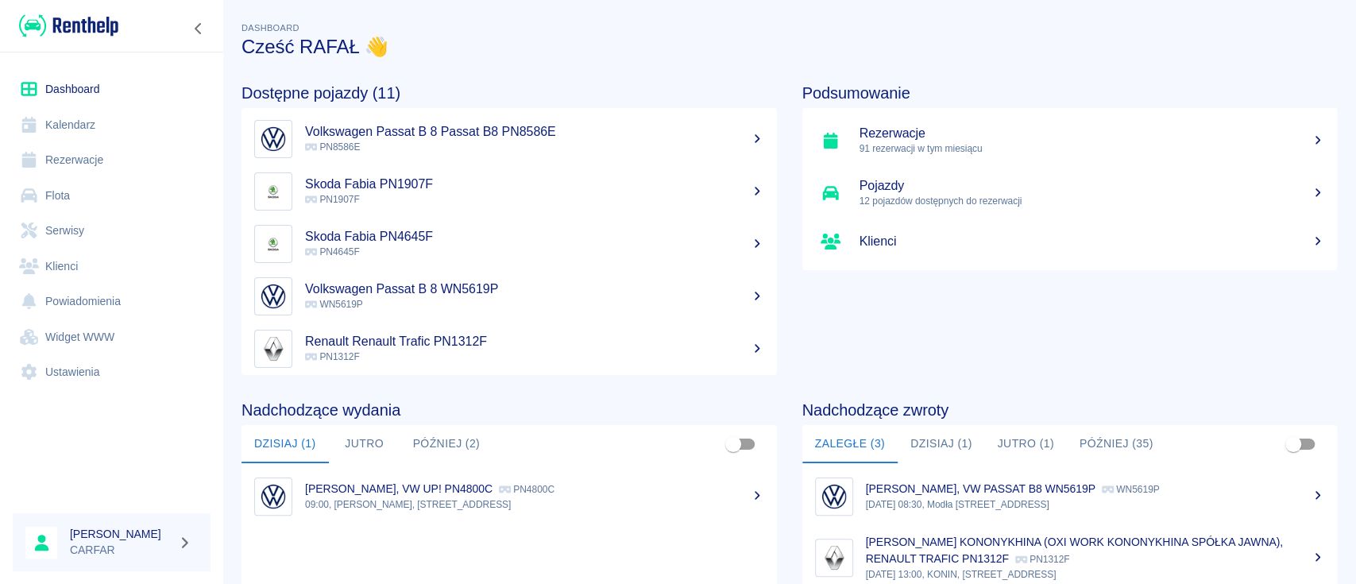
click at [481, 486] on p "DAMIAN WALCZAK, VW UP! PN4800C" at bounding box center [399, 488] width 188 height 13
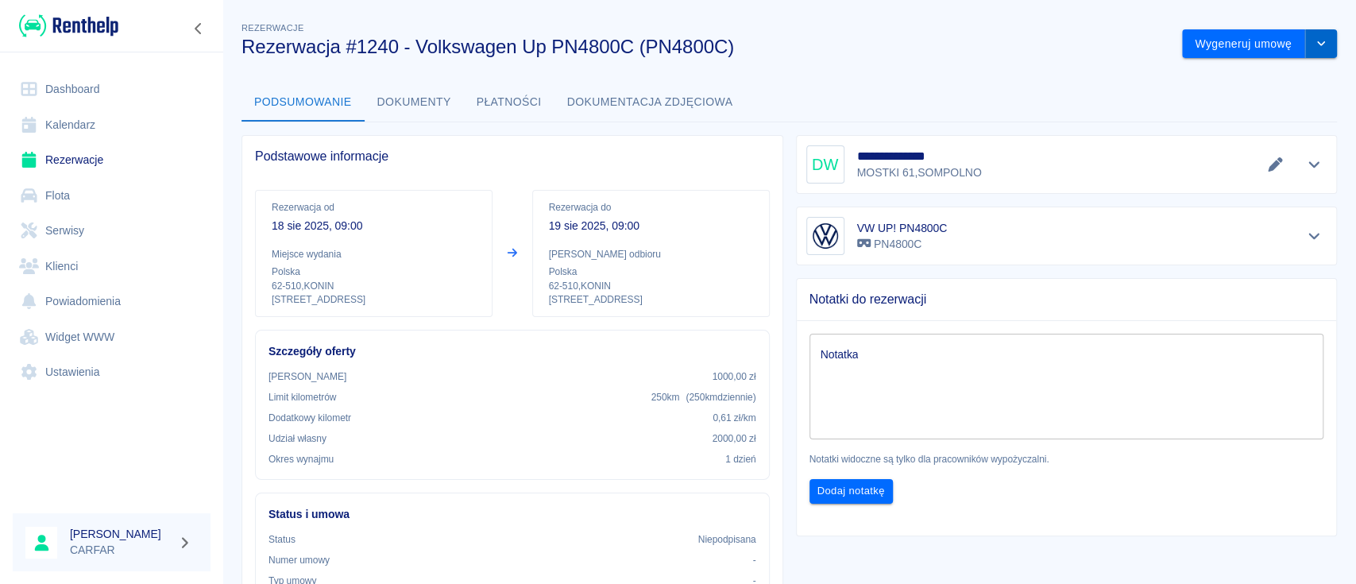
click at [1306, 49] on button "drop-down" at bounding box center [1322, 43] width 32 height 29
click at [1255, 75] on li "Modyfikuj rezerwację" at bounding box center [1243, 77] width 129 height 26
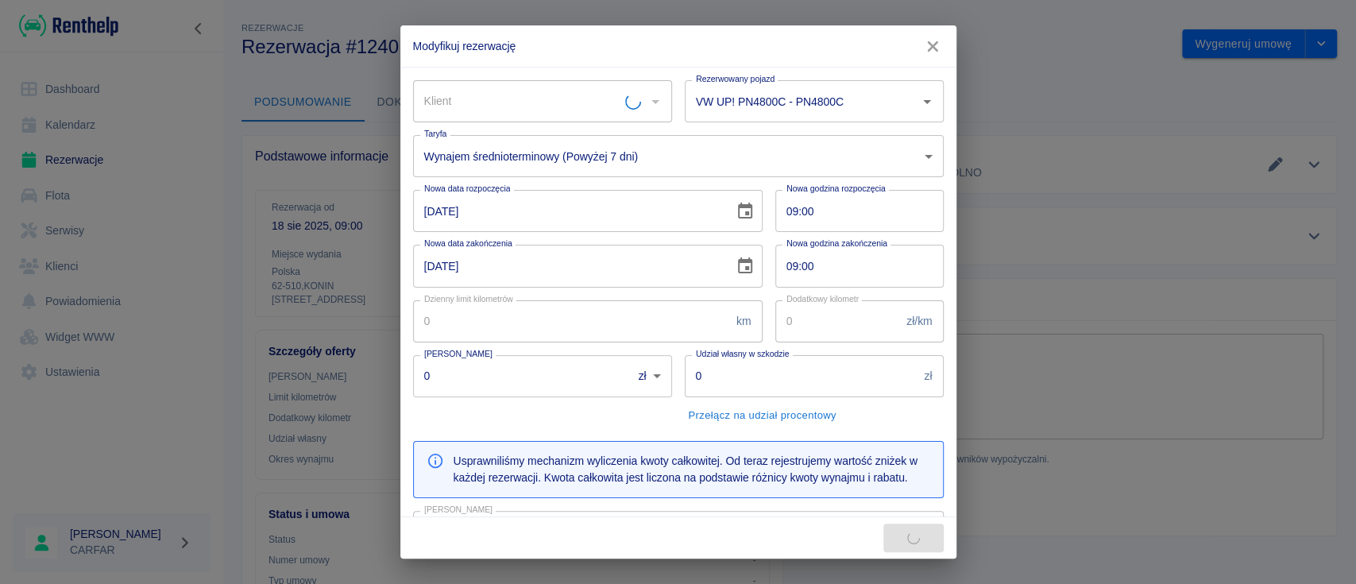
type input "DAMIAN WALCZAK"
type input "250"
type input "0.61"
type input "1000"
type input "2000"
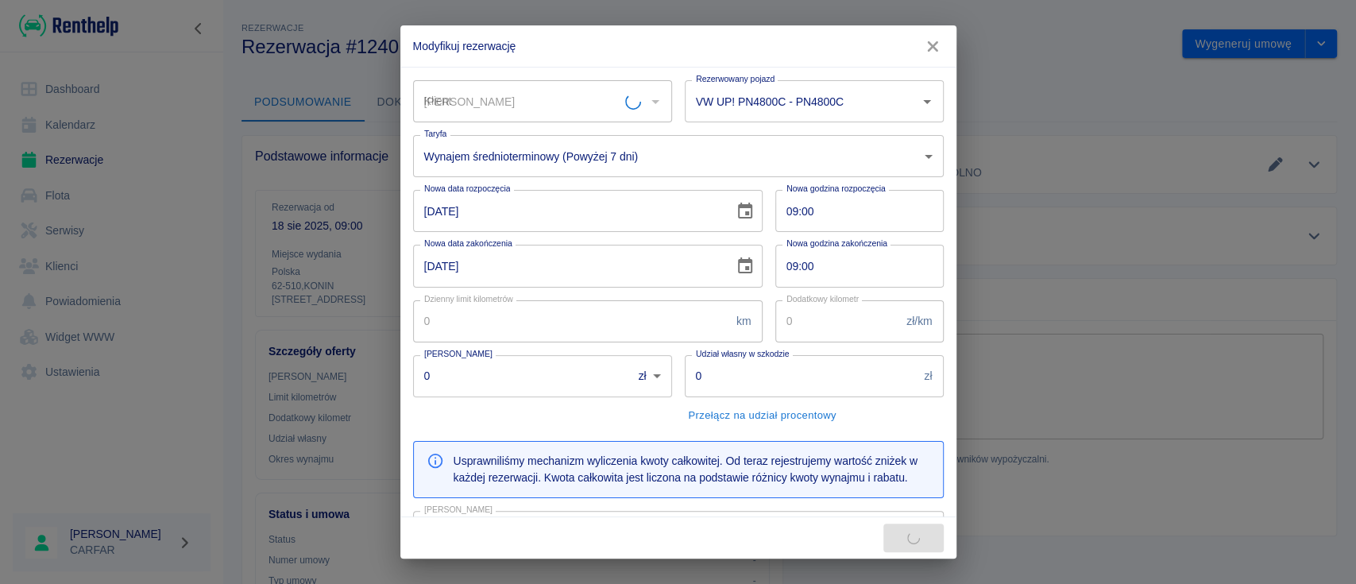
type input "90"
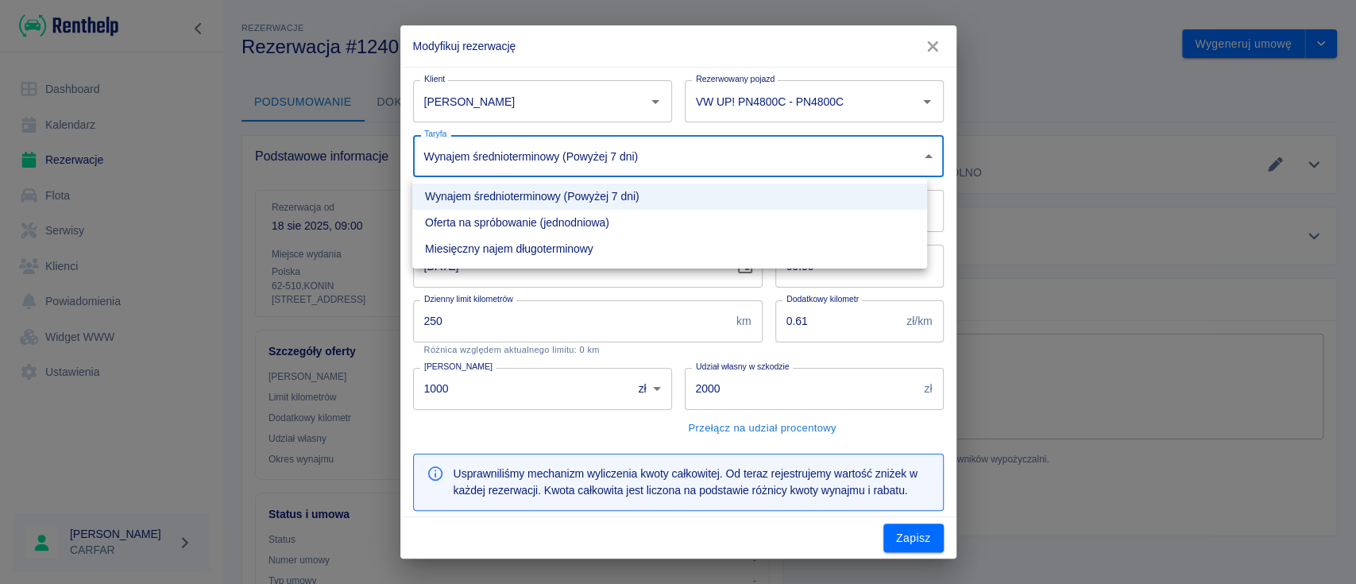
click at [752, 160] on body "Używamy plików Cookies, by zapewnić Ci najlepsze możliwe doświadczenie. Aby dow…" at bounding box center [678, 292] width 1356 height 584
click at [597, 156] on div at bounding box center [678, 292] width 1356 height 584
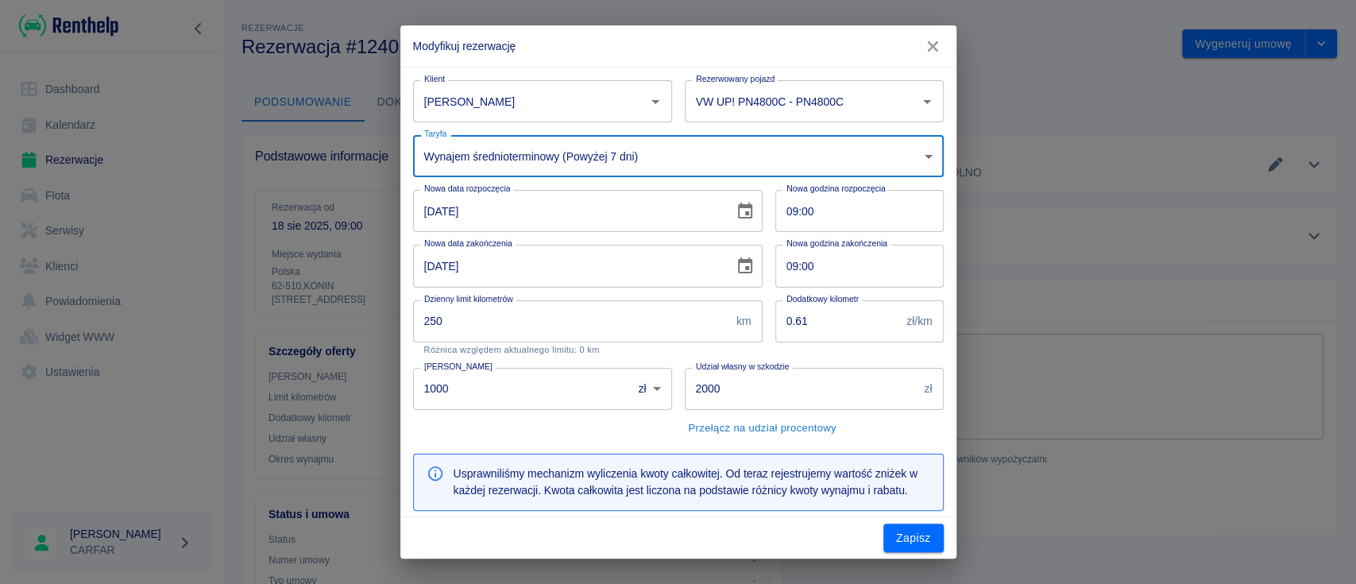
click at [903, 537] on button "Zapisz" at bounding box center [914, 538] width 60 height 29
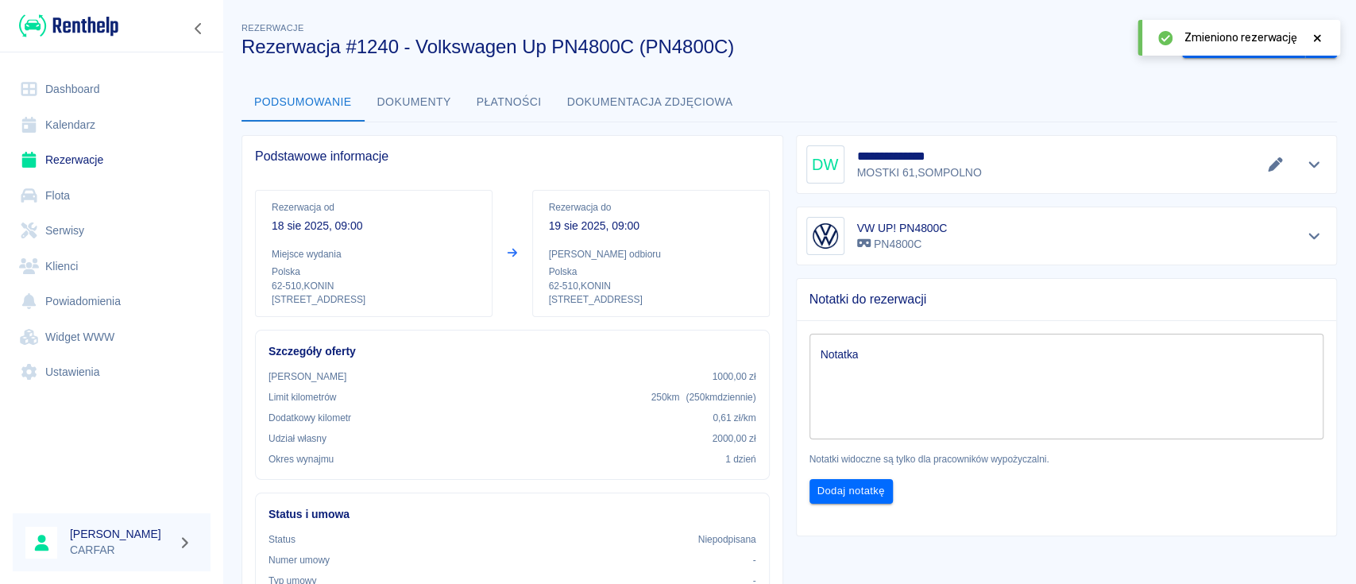
click at [1263, 162] on button "Edytuj dane" at bounding box center [1276, 164] width 26 height 22
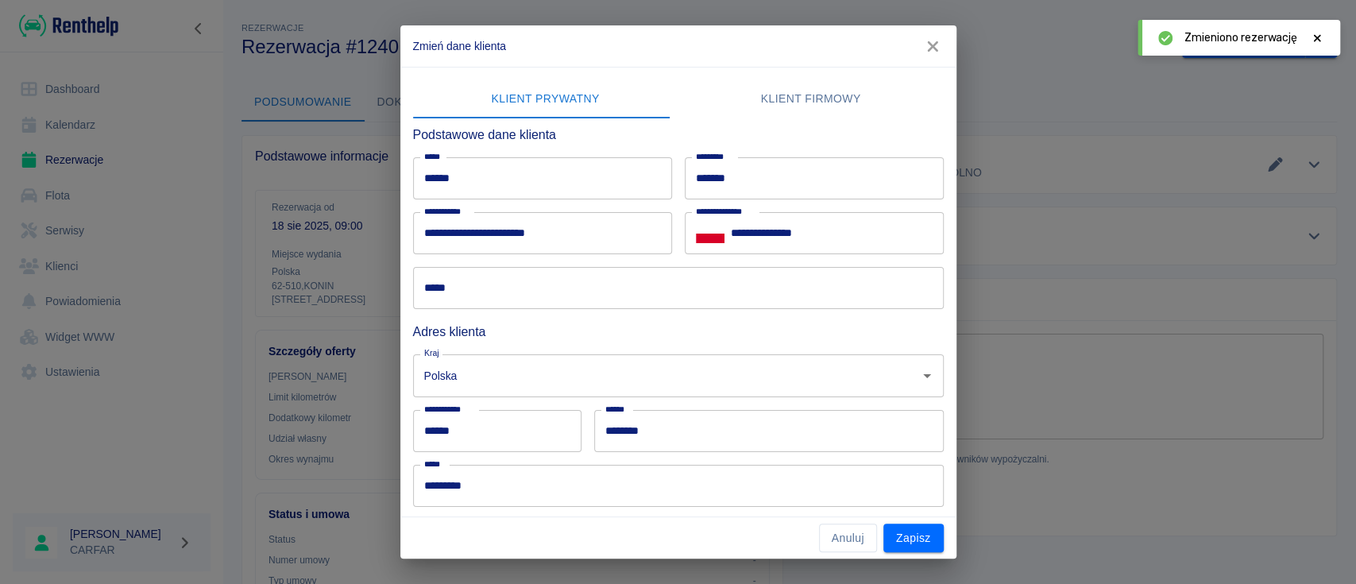
click at [591, 288] on input "*****" at bounding box center [678, 288] width 531 height 42
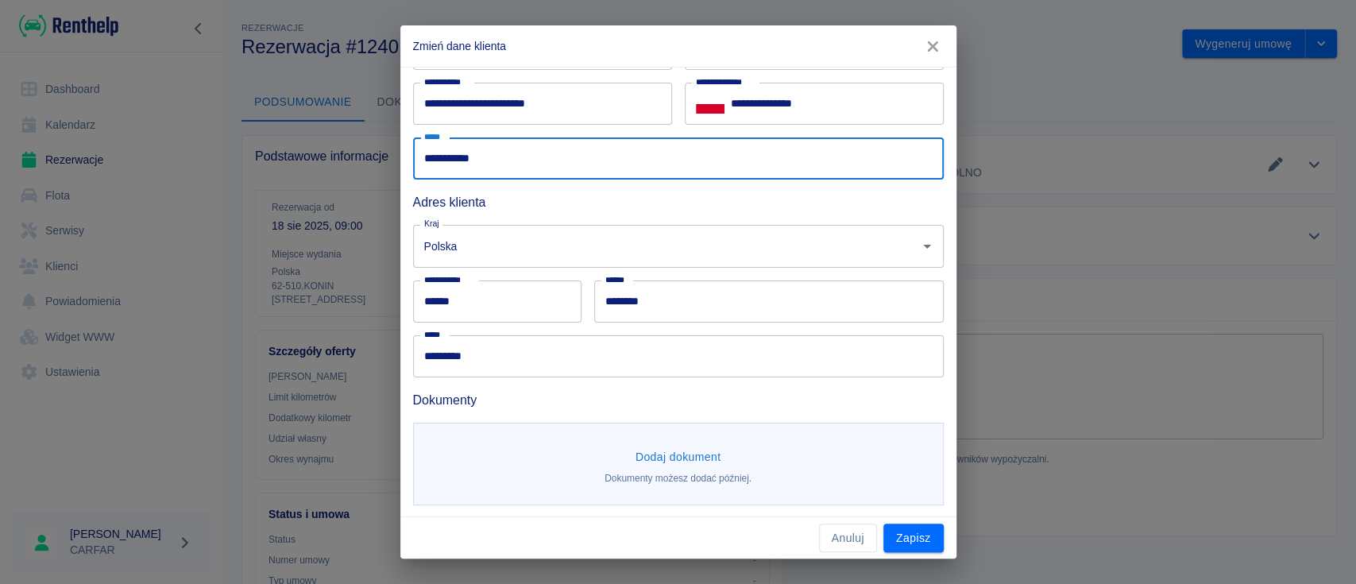
scroll to position [131, 0]
type input "**********"
click at [656, 448] on button "Dodaj dokument" at bounding box center [678, 455] width 99 height 29
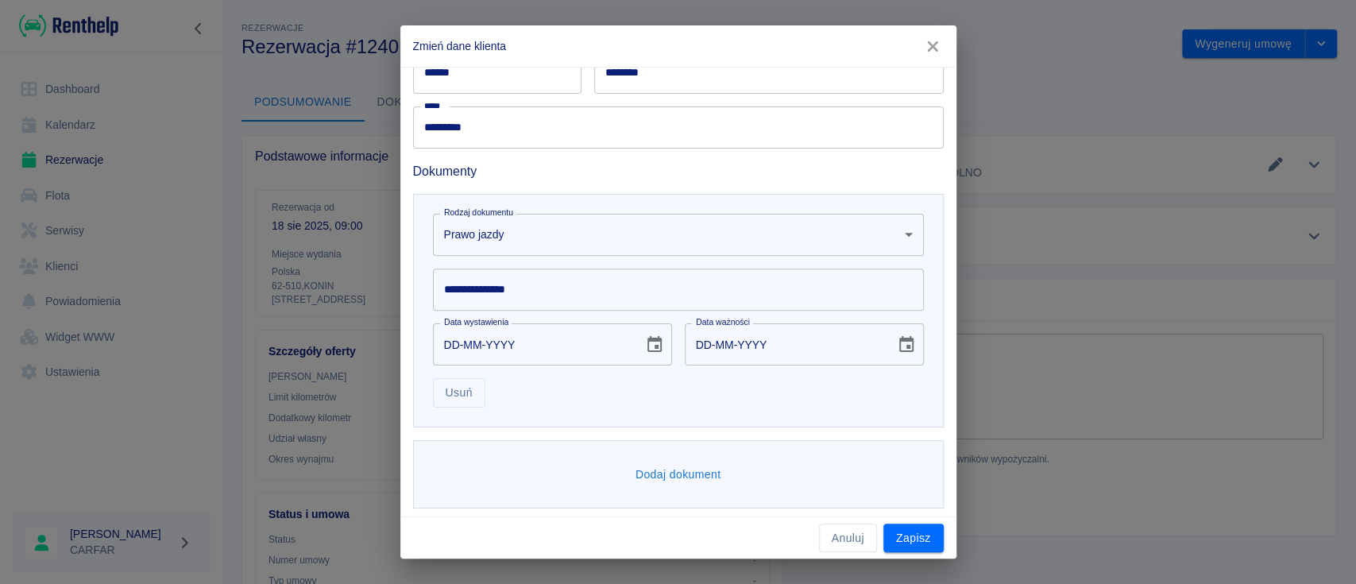
scroll to position [362, 0]
drag, startPoint x: 629, startPoint y: 260, endPoint x: 625, endPoint y: 271, distance: 11.8
click at [629, 261] on div "**********" at bounding box center [672, 279] width 504 height 55
click at [625, 275] on input "**********" at bounding box center [678, 286] width 491 height 42
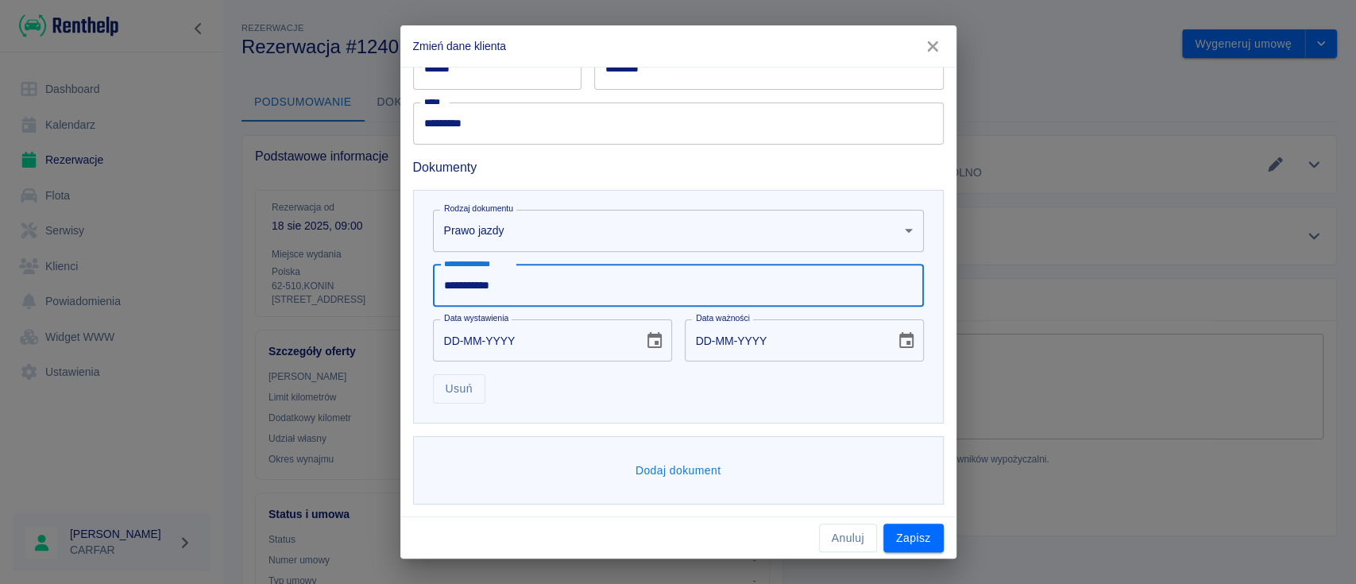
type input "**********"
click at [650, 342] on icon "Choose date" at bounding box center [654, 340] width 19 height 19
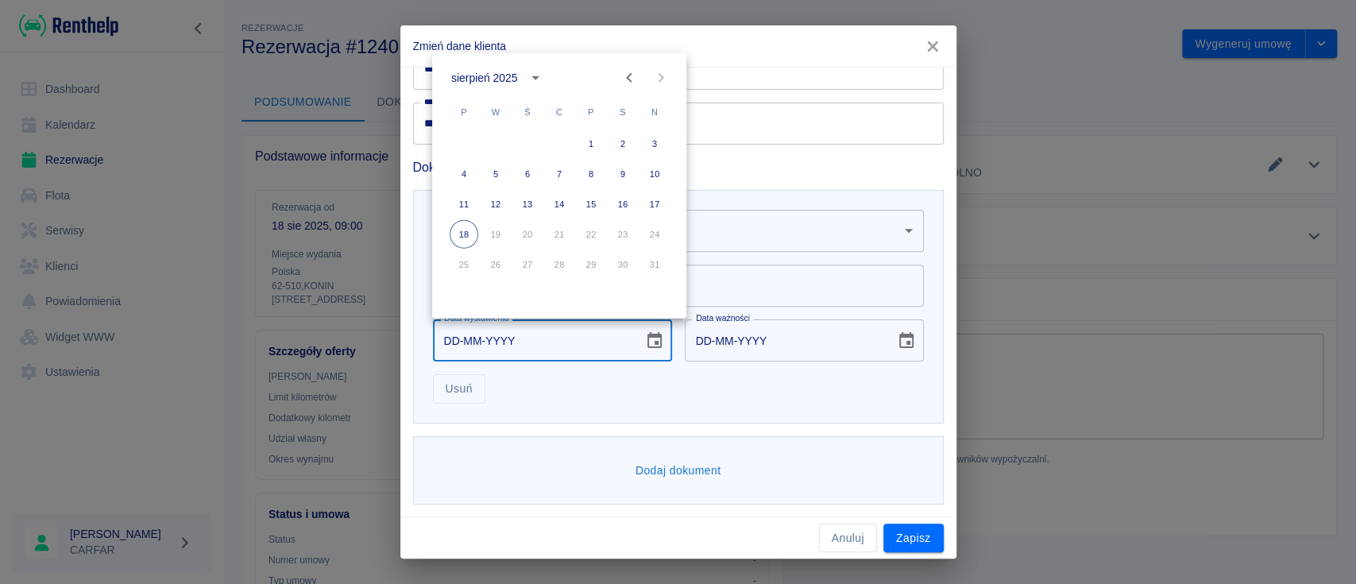
click at [506, 77] on div "sierpień 2025" at bounding box center [484, 77] width 66 height 17
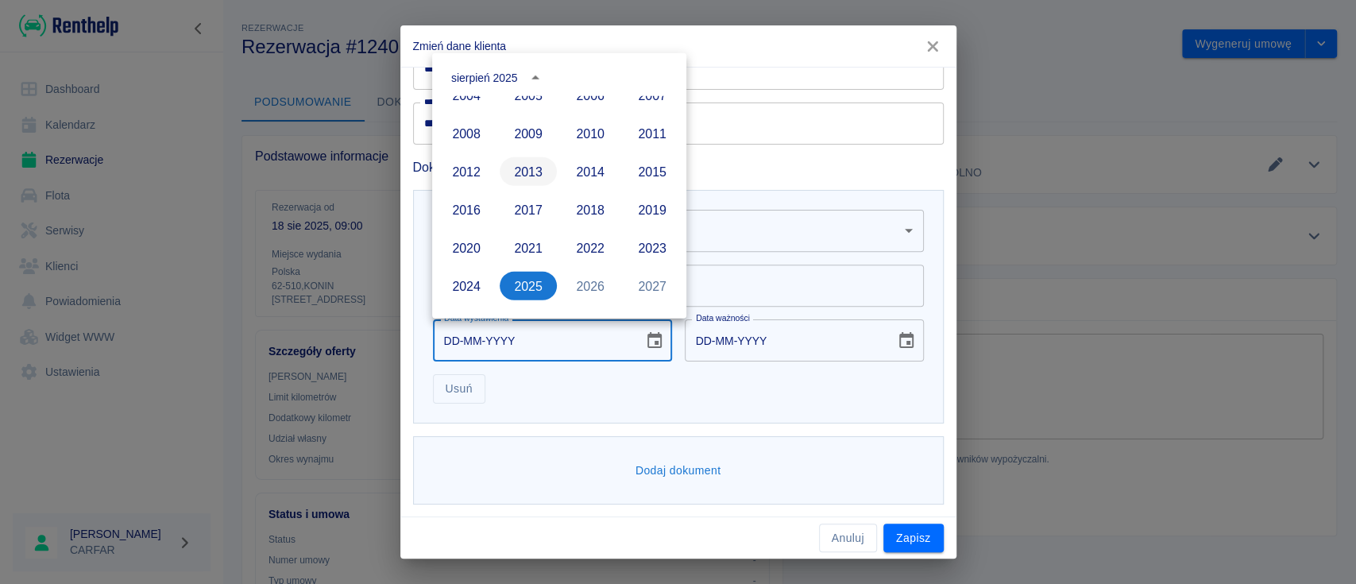
scroll to position [985, 0]
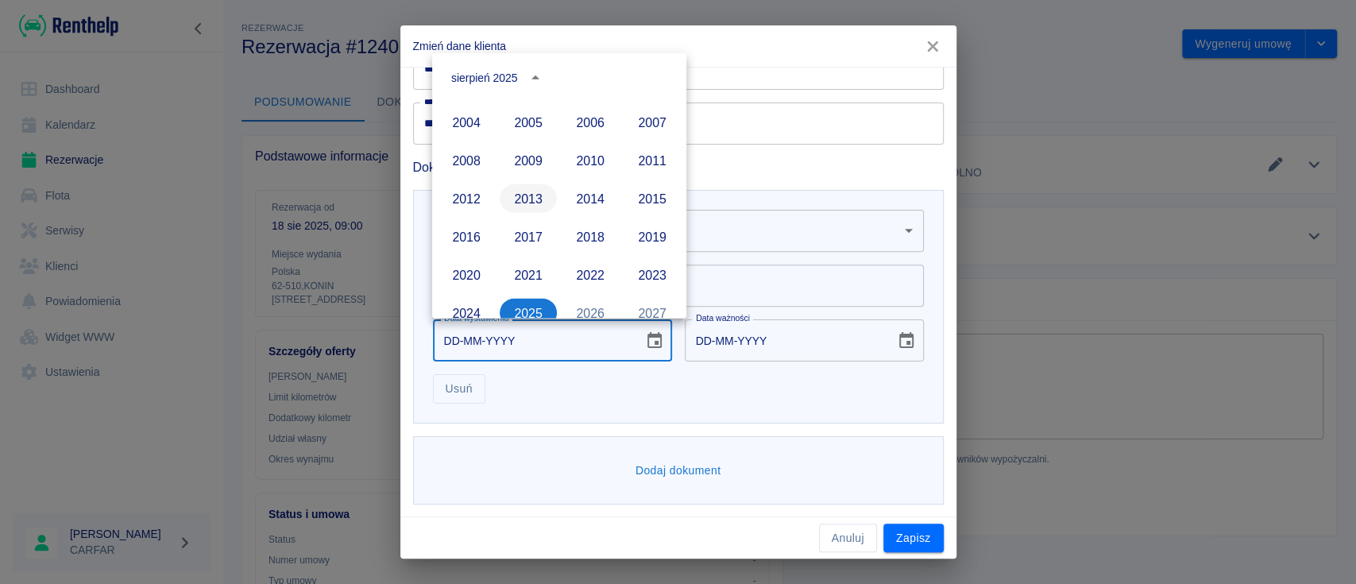
click at [533, 192] on button "2013" at bounding box center [528, 198] width 57 height 29
type input "18-08-2013"
type input "18-08-2023"
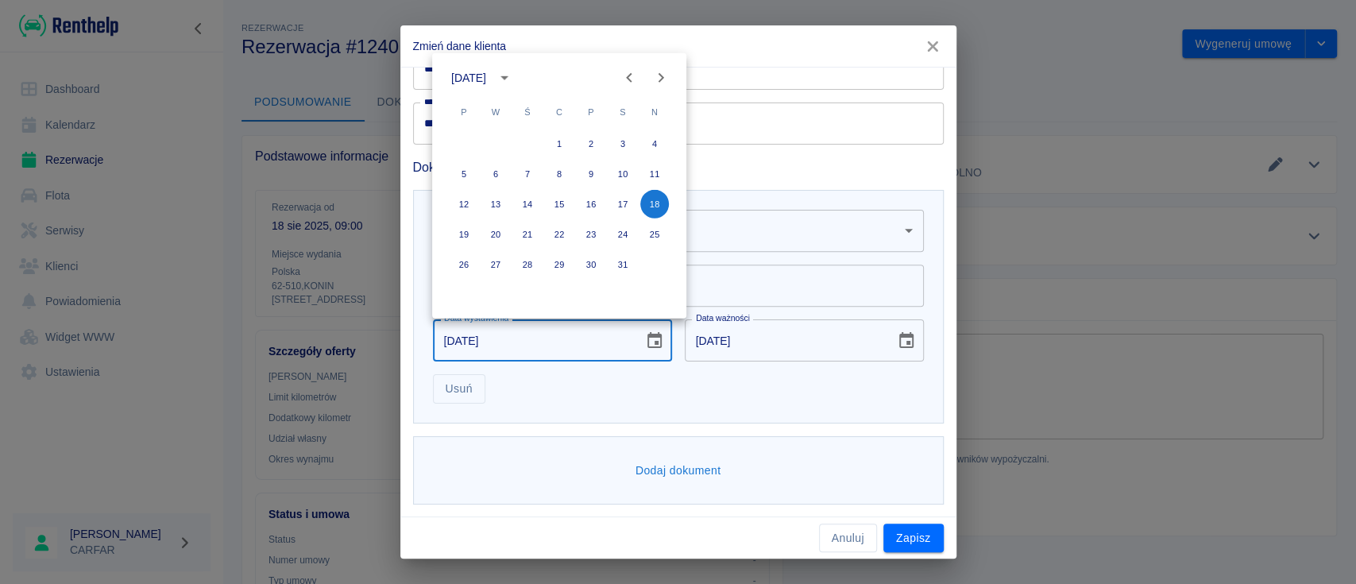
click at [618, 72] on button "Previous month" at bounding box center [629, 78] width 32 height 32
click at [628, 75] on icon "Previous month" at bounding box center [629, 77] width 19 height 19
click at [590, 269] on button "28" at bounding box center [591, 264] width 29 height 29
type input "28-06-2013"
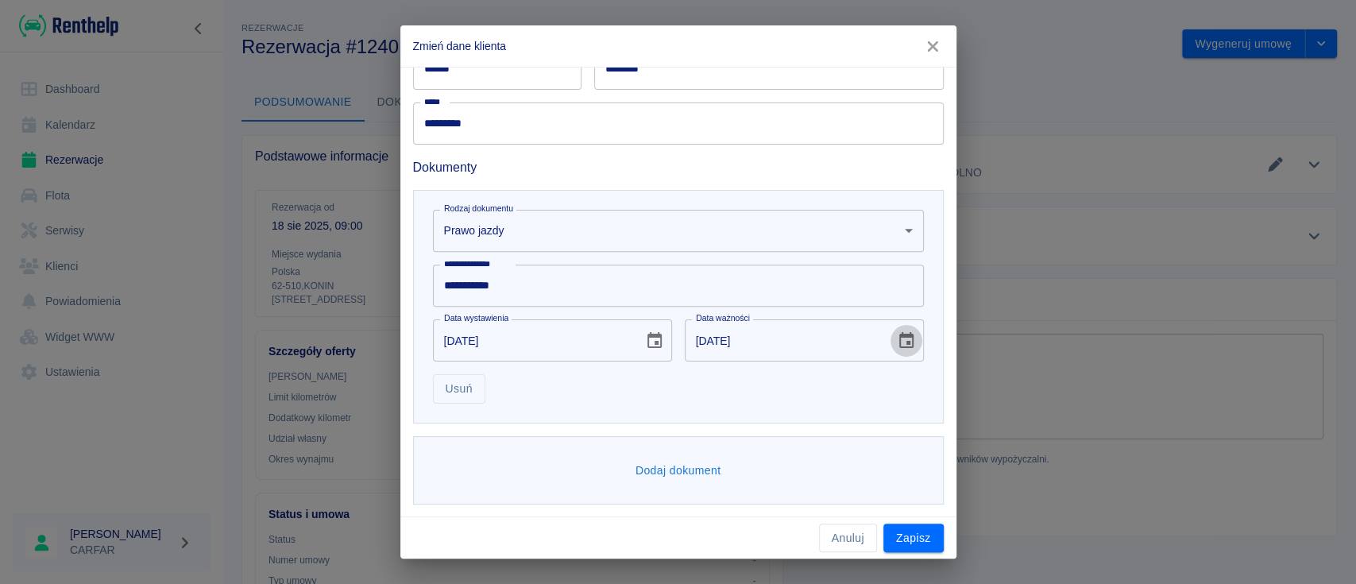
click at [897, 344] on icon "Choose date, selected date is 28 cze 2023" at bounding box center [906, 340] width 19 height 19
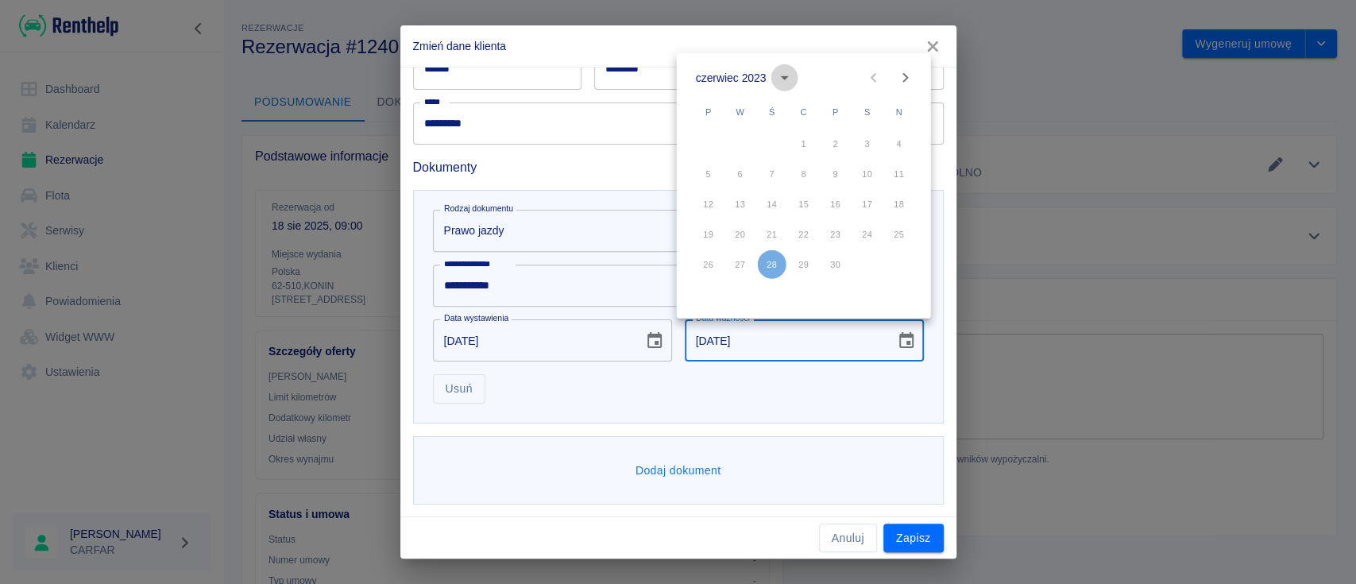
click at [782, 72] on icon "calendar view is open, switch to year view" at bounding box center [784, 77] width 19 height 19
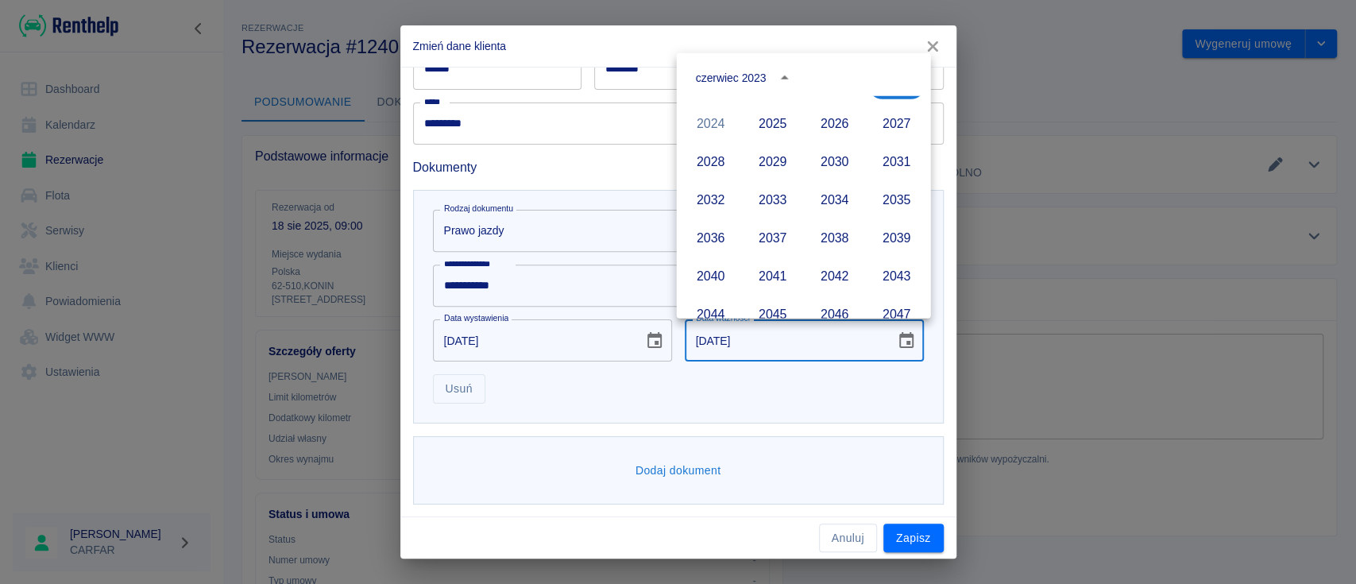
scroll to position [1165, 0]
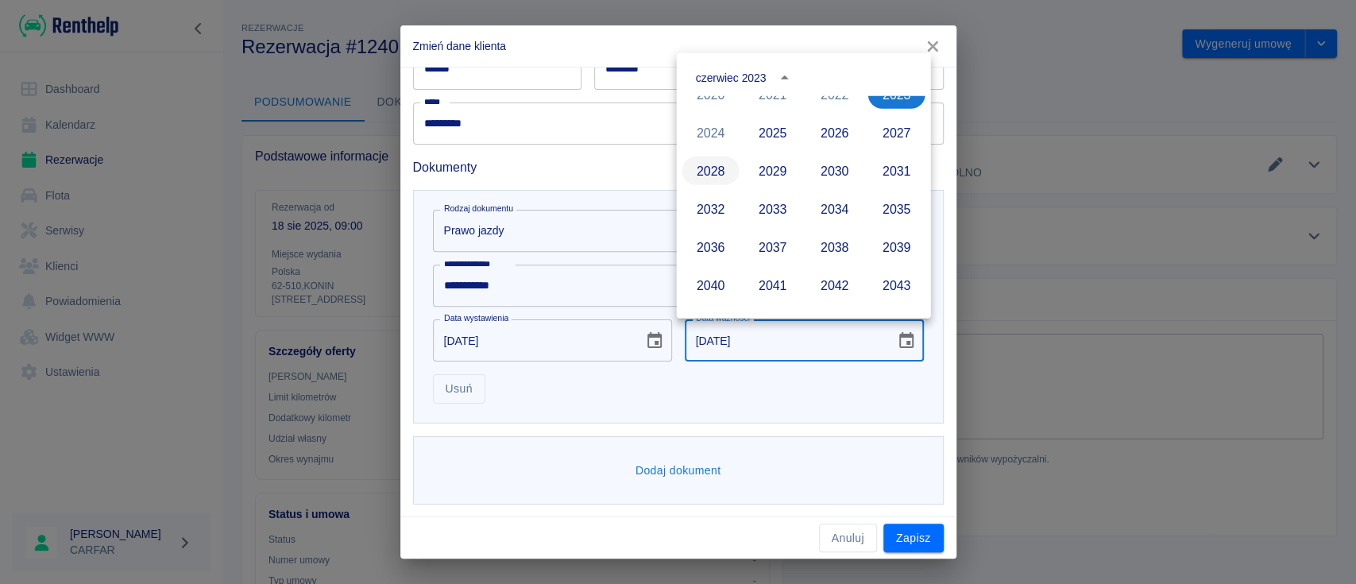
click at [709, 174] on button "2028" at bounding box center [711, 171] width 57 height 29
type input "28-06-2028"
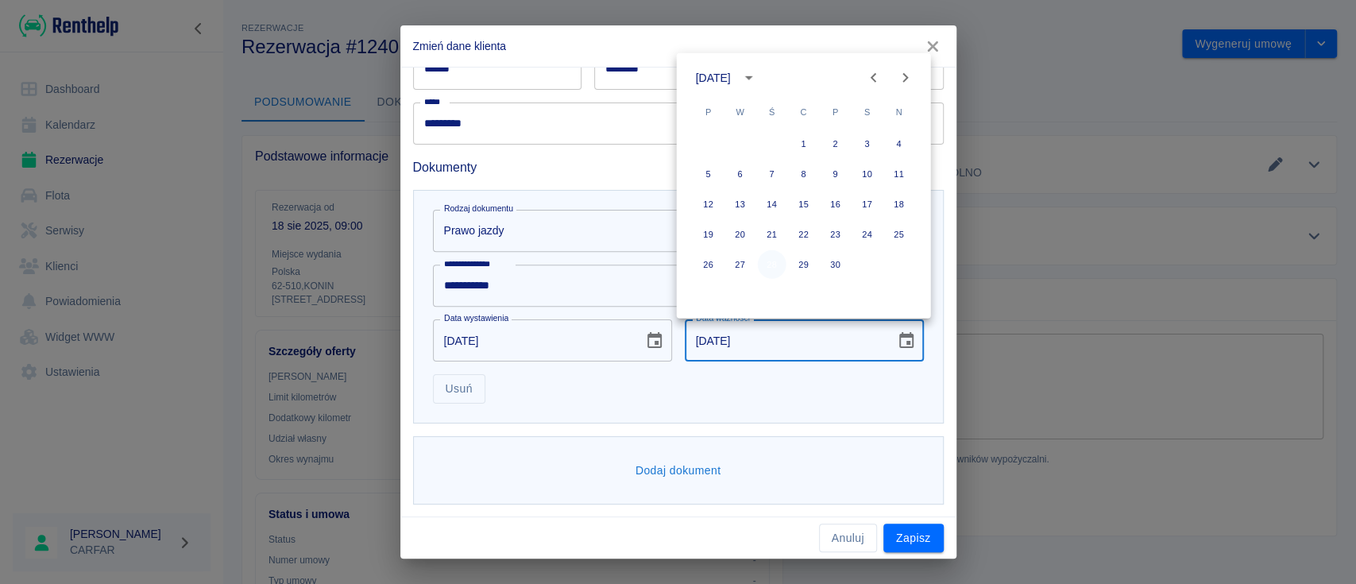
click at [770, 269] on button "28" at bounding box center [772, 264] width 29 height 29
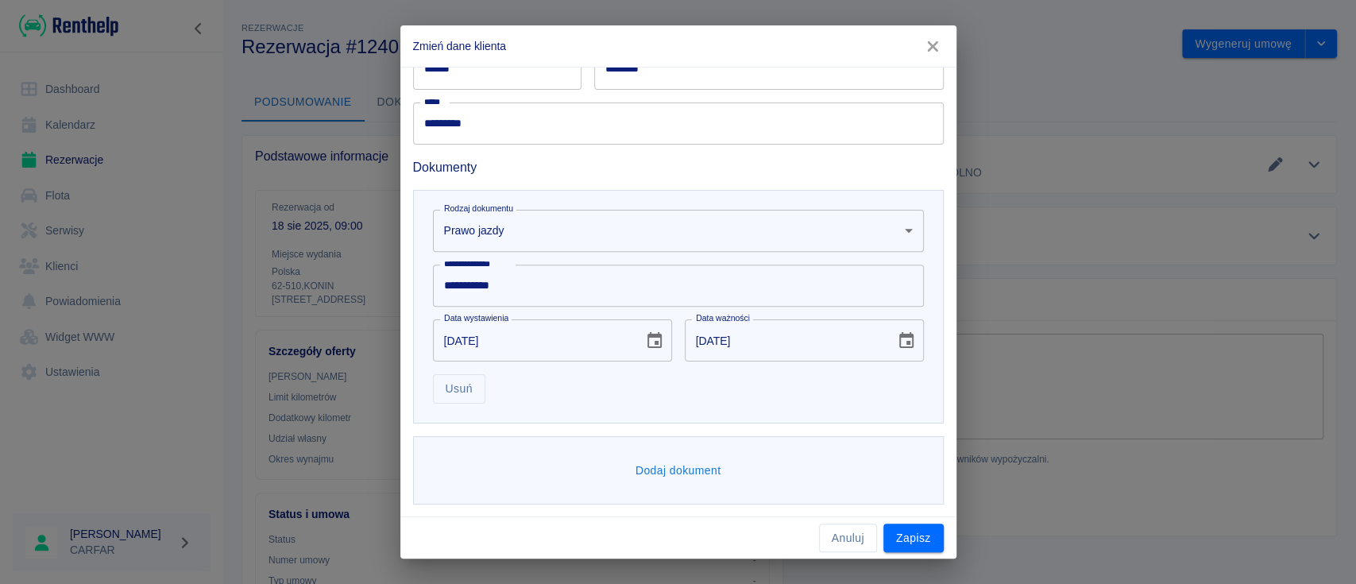
click at [699, 461] on button "Dodaj dokument" at bounding box center [678, 470] width 99 height 29
click at [684, 459] on body "Używamy plików Cookies, by zapewnić Ci najlepsze możliwe doświadczenie. Aby dow…" at bounding box center [678, 292] width 1356 height 584
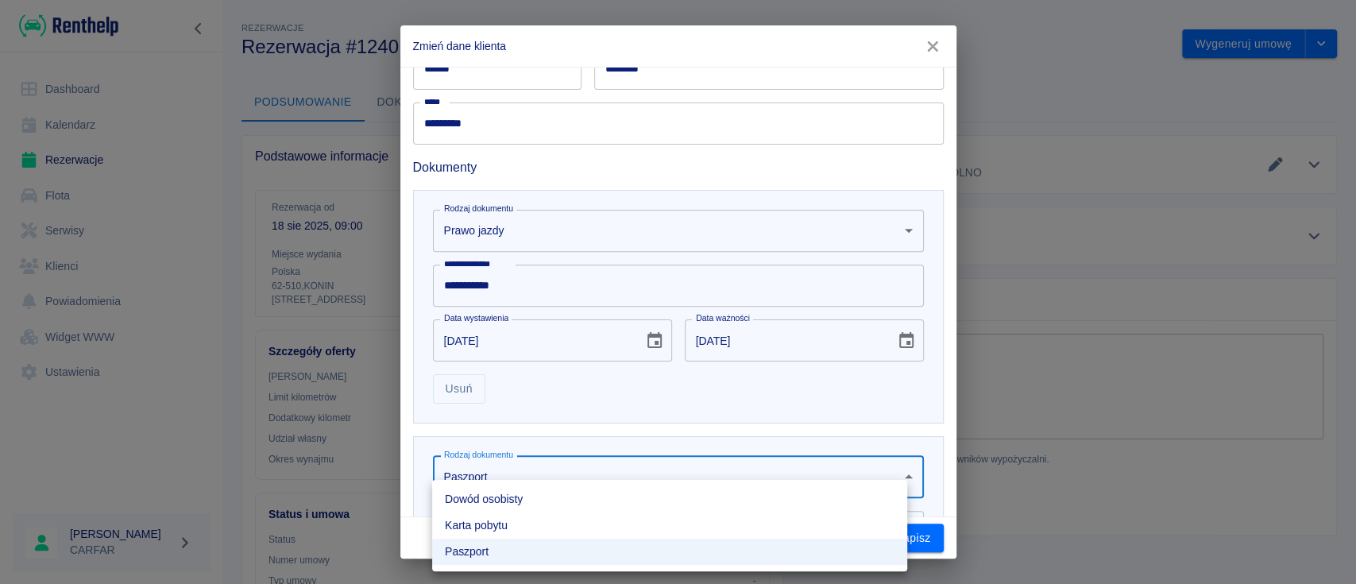
click at [603, 497] on li "Dowód osobisty" at bounding box center [669, 499] width 475 height 26
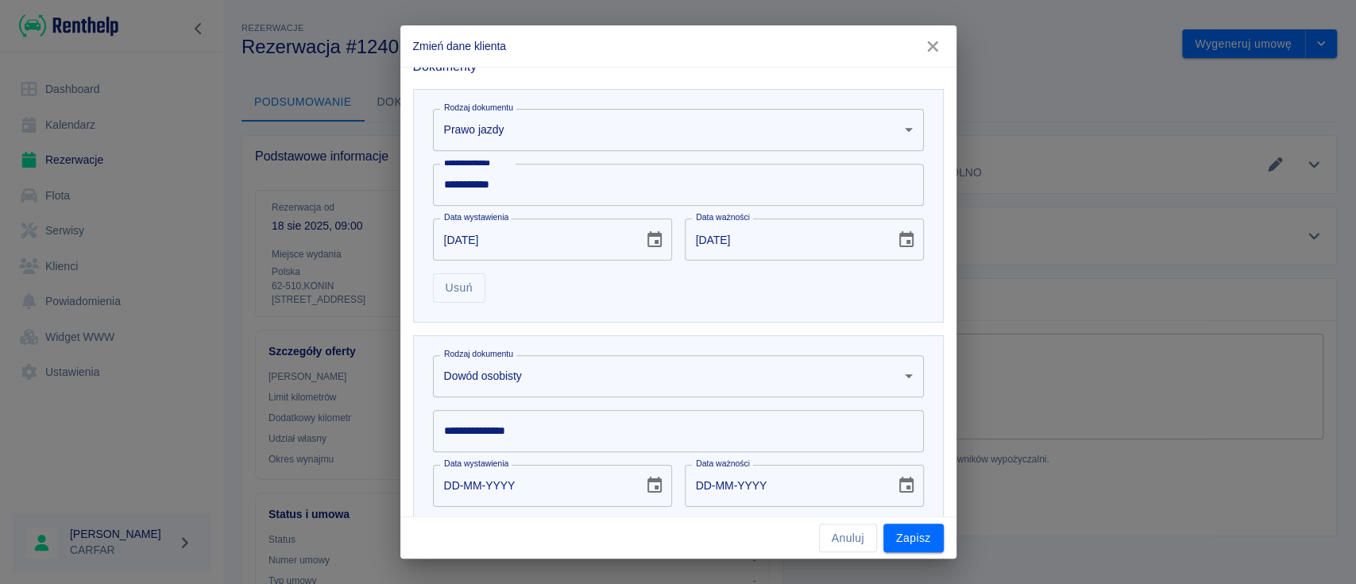
scroll to position [575, 0]
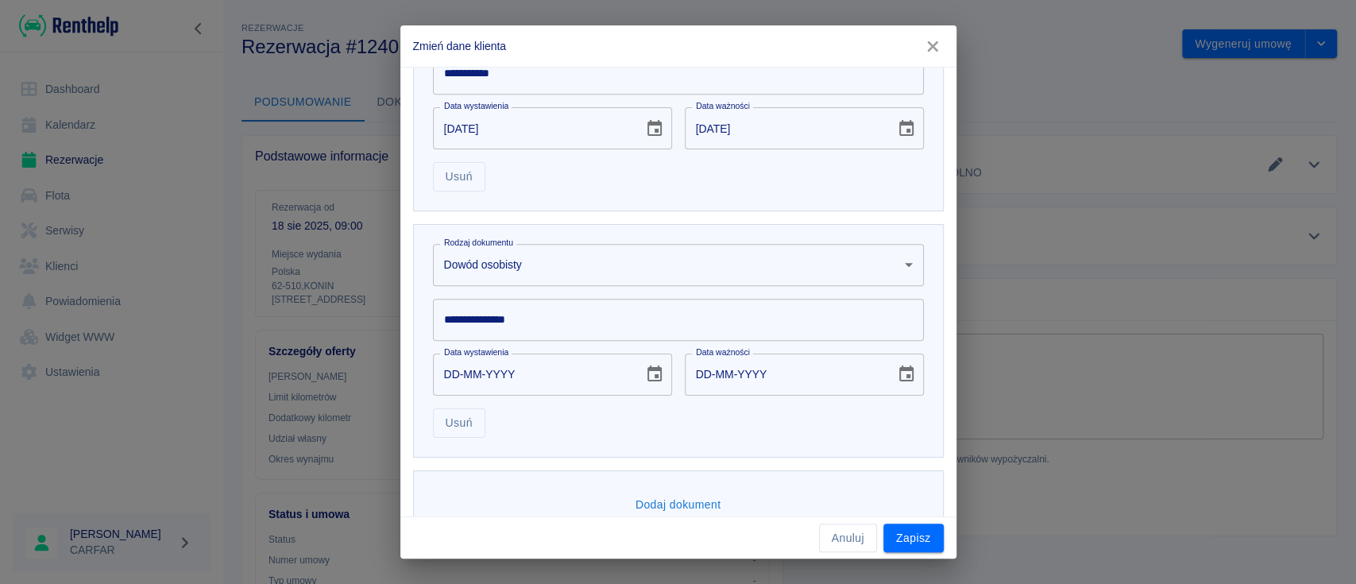
click at [535, 332] on input "**********" at bounding box center [678, 320] width 491 height 42
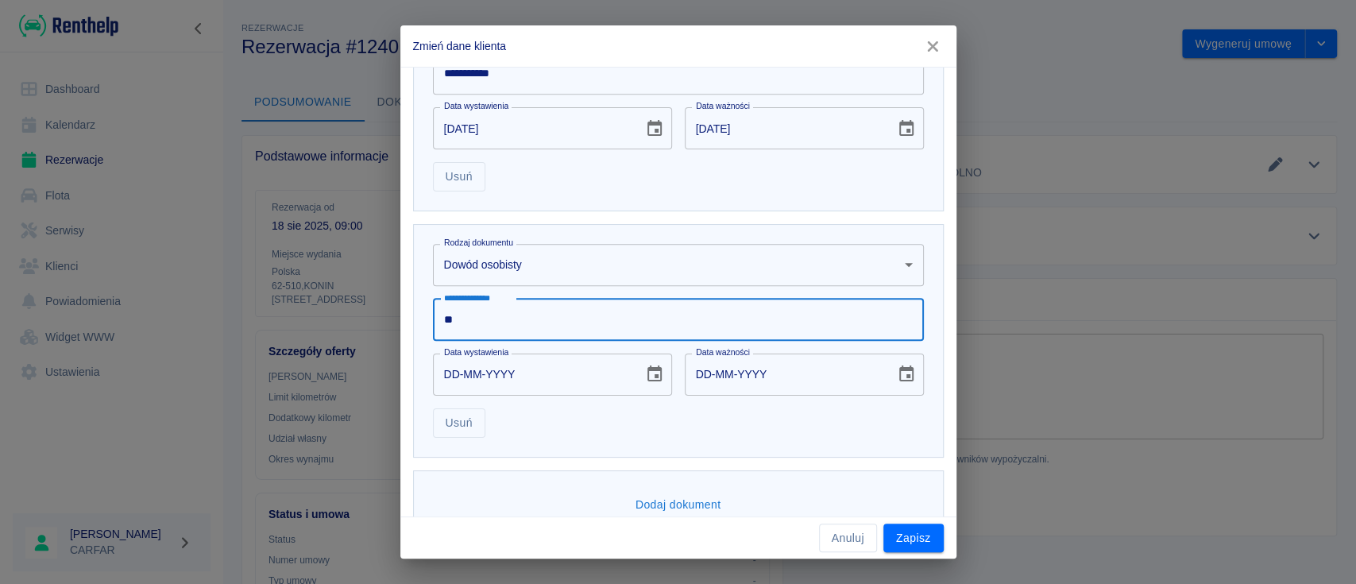
type input "*"
type input "*********"
click at [647, 372] on icon "Choose date" at bounding box center [654, 374] width 19 height 19
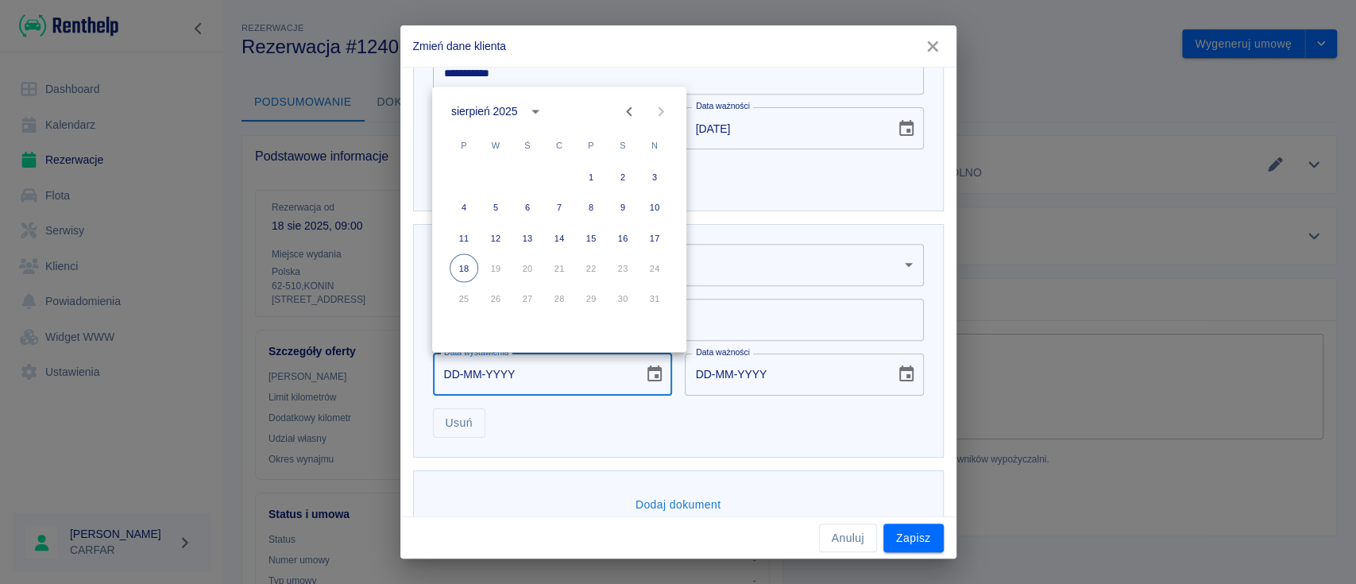
click at [505, 111] on div "sierpień 2025" at bounding box center [484, 111] width 66 height 17
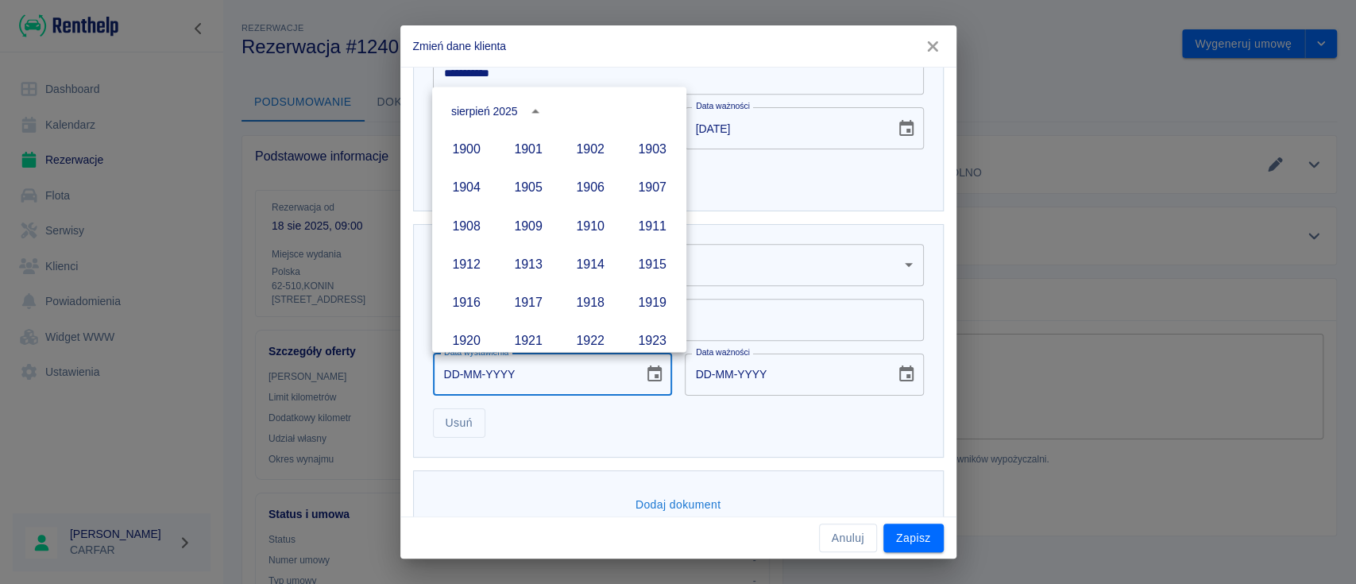
scroll to position [1090, 0]
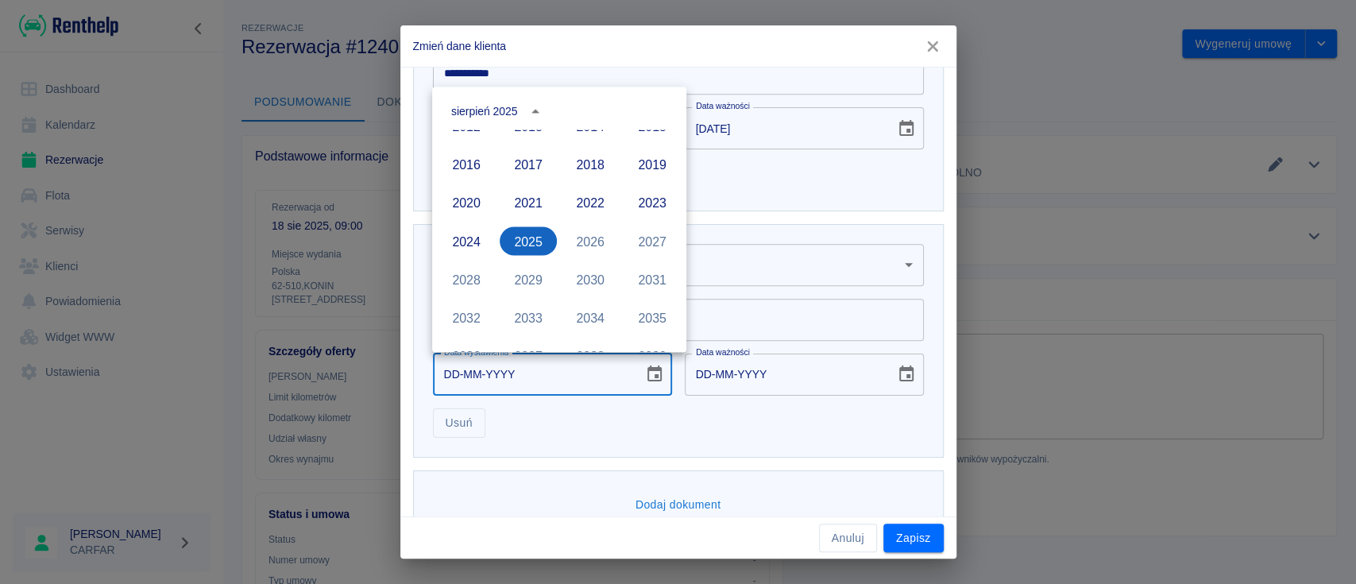
click at [520, 231] on button "2025" at bounding box center [528, 240] width 57 height 29
type input "18-08-2025"
type input "18-08-2035"
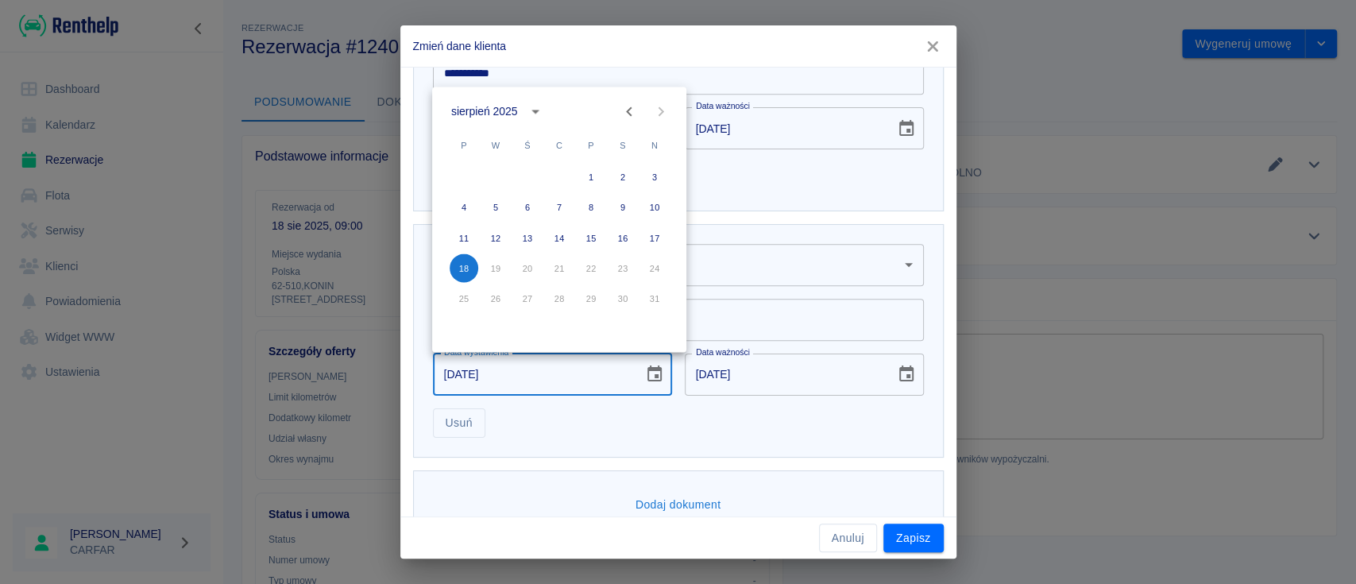
click at [623, 111] on icon "Previous month" at bounding box center [629, 111] width 19 height 19
click at [625, 111] on icon "Previous month" at bounding box center [629, 111] width 19 height 19
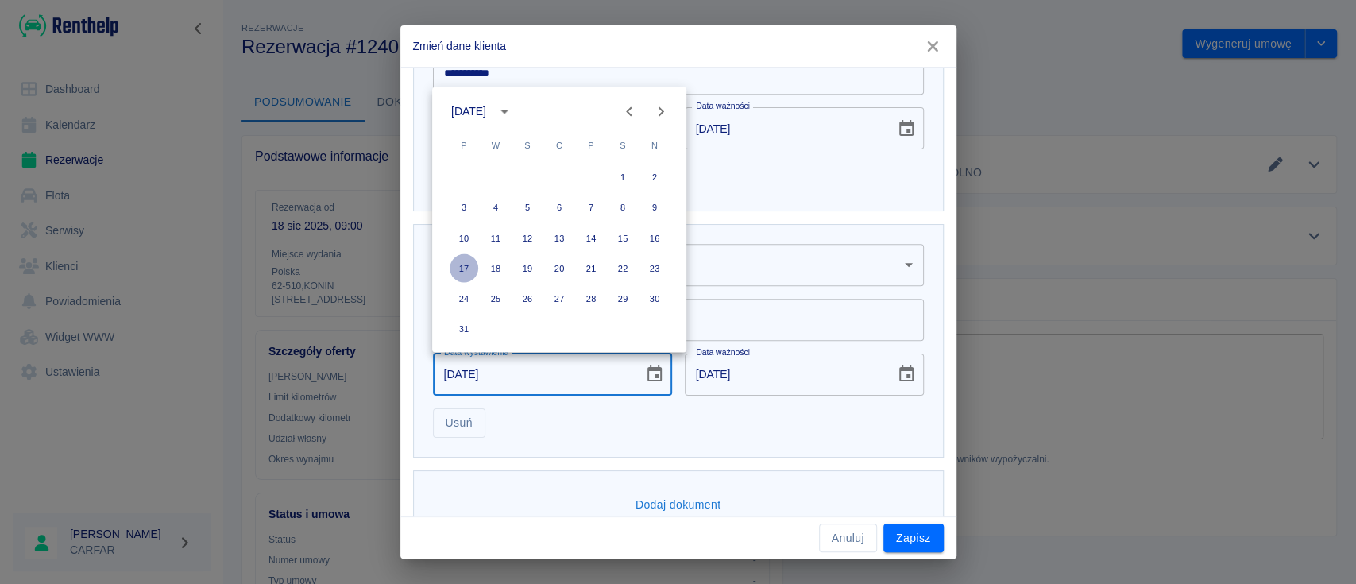
click at [467, 267] on button "17" at bounding box center [464, 267] width 29 height 29
type input "17-03-2025"
type input "17-03-2035"
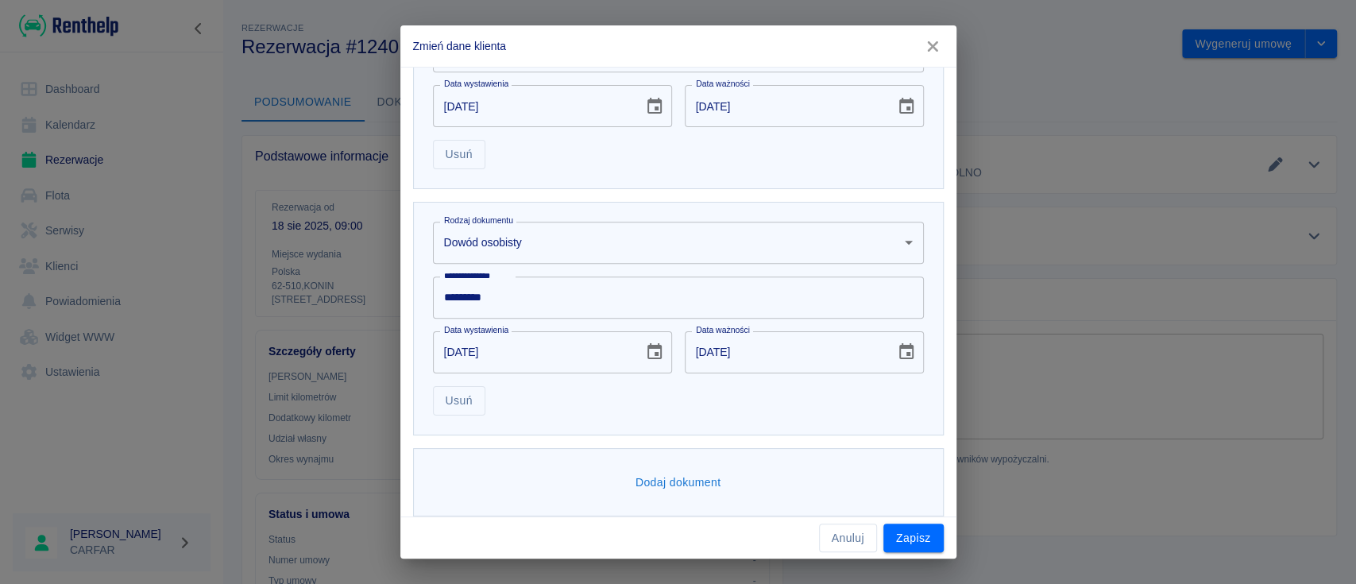
scroll to position [609, 0]
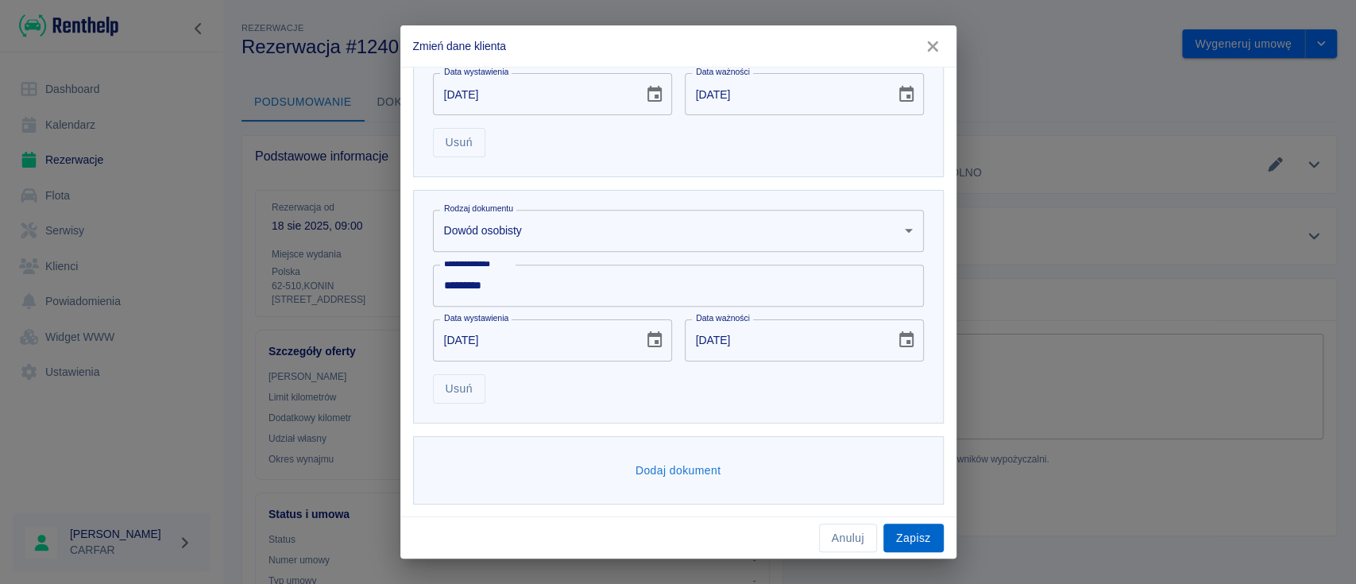
click at [920, 534] on button "Zapisz" at bounding box center [914, 538] width 60 height 29
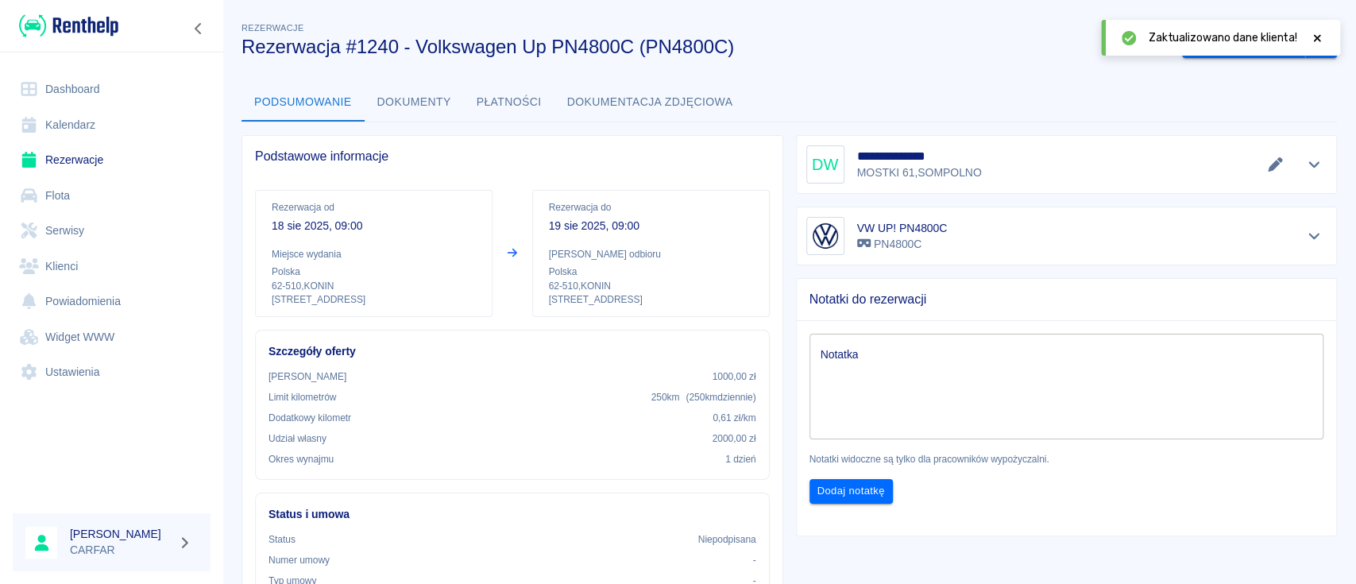
click at [1246, 75] on div "**********" at bounding box center [790, 501] width 1134 height 991
click at [1316, 37] on icon at bounding box center [1317, 38] width 14 height 11
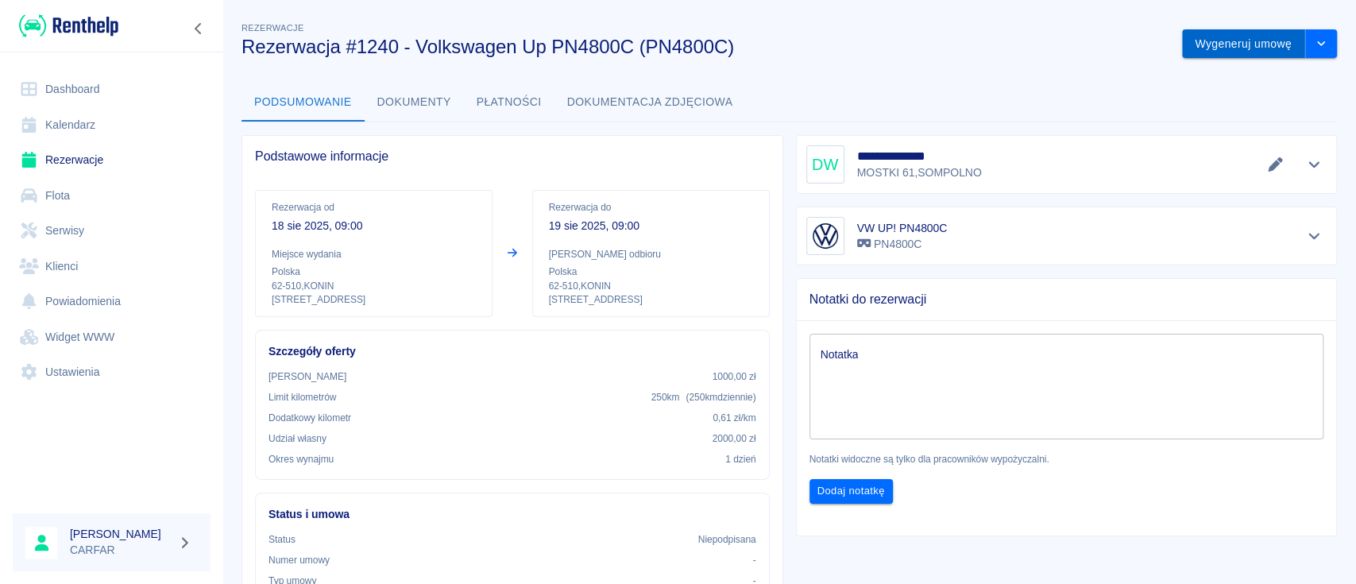
click at [1236, 50] on button "Wygeneruj umowę" at bounding box center [1243, 43] width 123 height 29
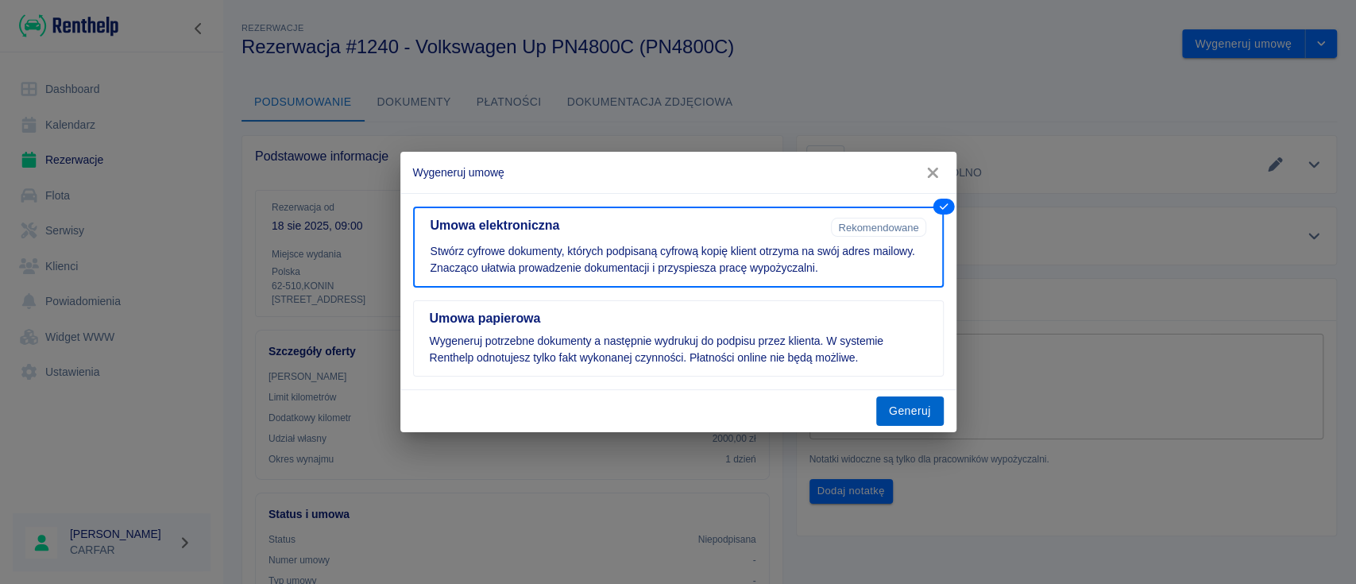
click at [904, 415] on button "Generuj" at bounding box center [911, 411] width 68 height 29
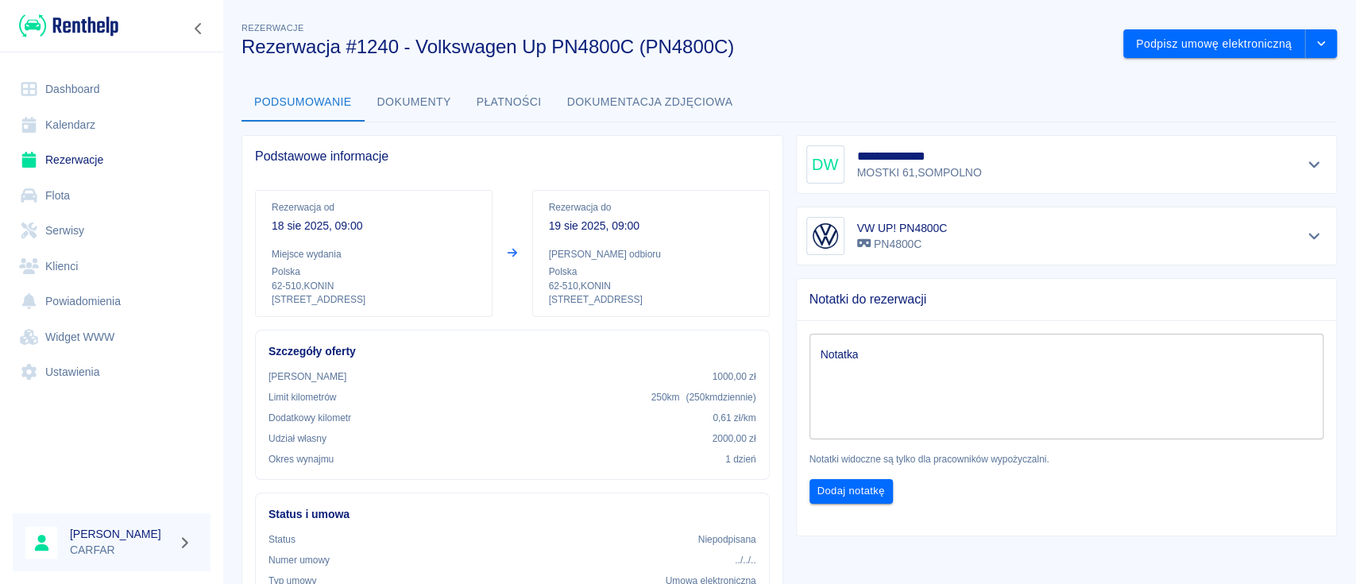
click at [1203, 141] on div "**********" at bounding box center [1067, 164] width 542 height 59
click at [1315, 42] on icon "drop-down" at bounding box center [1321, 43] width 13 height 10
click at [403, 92] on button "Dokumenty" at bounding box center [414, 102] width 99 height 38
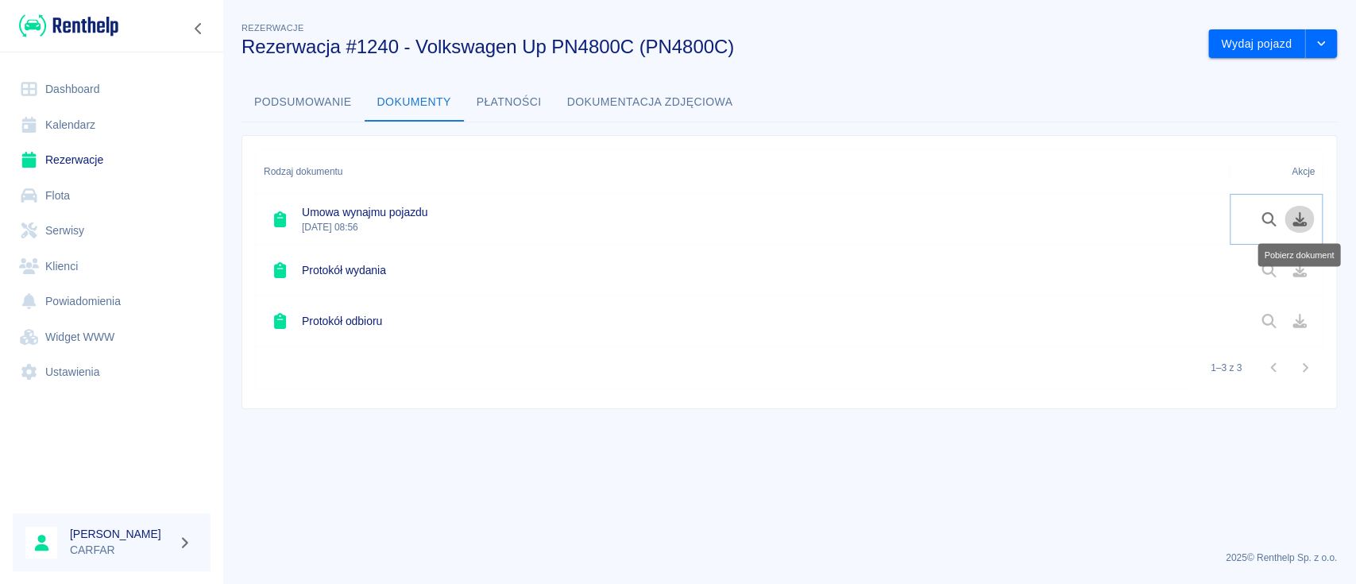
click at [1305, 217] on icon "Pobierz dokument" at bounding box center [1300, 219] width 18 height 14
click at [91, 91] on link "Dashboard" at bounding box center [112, 90] width 198 height 36
